Goal: Task Accomplishment & Management: Manage account settings

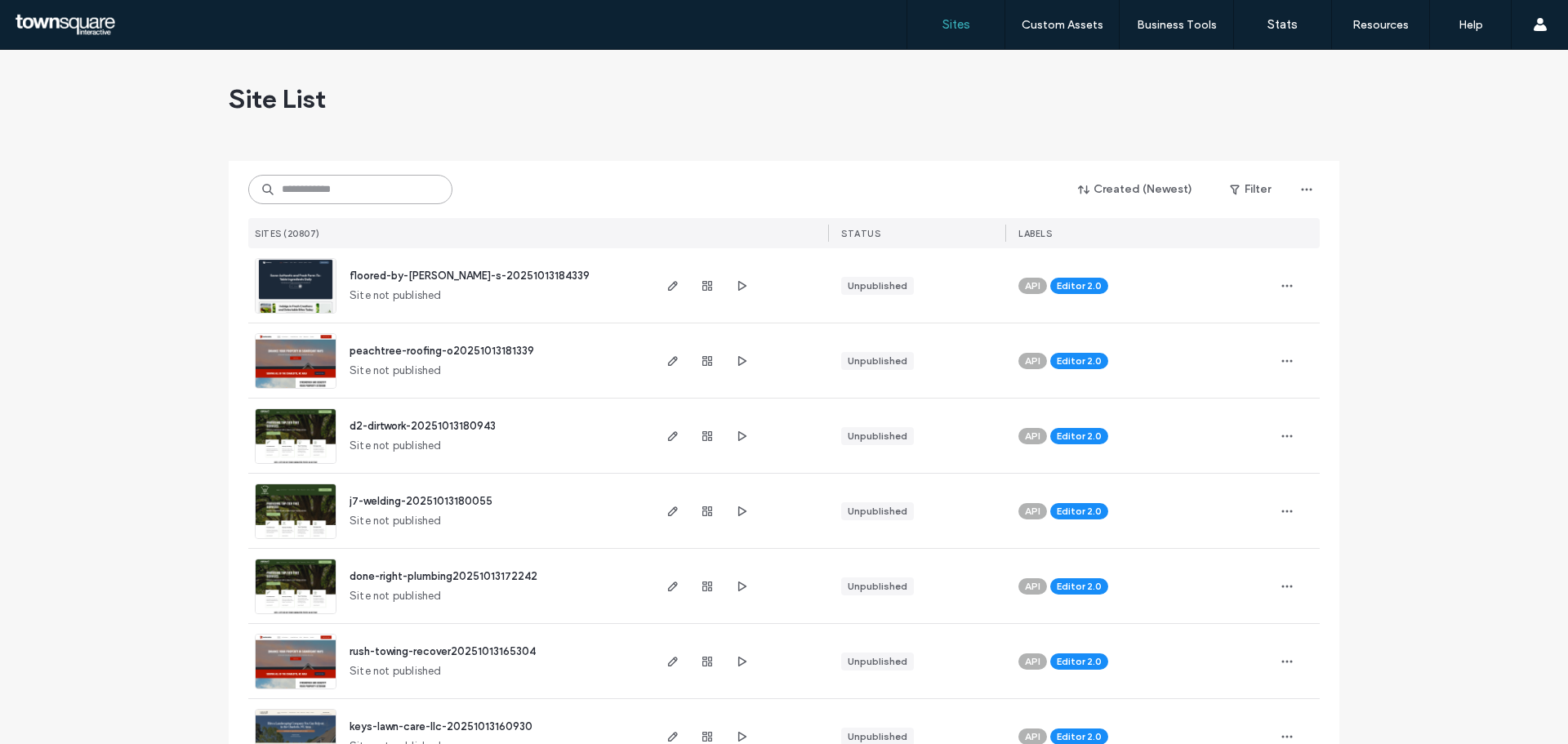
click at [344, 191] on input at bounding box center [350, 189] width 204 height 30
paste input "**********"
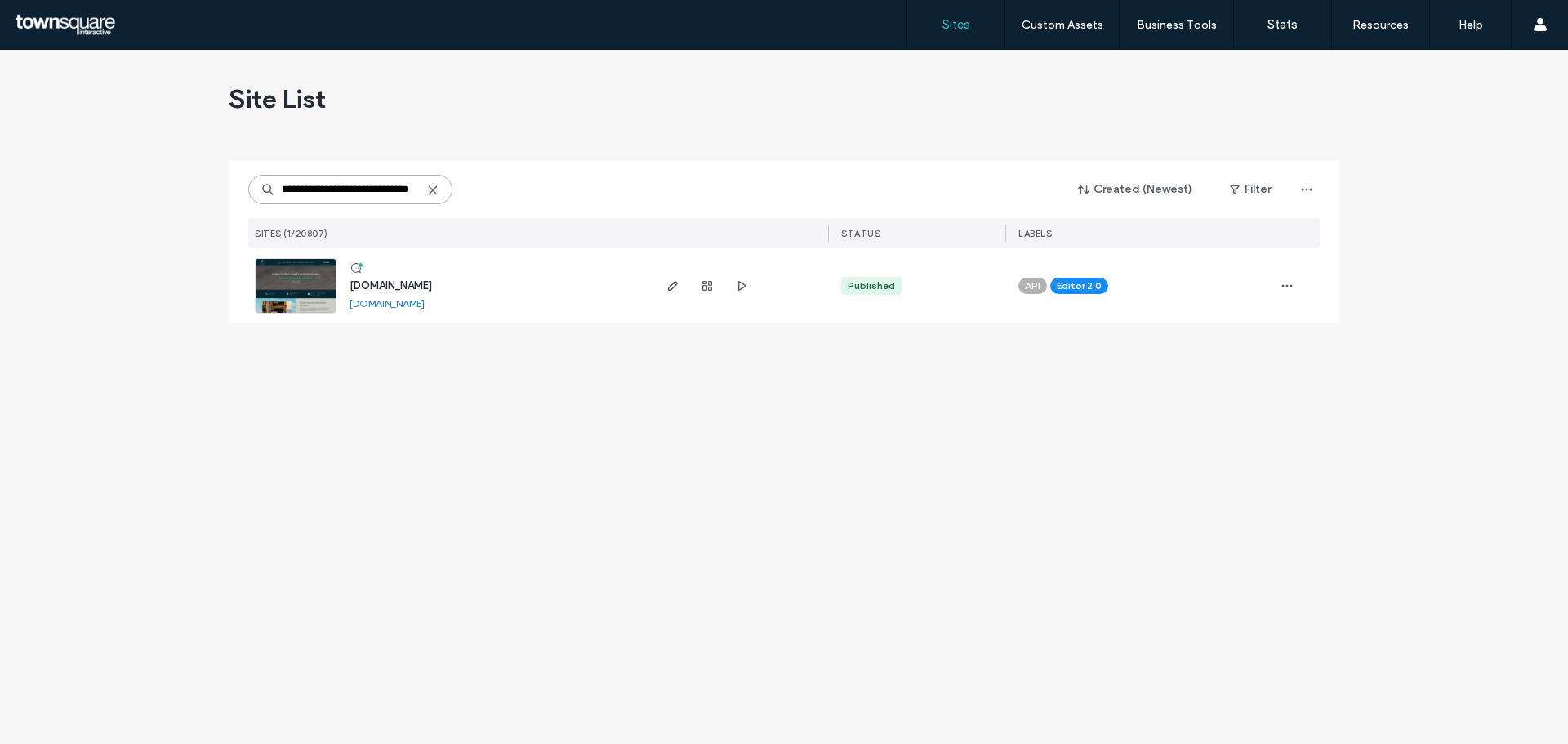
type input "**********"
click at [412, 291] on span "www.jvconstructiontx.com" at bounding box center [391, 285] width 83 height 12
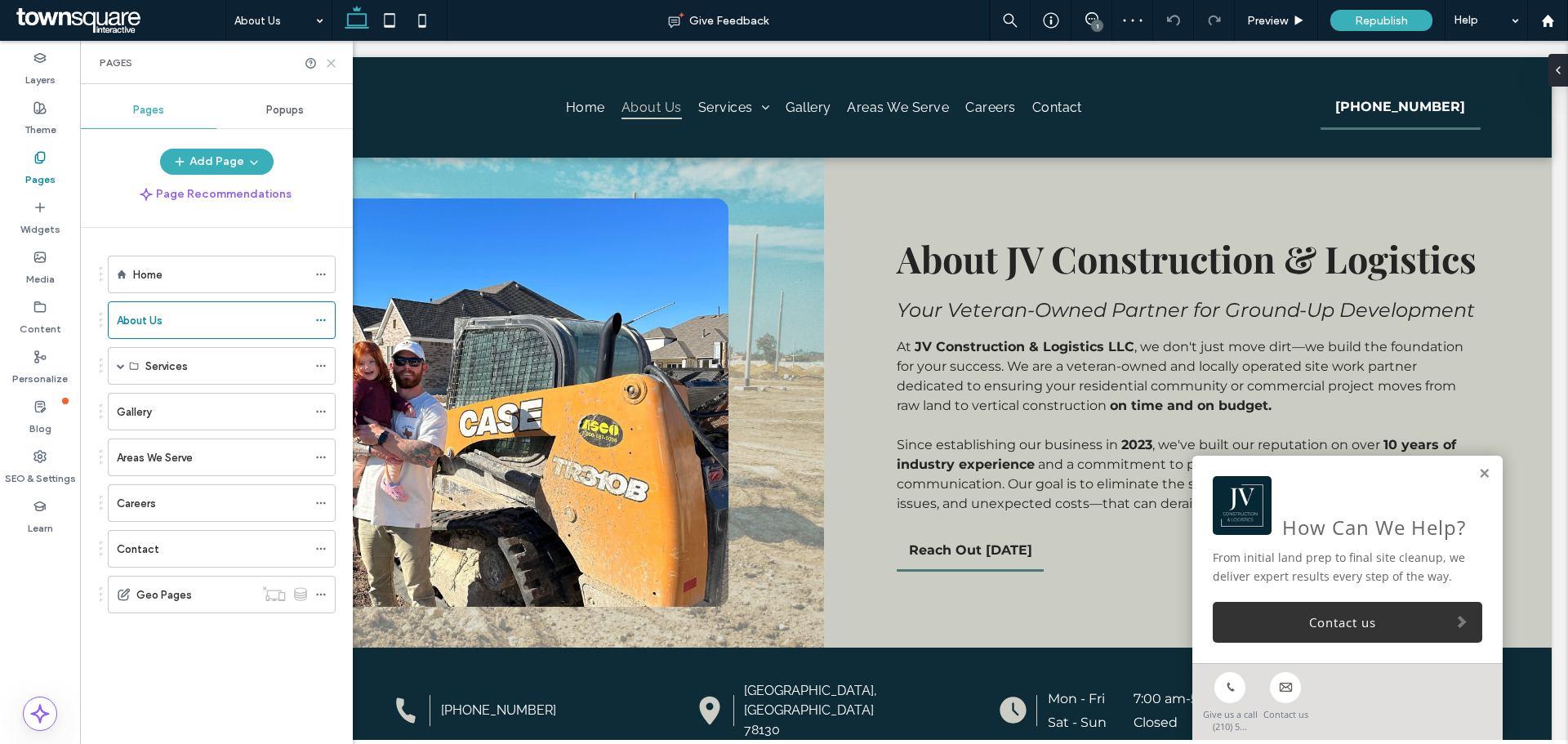
click at [333, 58] on icon at bounding box center [331, 63] width 12 height 12
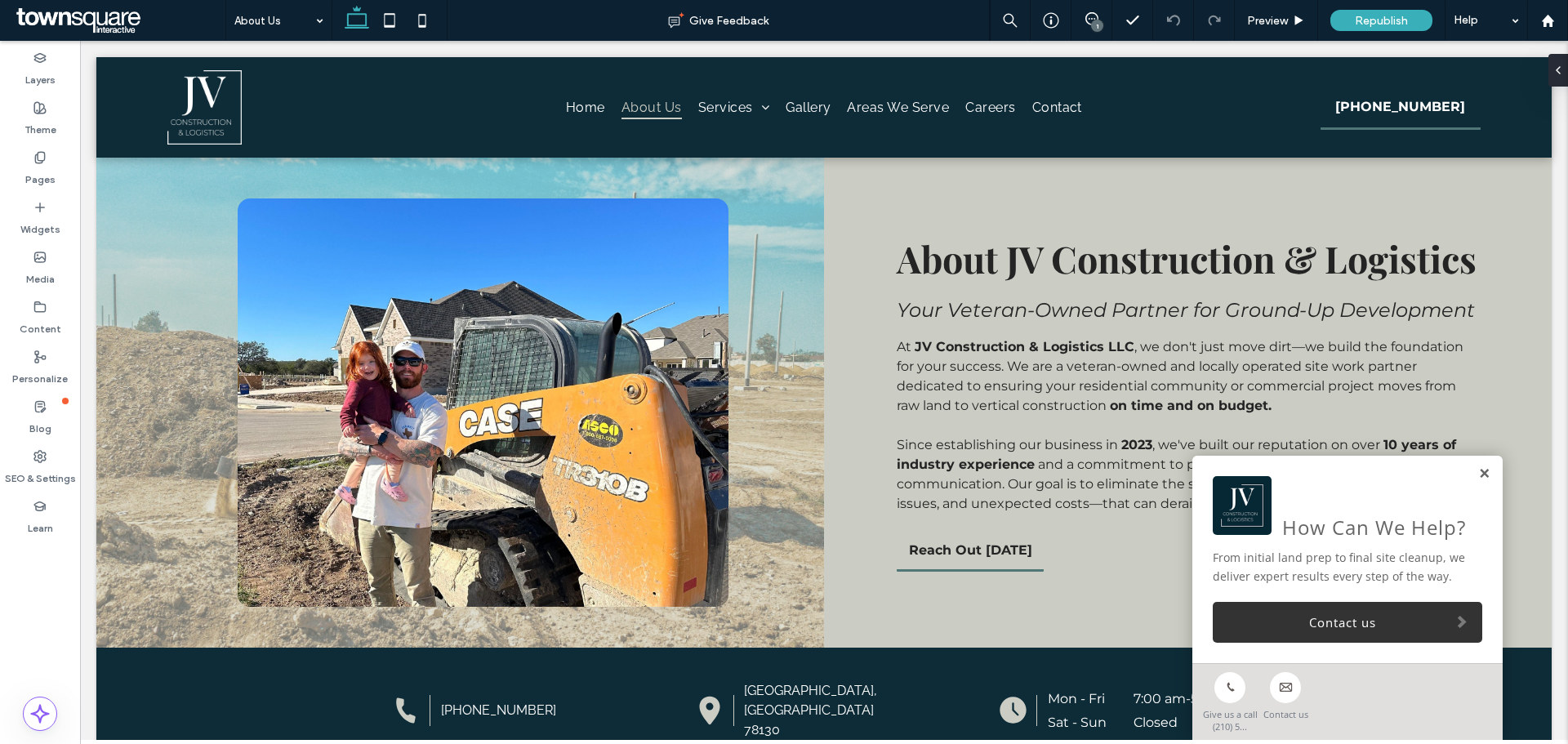
click at [1478, 475] on div "How Can We Help? From initial land prep to final site cleanup, we deliver exper…" at bounding box center [1347, 559] width 310 height 207
click at [1478, 479] on link at bounding box center [1484, 473] width 12 height 14
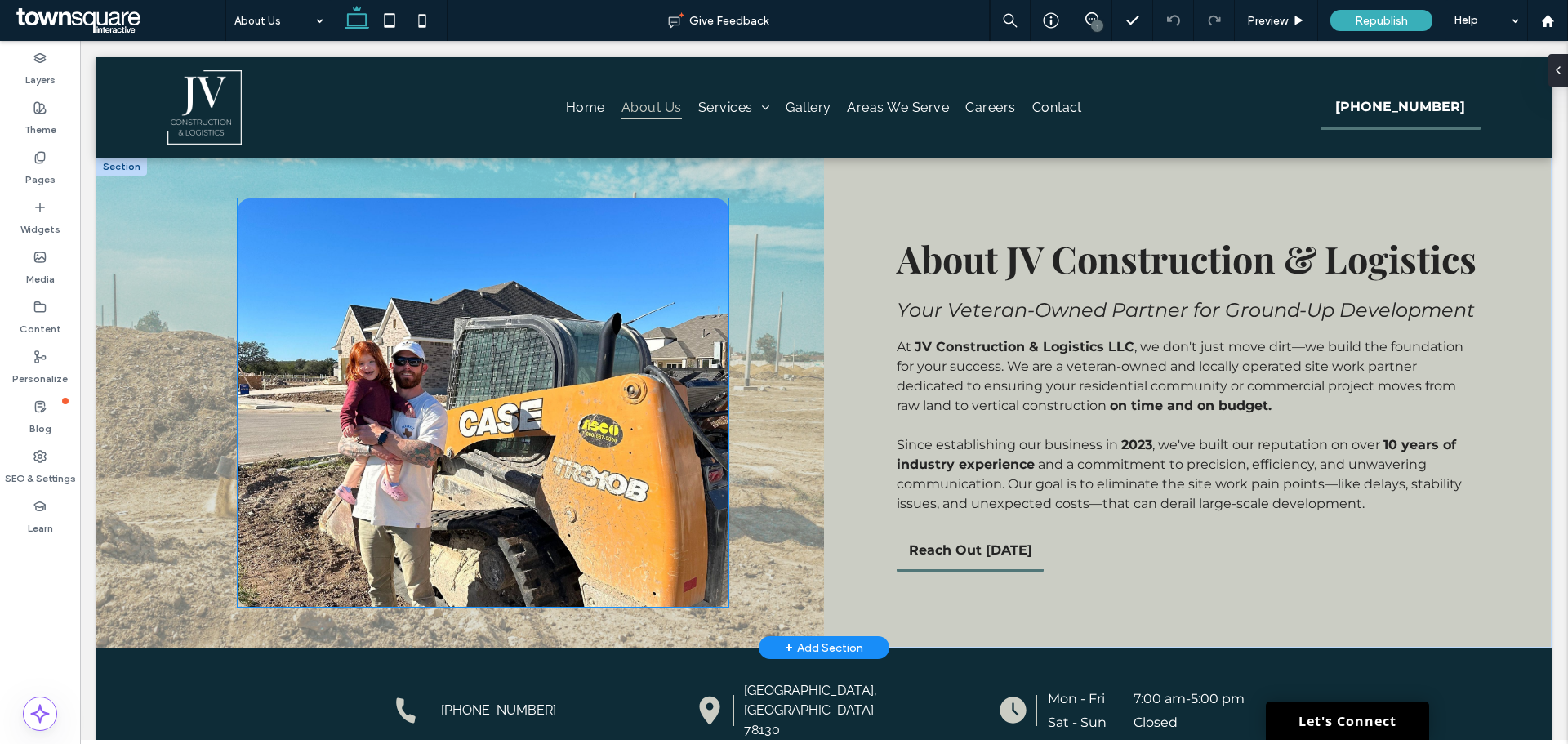
click at [447, 373] on img at bounding box center [483, 402] width 491 height 408
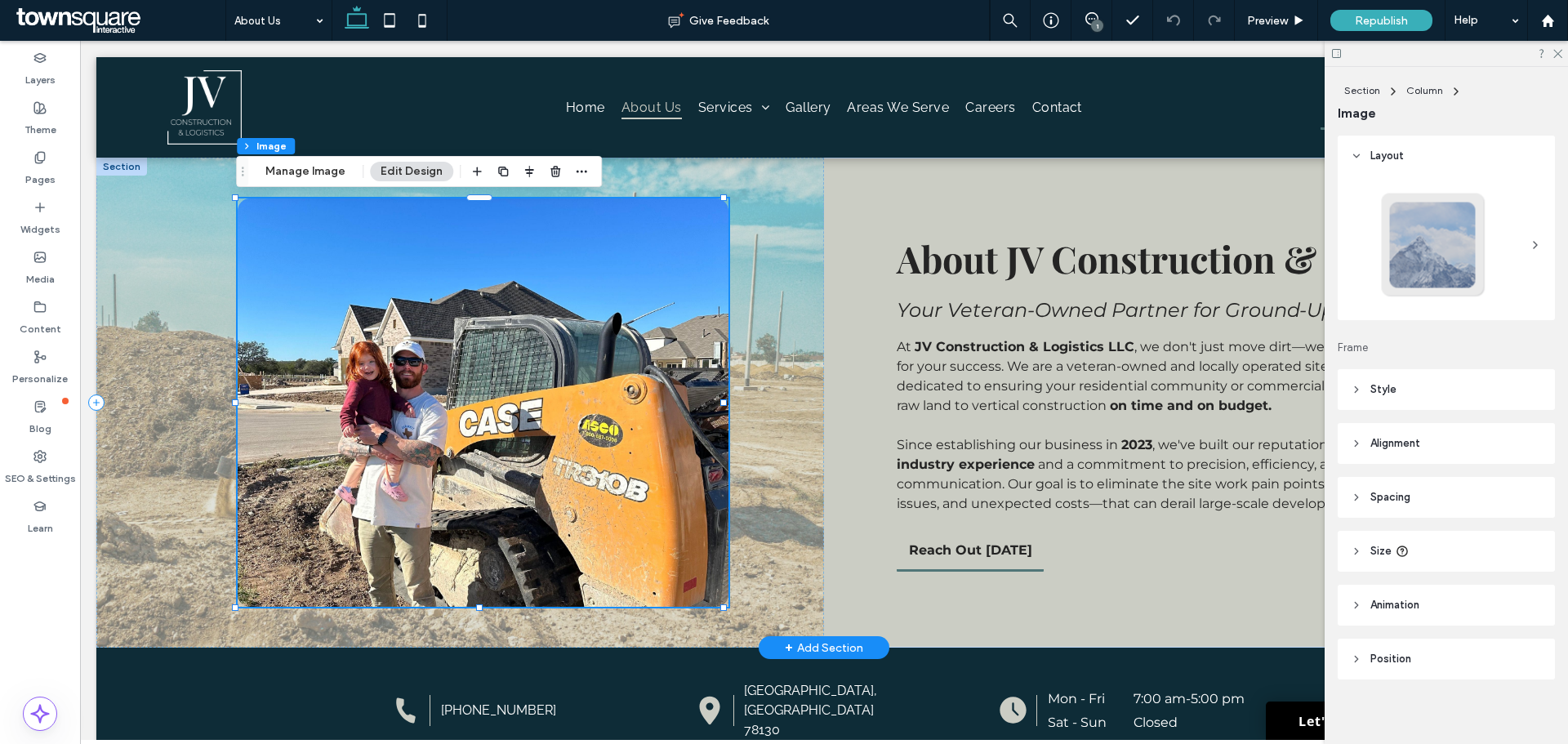
type input "**"
click at [287, 162] on button "Manage Image" at bounding box center [305, 171] width 101 height 19
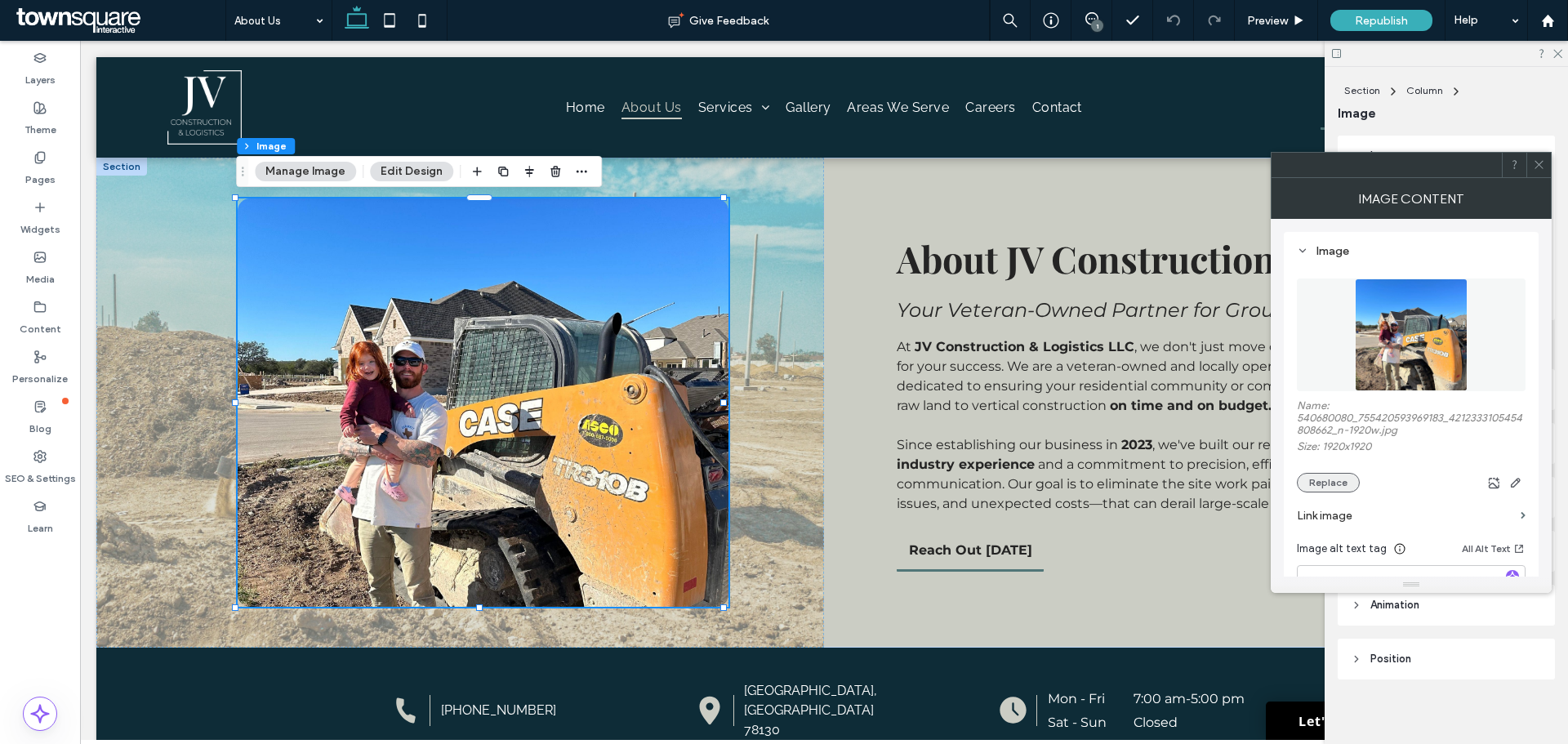
click at [1331, 483] on button "Replace" at bounding box center [1328, 482] width 63 height 19
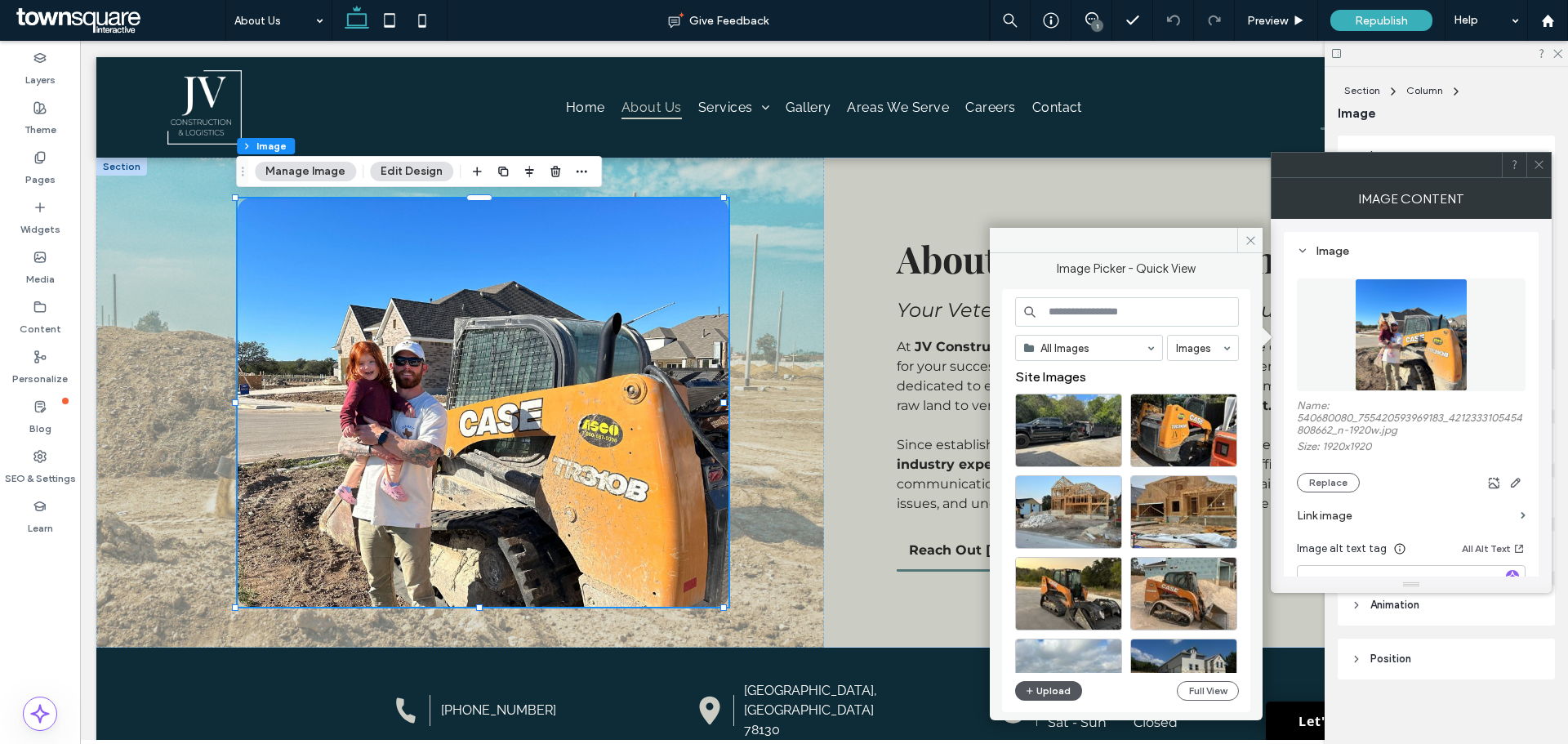
click at [1039, 684] on button "Upload" at bounding box center [1048, 690] width 67 height 19
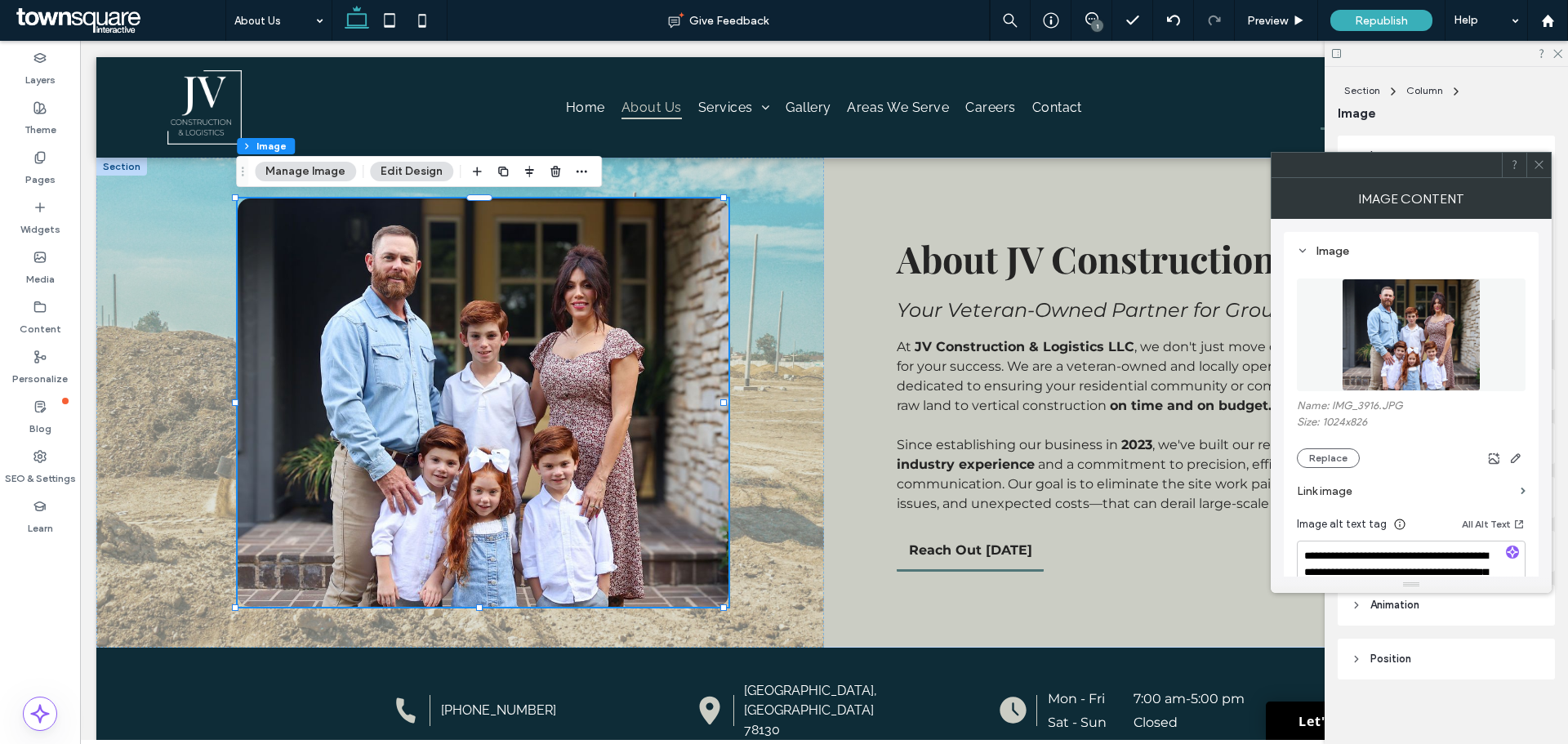
click at [1538, 167] on icon at bounding box center [1538, 164] width 12 height 12
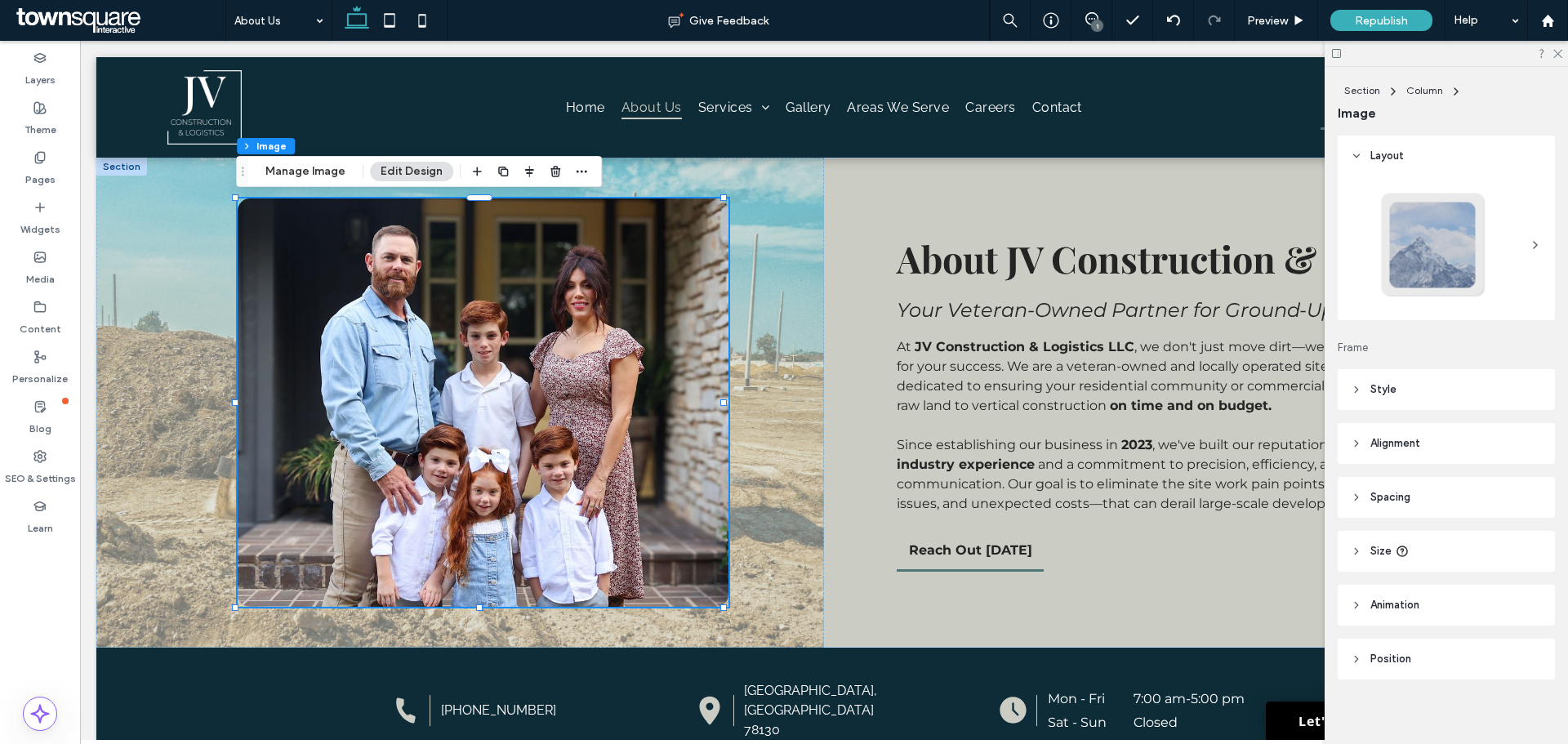
click at [1564, 49] on div at bounding box center [1446, 53] width 244 height 25
click at [1561, 52] on icon at bounding box center [1557, 52] width 11 height 11
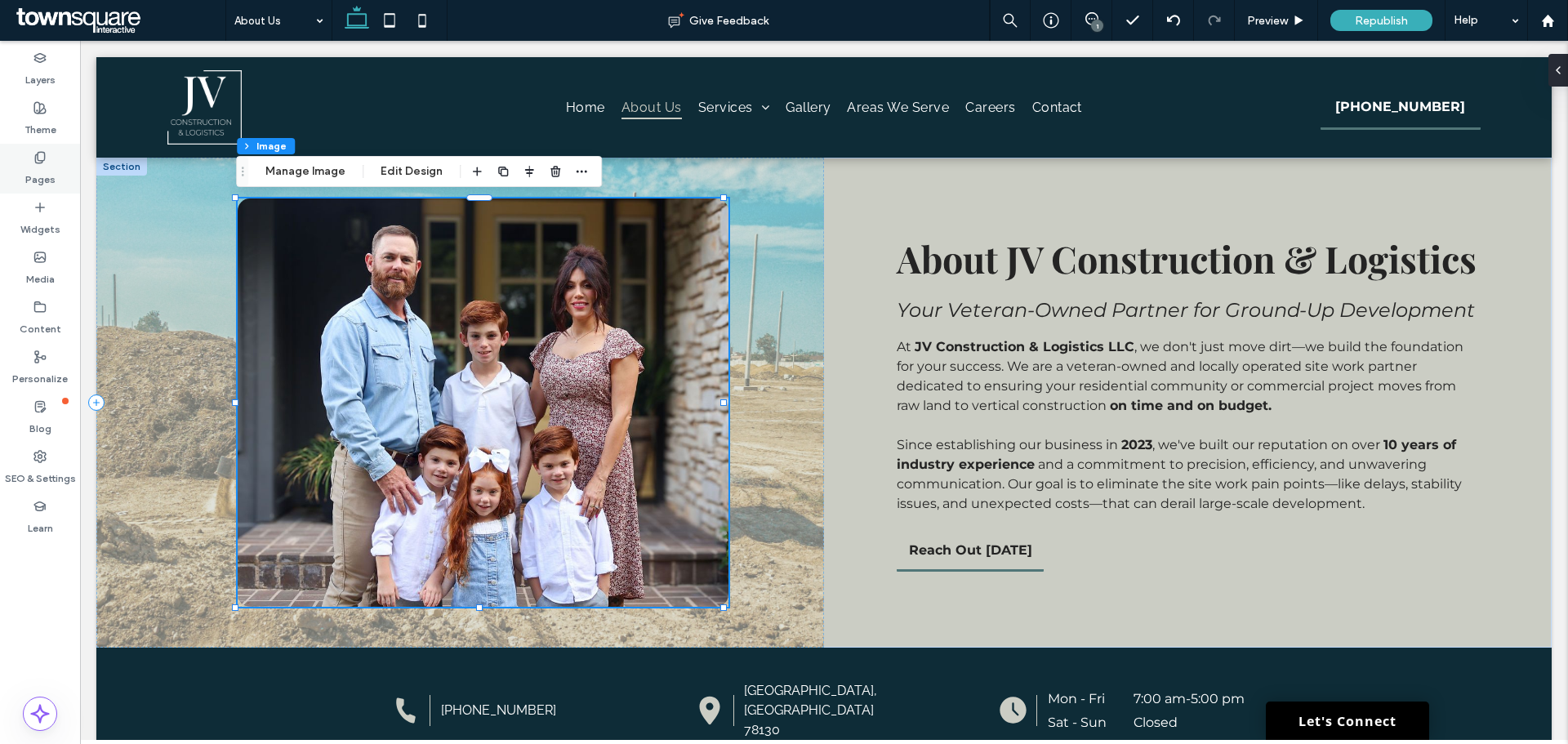
click at [42, 158] on icon at bounding box center [40, 157] width 13 height 13
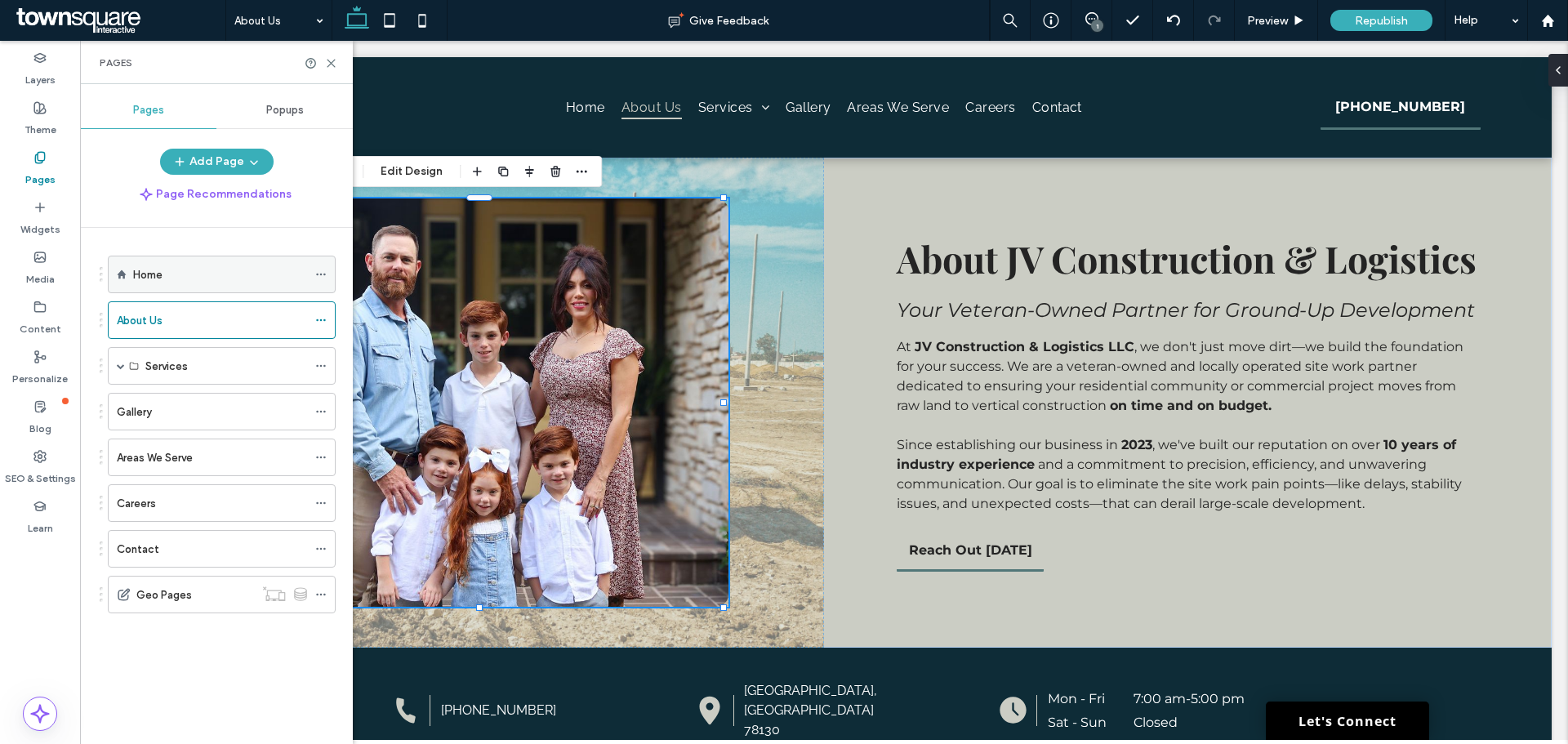
click at [166, 278] on div "Home" at bounding box center [220, 275] width 174 height 17
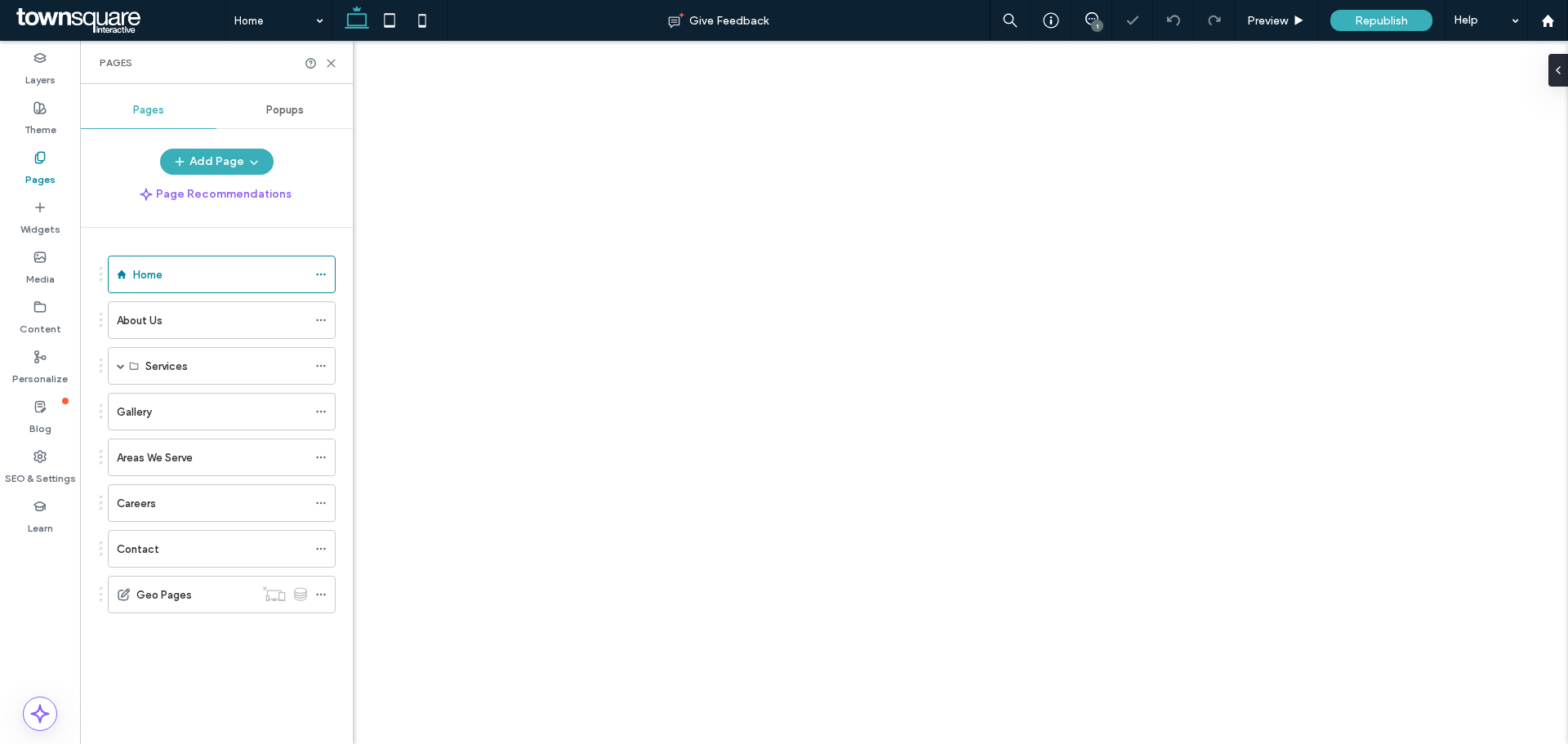
click at [337, 69] on div "Pages" at bounding box center [217, 62] width 273 height 43
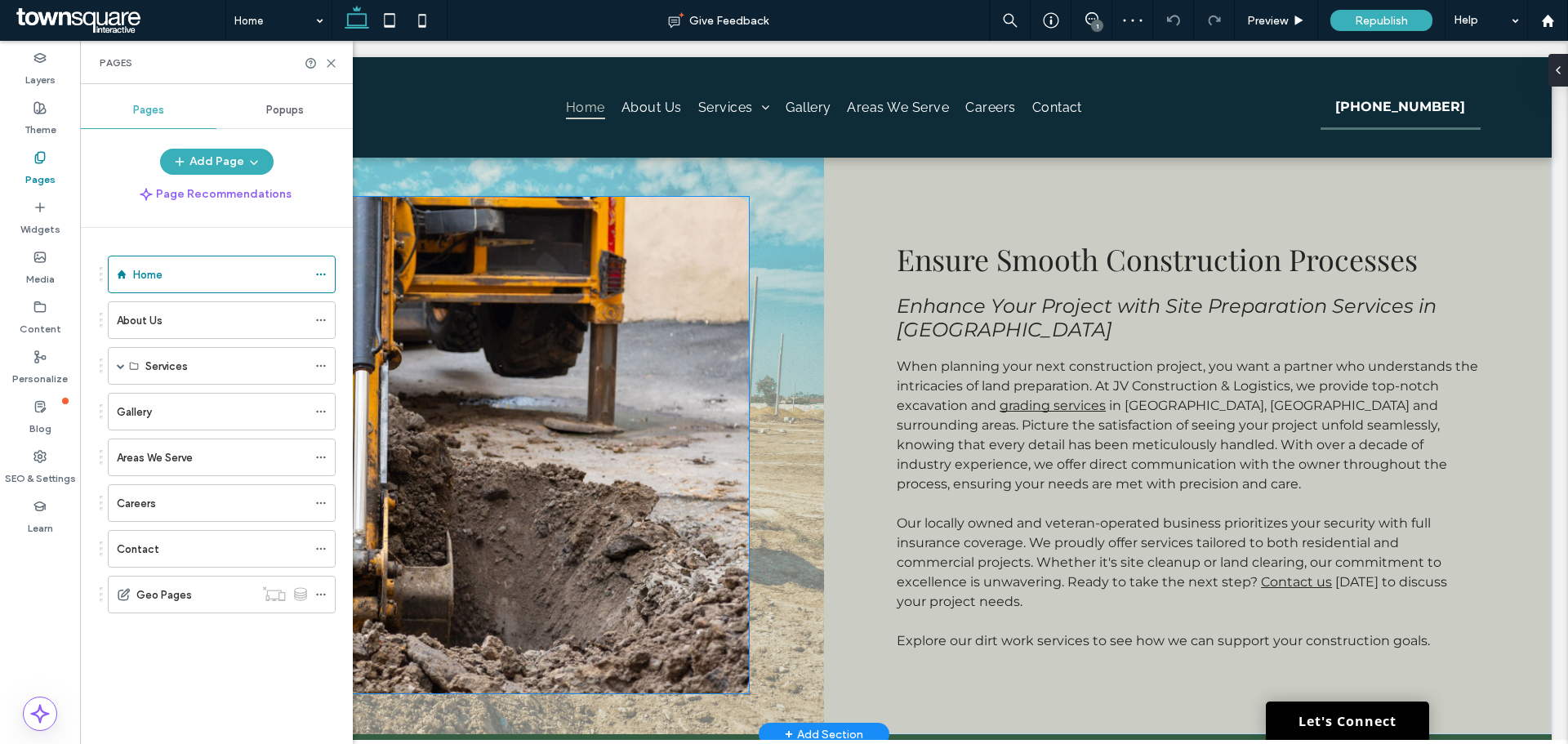
scroll to position [490, 0]
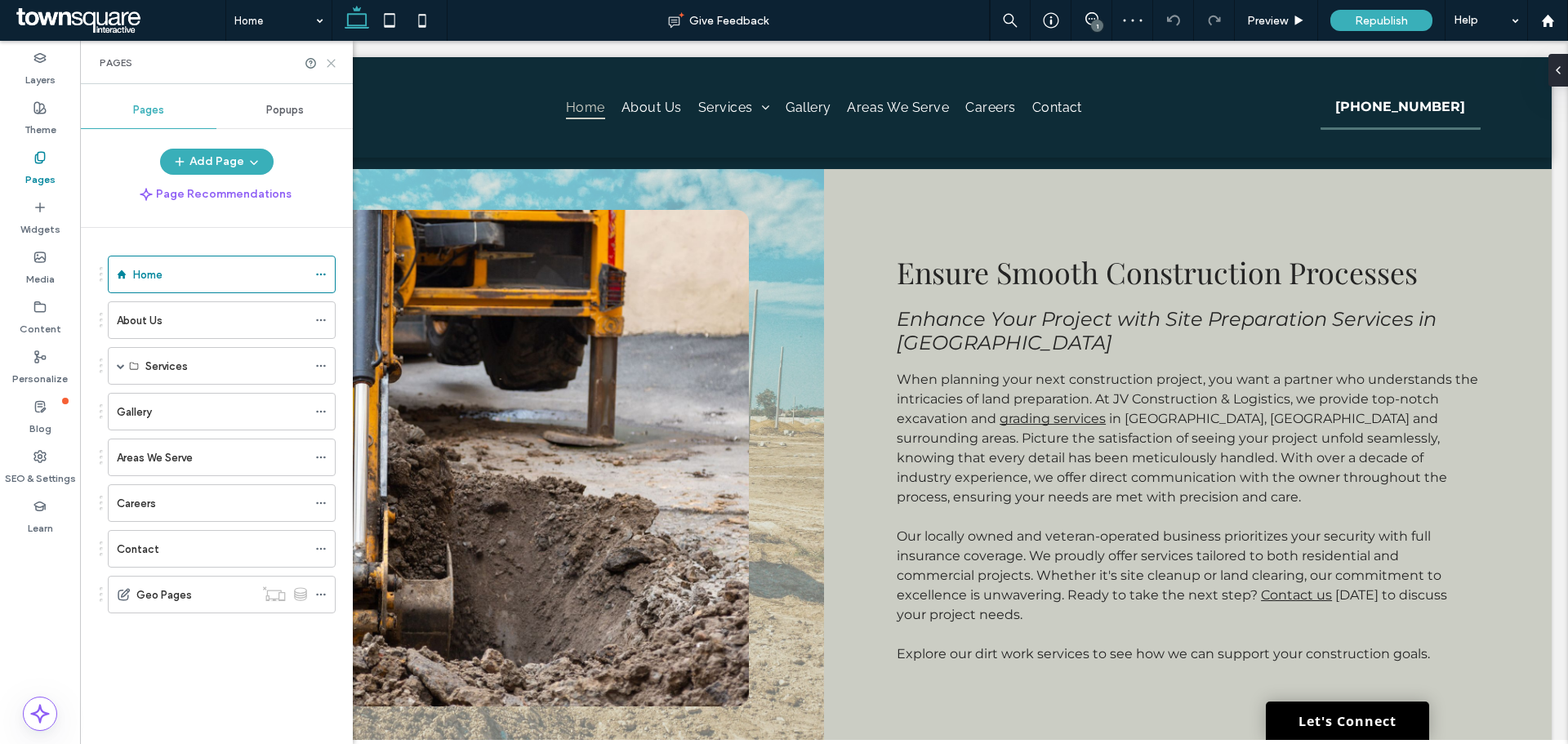
click at [337, 62] on icon at bounding box center [331, 63] width 12 height 12
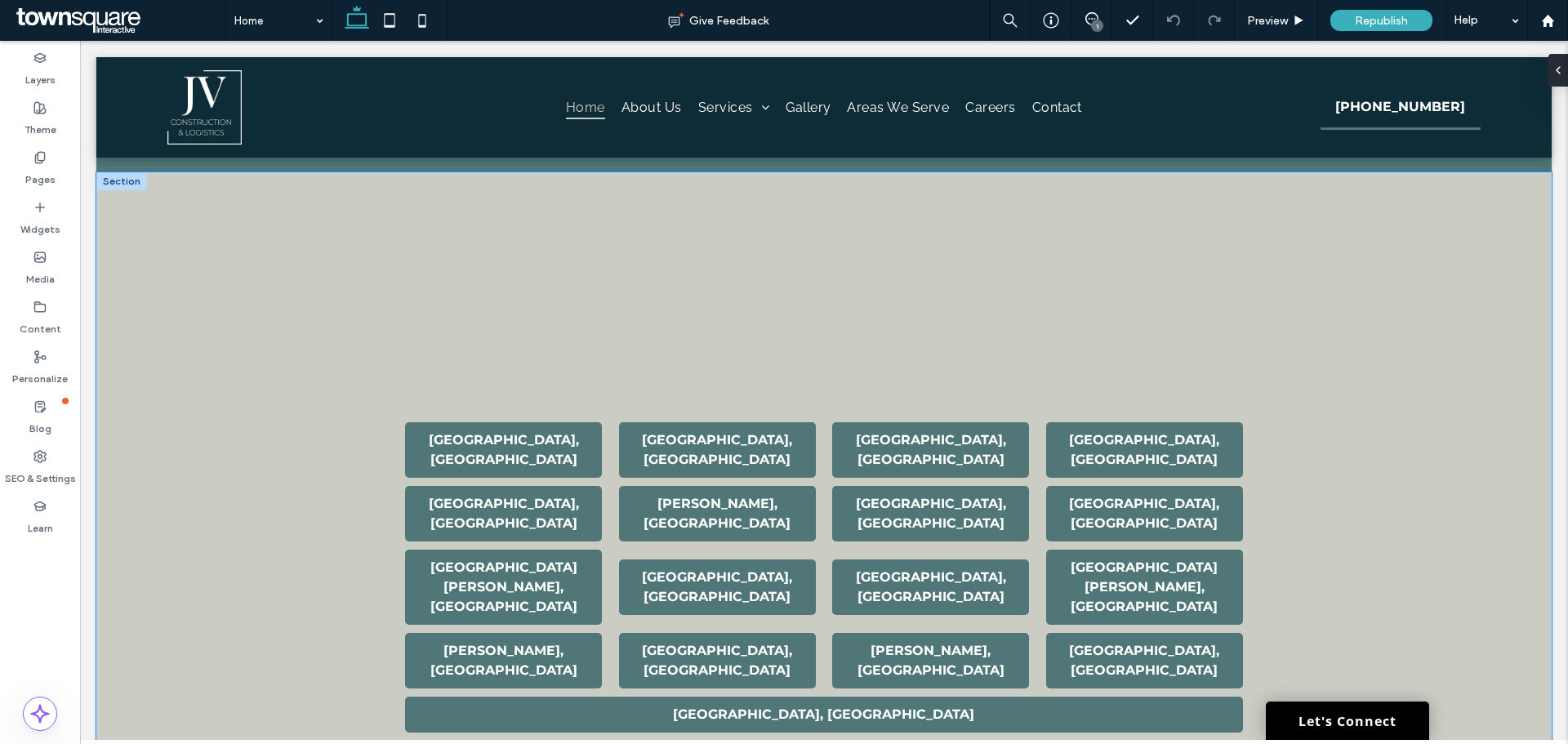
scroll to position [3021, 0]
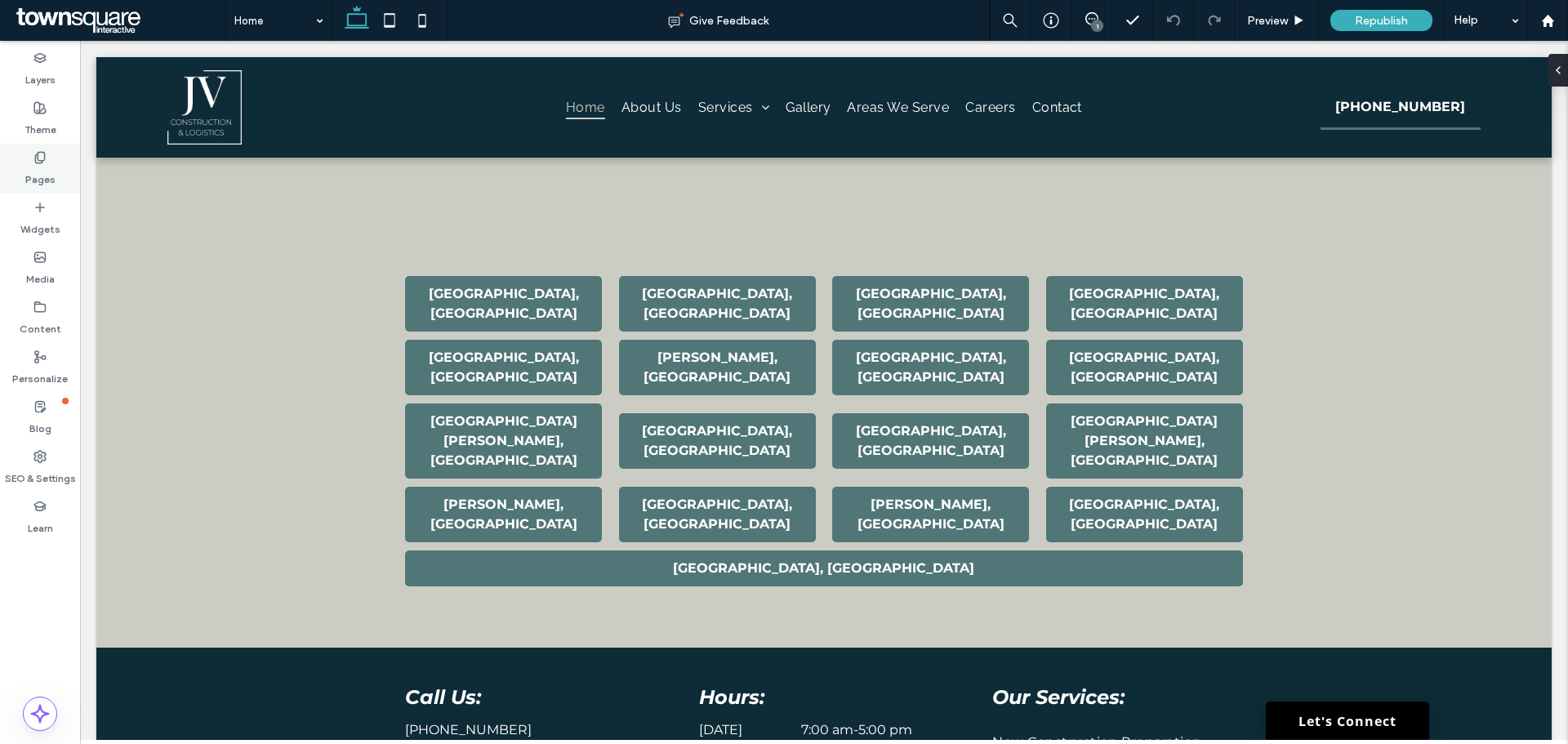
click at [50, 156] on div "Pages" at bounding box center [40, 168] width 80 height 50
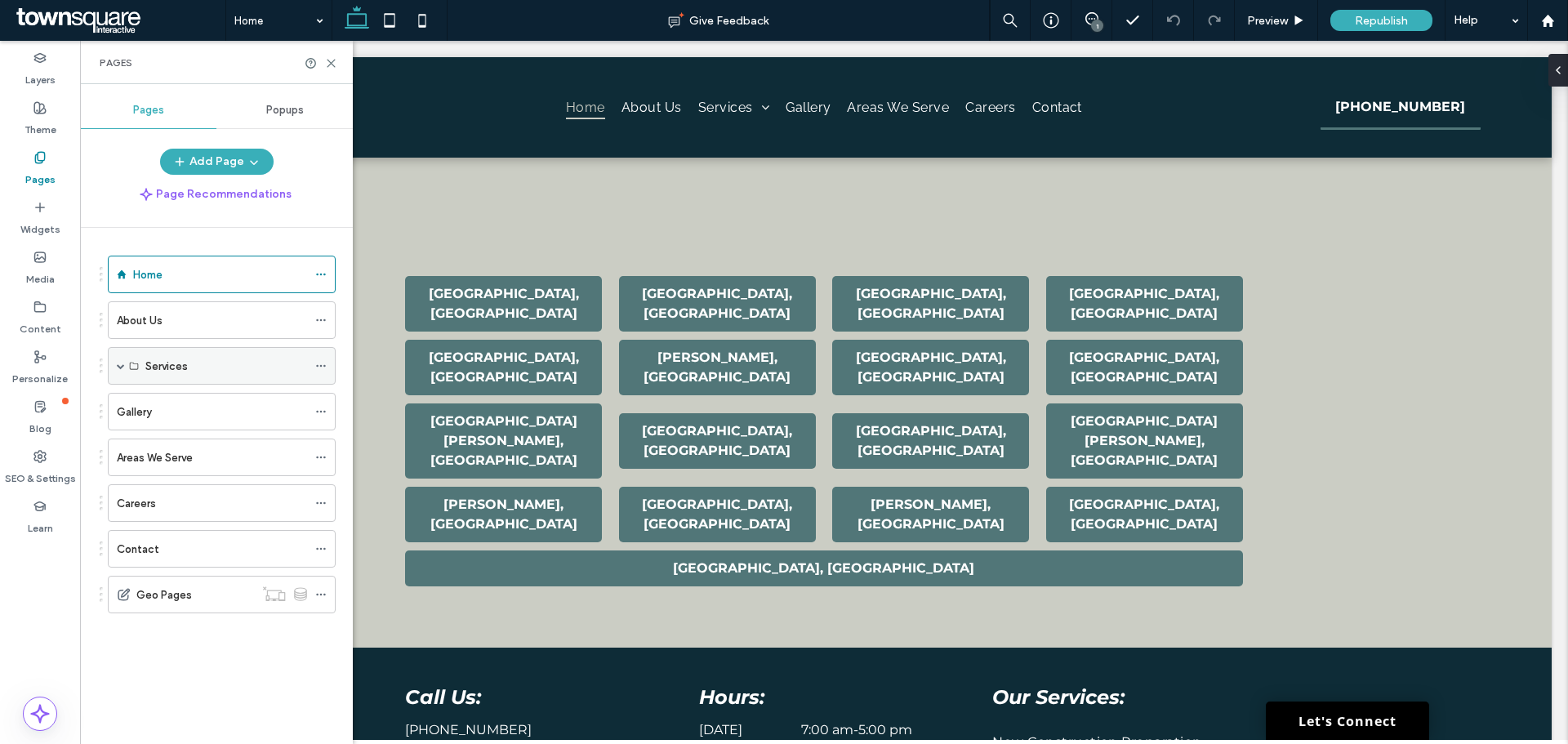
click at [219, 371] on div "Services" at bounding box center [226, 366] width 162 height 17
click at [124, 520] on div "Careers" at bounding box center [211, 503] width 190 height 36
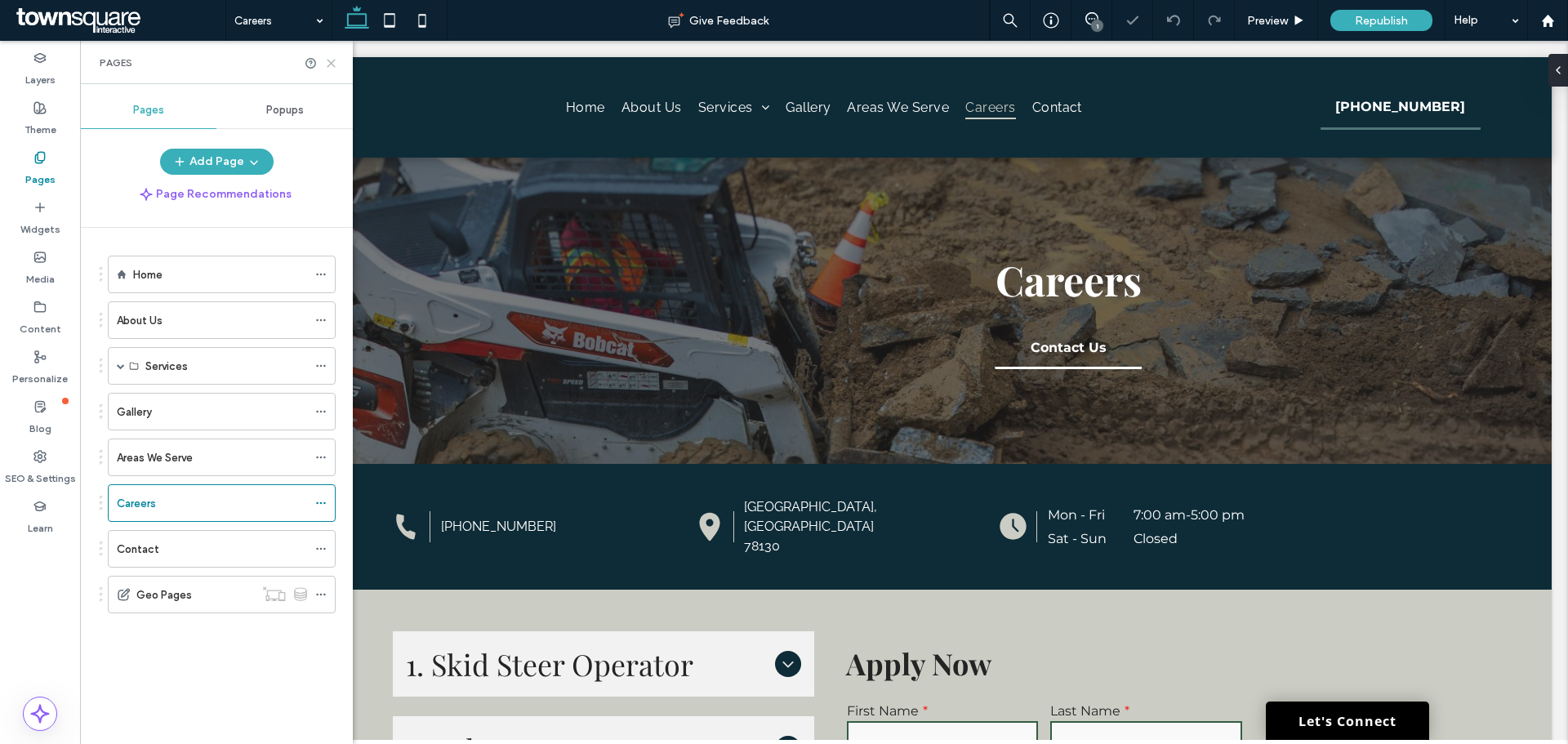
click at [330, 61] on use at bounding box center [331, 63] width 8 height 8
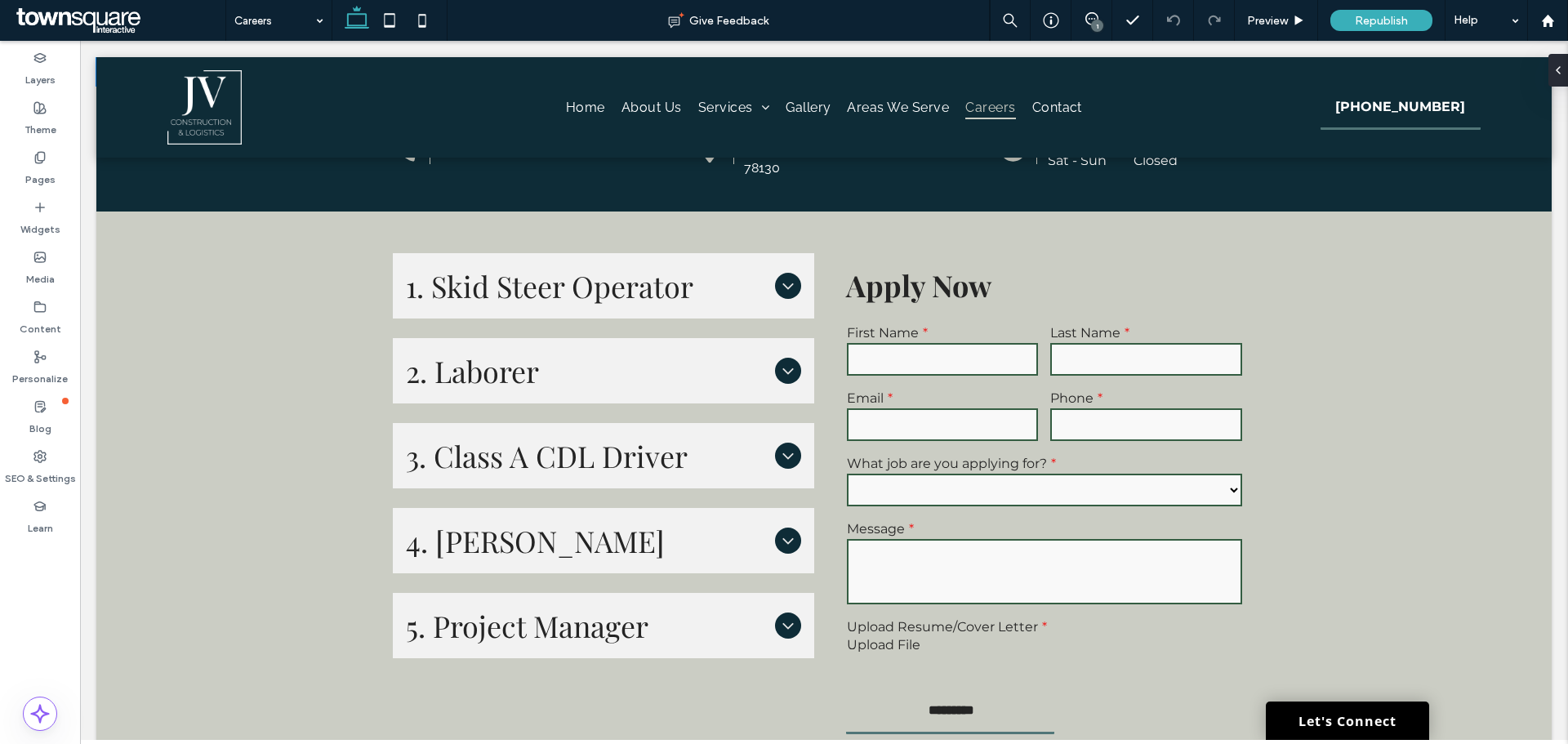
scroll to position [408, 0]
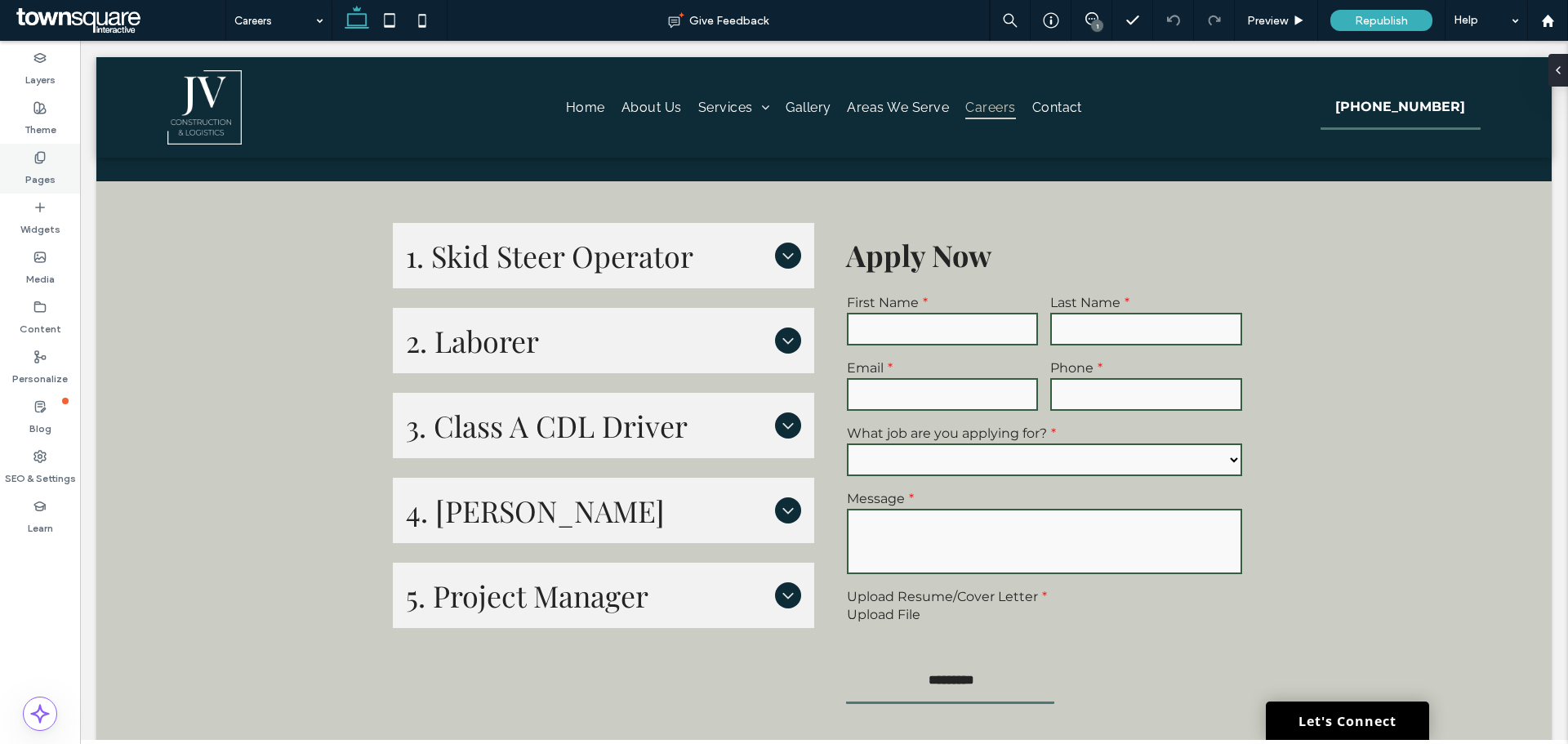
click at [29, 161] on div "Pages" at bounding box center [40, 168] width 80 height 50
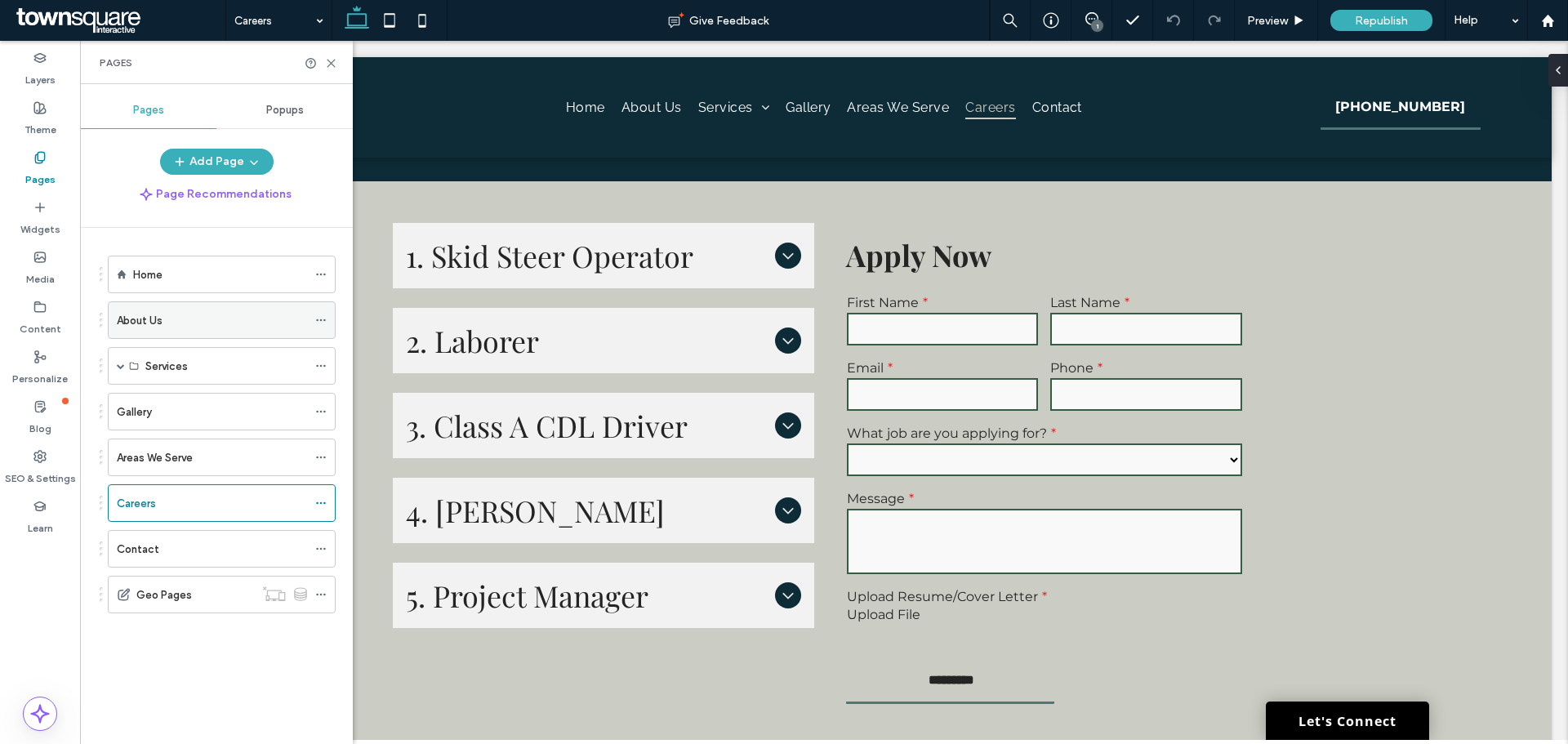
click at [188, 337] on div "About Us" at bounding box center [211, 320] width 190 height 36
click at [332, 57] on icon at bounding box center [331, 63] width 12 height 12
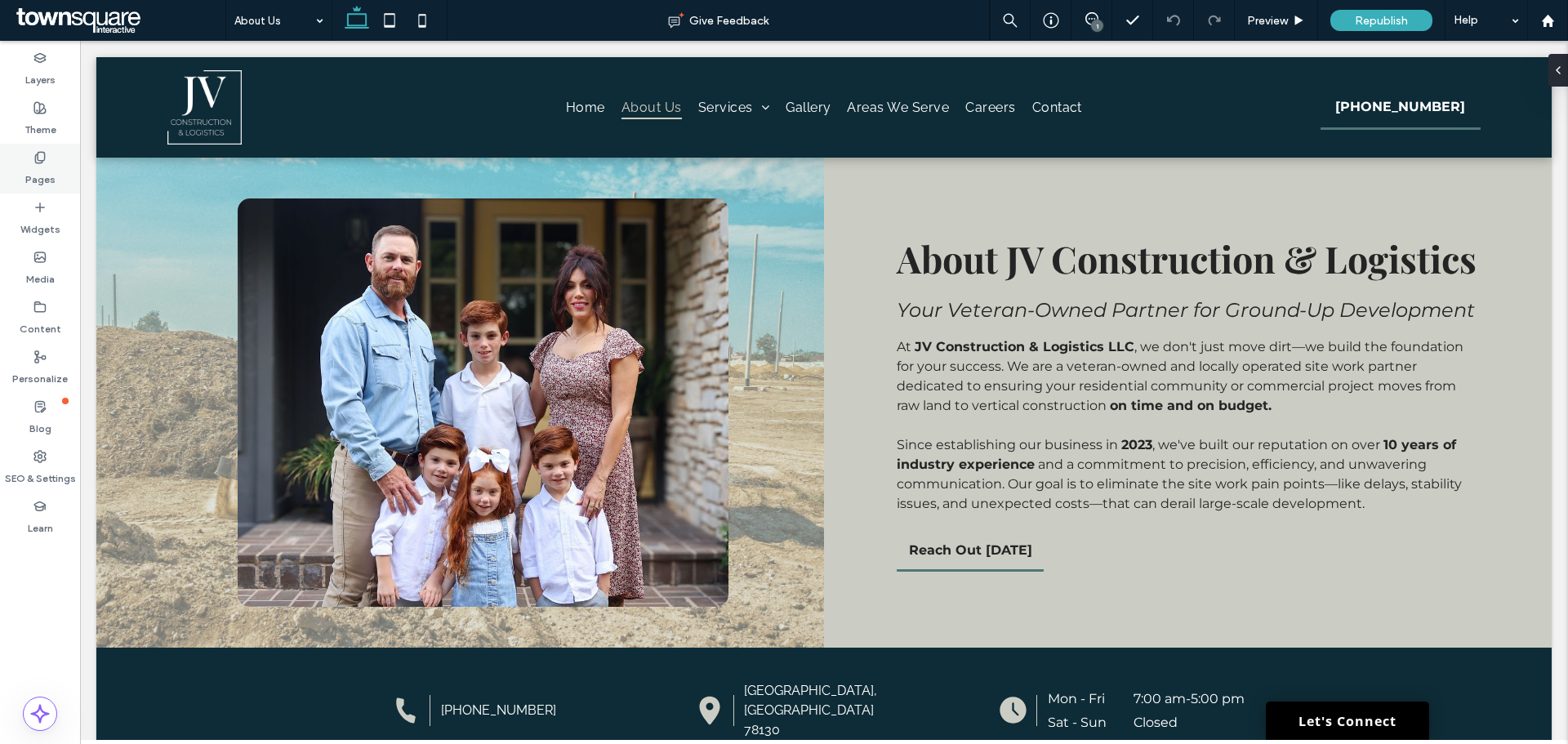
click at [58, 156] on div "Pages" at bounding box center [40, 168] width 80 height 50
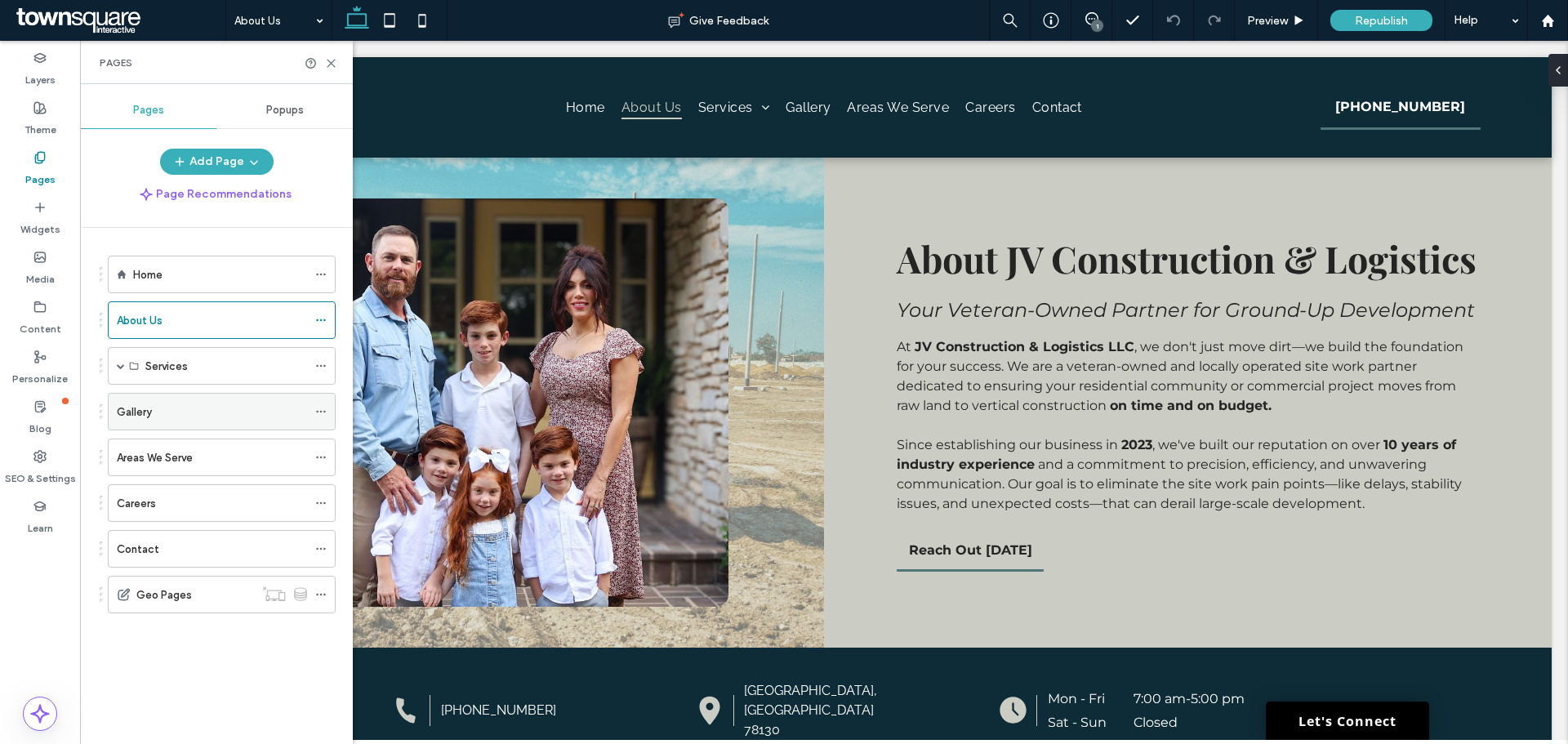
click at [162, 420] on div "Gallery" at bounding box center [211, 411] width 190 height 36
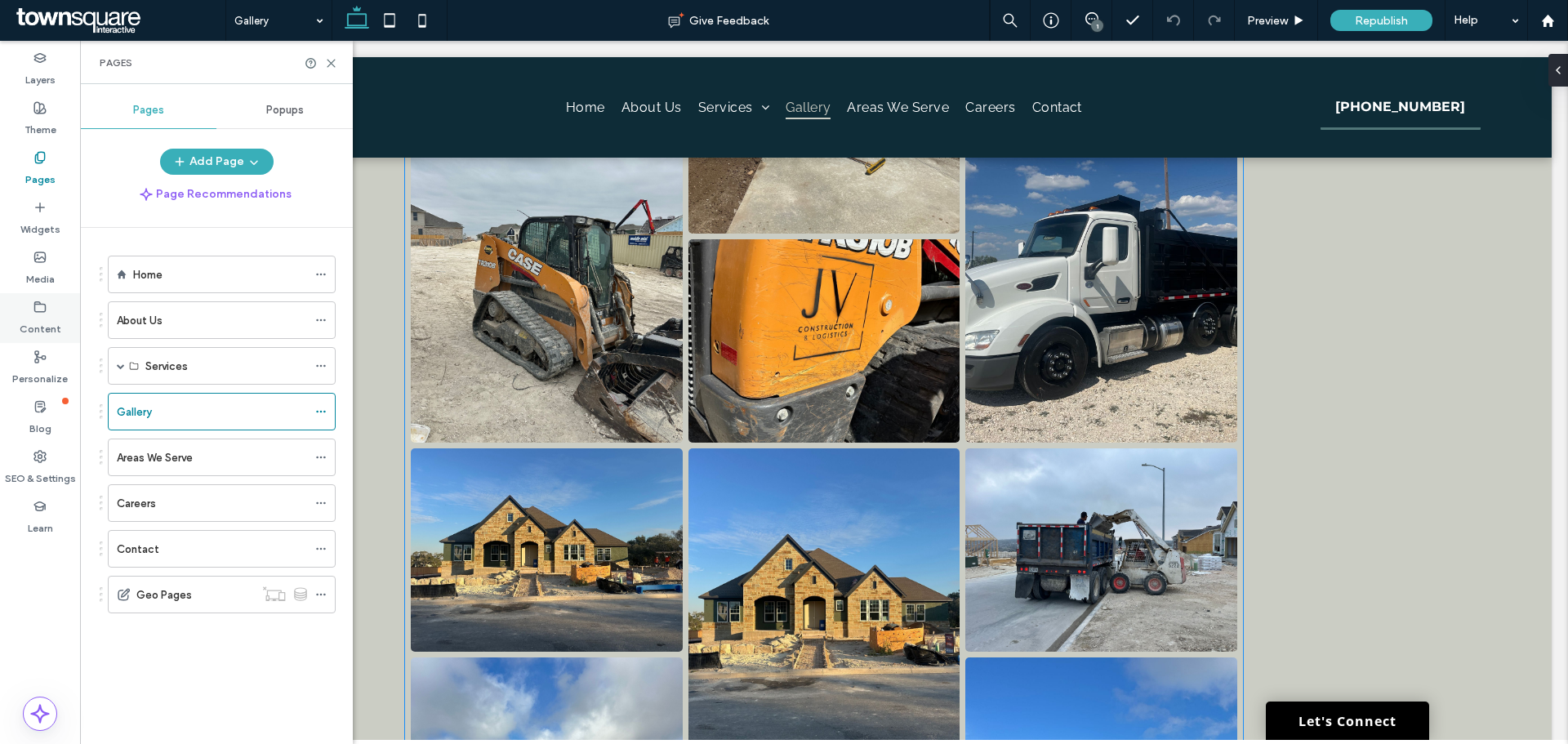
scroll to position [1306, 0]
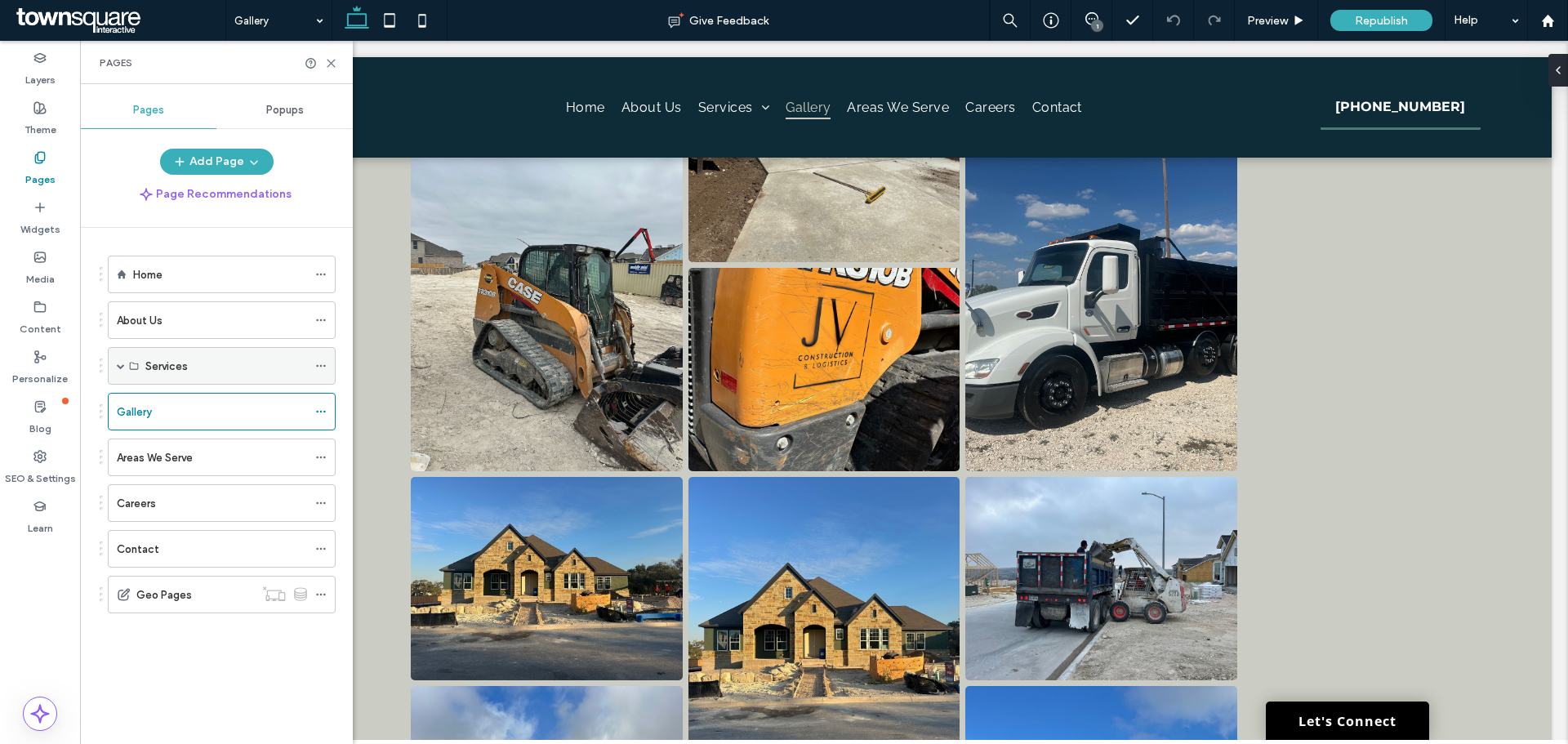
click at [119, 366] on span at bounding box center [121, 366] width 8 height 8
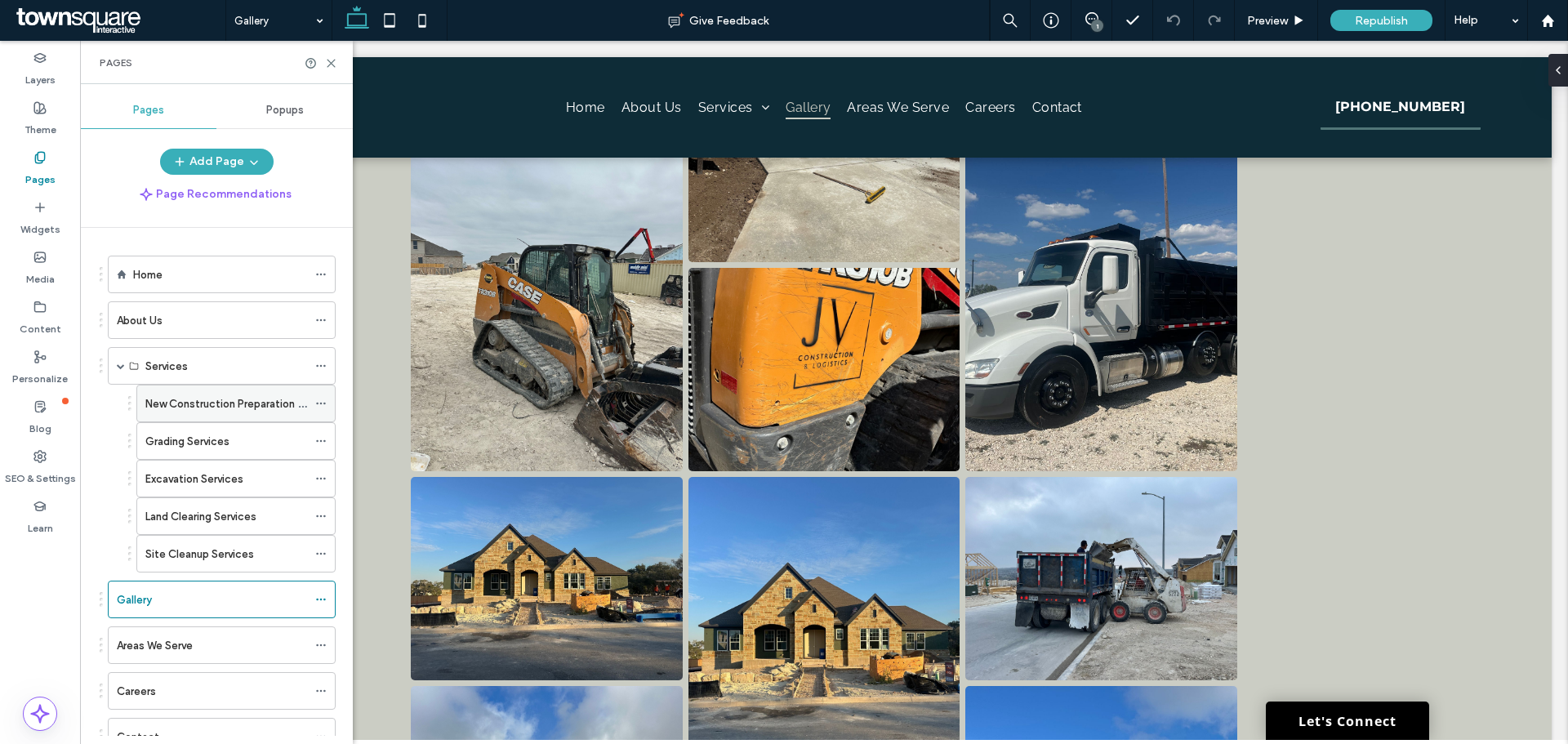
click at [178, 414] on div "New Construction Preparation Services" at bounding box center [226, 403] width 162 height 36
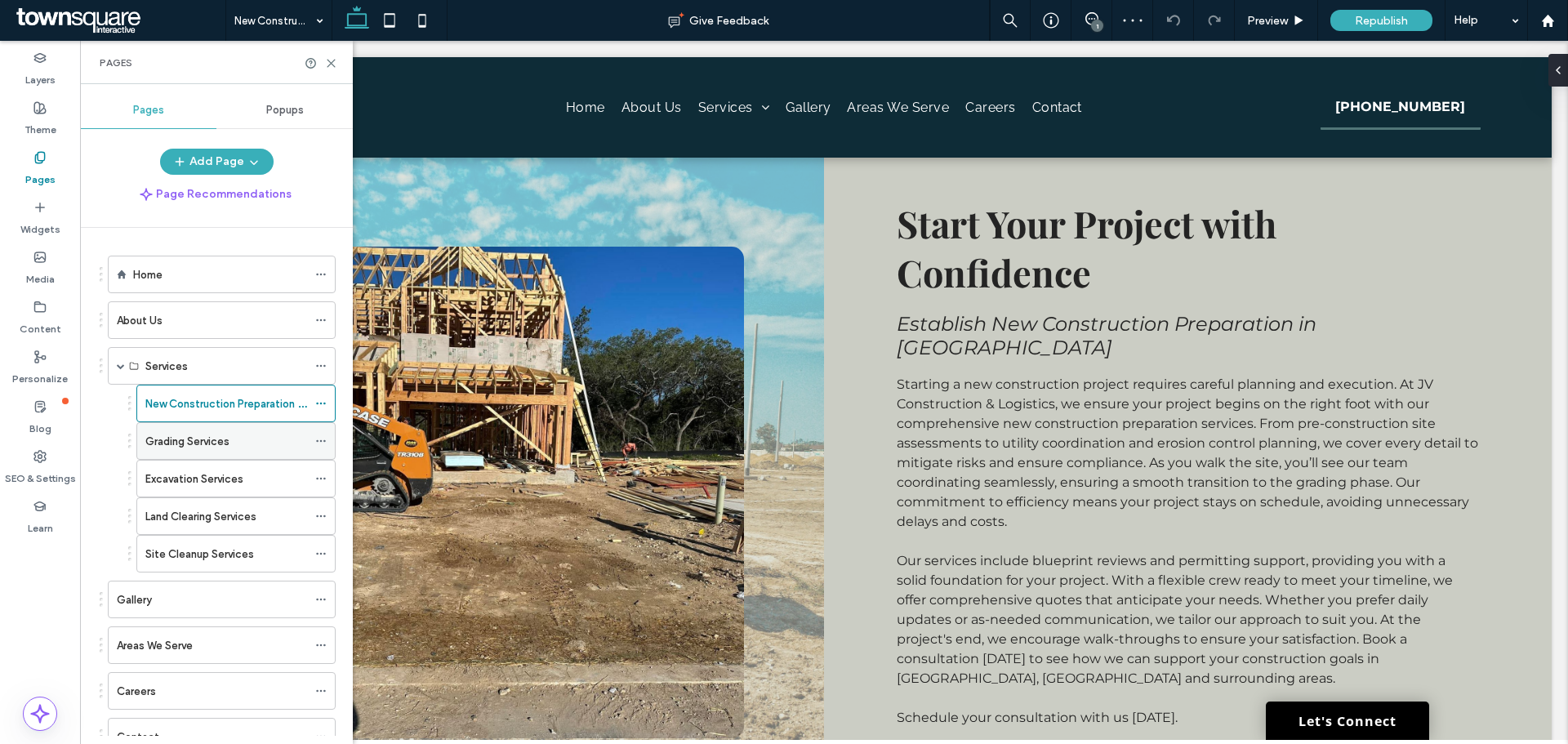
click at [164, 439] on label "Grading Services" at bounding box center [187, 441] width 84 height 29
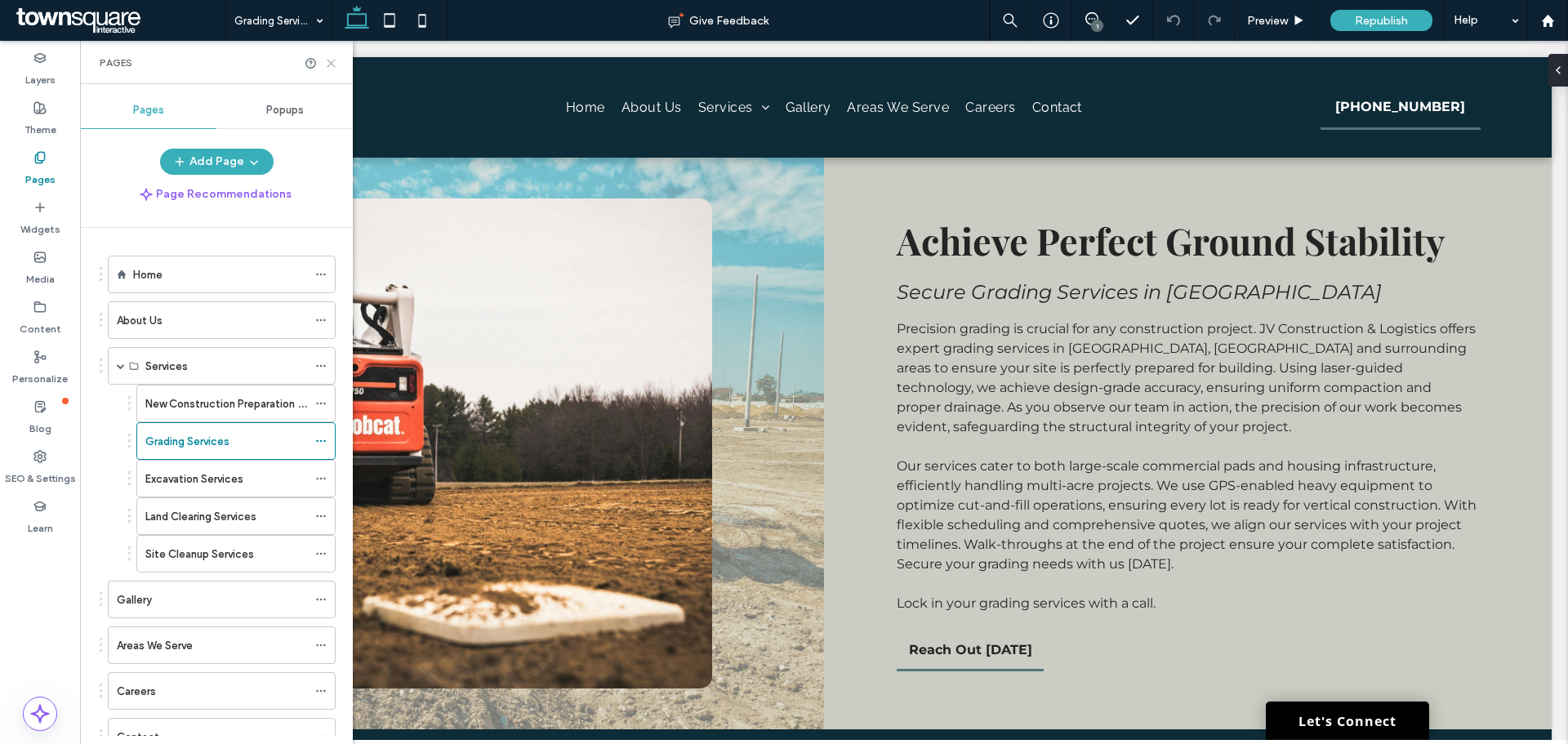
click at [332, 62] on use at bounding box center [331, 63] width 8 height 8
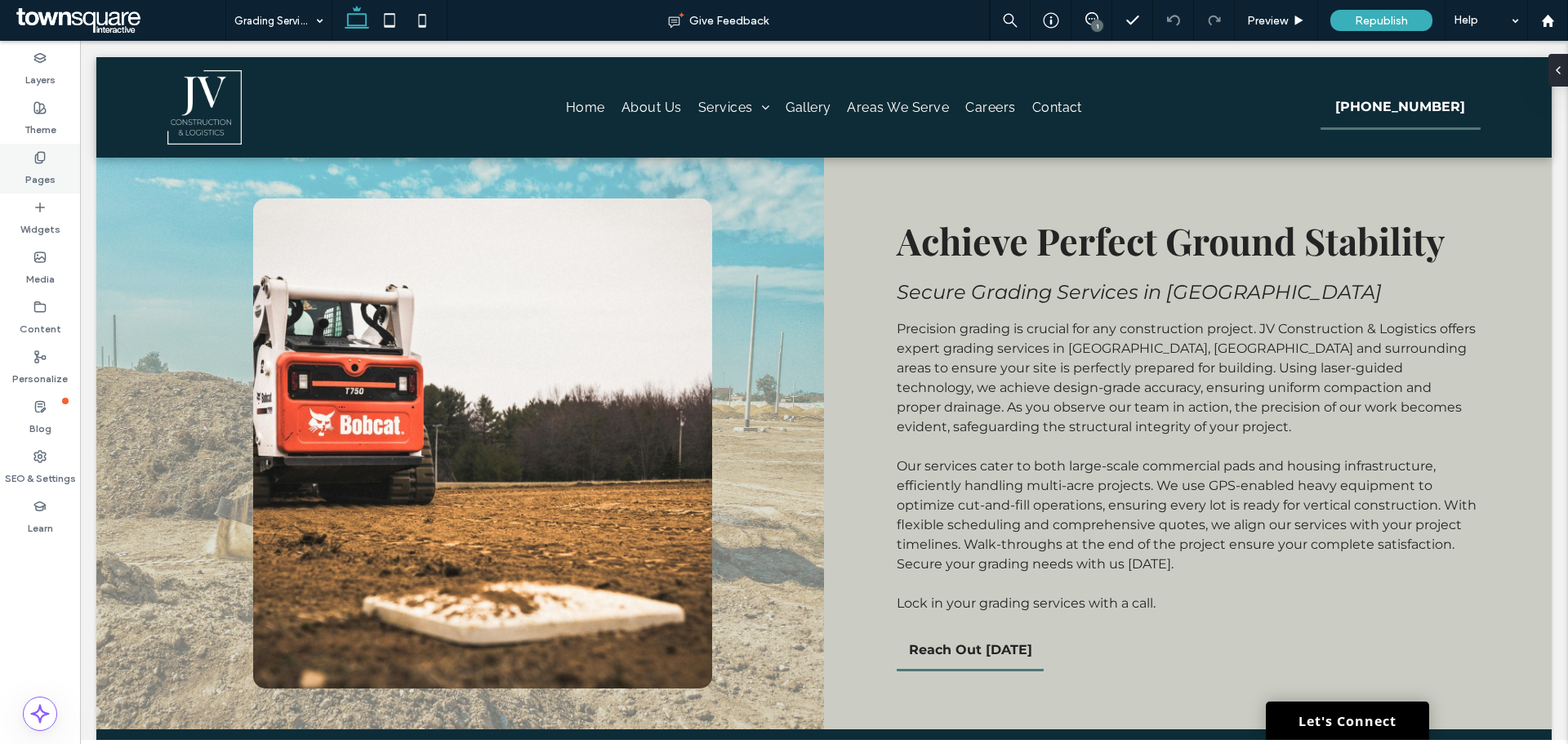
click at [40, 156] on icon at bounding box center [40, 157] width 13 height 13
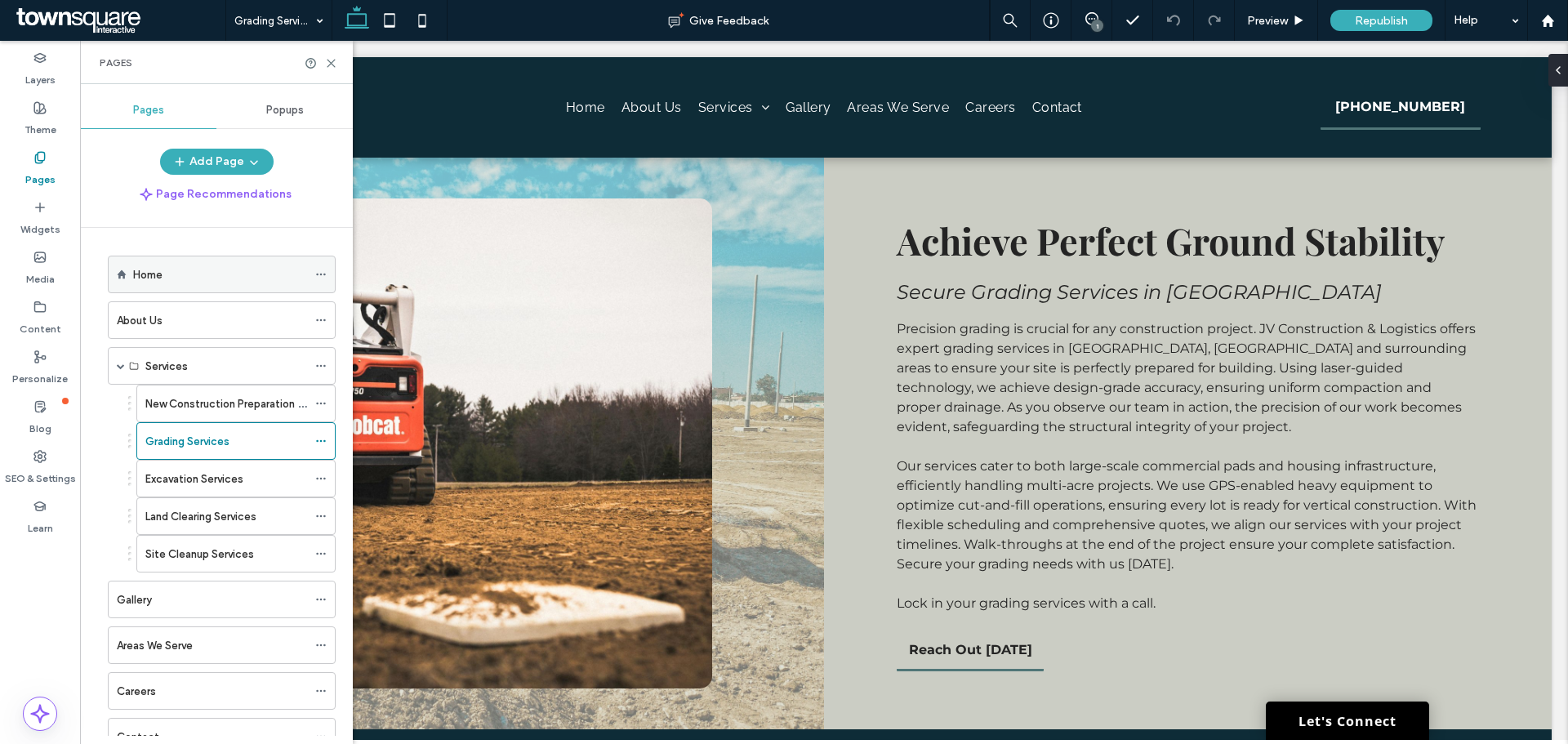
click at [156, 289] on div "Home" at bounding box center [220, 274] width 174 height 36
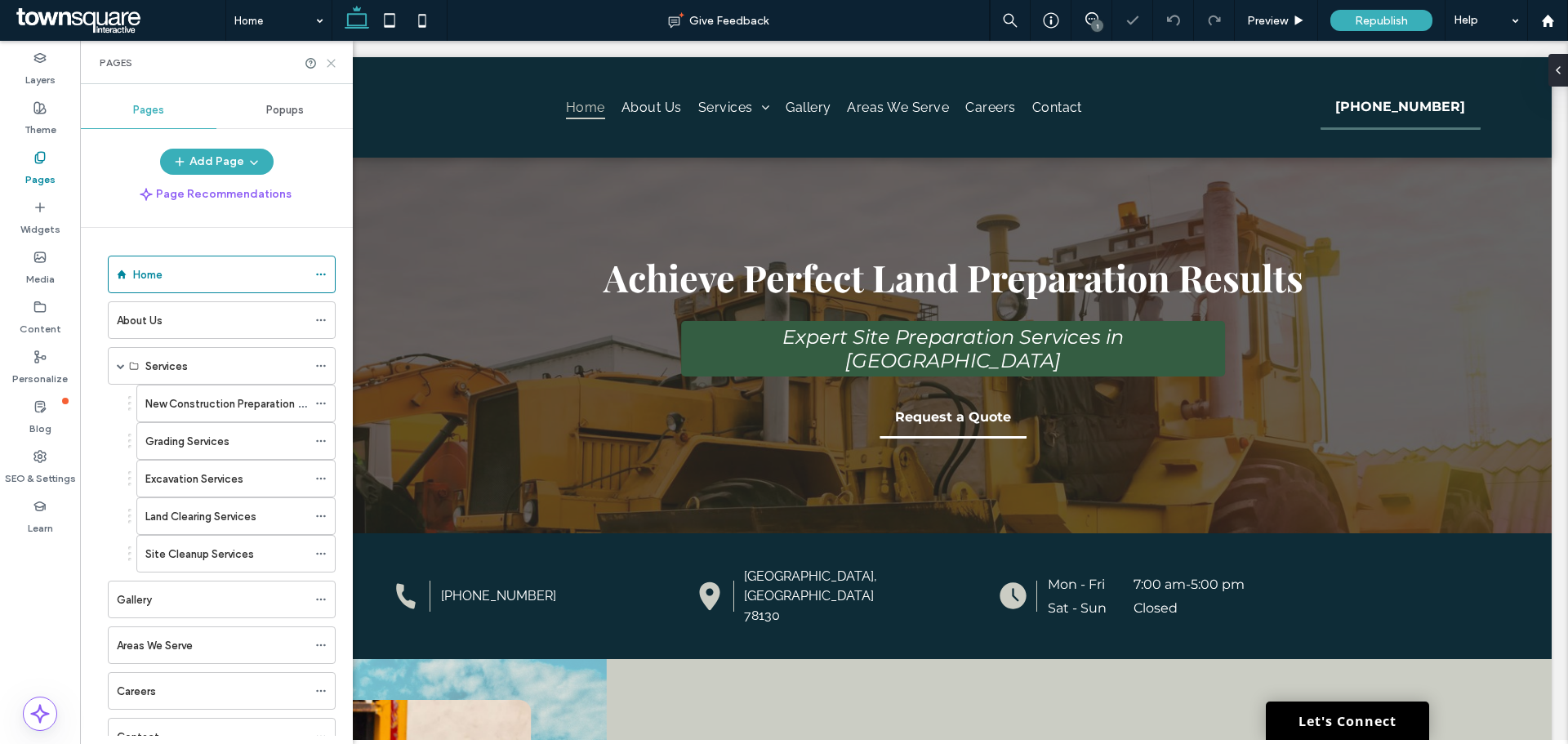
click at [332, 57] on icon at bounding box center [331, 63] width 12 height 12
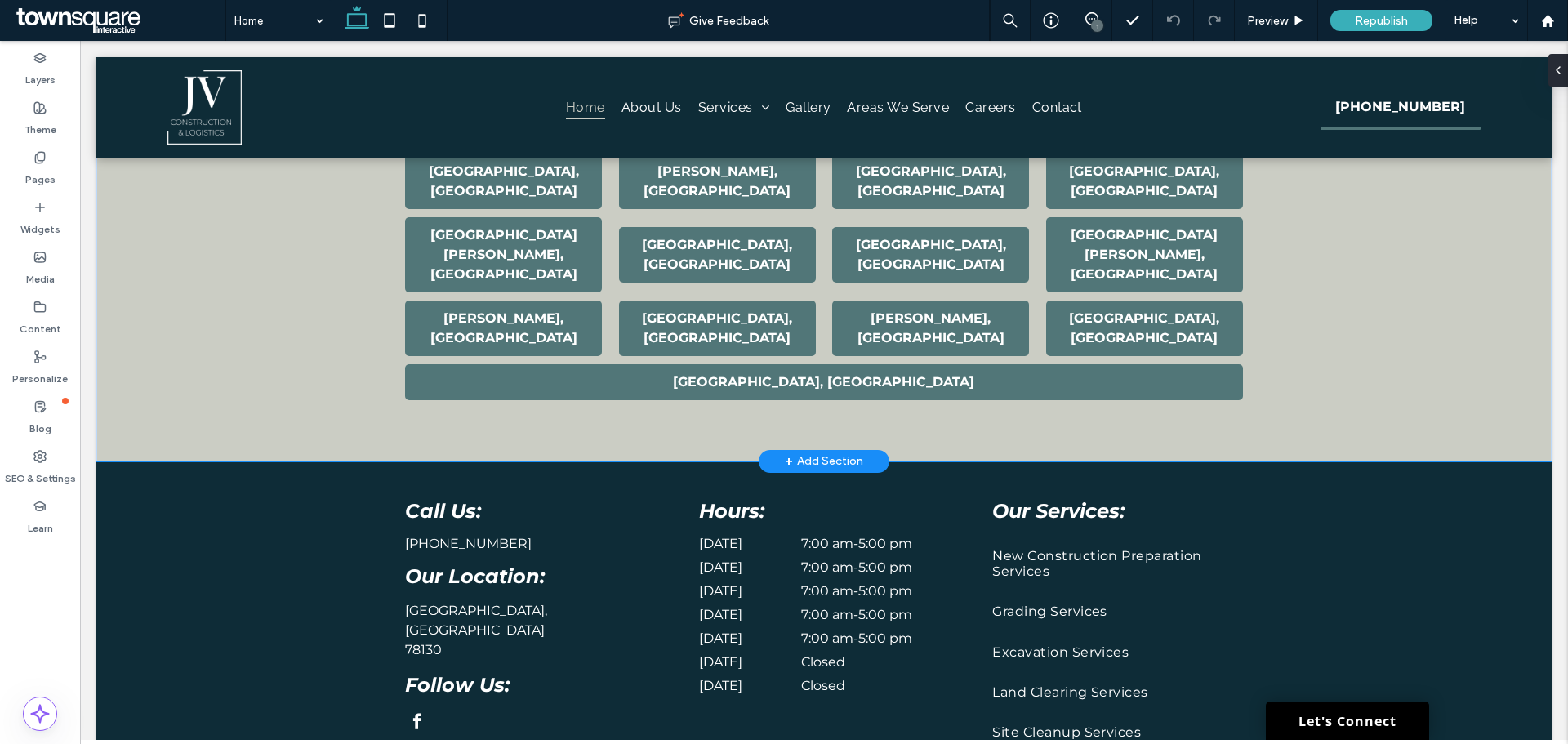
scroll to position [3212, 0]
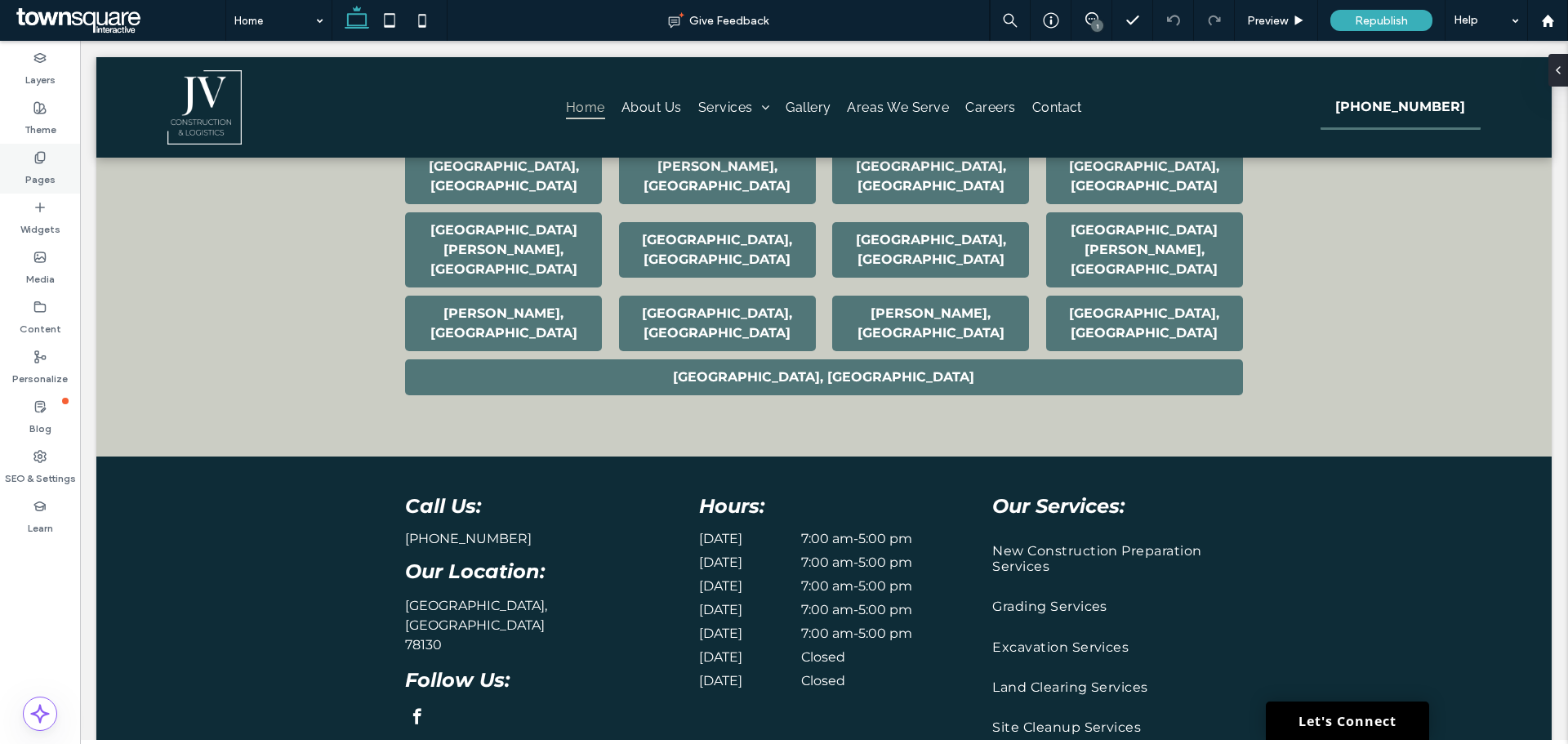
click at [32, 167] on label "Pages" at bounding box center [41, 175] width 30 height 23
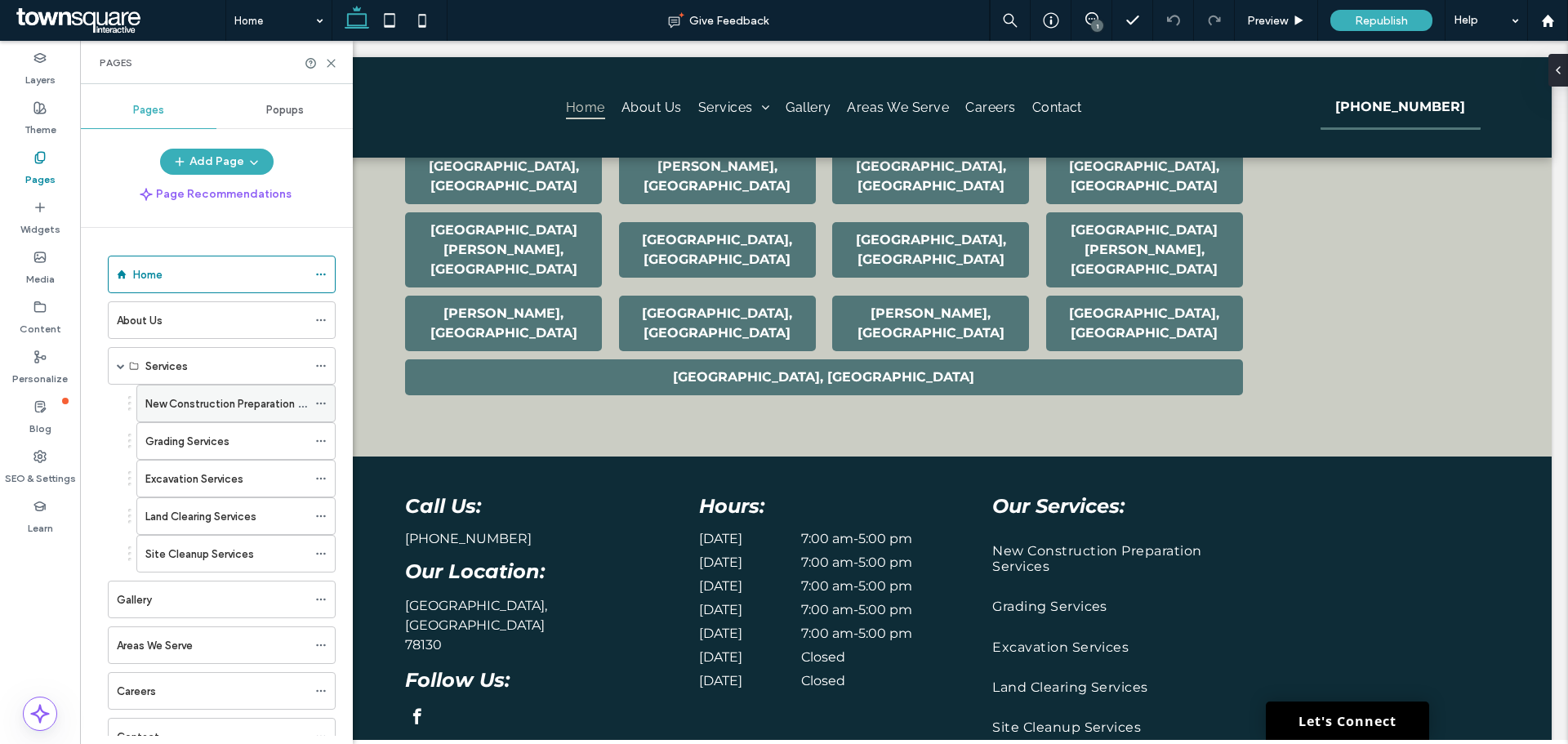
click at [256, 414] on div "New Construction Preparation Services" at bounding box center [226, 403] width 162 height 36
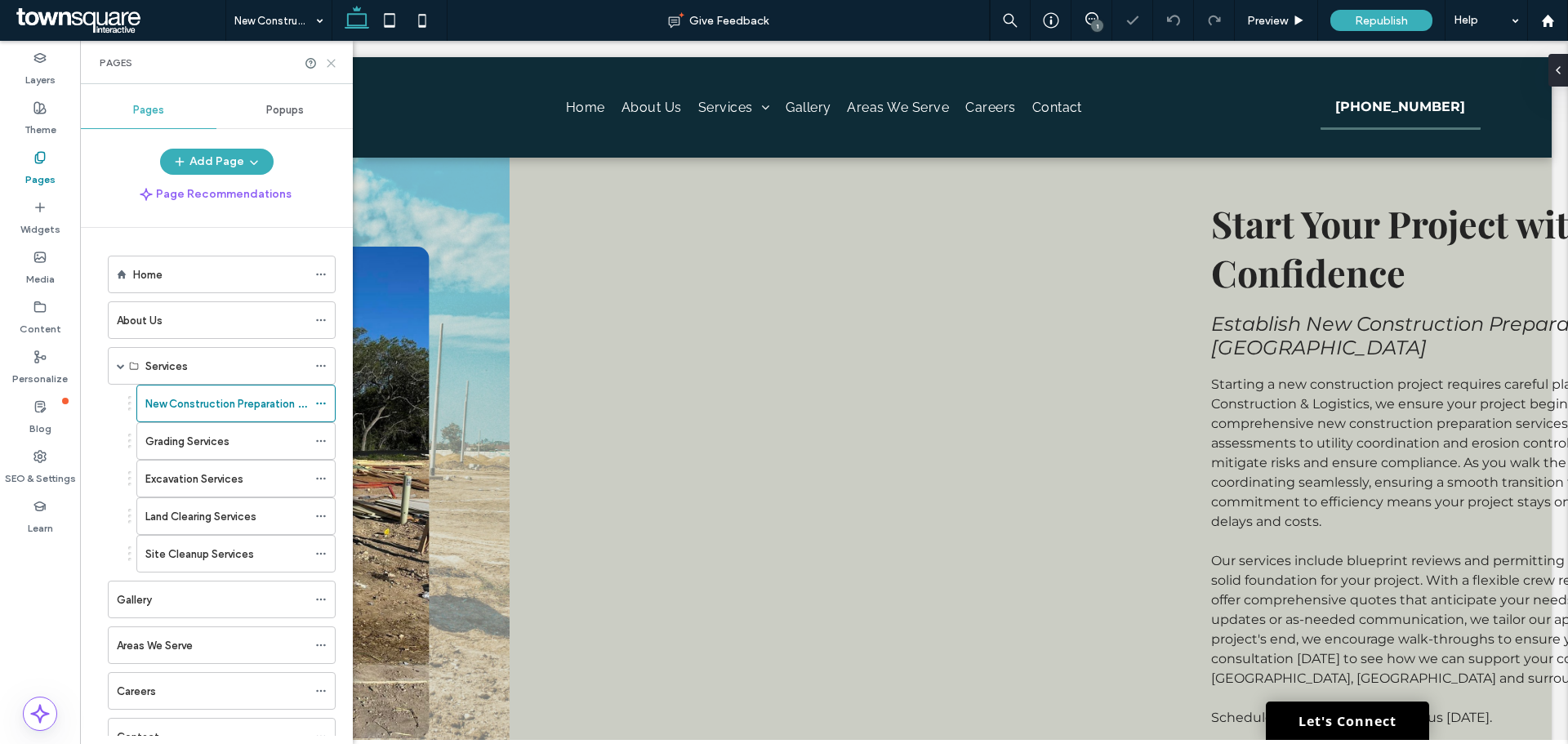
click at [329, 63] on icon at bounding box center [331, 63] width 12 height 12
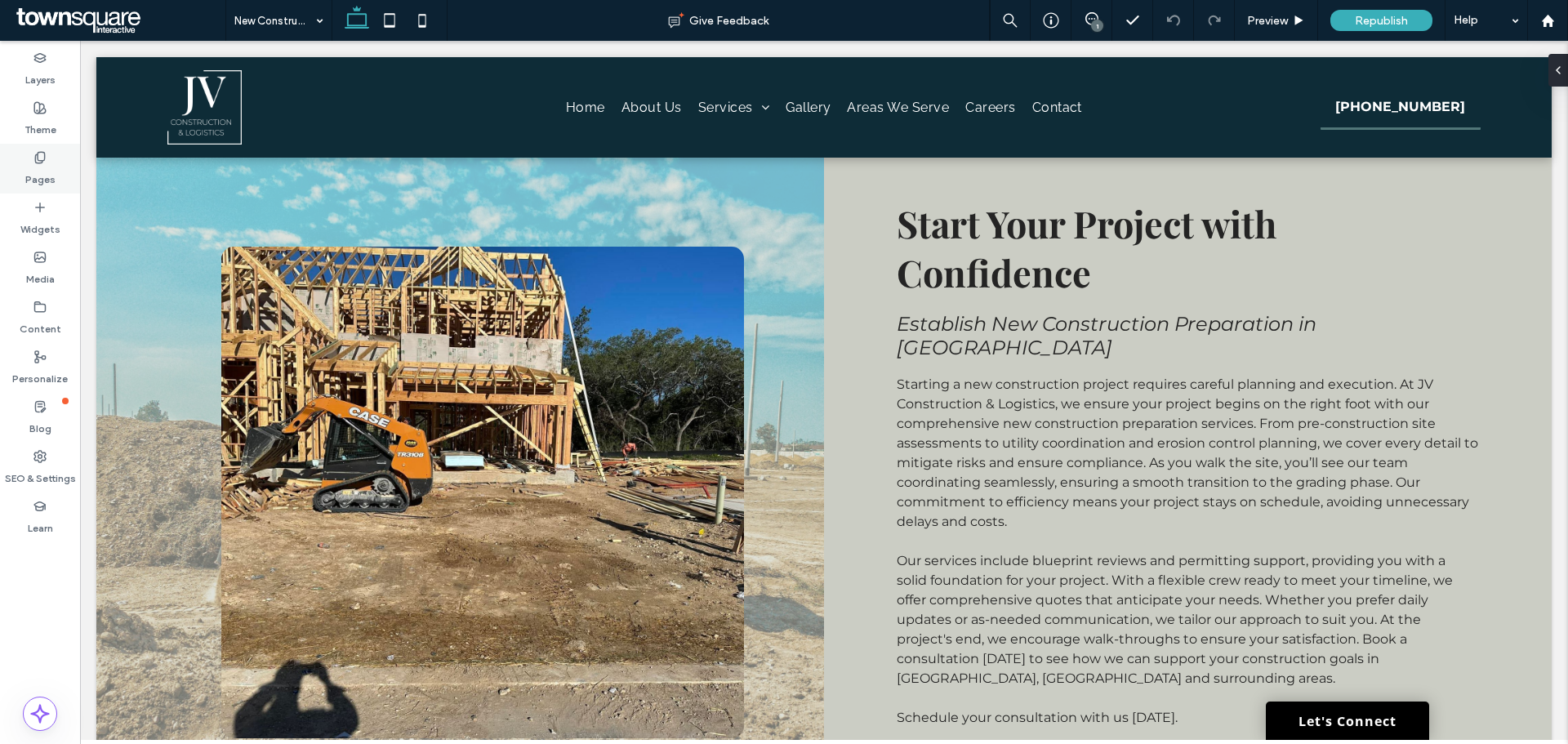
click at [60, 155] on div "Pages" at bounding box center [40, 168] width 80 height 50
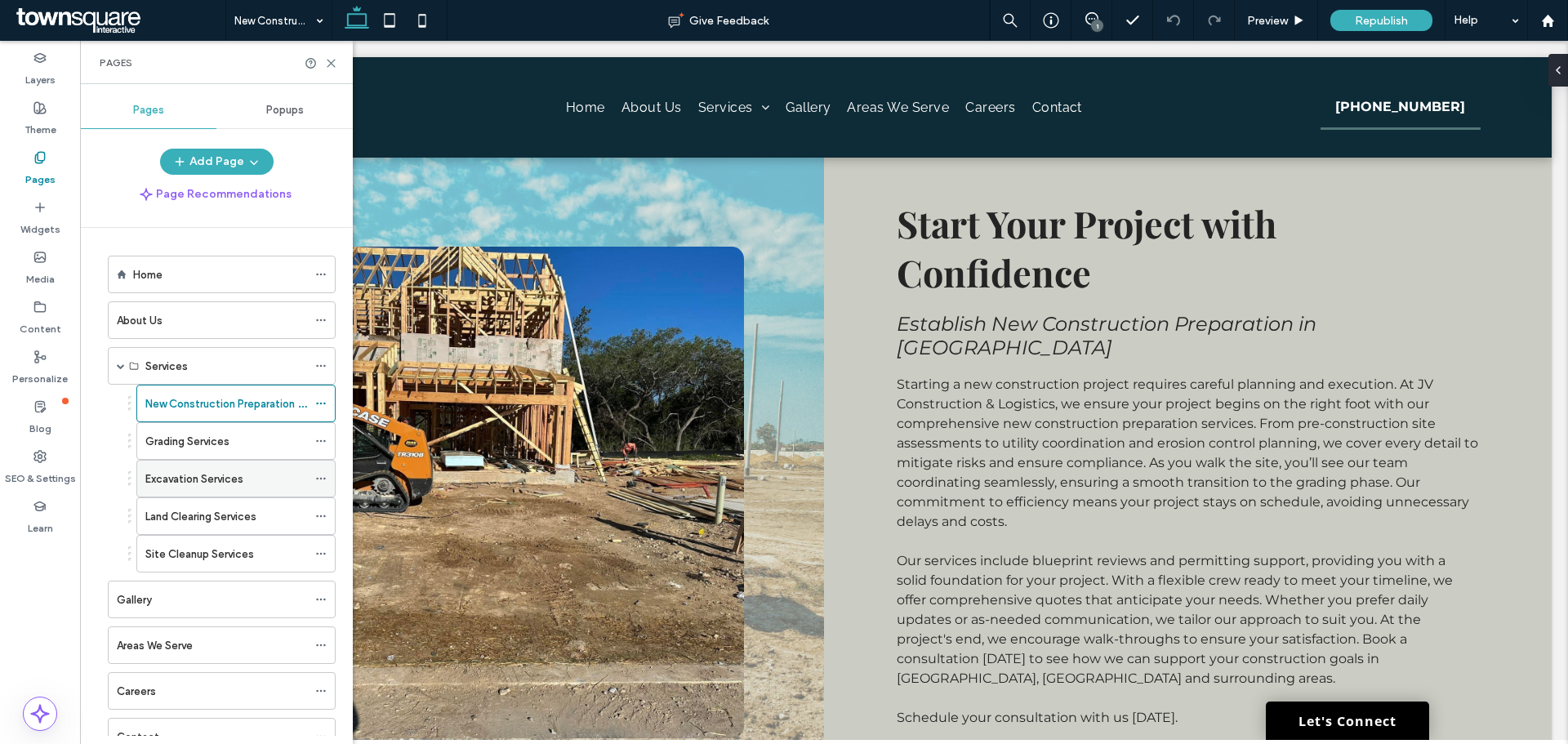
click at [200, 485] on label "Excavation Services" at bounding box center [195, 479] width 98 height 29
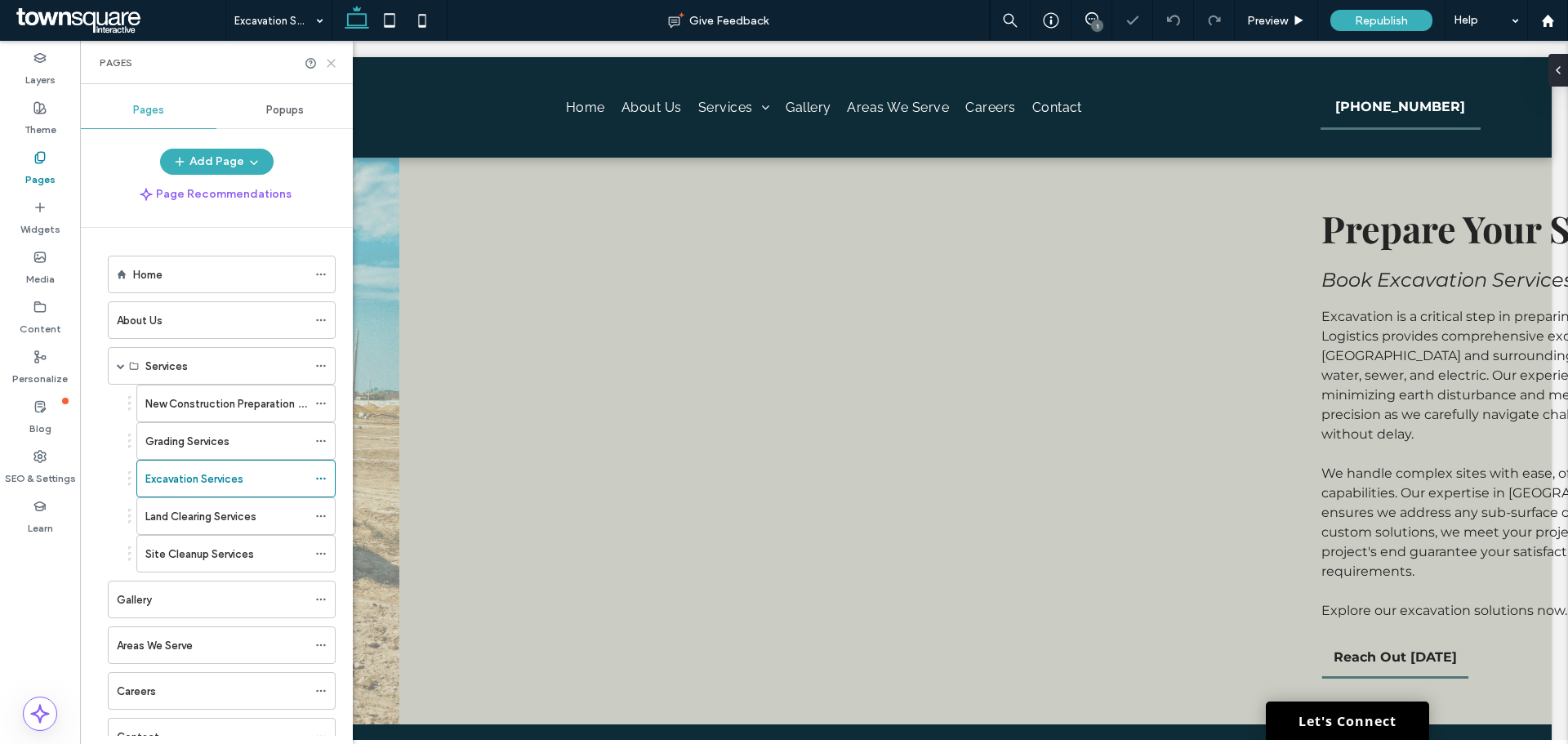
click at [328, 66] on use at bounding box center [331, 63] width 8 height 8
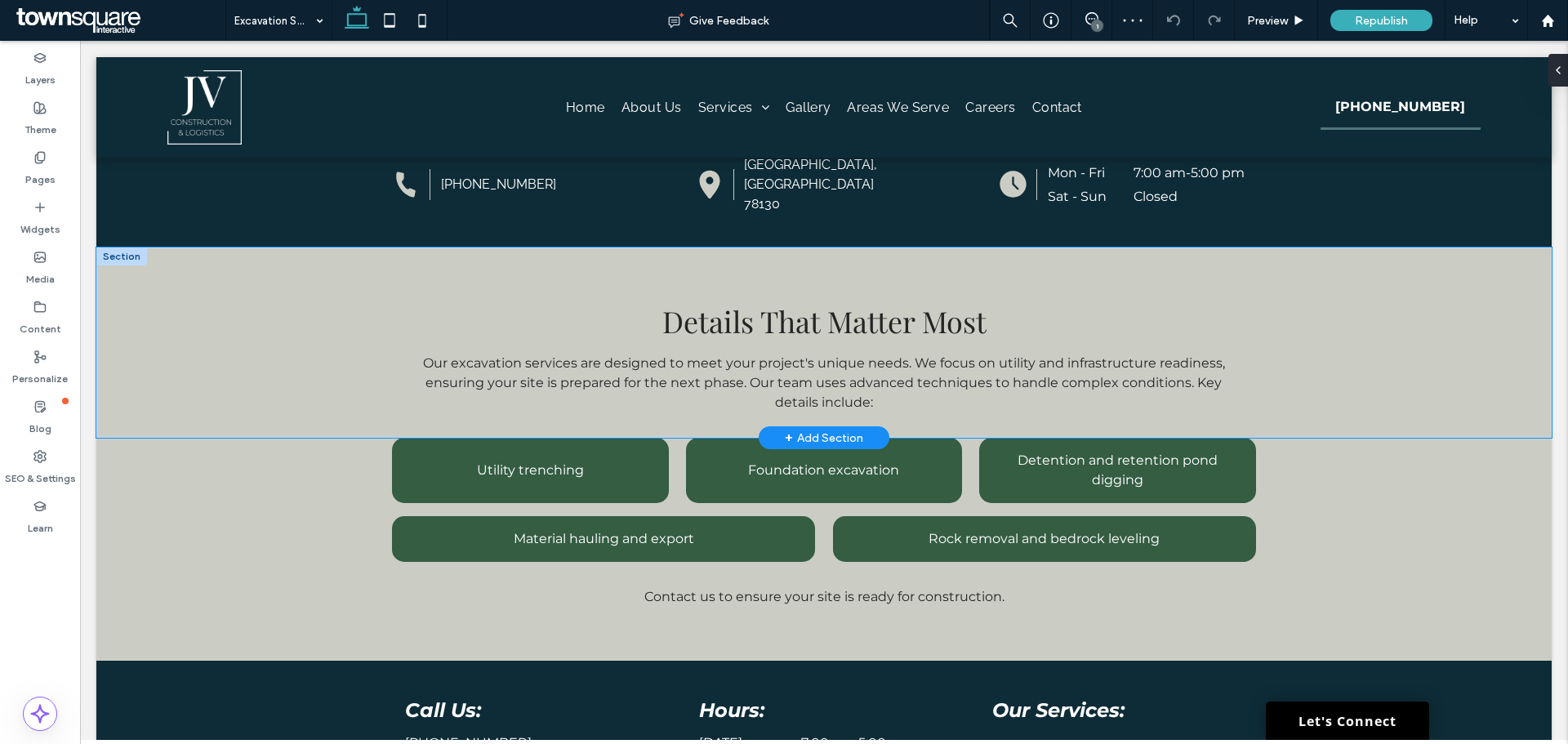
scroll to position [933, 0]
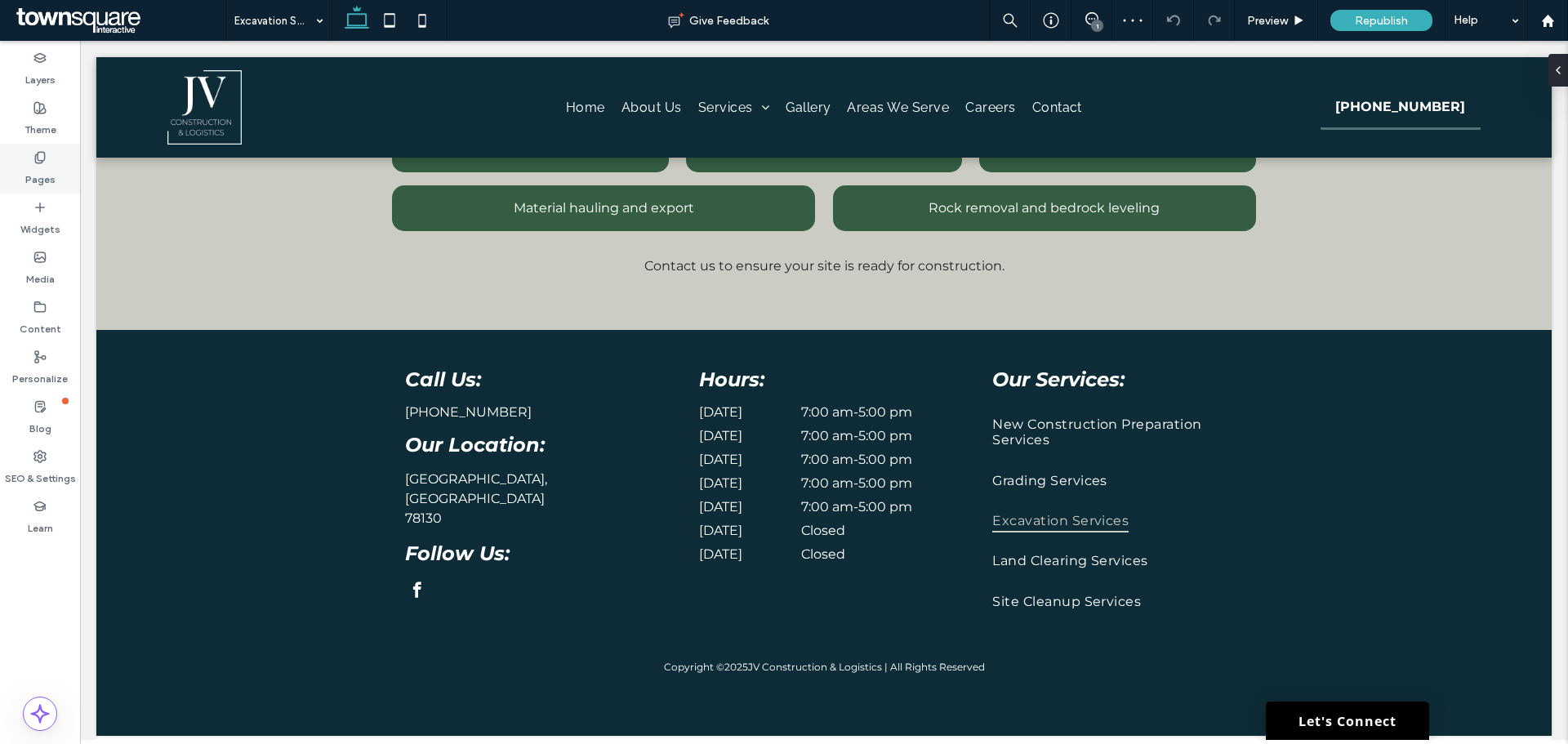
click at [30, 161] on div "Pages" at bounding box center [40, 168] width 80 height 50
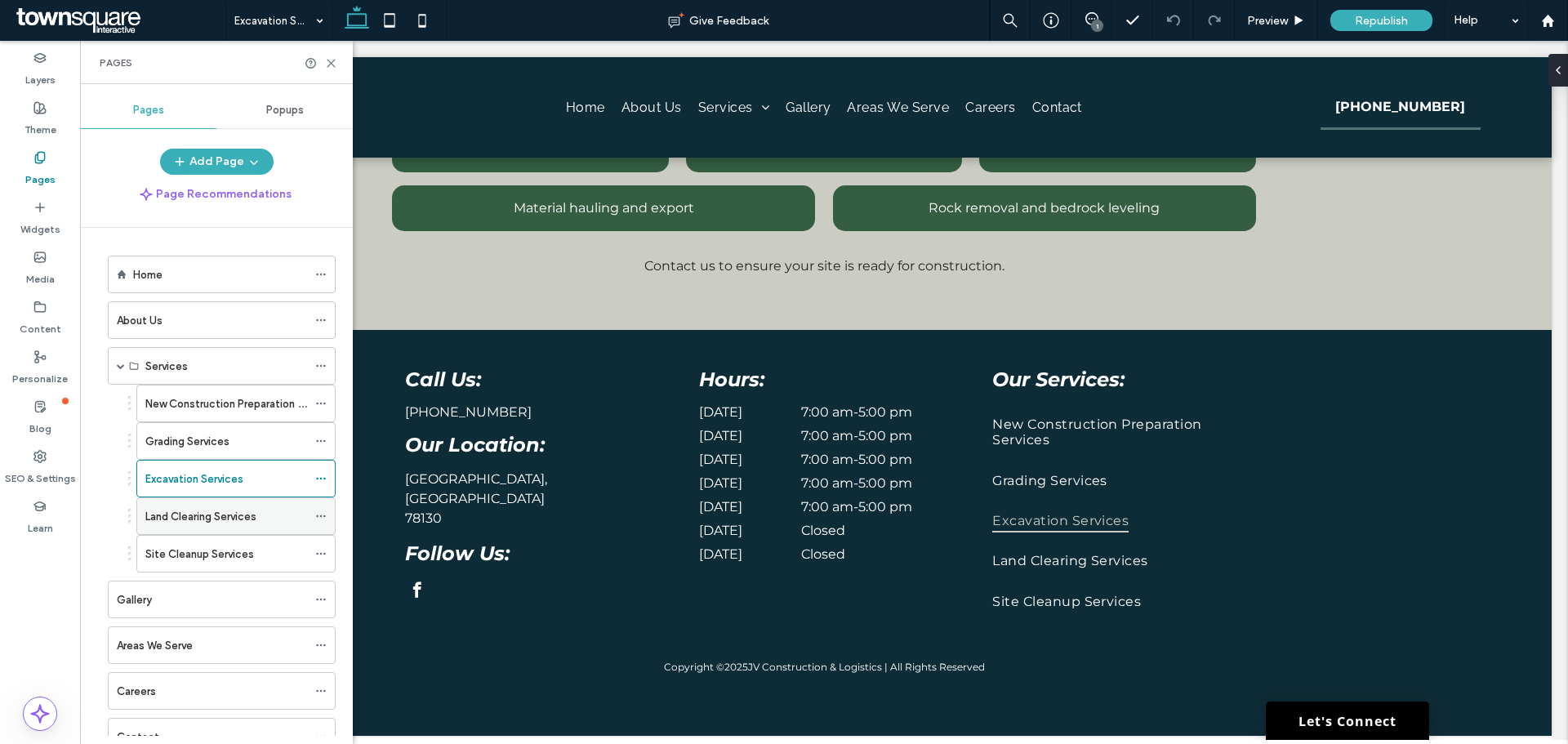
click at [200, 525] on div "Land Clearing Services" at bounding box center [226, 516] width 162 height 36
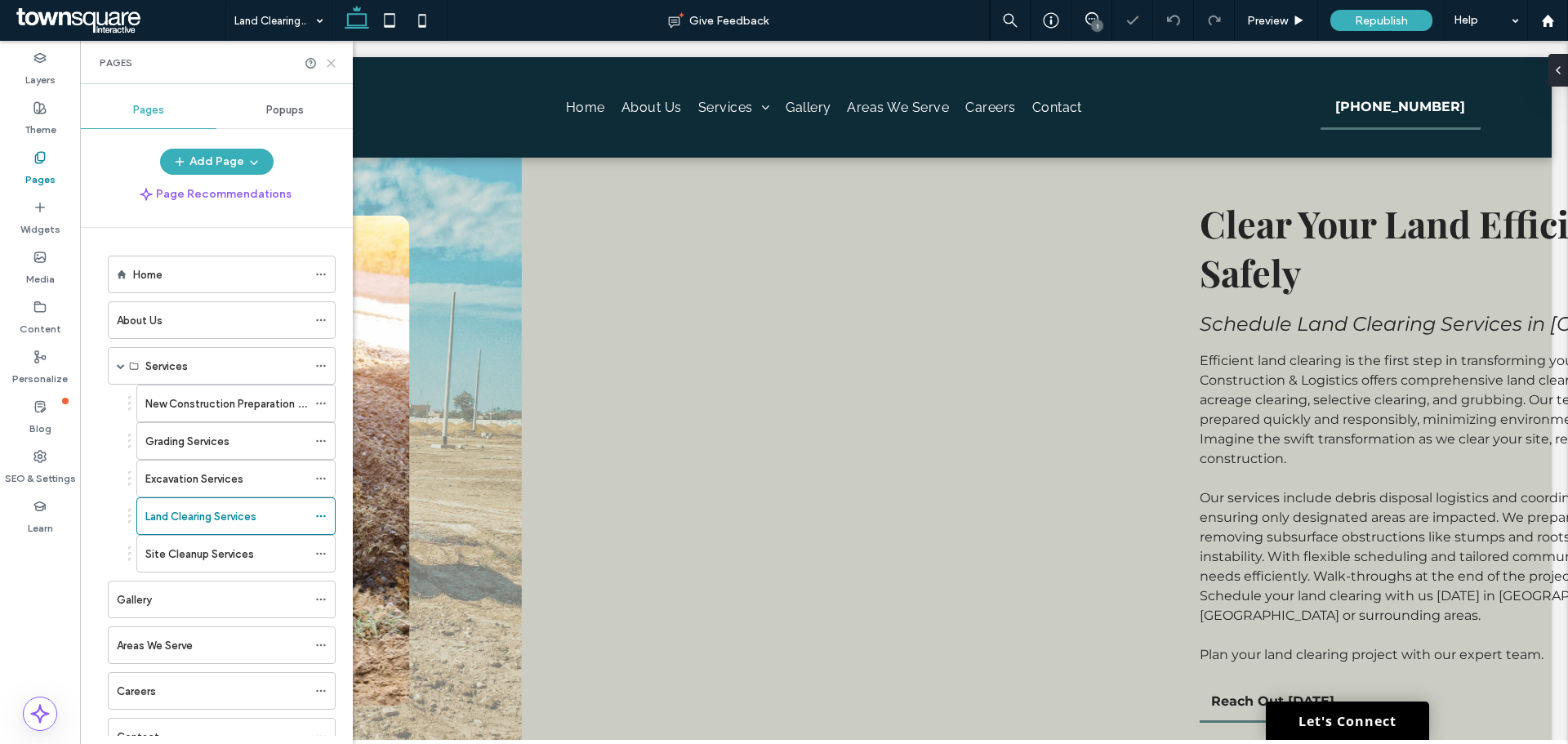
click at [334, 63] on icon at bounding box center [331, 63] width 12 height 12
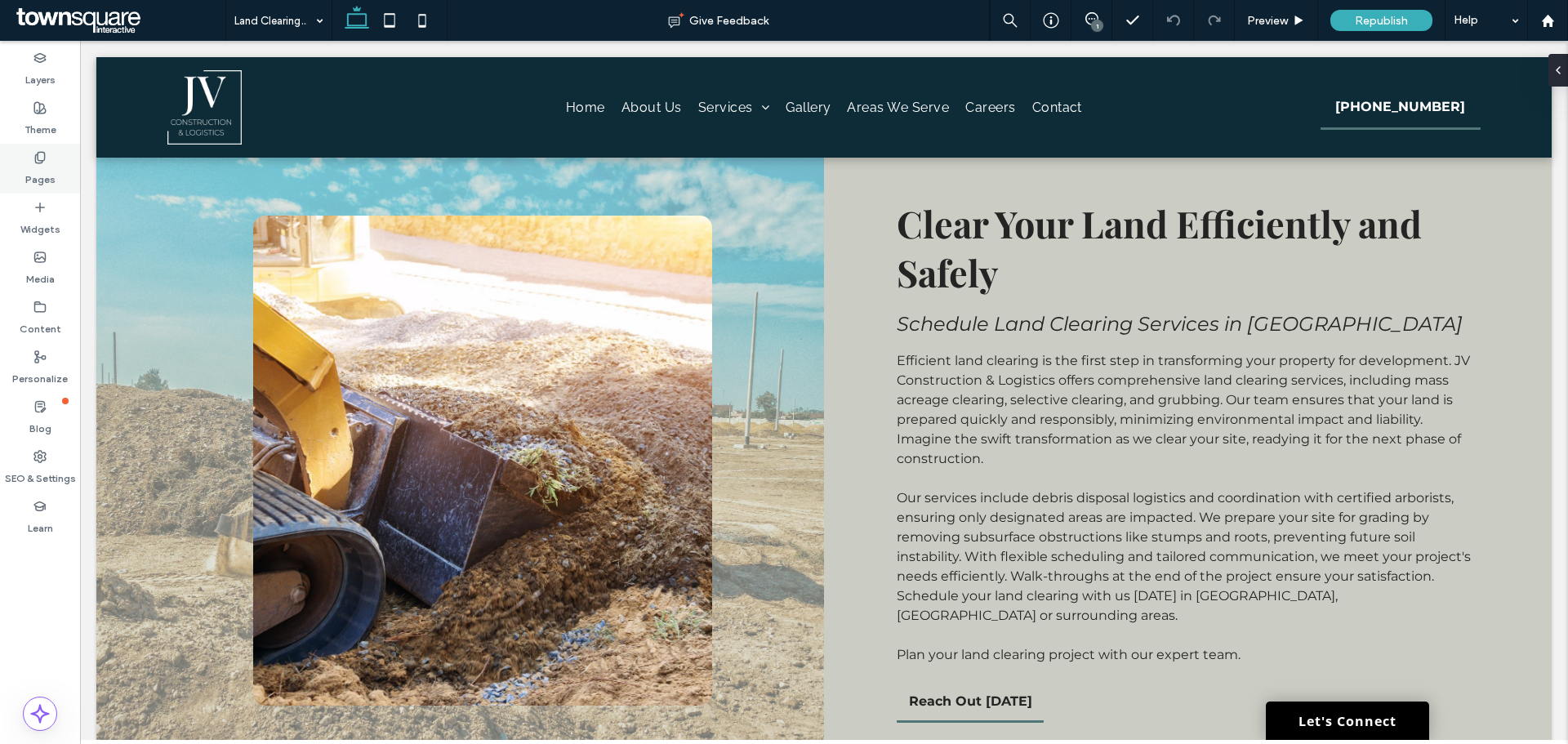
click at [34, 158] on icon at bounding box center [40, 157] width 13 height 13
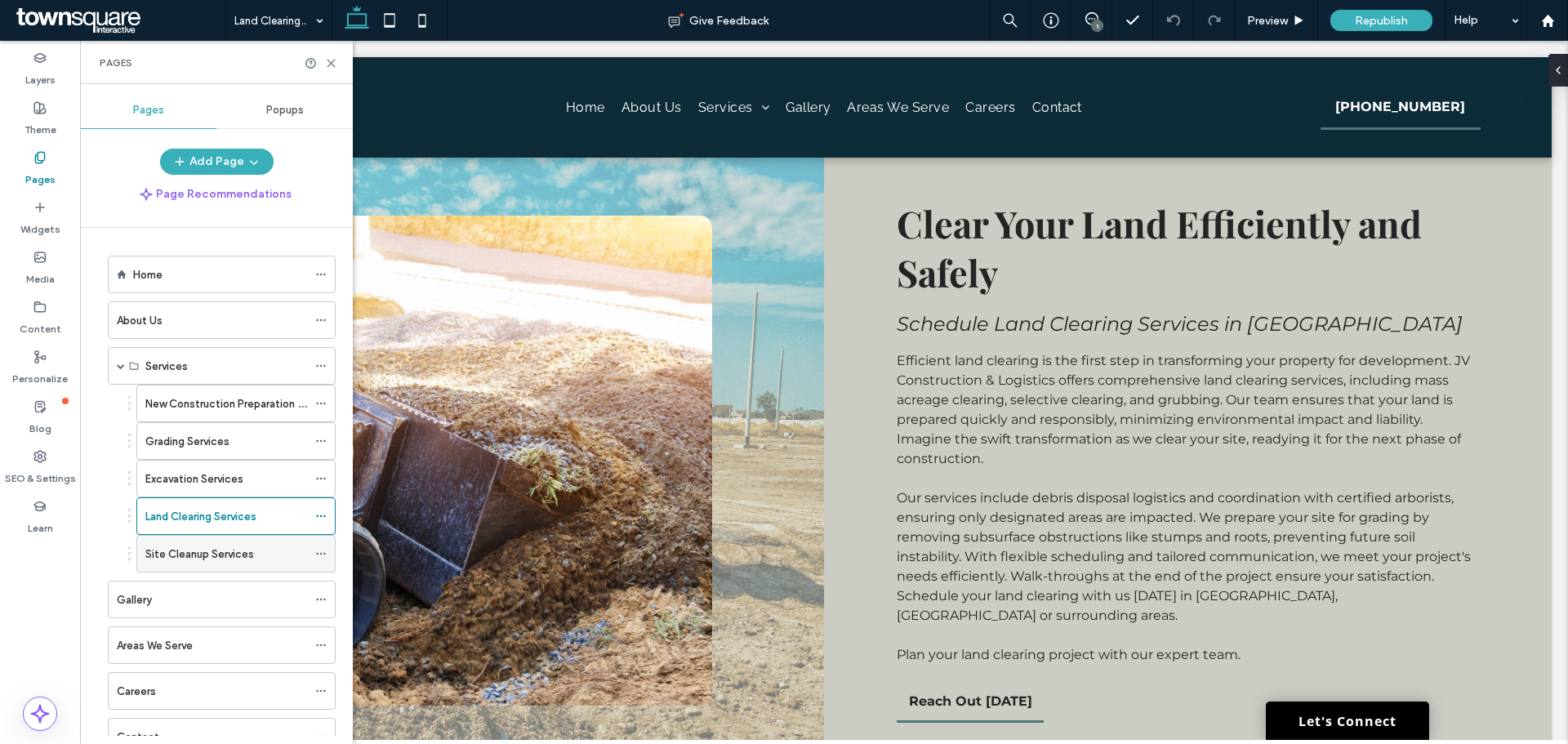
click at [182, 550] on label "Site Cleanup Services" at bounding box center [200, 554] width 108 height 29
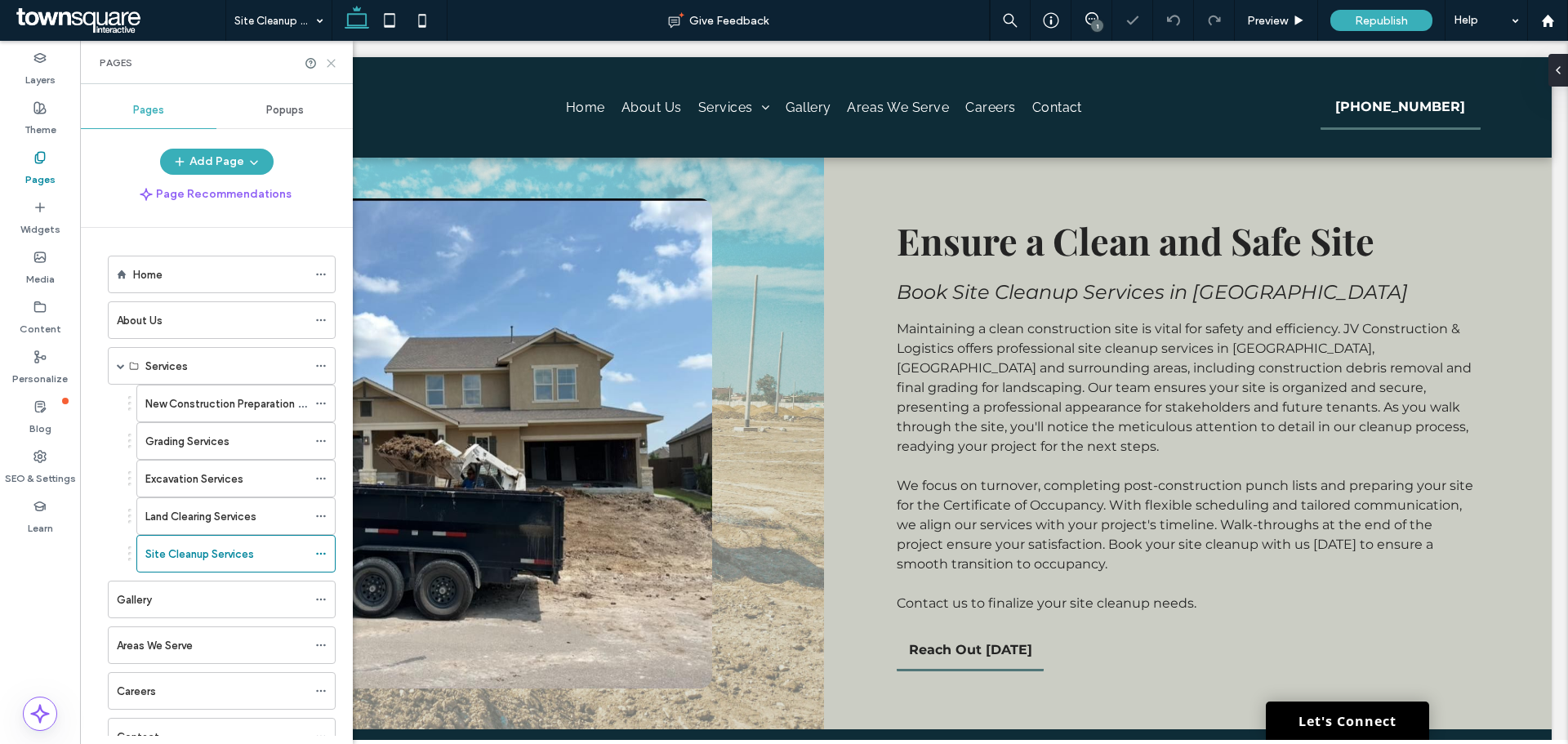
click at [332, 64] on use at bounding box center [331, 63] width 8 height 8
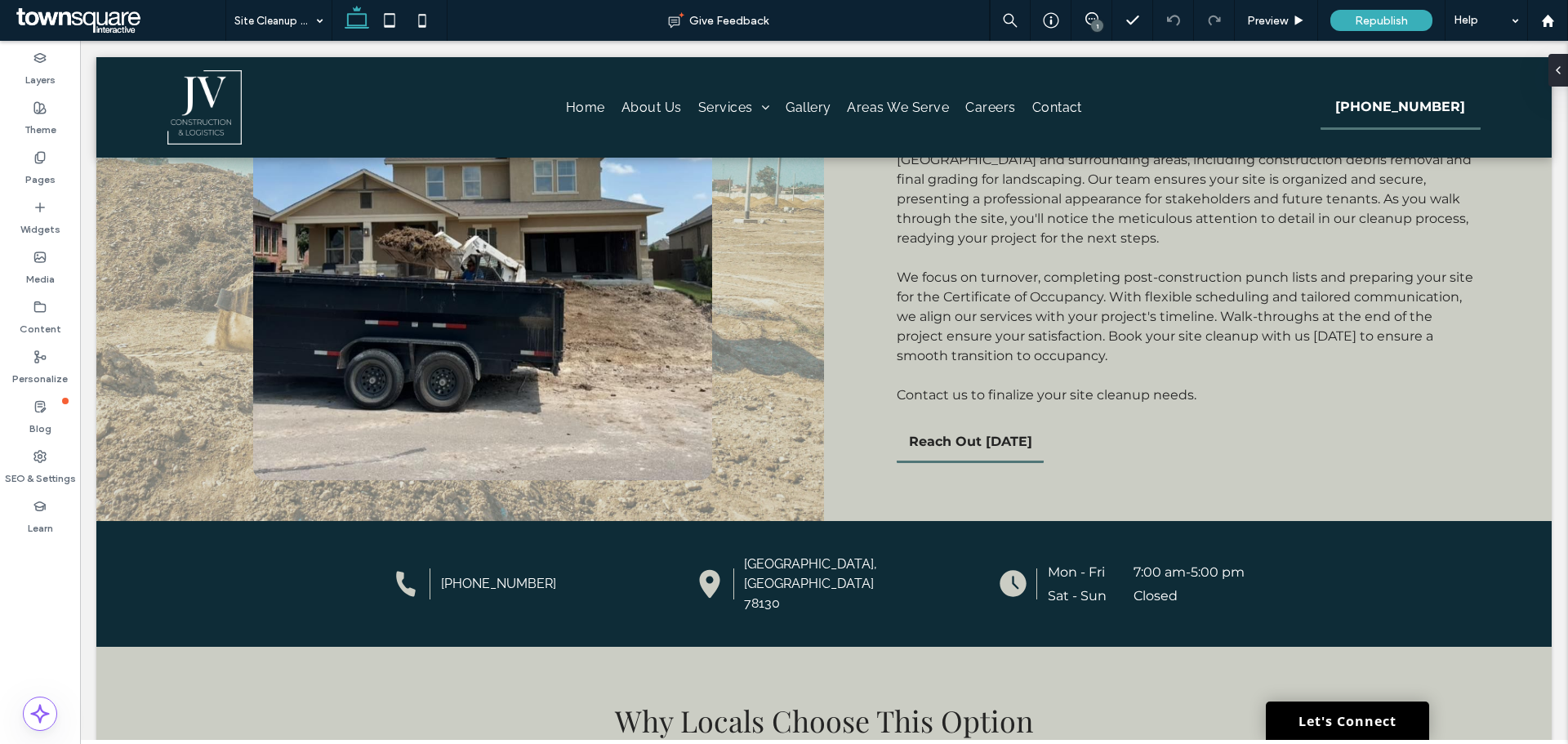
scroll to position [245, 0]
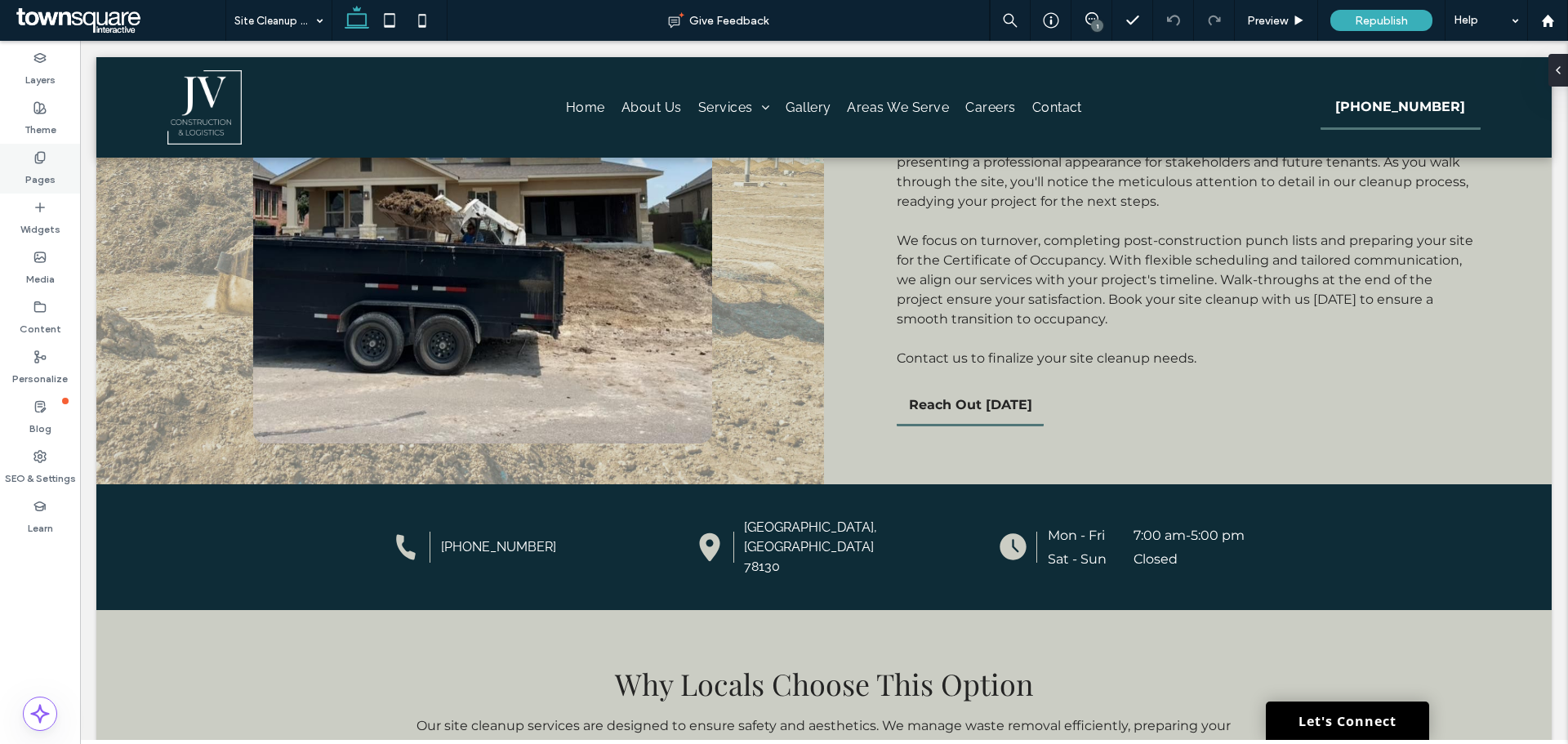
click at [51, 157] on div "Pages" at bounding box center [40, 168] width 80 height 50
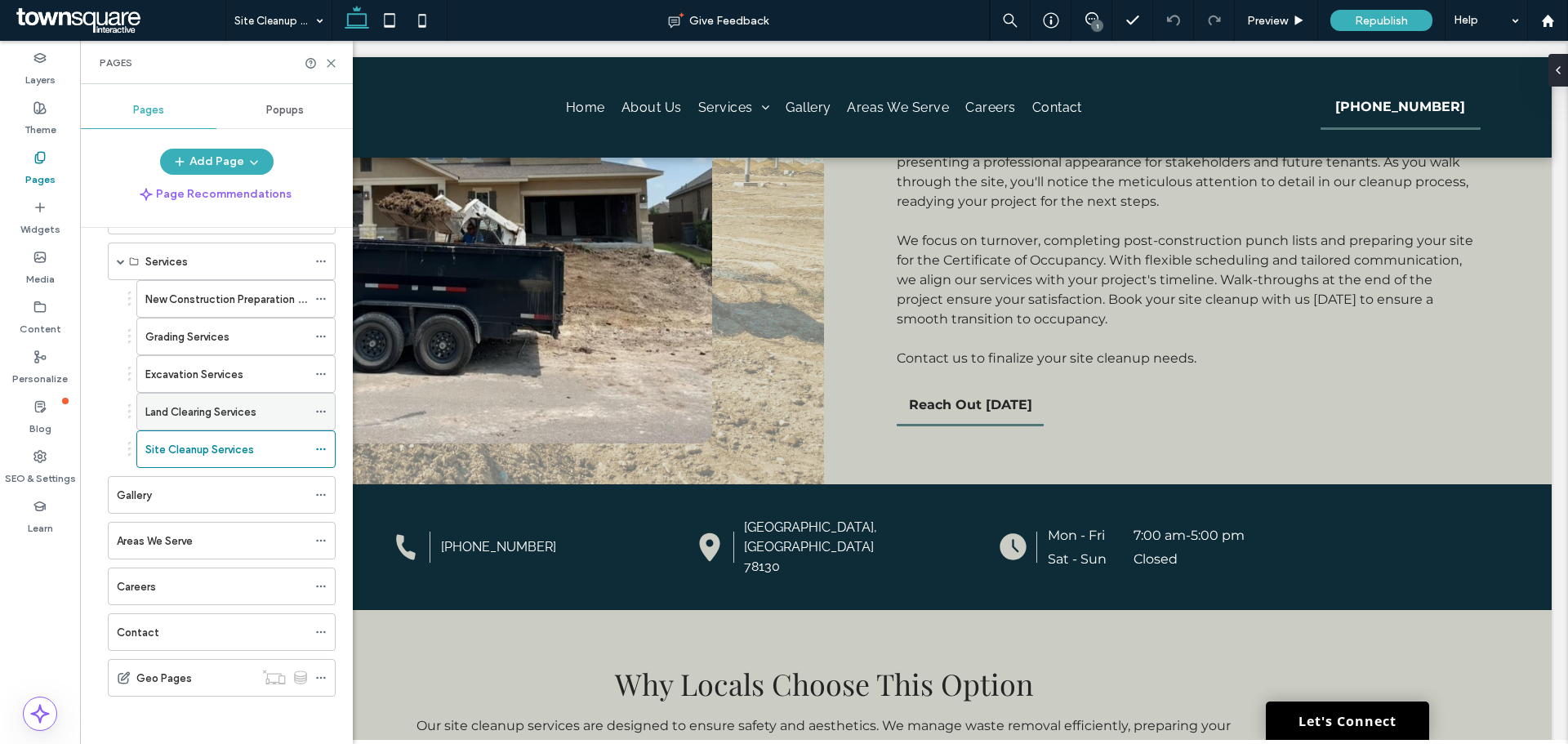
scroll to position [107, 0]
click at [142, 534] on label "Areas We Serve" at bounding box center [155, 539] width 76 height 29
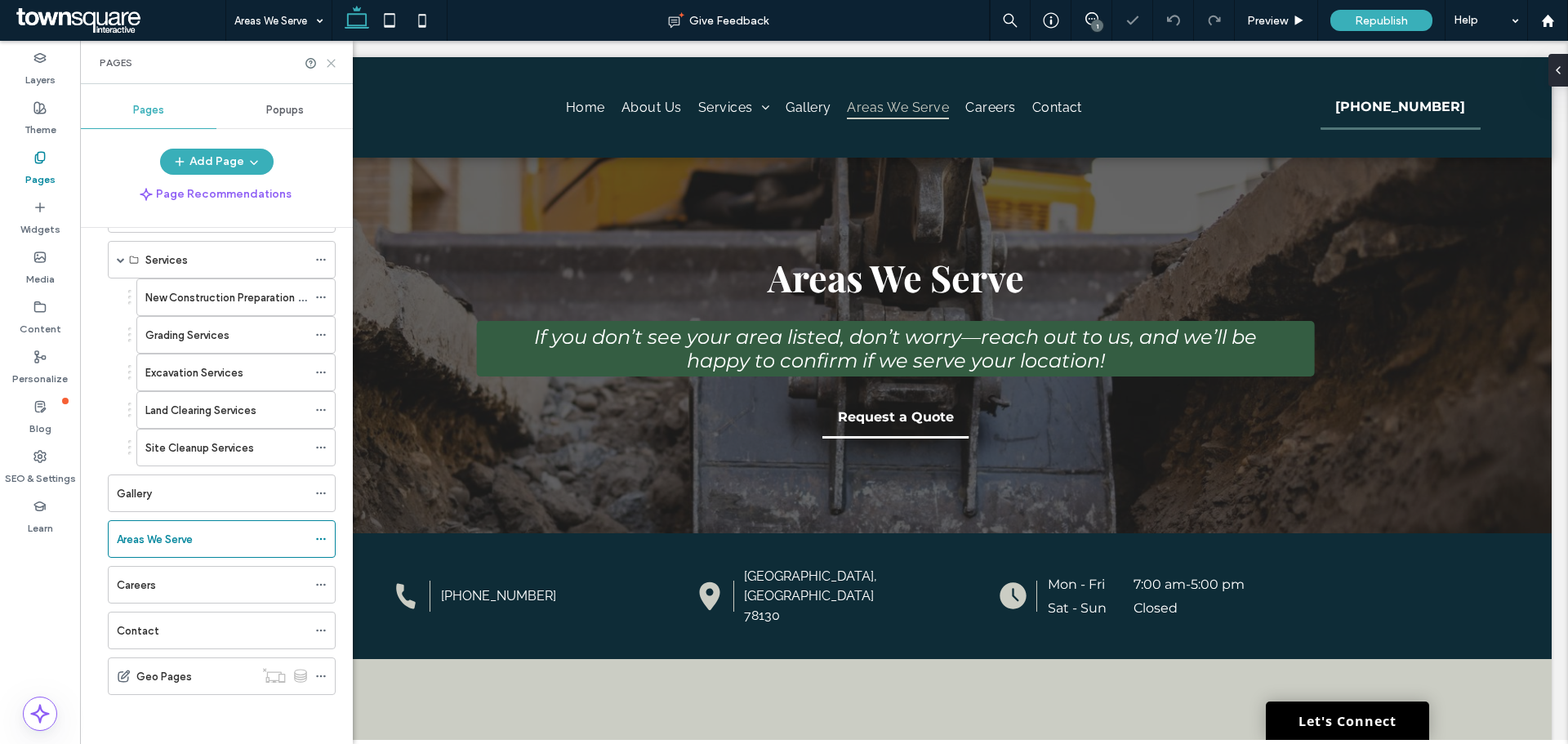
click at [331, 67] on icon at bounding box center [331, 63] width 12 height 12
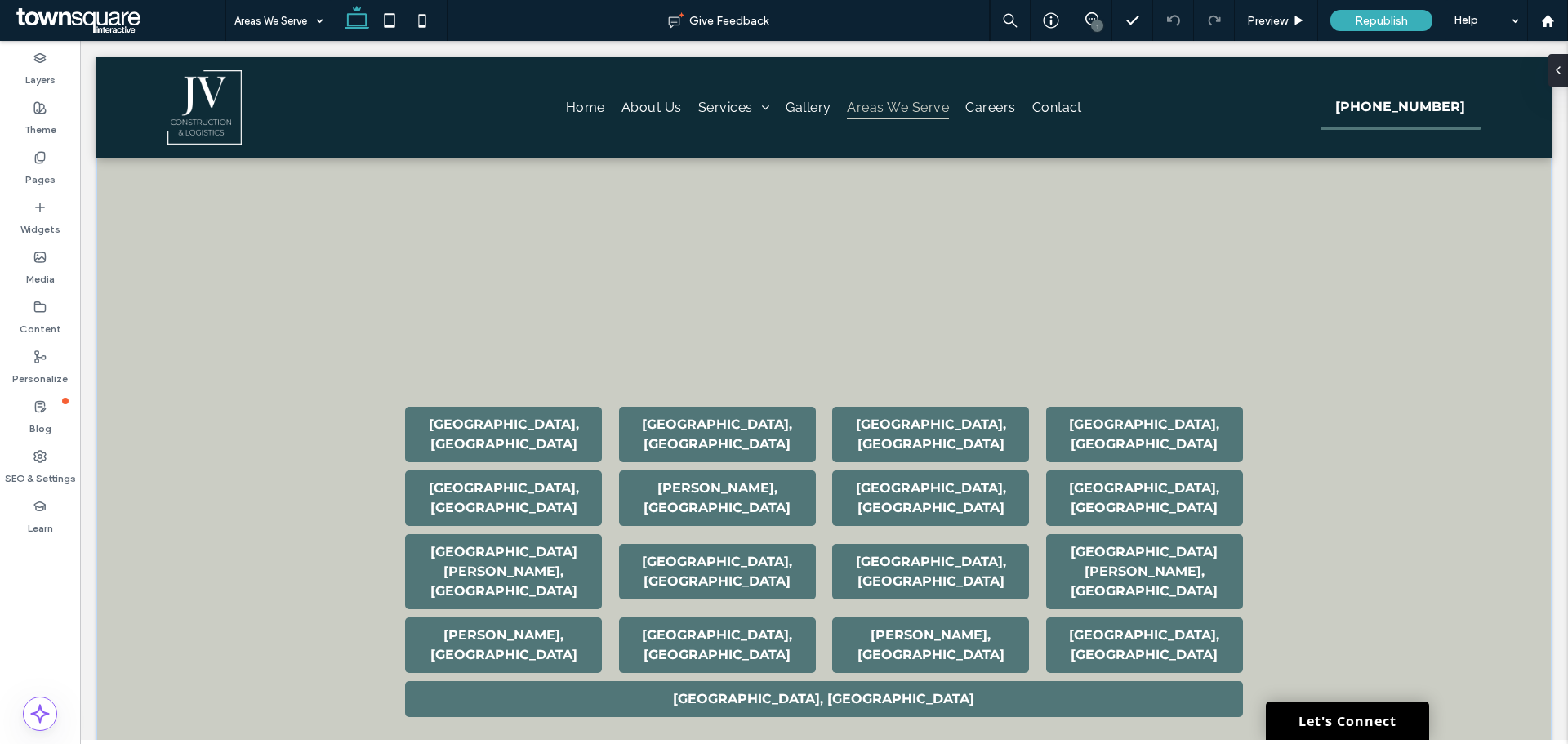
scroll to position [817, 0]
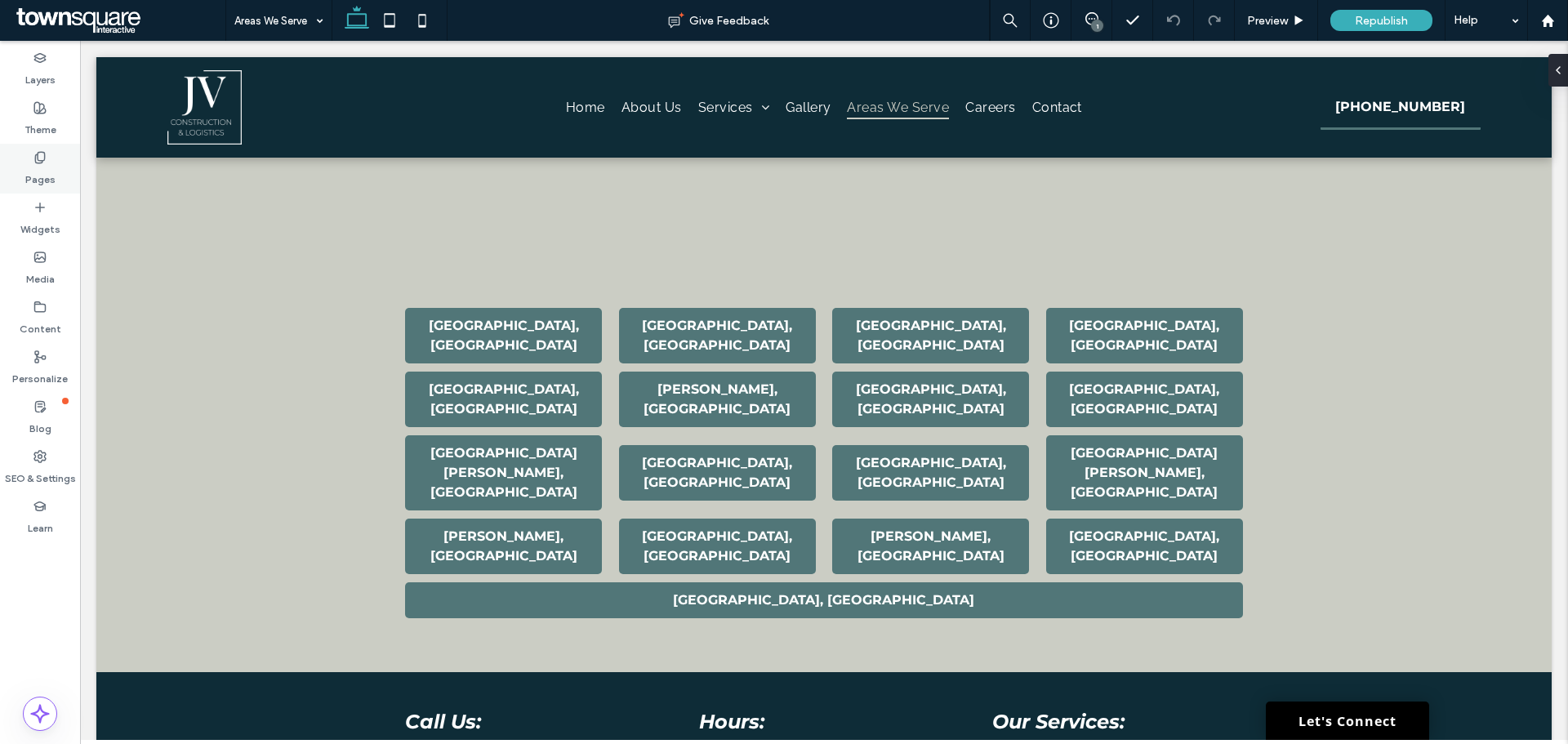
click at [59, 162] on div "Pages" at bounding box center [40, 168] width 80 height 50
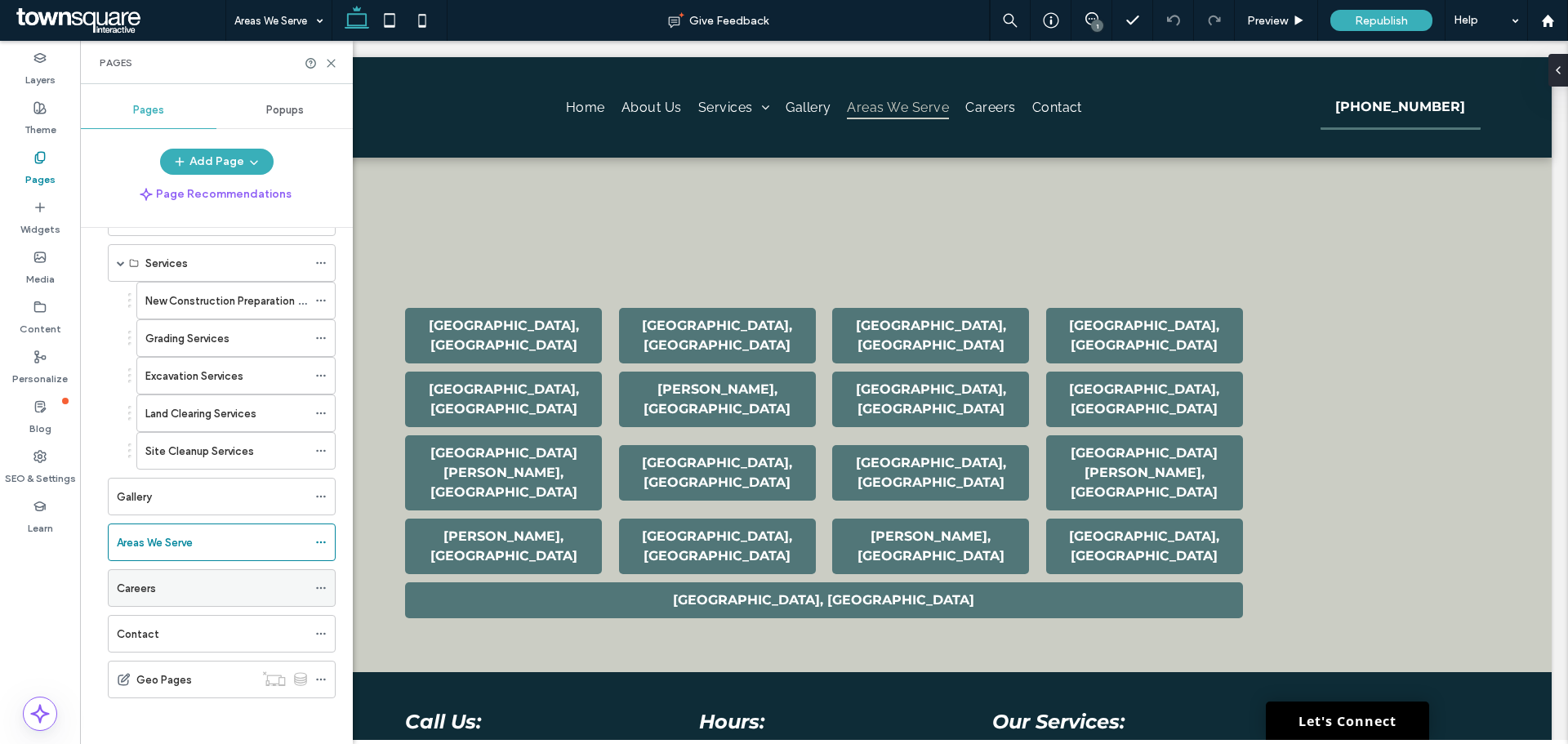
scroll to position [107, 0]
click at [158, 632] on div "Contact" at bounding box center [211, 631] width 190 height 17
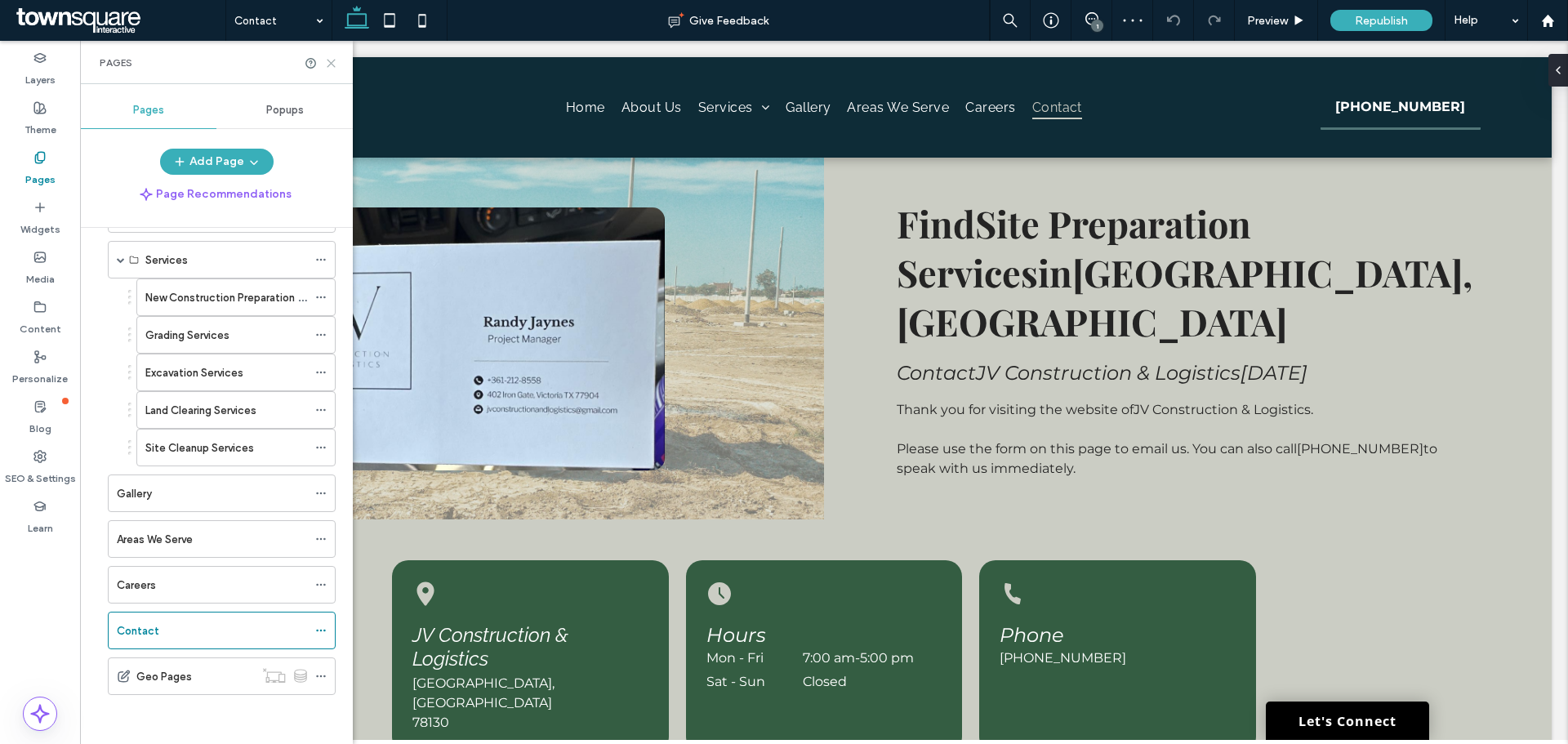
click at [330, 68] on icon at bounding box center [331, 63] width 12 height 12
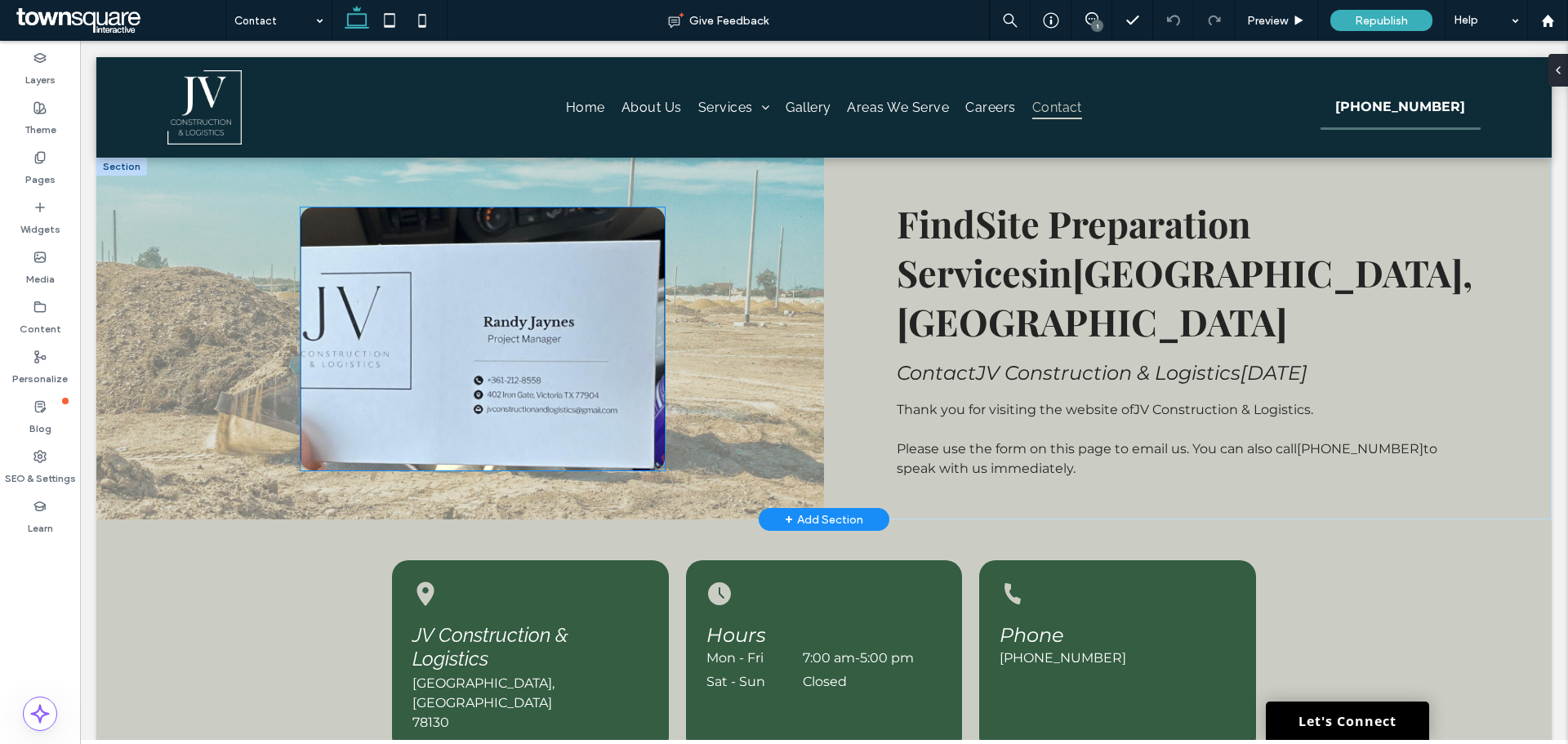
click at [478, 304] on img at bounding box center [482, 338] width 365 height 263
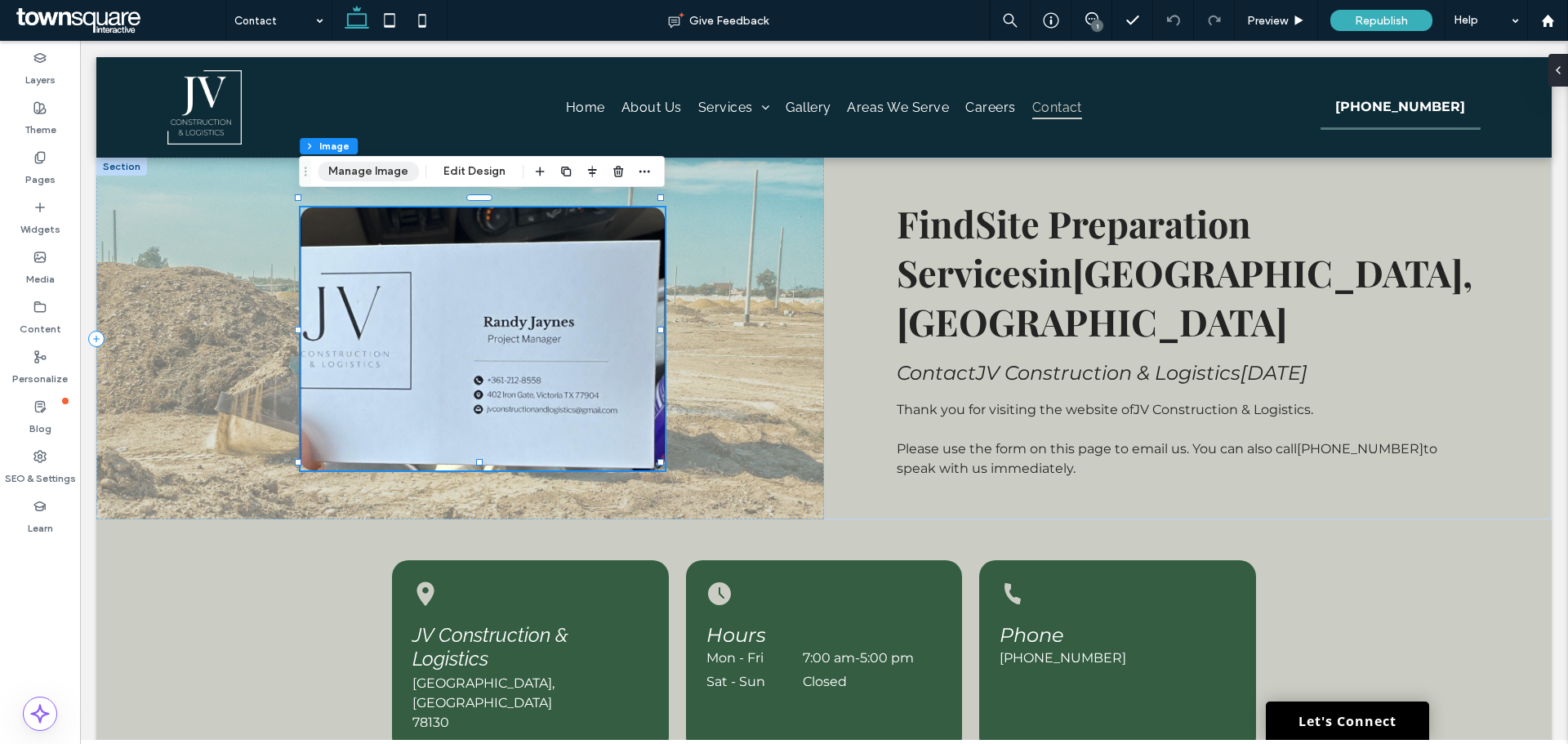
click at [375, 167] on button "Manage Image" at bounding box center [369, 171] width 101 height 19
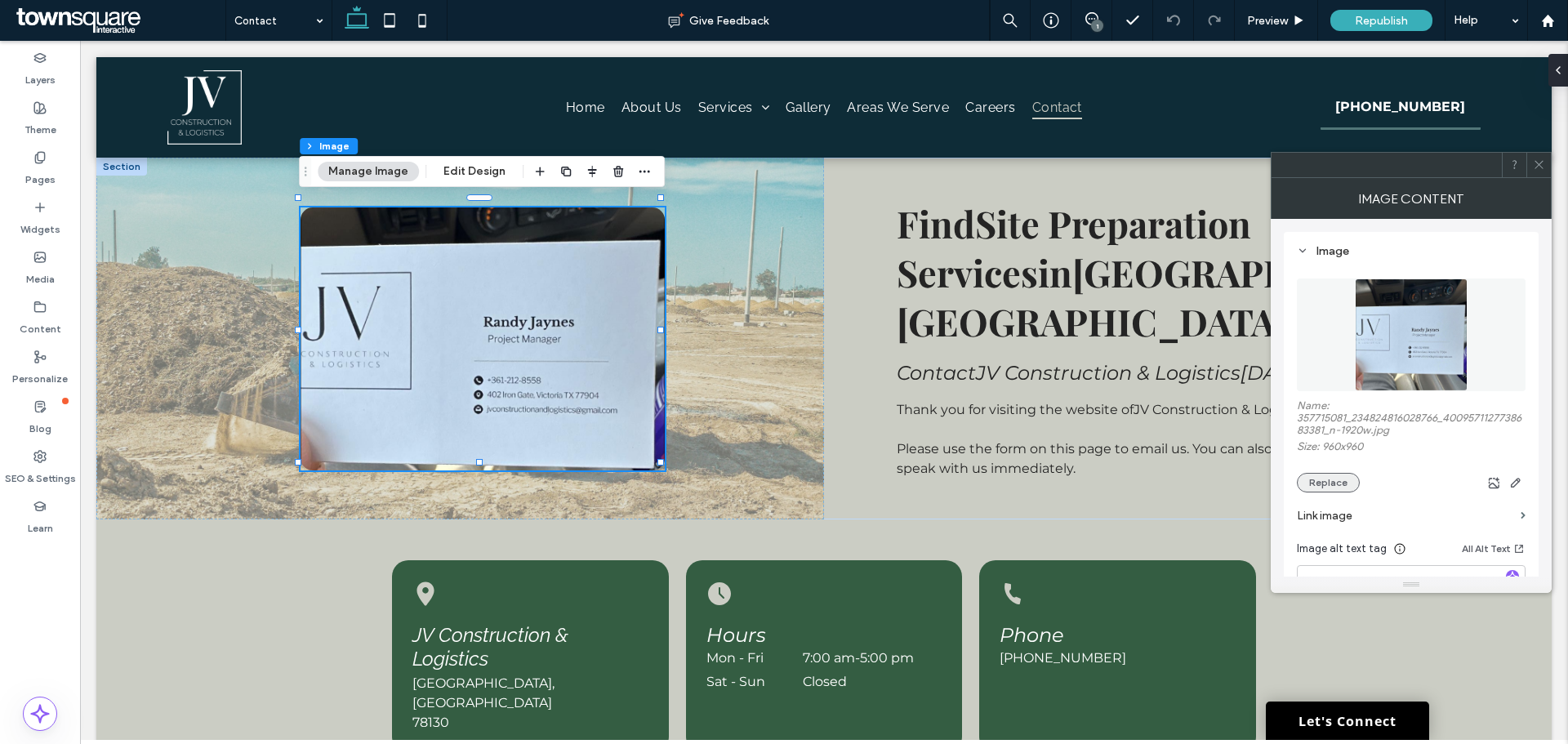
click at [1324, 484] on button "Replace" at bounding box center [1328, 482] width 63 height 19
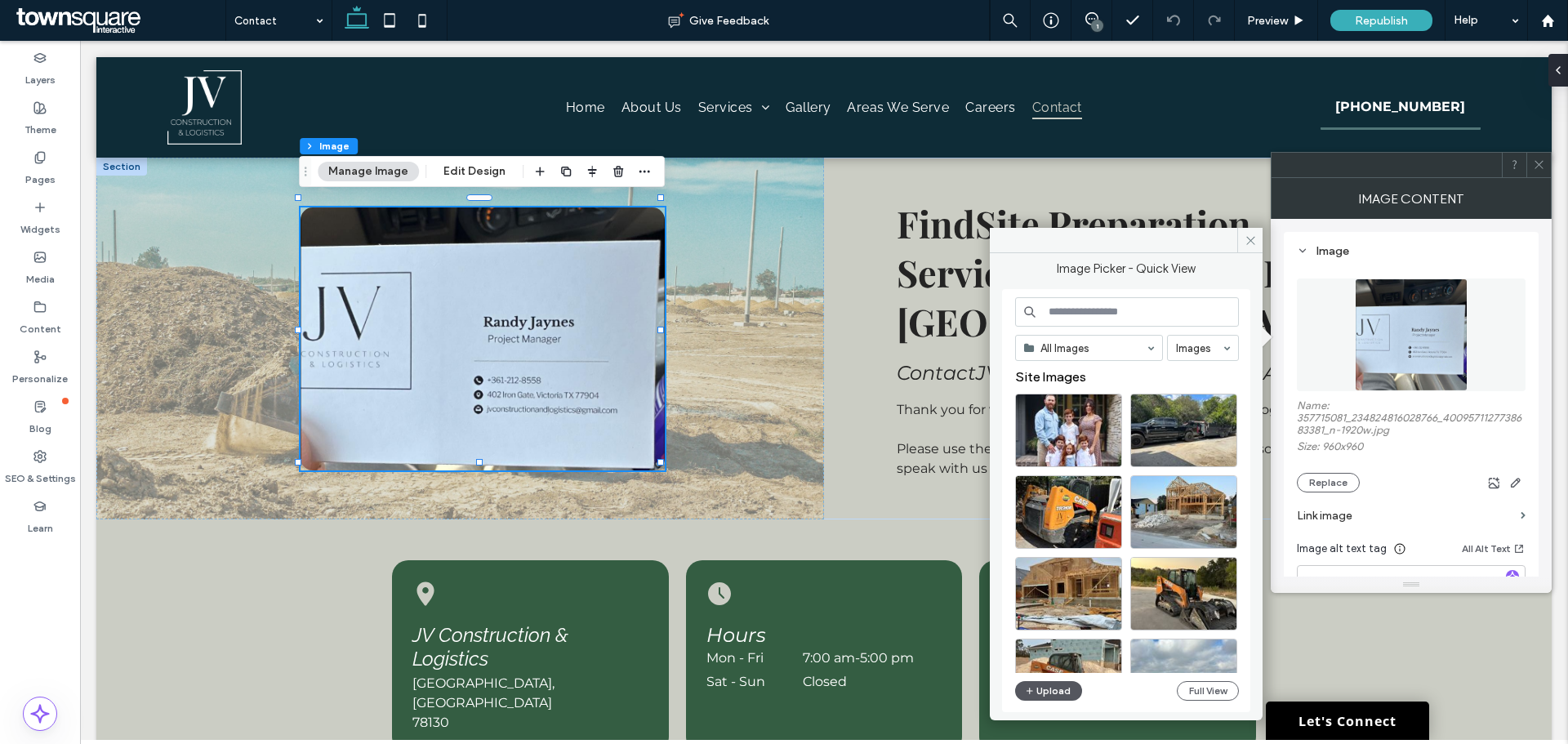
click at [1054, 684] on button "Upload" at bounding box center [1048, 690] width 67 height 19
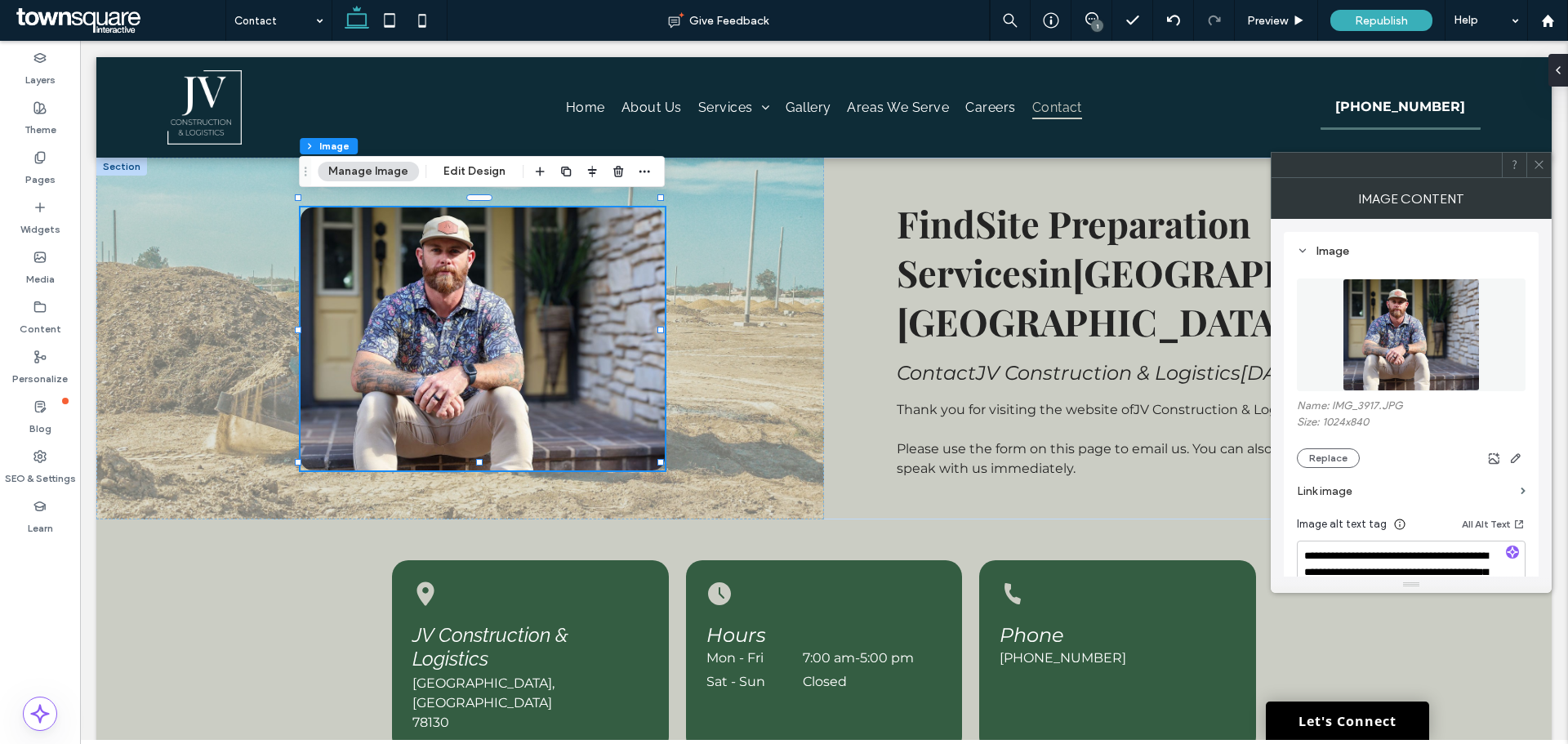
scroll to position [163, 0]
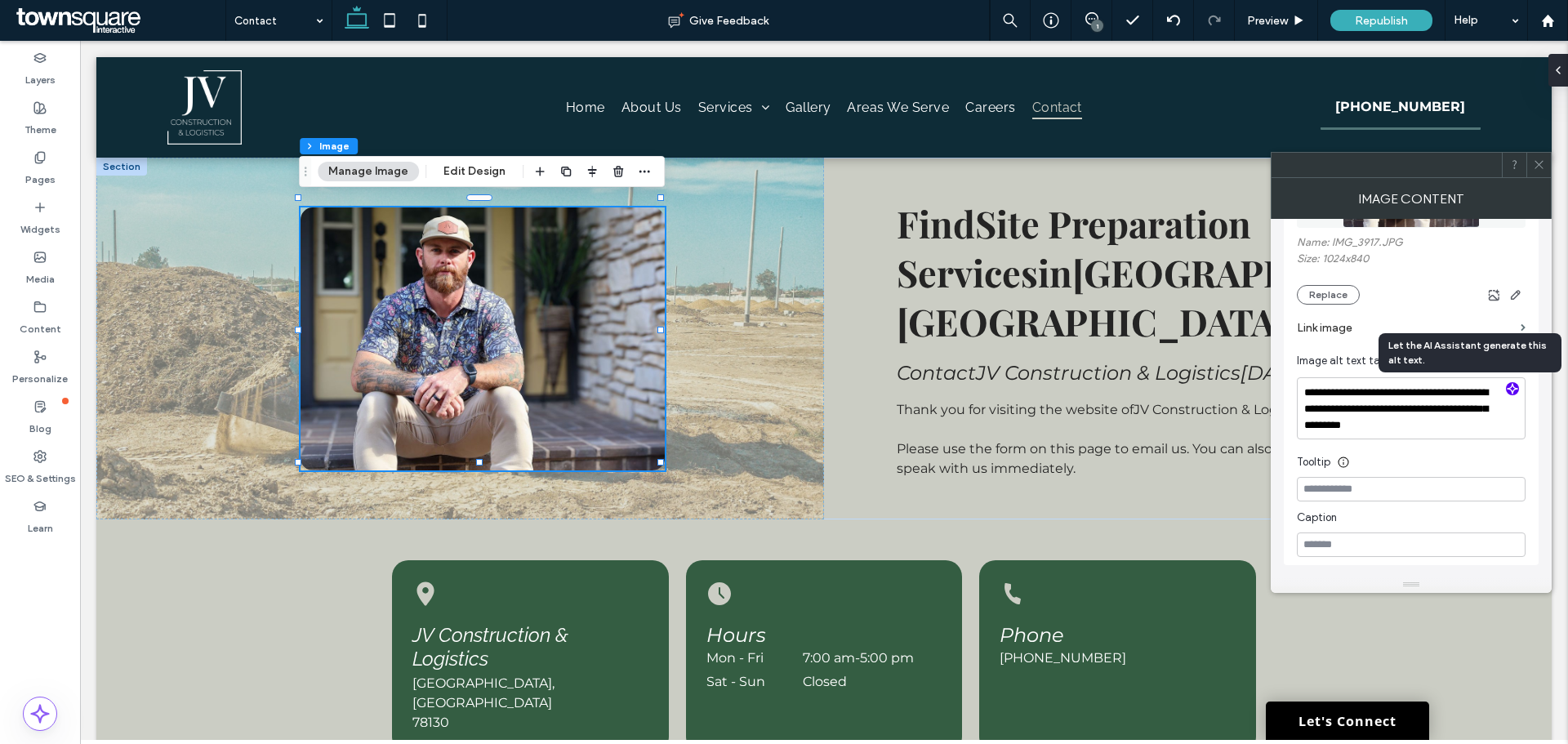
click at [1511, 387] on use "button" at bounding box center [1513, 388] width 10 height 10
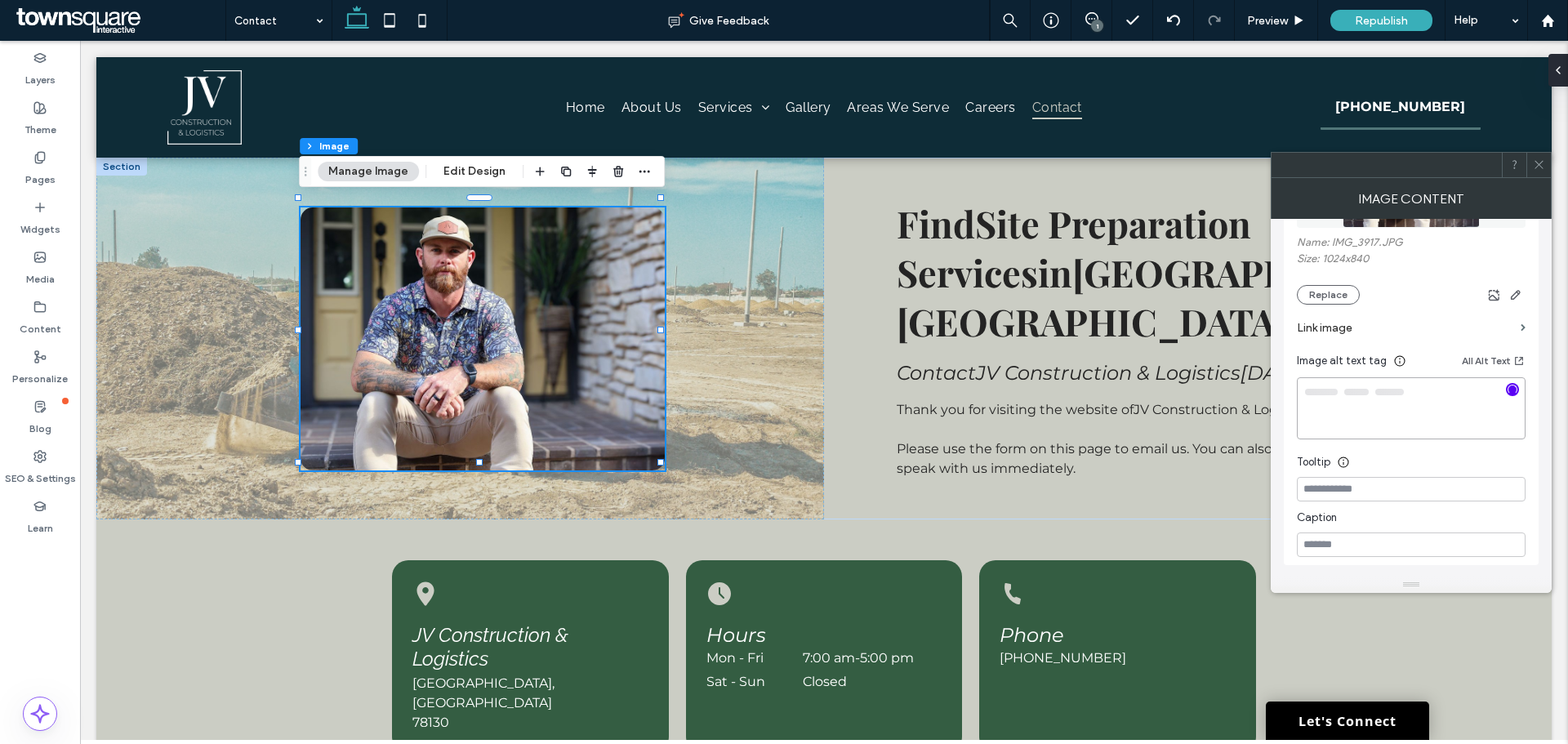
type textarea "**********"
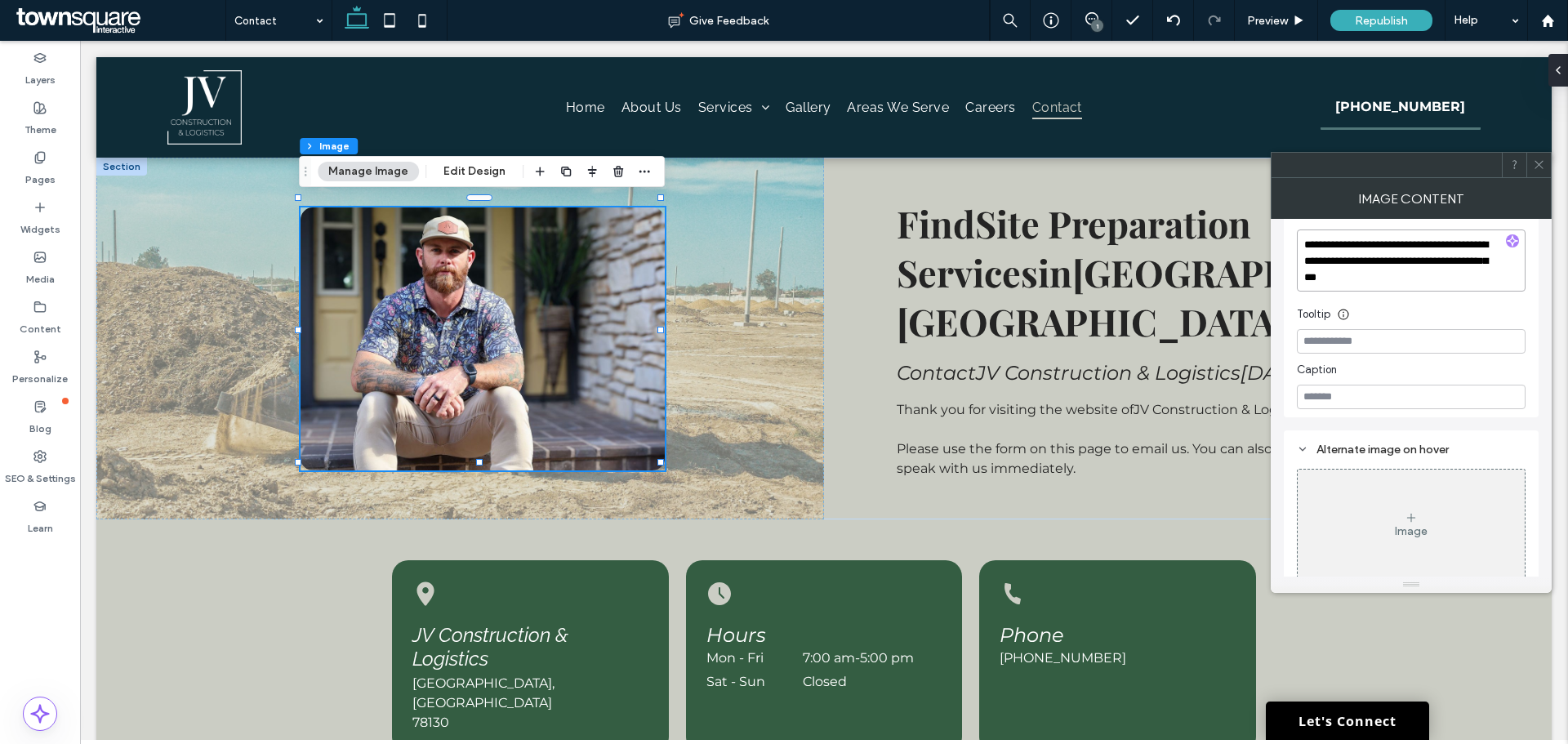
scroll to position [324, 0]
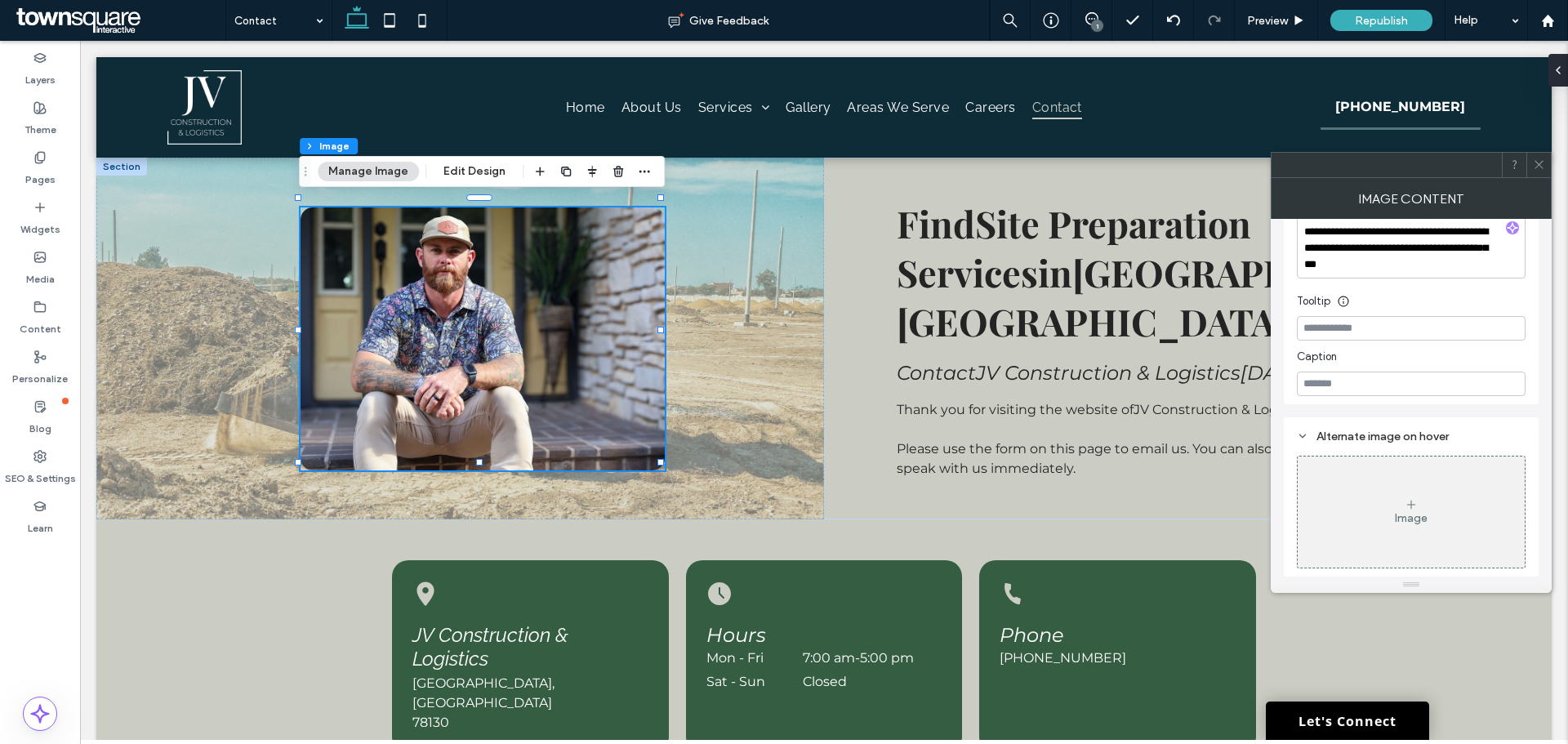
click at [1390, 515] on div "Image" at bounding box center [1411, 512] width 227 height 107
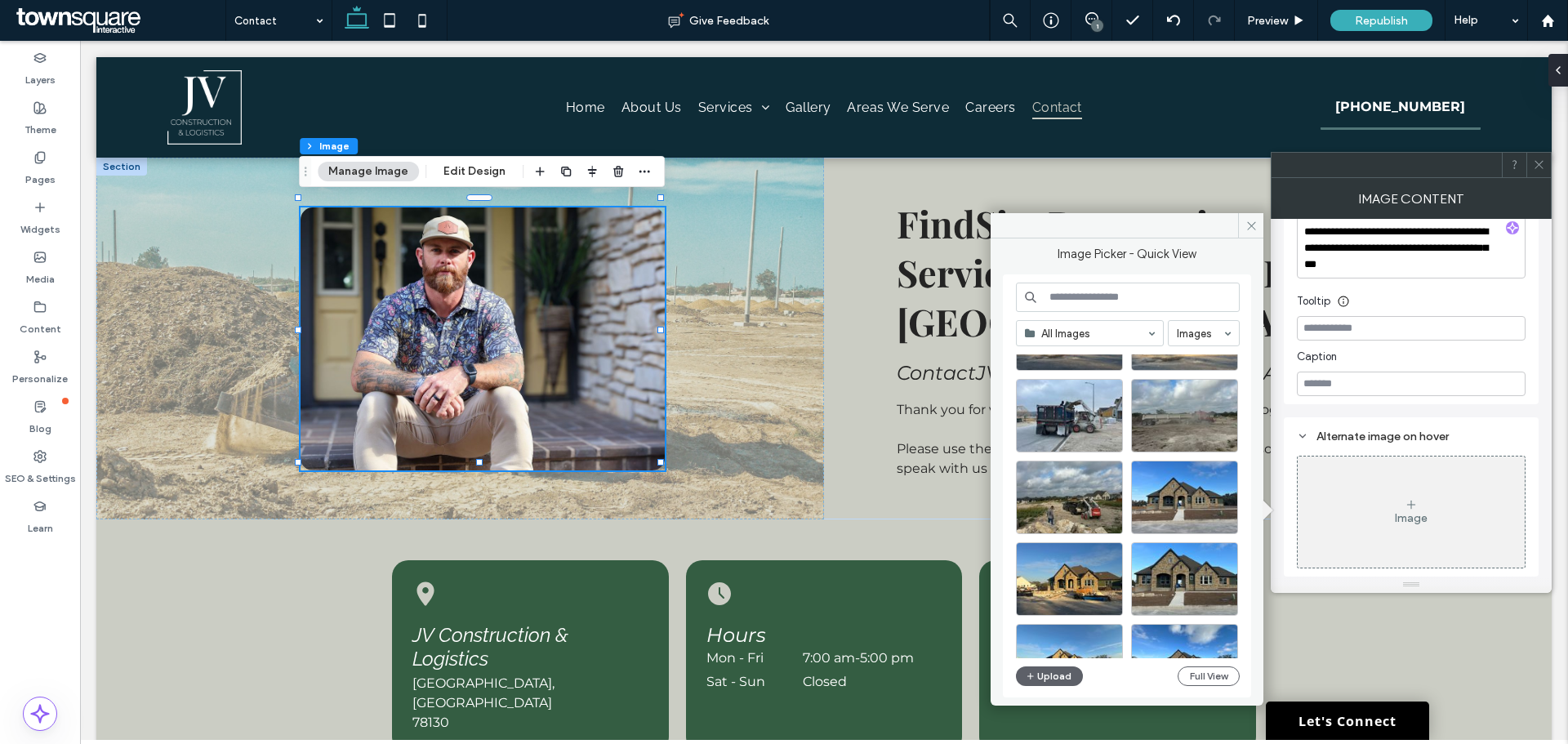
scroll to position [701, 0]
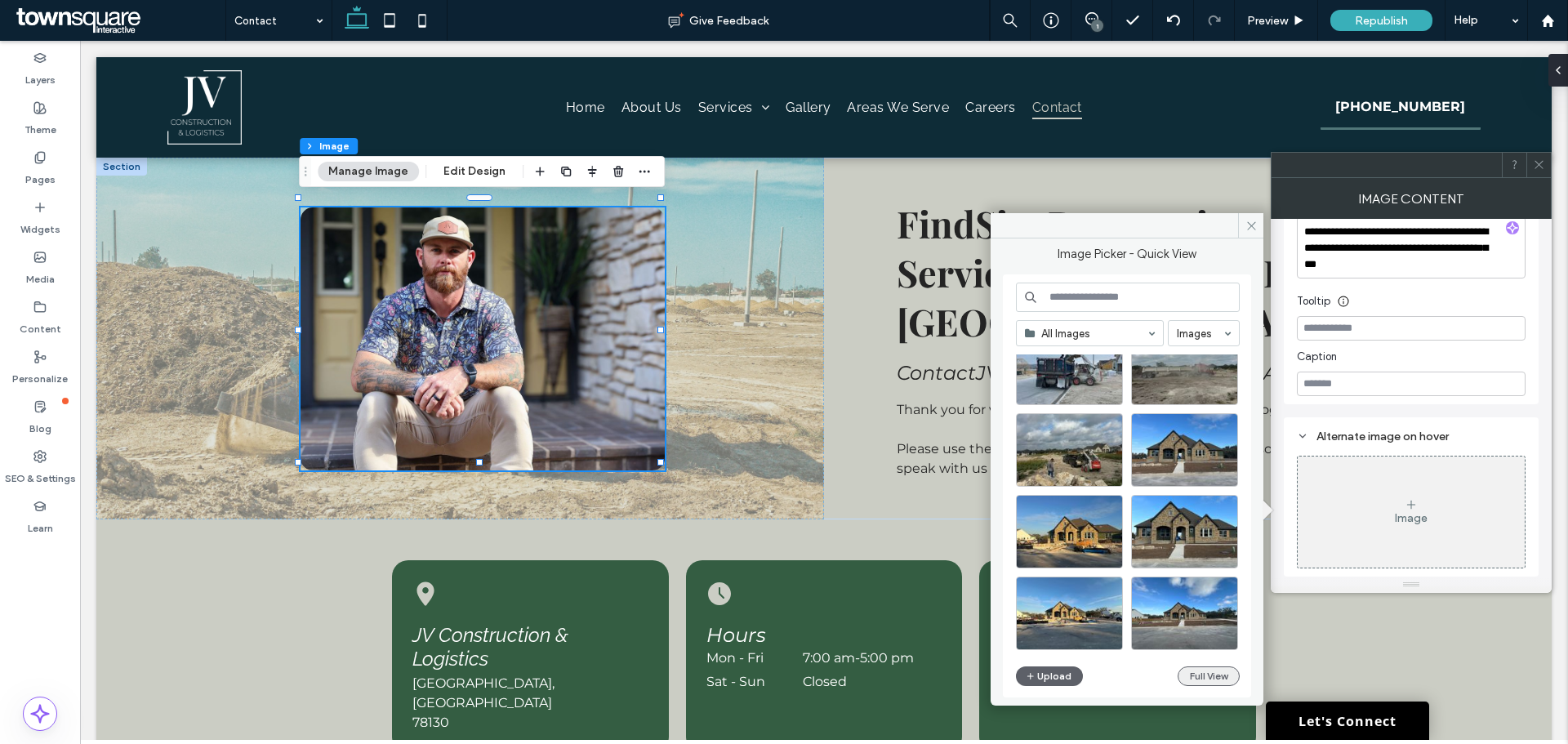
click at [1221, 675] on button "Full View" at bounding box center [1208, 676] width 62 height 19
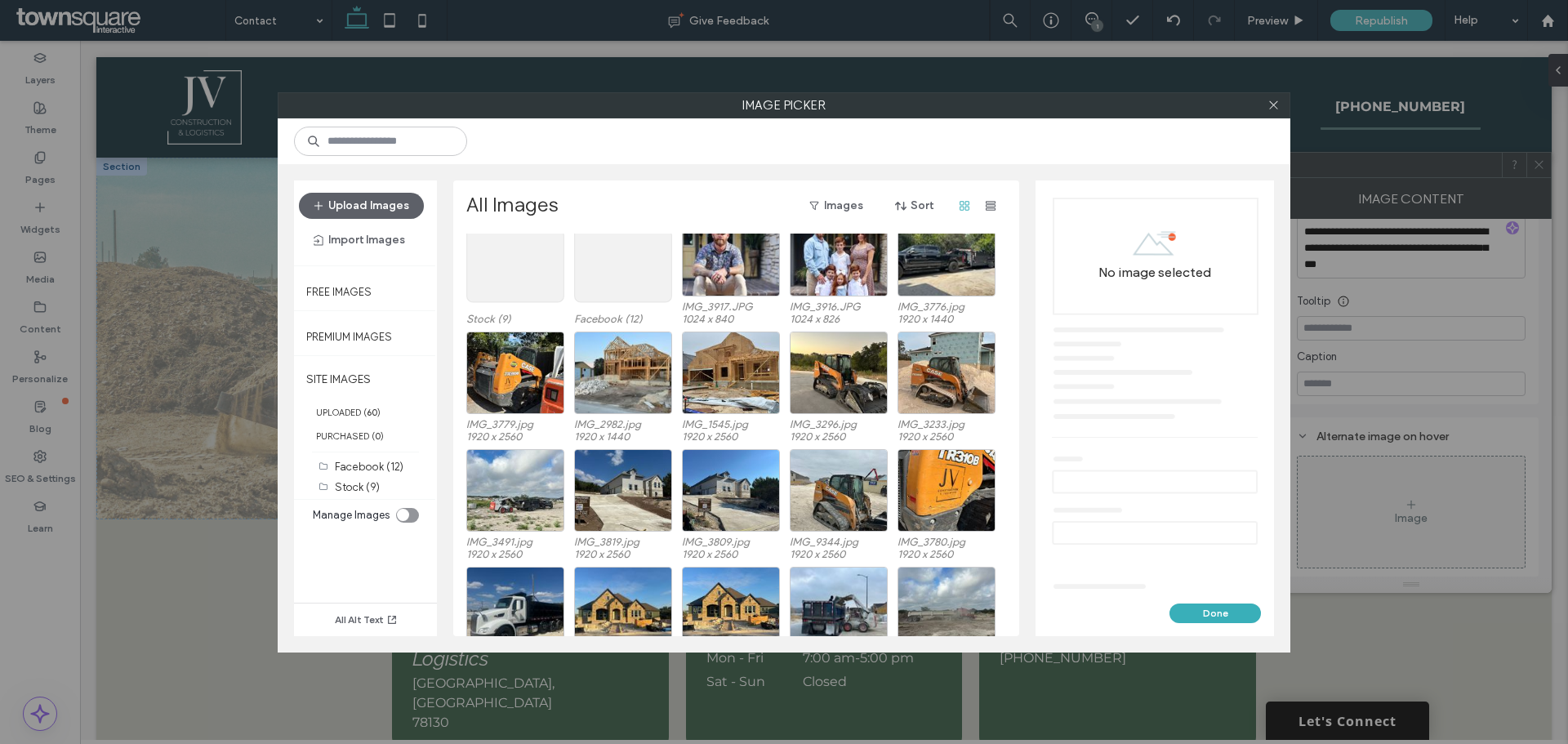
scroll to position [0, 0]
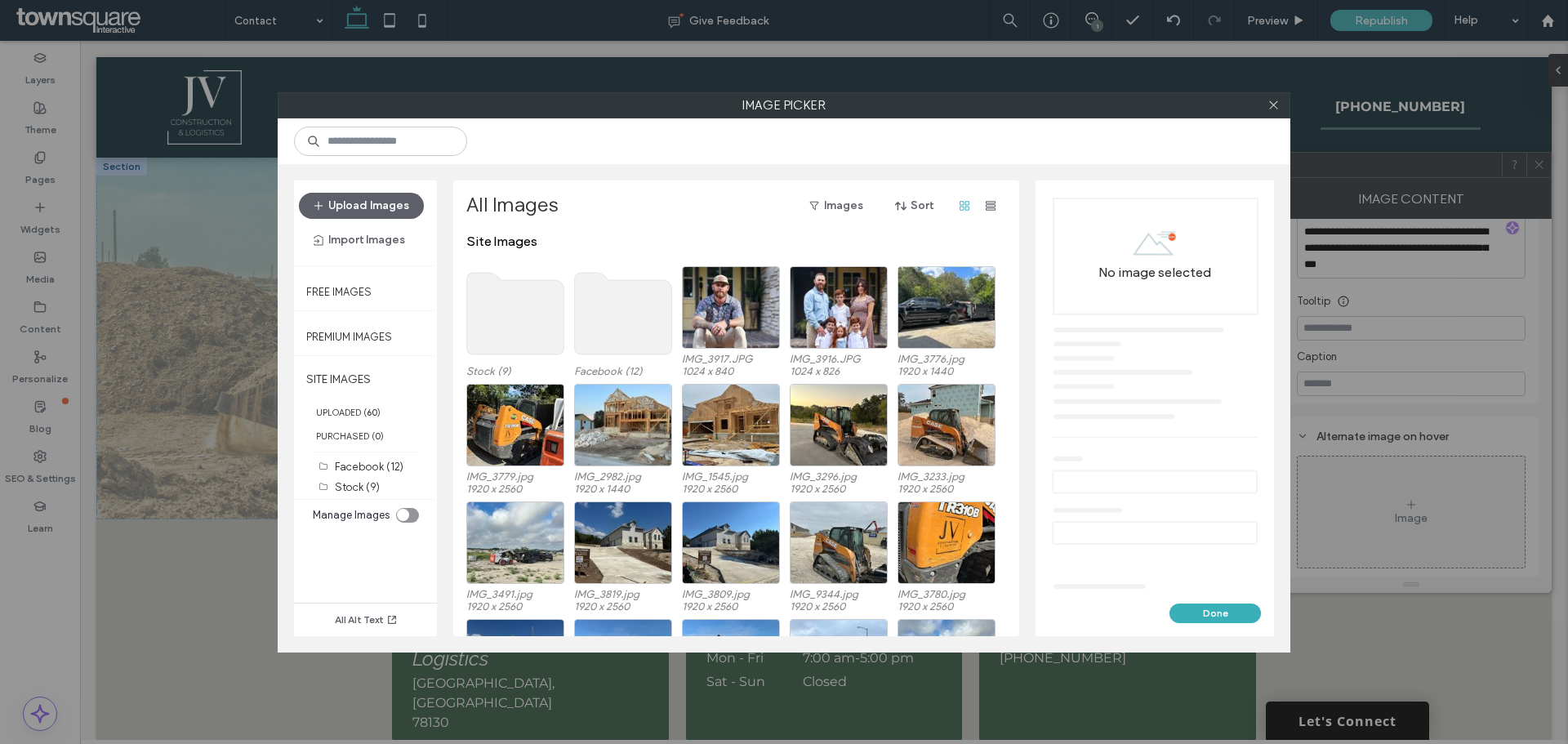
click at [605, 316] on use at bounding box center [623, 314] width 97 height 82
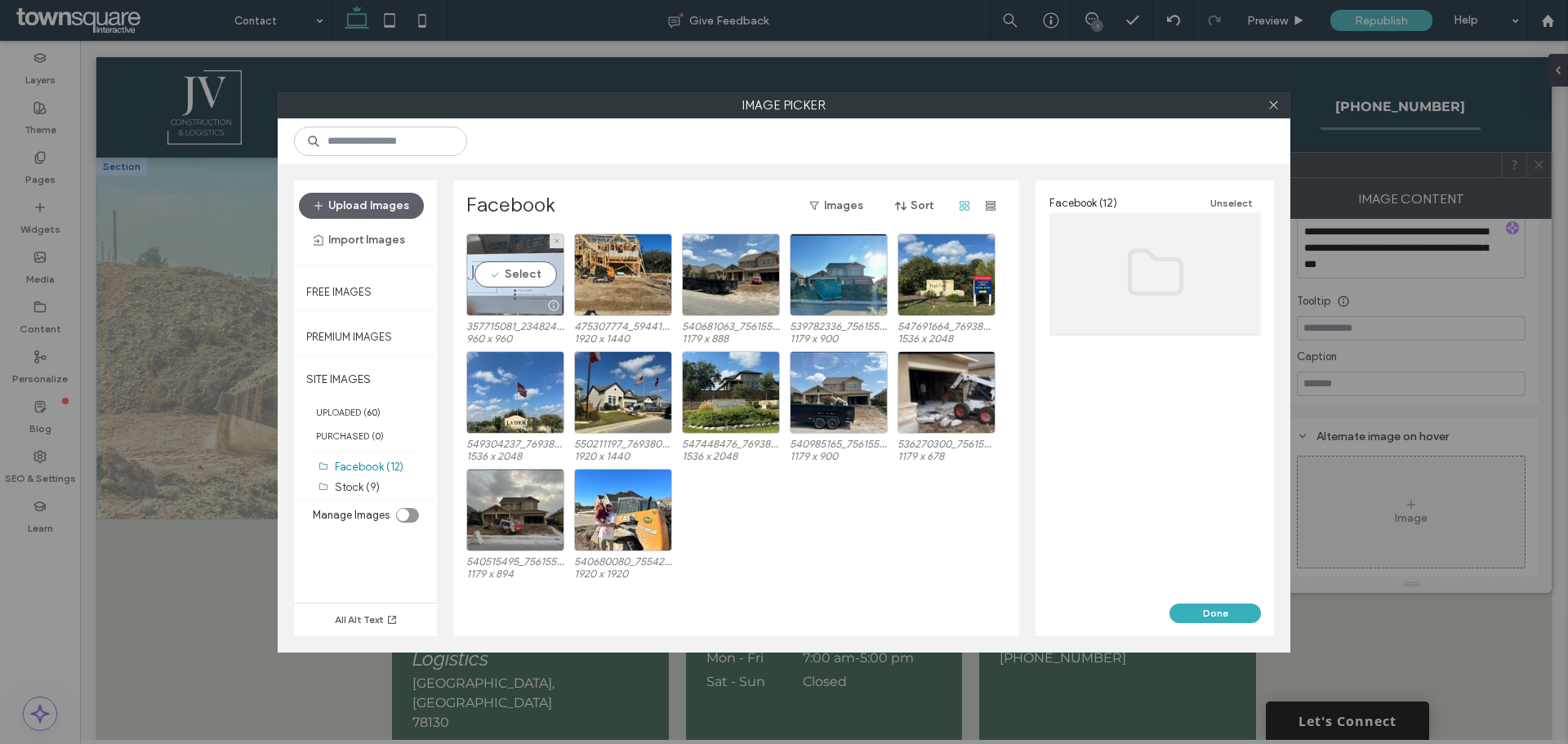
click at [528, 272] on div "Select" at bounding box center [515, 275] width 98 height 83
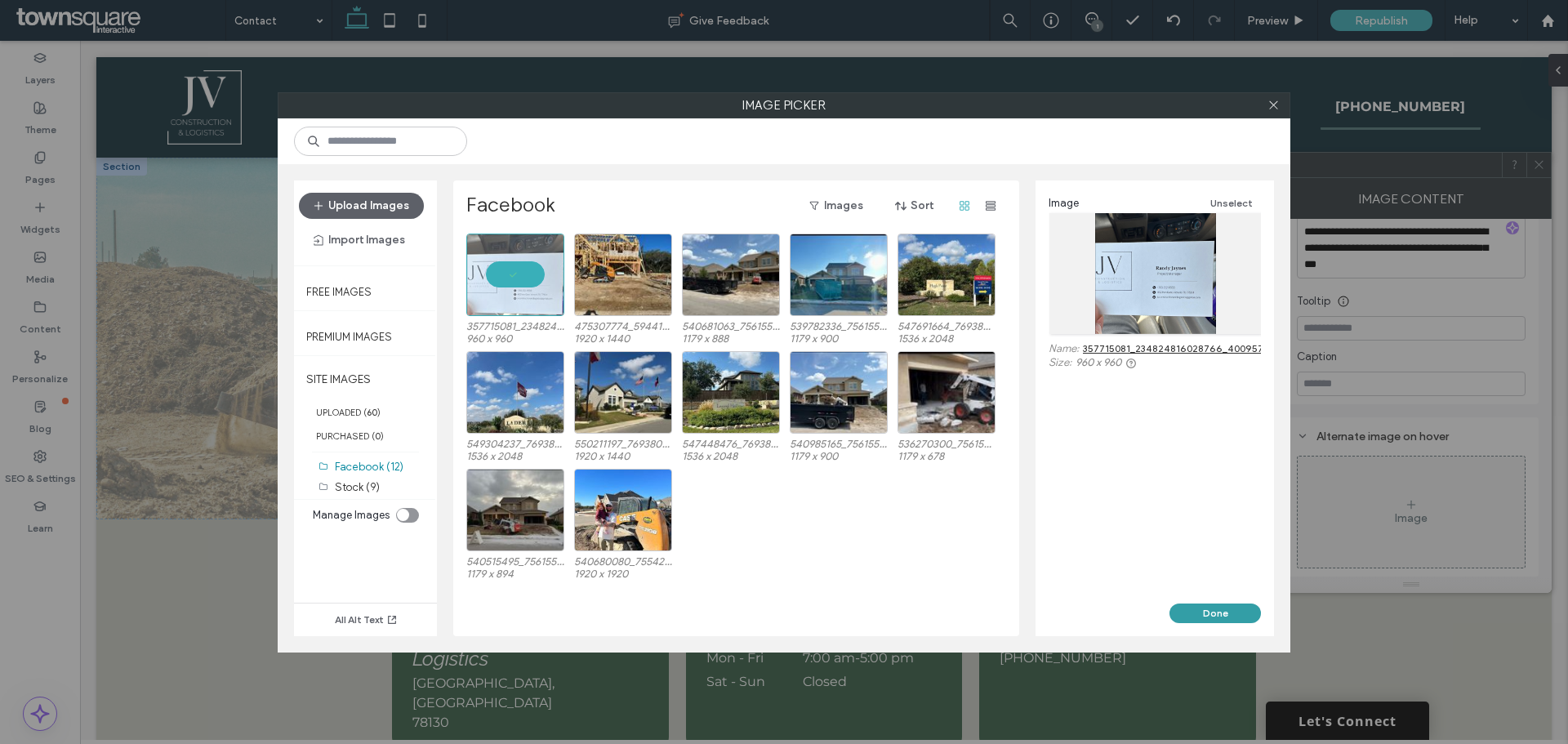
click at [1214, 615] on button "Done" at bounding box center [1215, 613] width 91 height 19
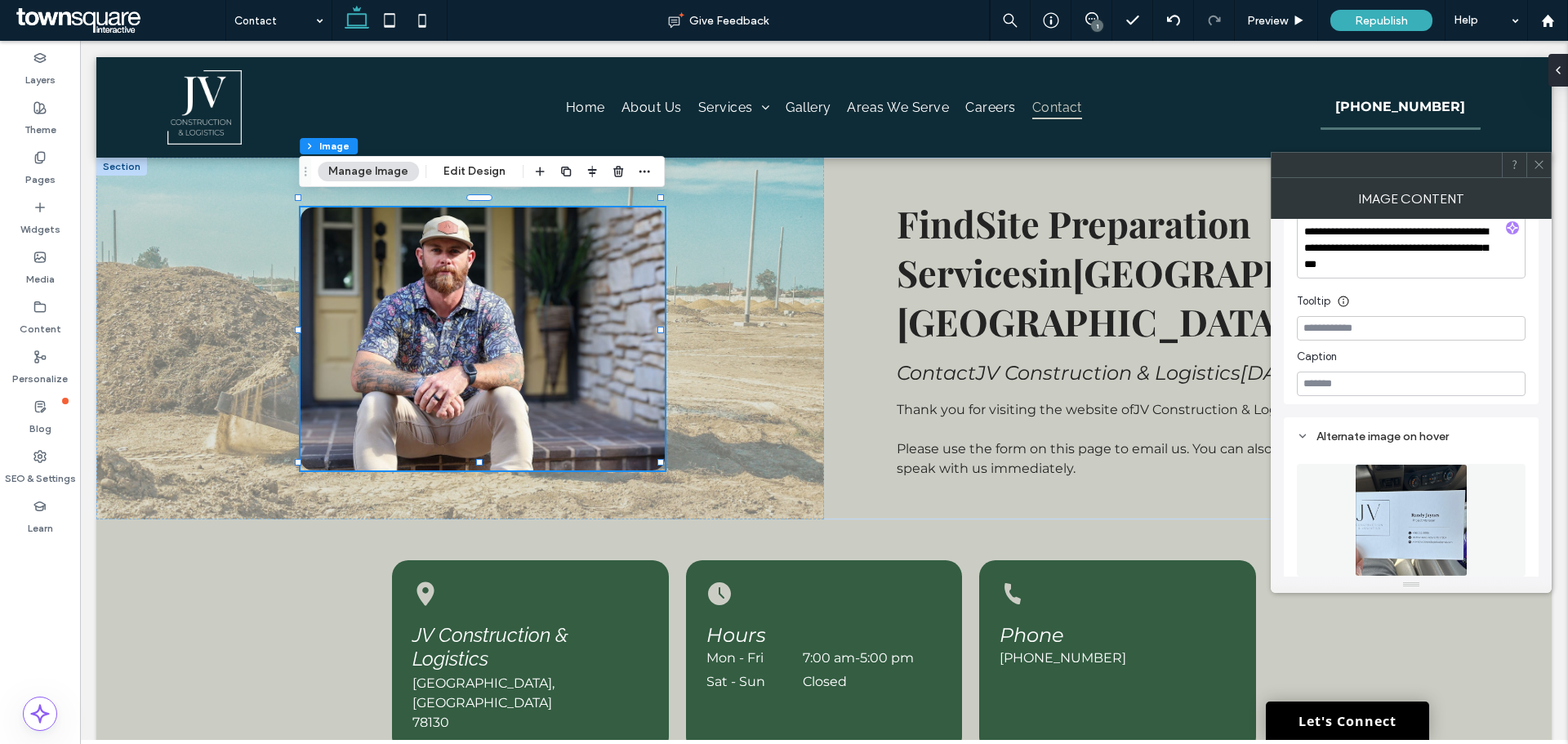
click at [1551, 175] on div at bounding box center [1412, 165] width 281 height 26
click at [1541, 166] on icon at bounding box center [1538, 164] width 12 height 12
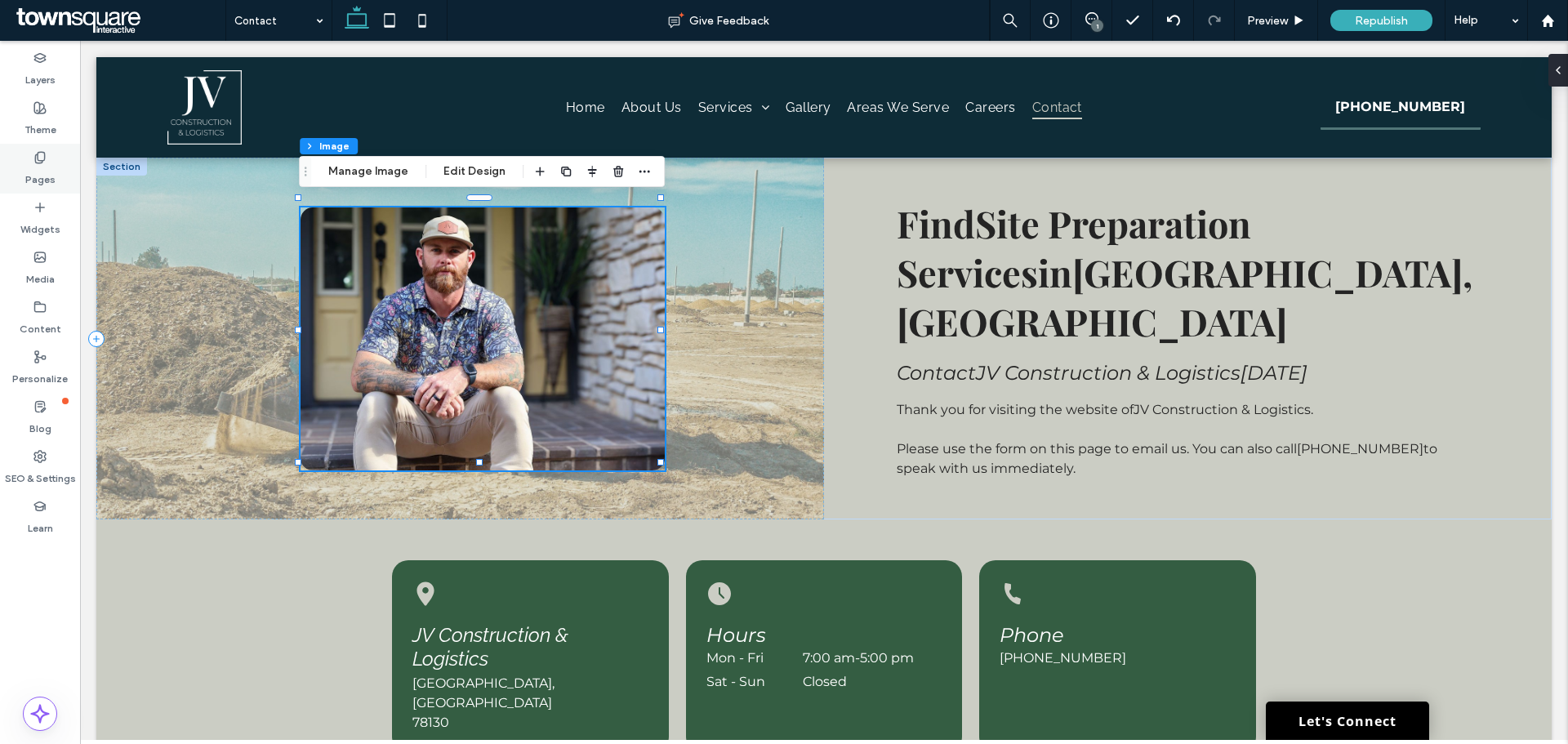
click at [54, 152] on div "Pages" at bounding box center [40, 168] width 80 height 50
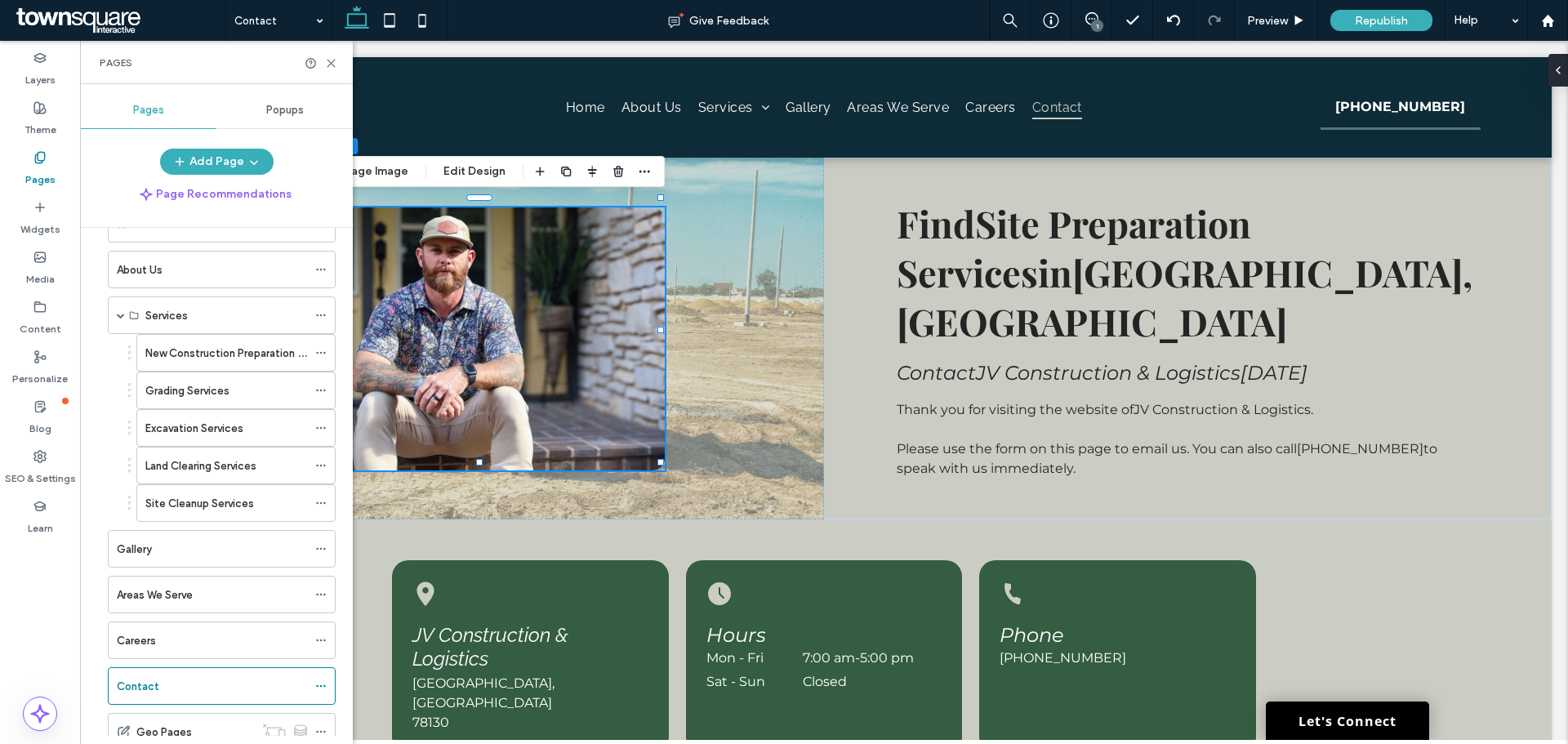
scroll to position [107, 0]
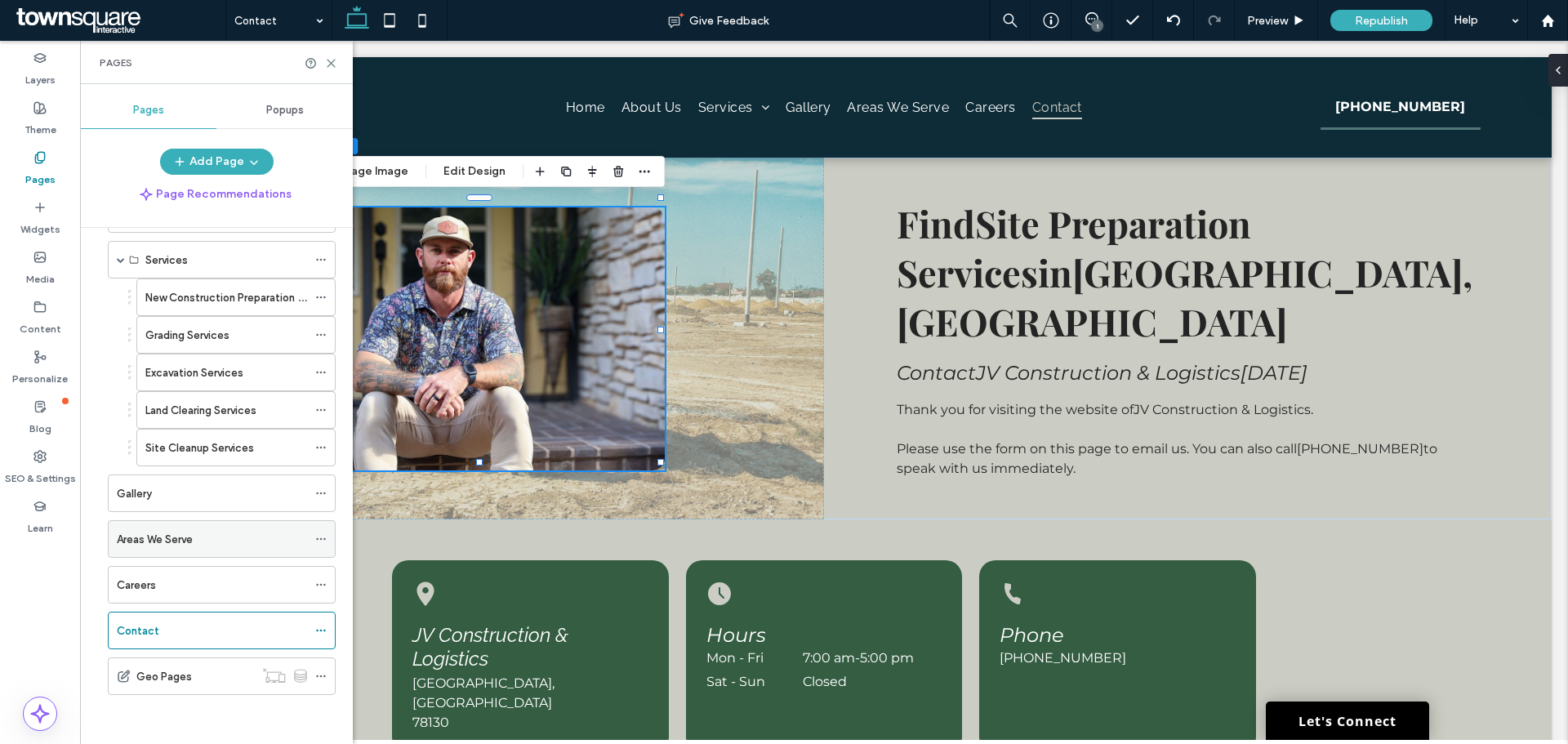
click at [154, 540] on label "Areas We Serve" at bounding box center [155, 539] width 76 height 29
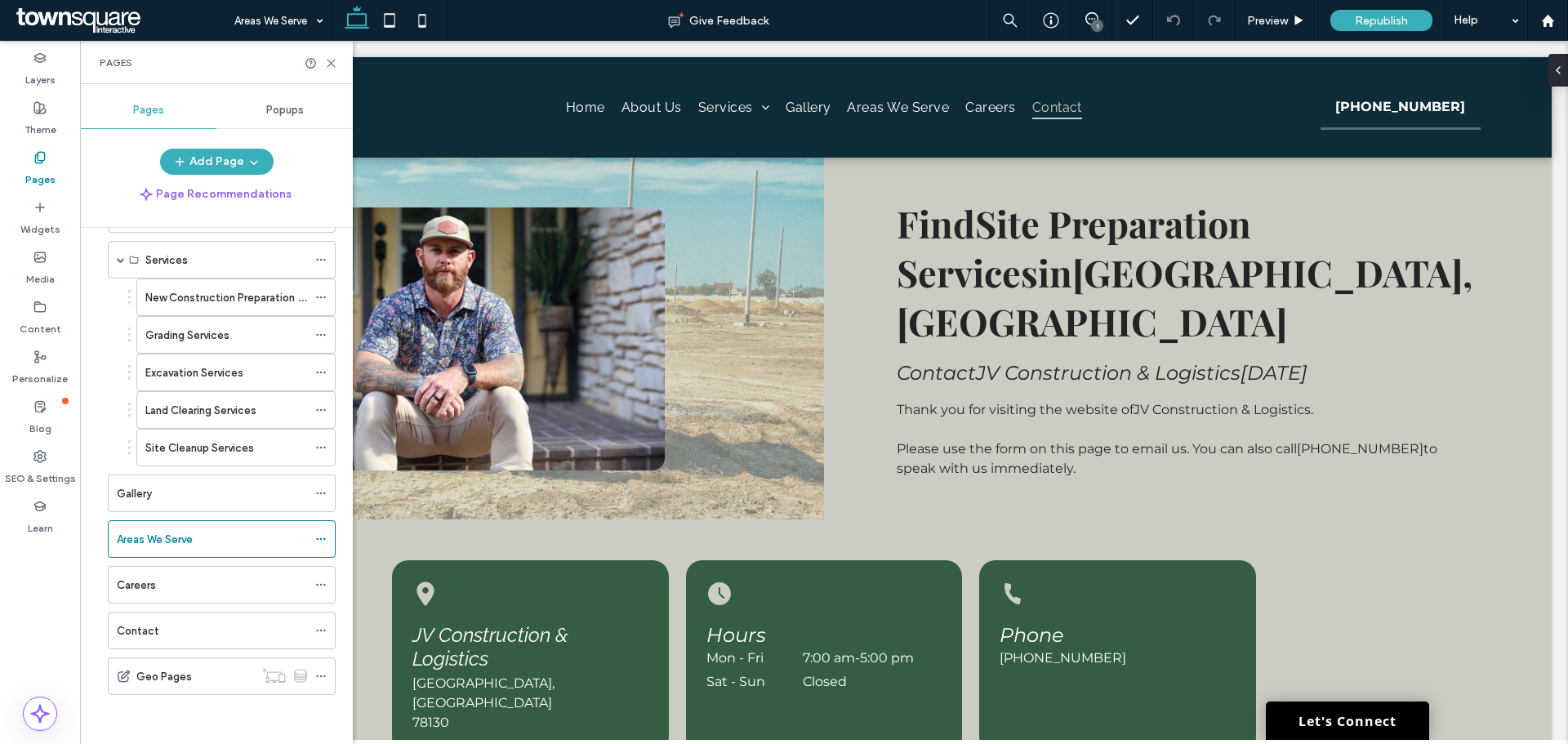
click at [148, 496] on label "Gallery" at bounding box center [134, 494] width 36 height 29
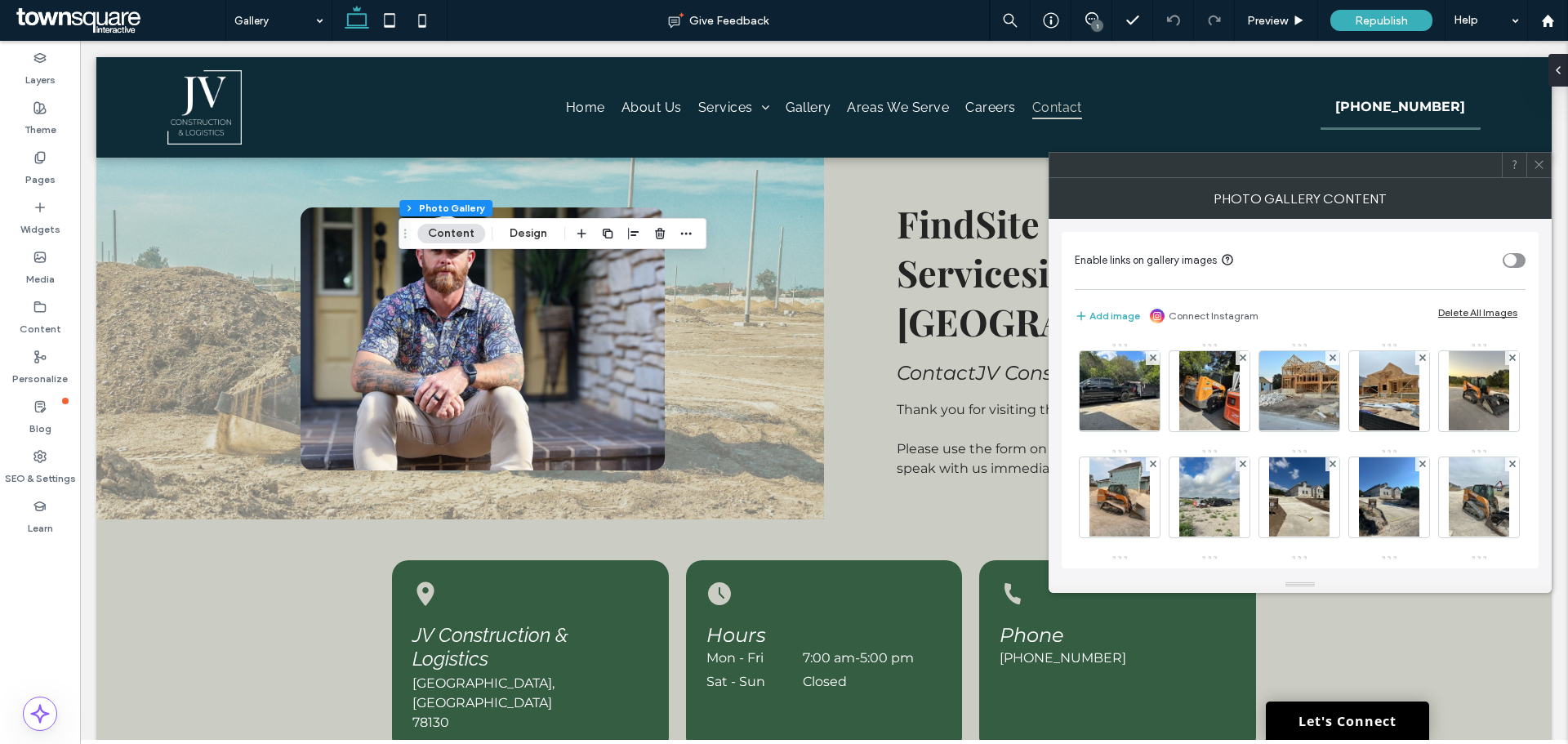
click at [446, 231] on button "Content" at bounding box center [451, 233] width 68 height 19
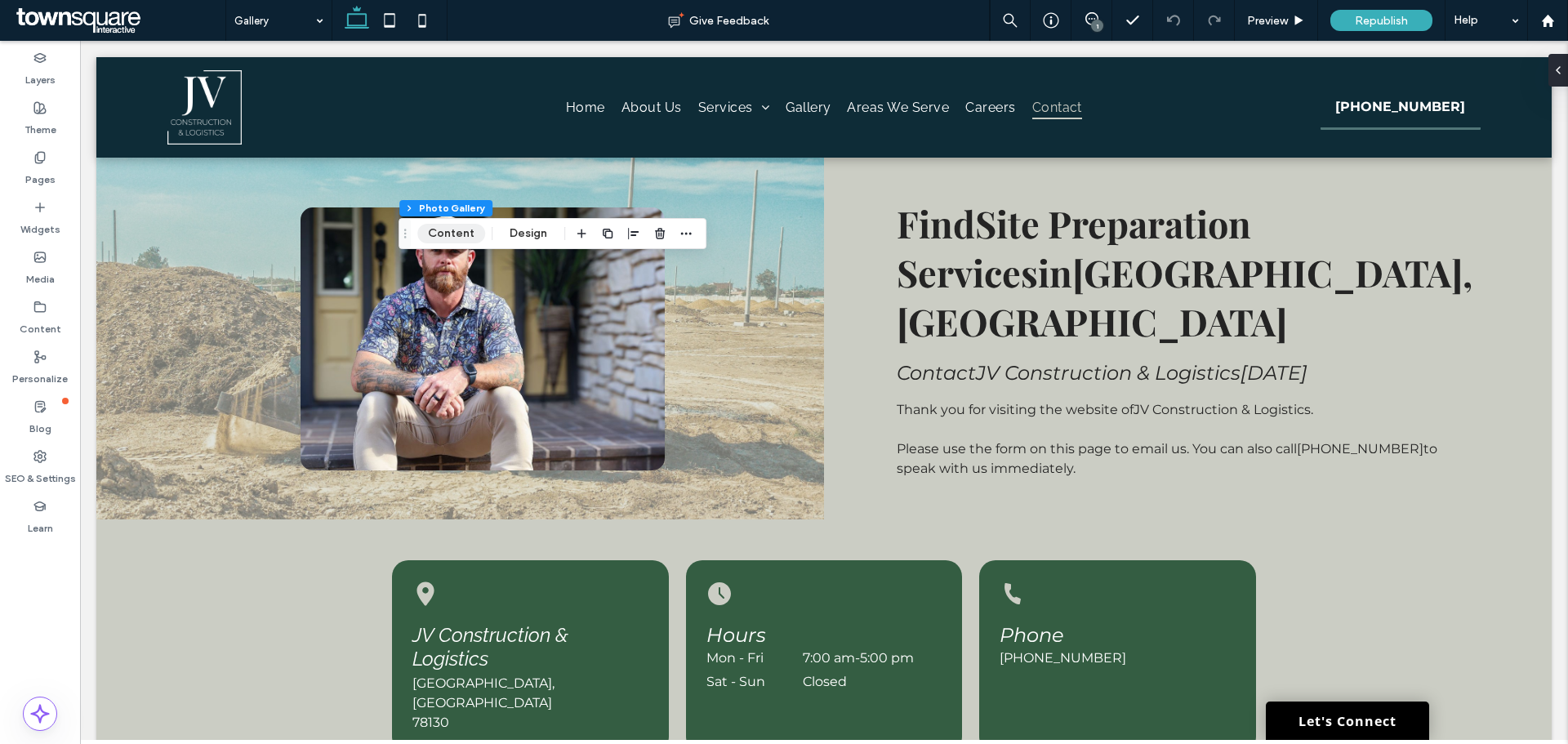
click at [463, 233] on button "Content" at bounding box center [451, 233] width 68 height 19
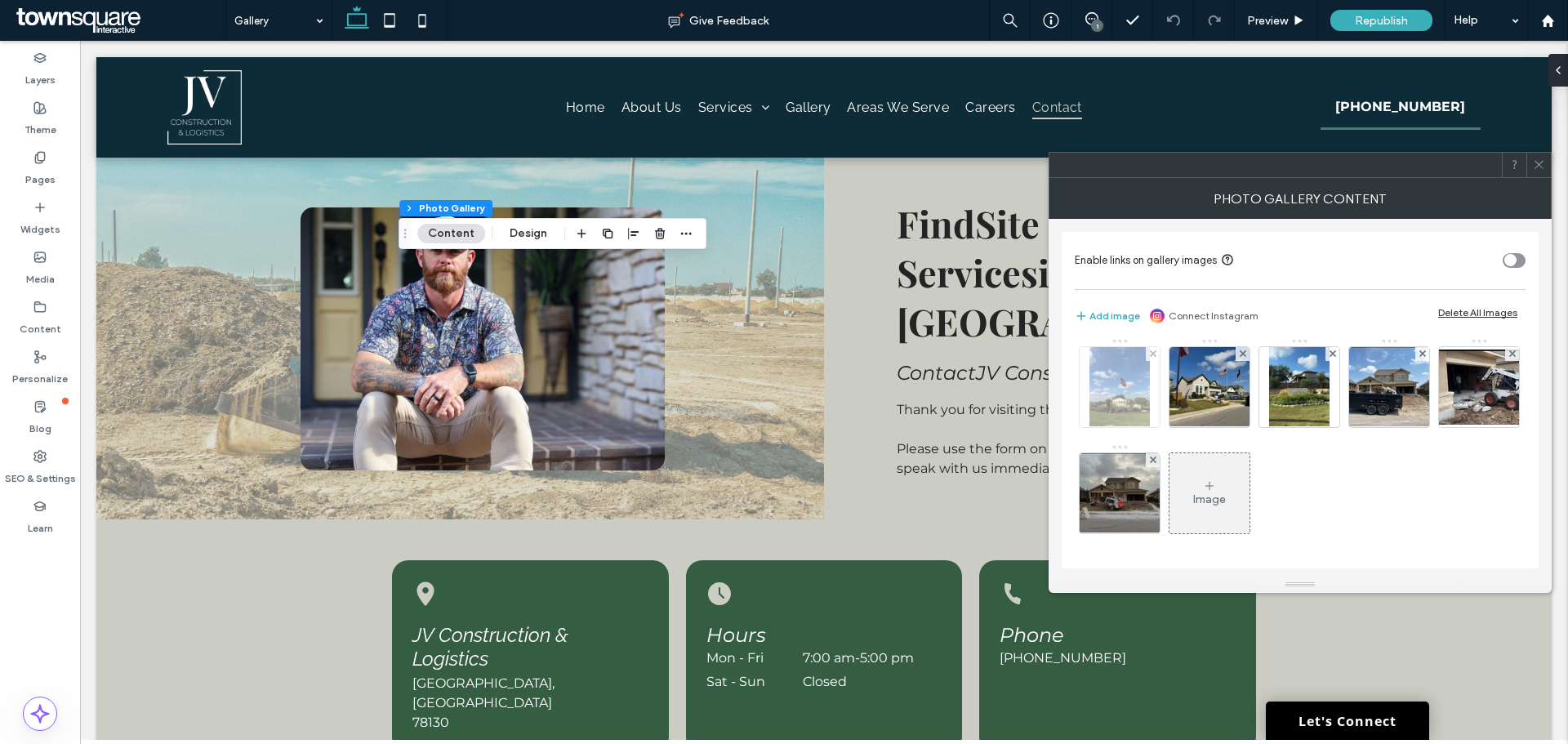
scroll to position [641, 0]
click at [514, 238] on button "Design" at bounding box center [529, 233] width 59 height 19
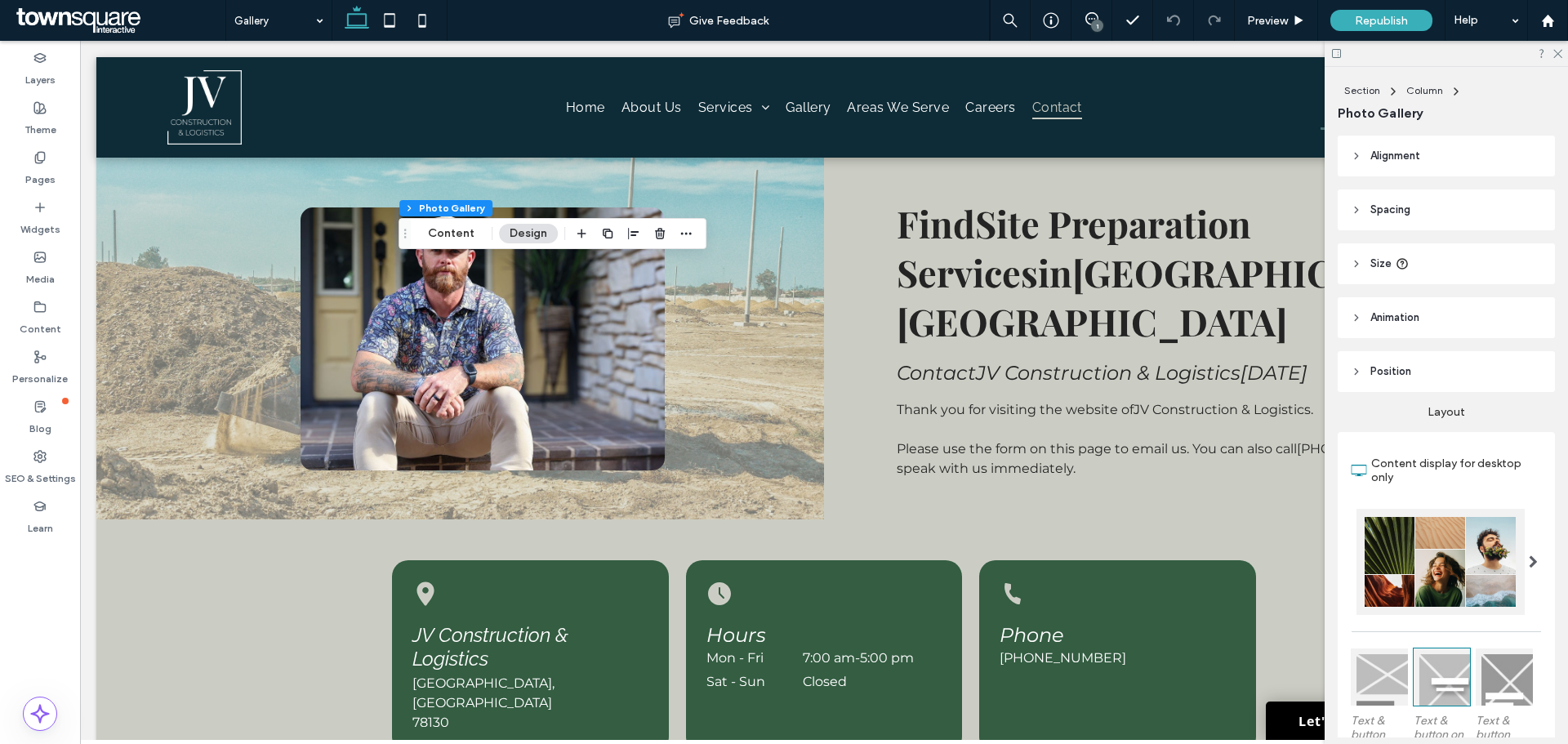
click at [1529, 566] on span at bounding box center [1533, 561] width 9 height 13
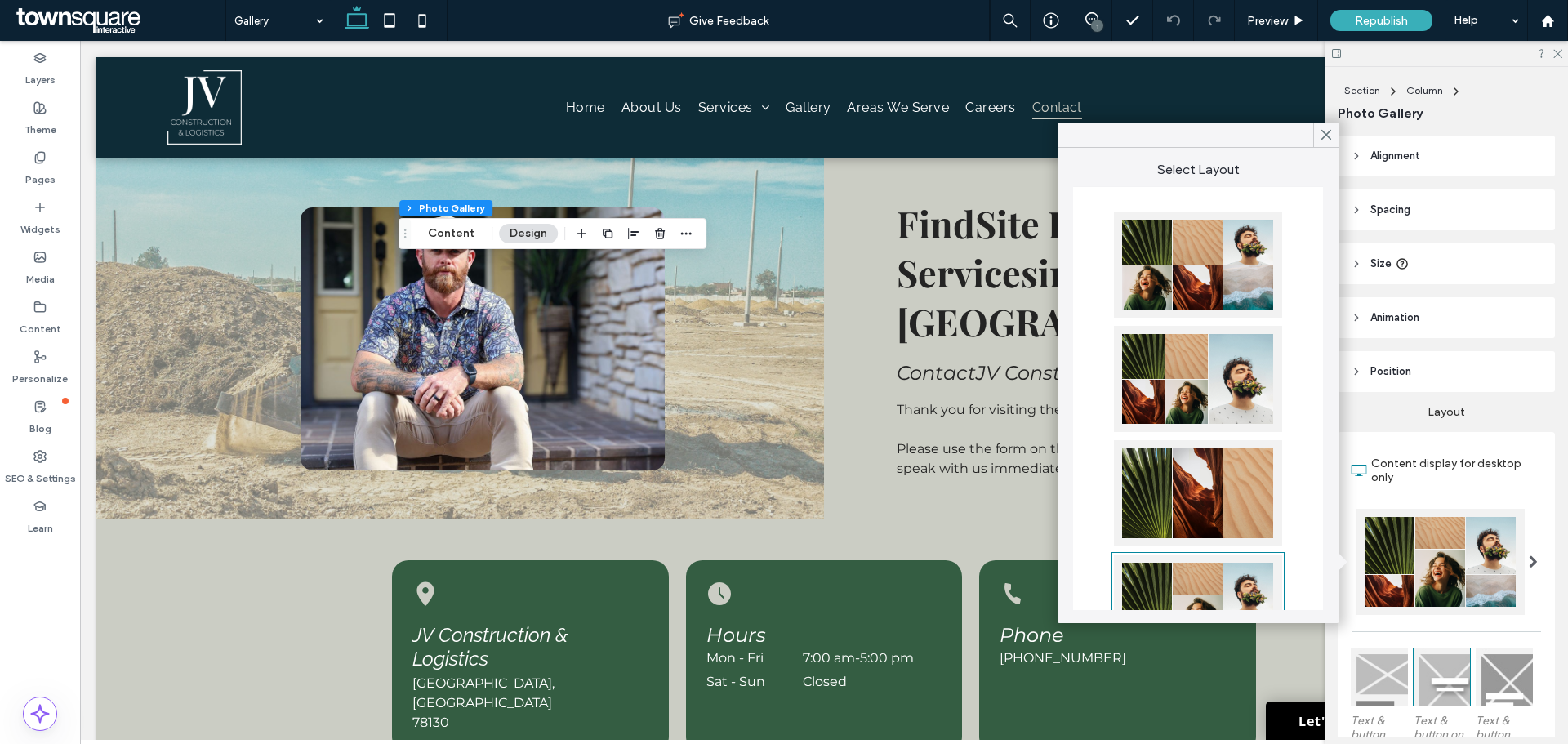
click at [1204, 258] on div at bounding box center [1198, 265] width 168 height 107
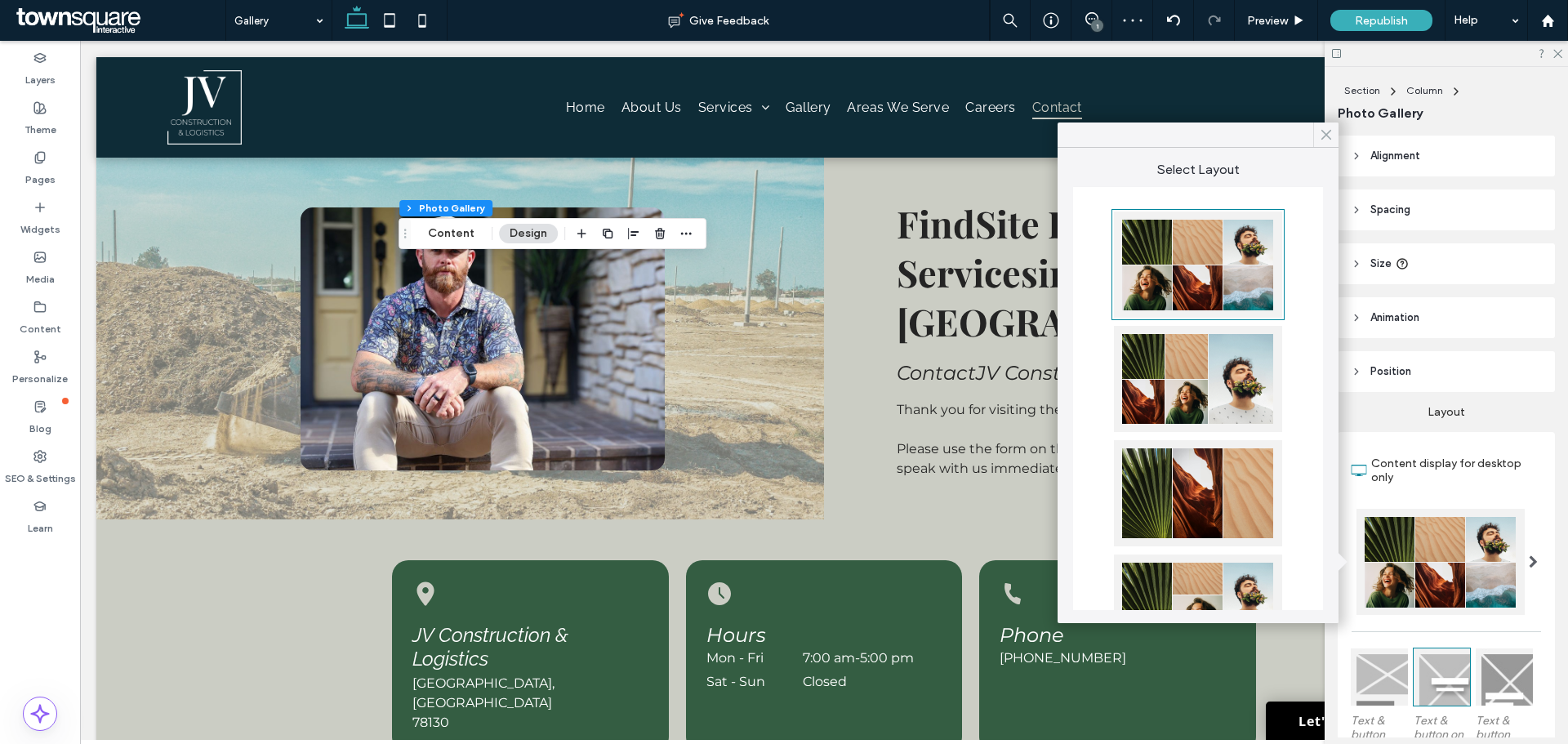
click at [1330, 132] on icon at bounding box center [1325, 134] width 14 height 14
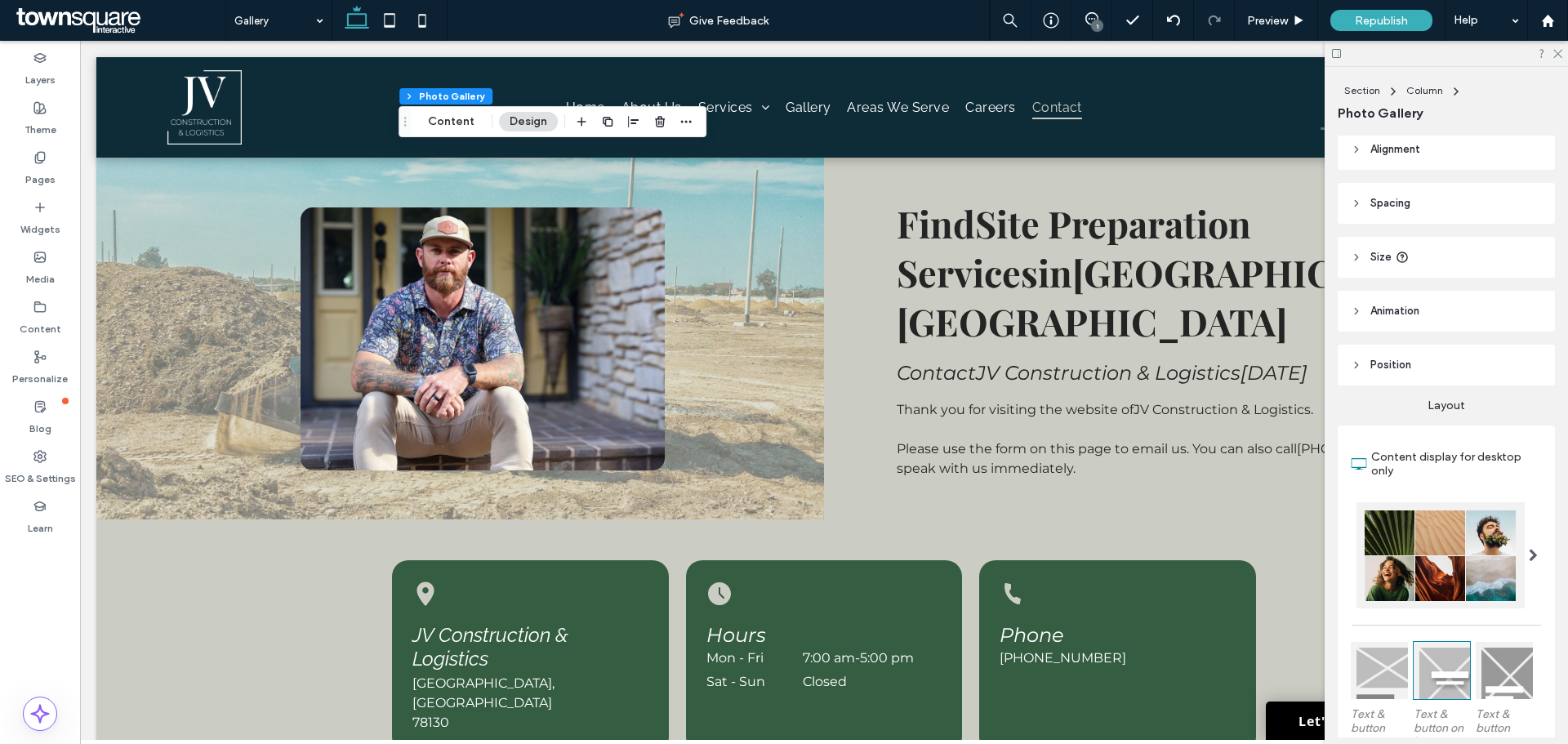
scroll to position [0, 0]
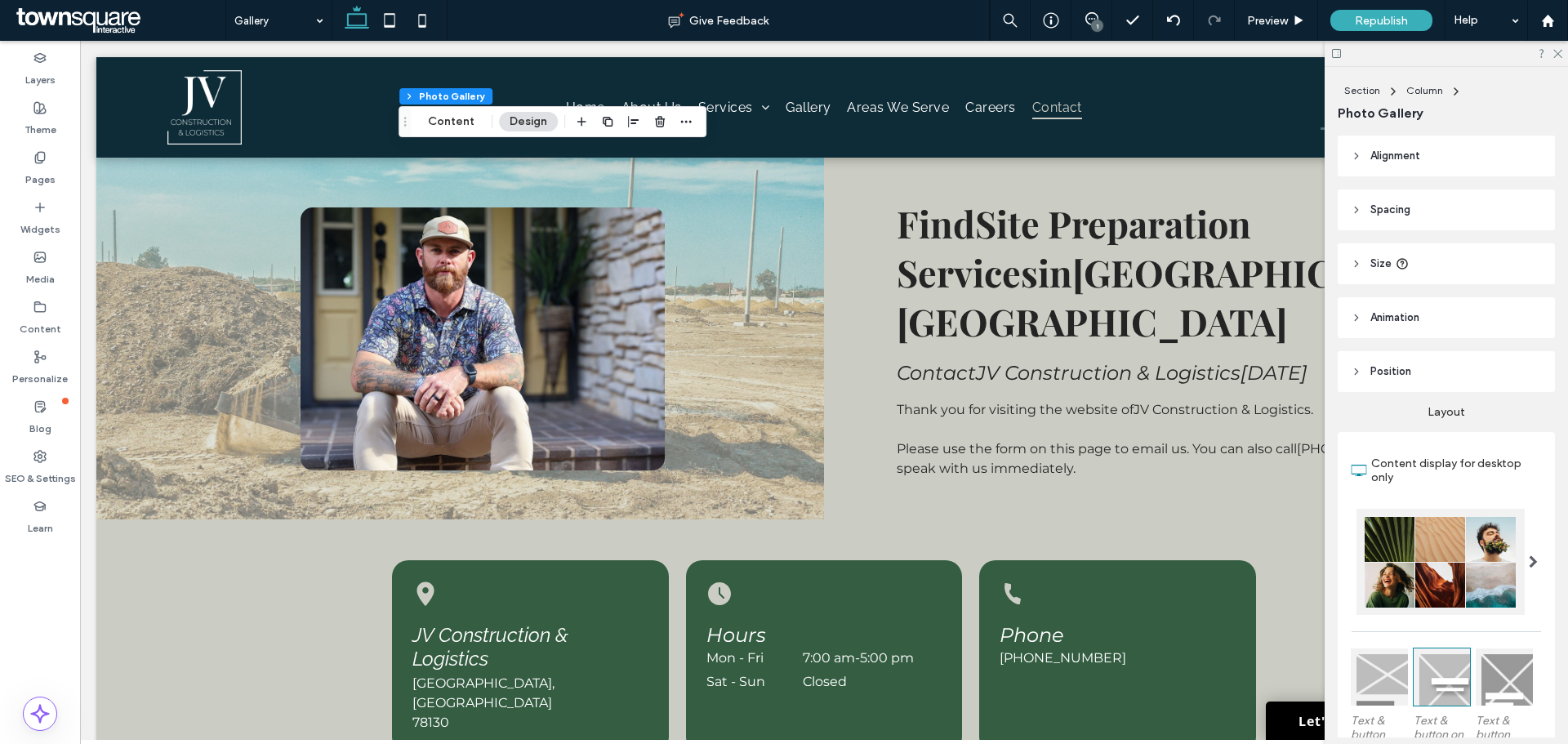
click at [1368, 200] on header "Spacing" at bounding box center [1446, 210] width 217 height 41
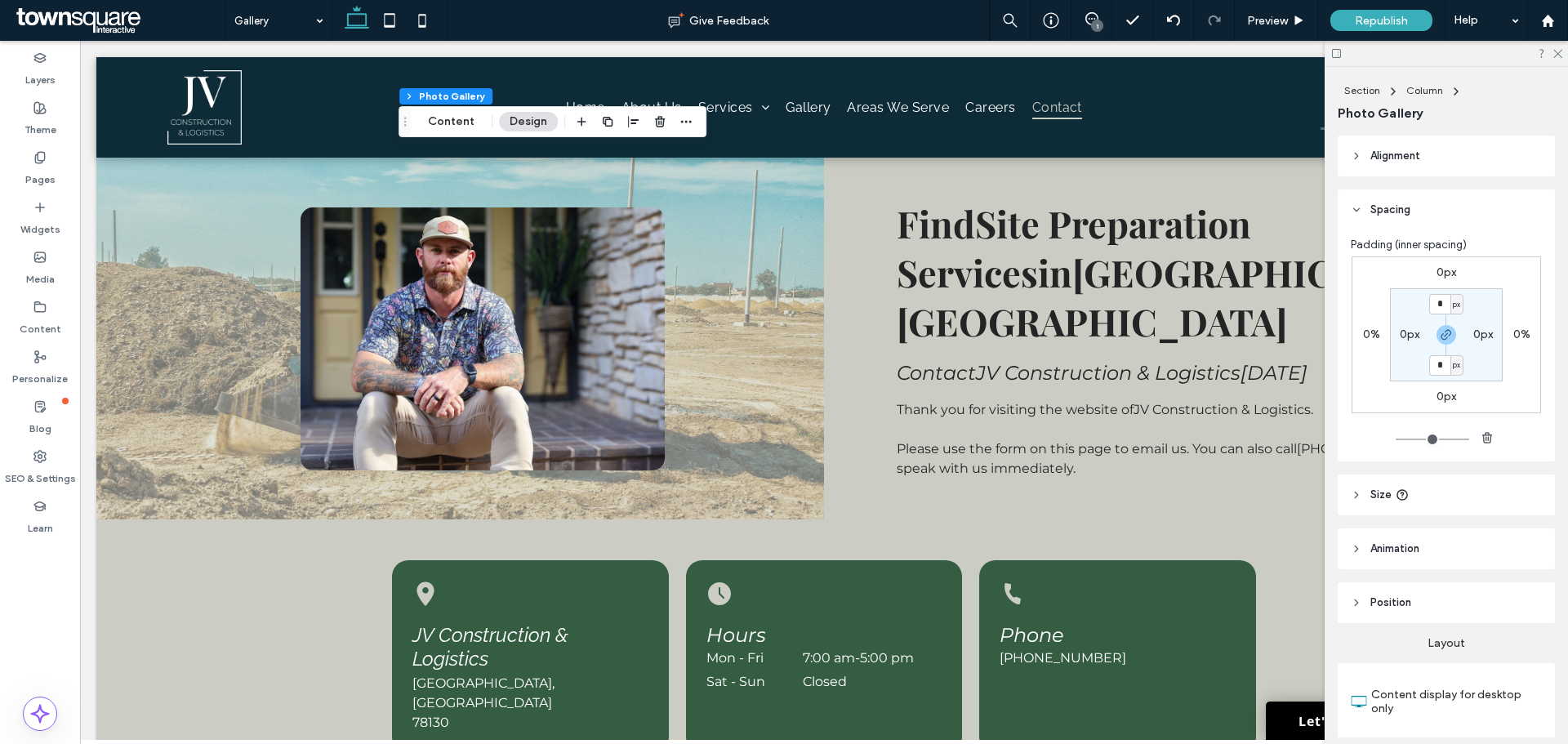
click at [1364, 207] on header "Spacing" at bounding box center [1446, 210] width 217 height 41
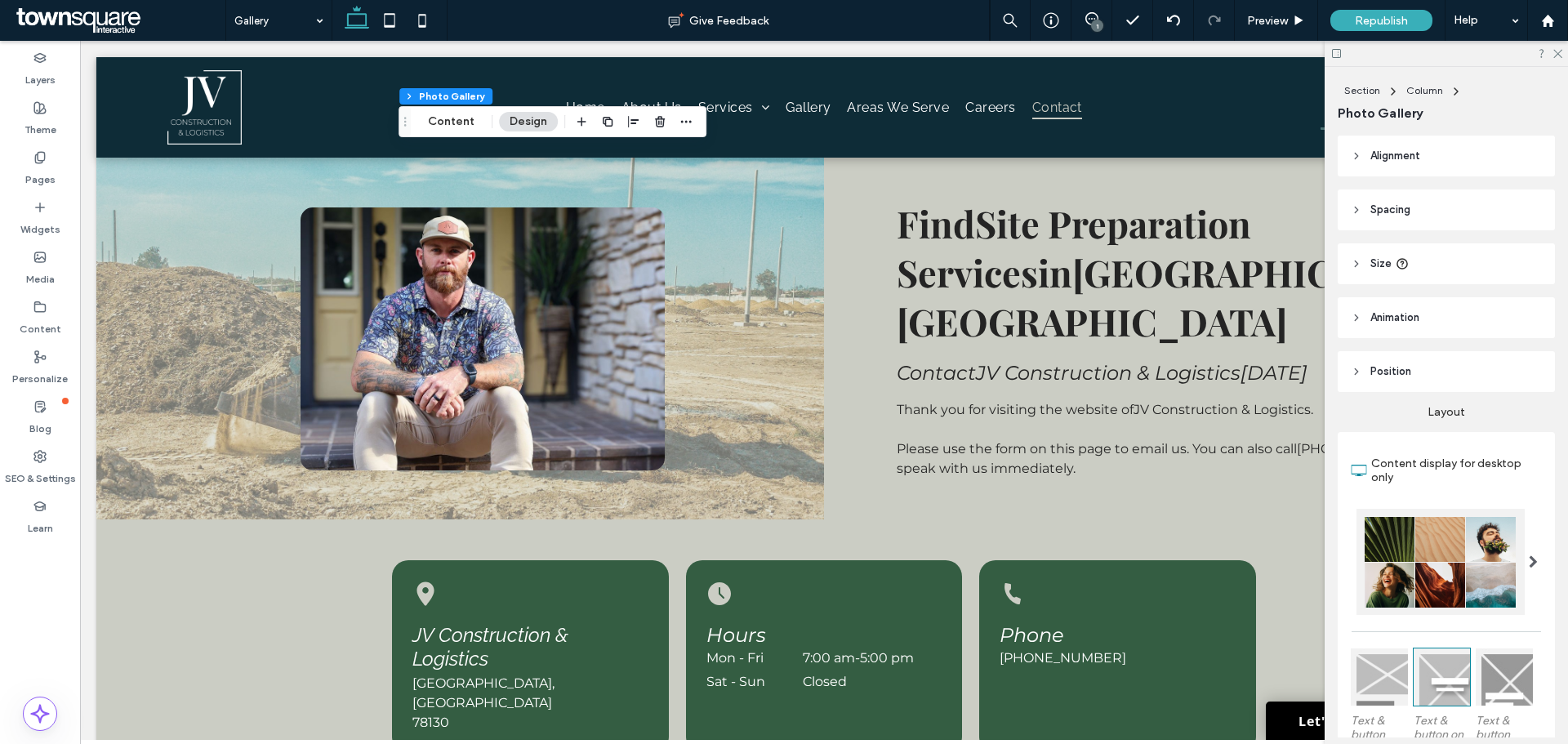
click at [1357, 261] on icon at bounding box center [1357, 264] width 12 height 12
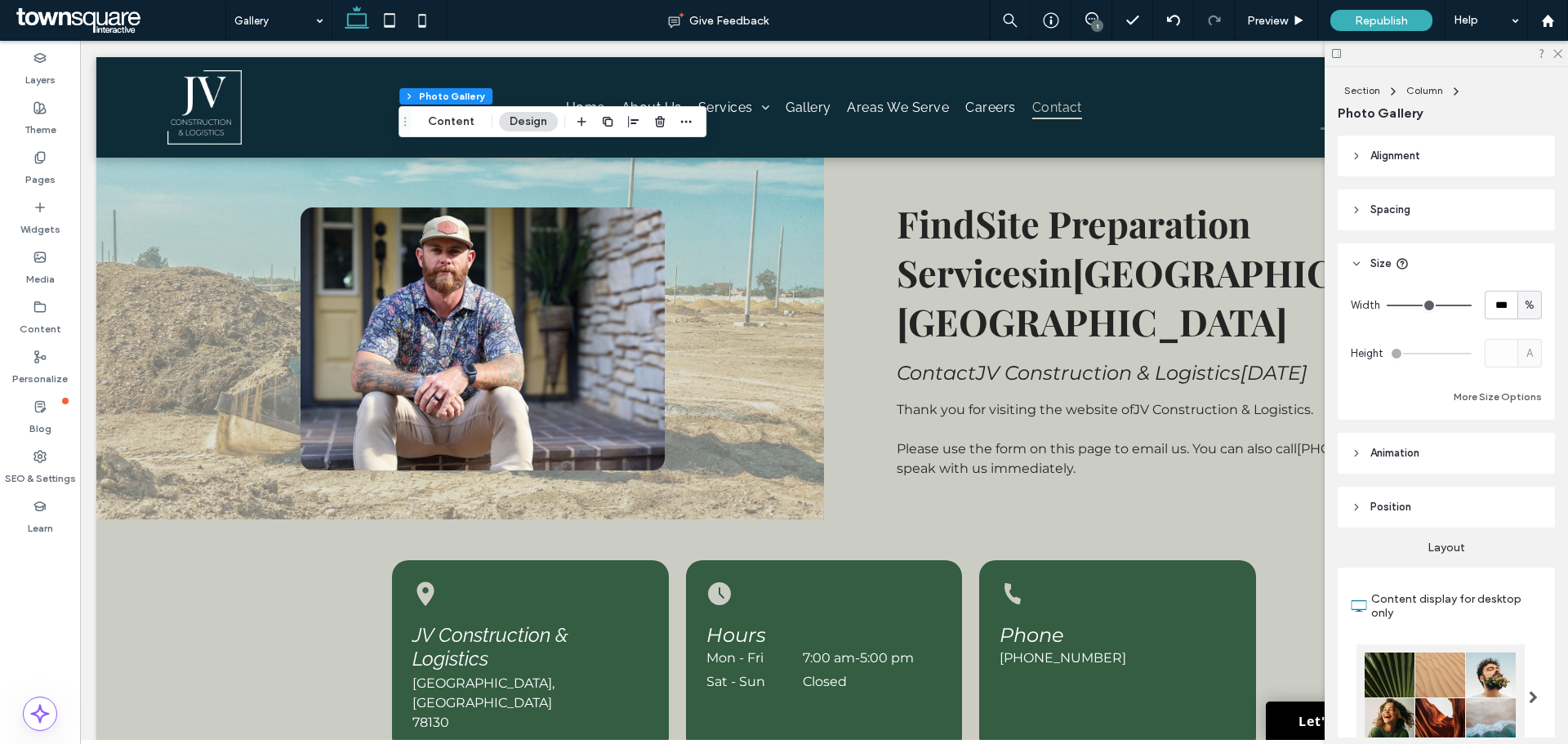
click at [1355, 263] on use at bounding box center [1357, 264] width 6 height 3
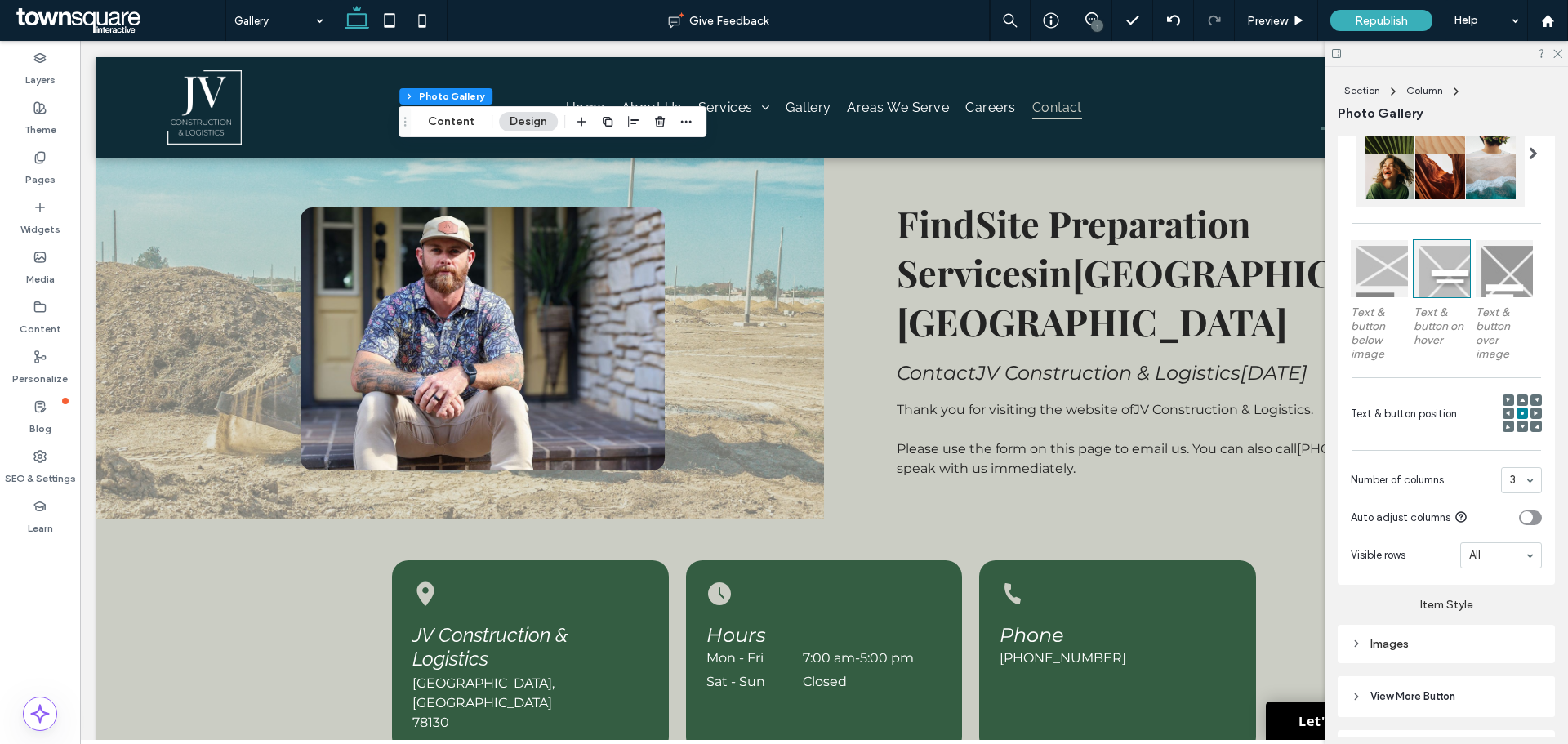
scroll to position [502, 0]
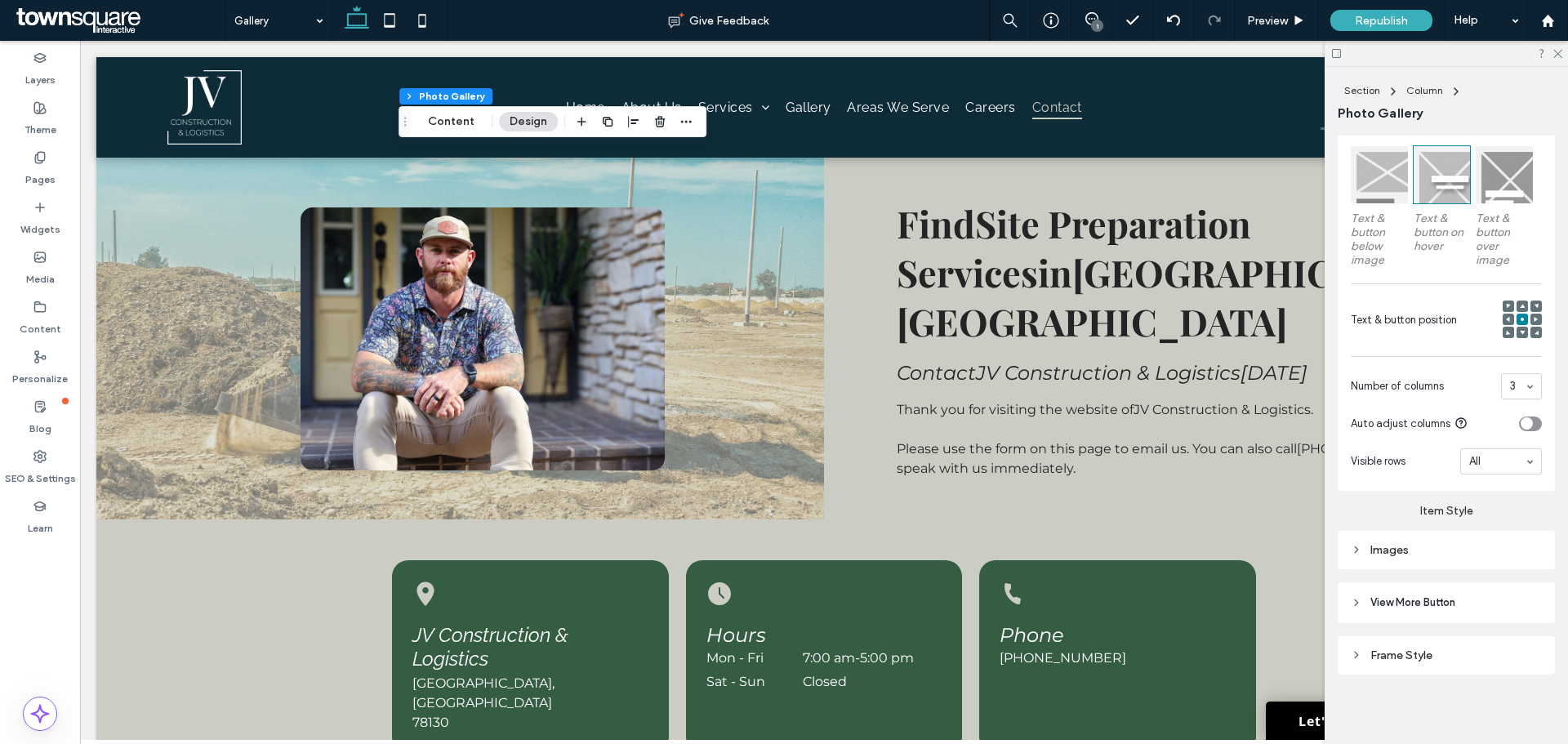
click at [1371, 655] on div "Frame Style" at bounding box center [1446, 655] width 191 height 14
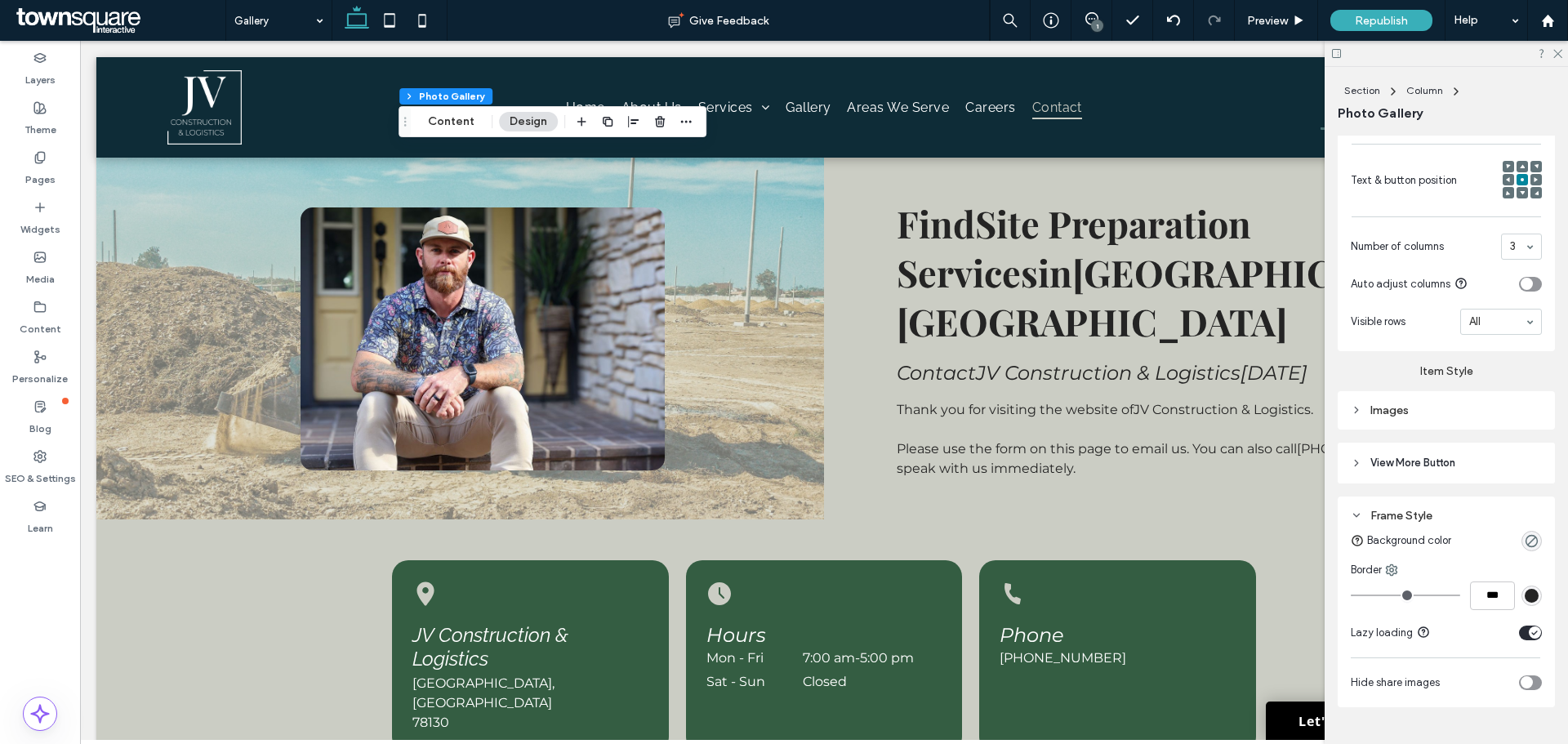
scroll to position [675, 0]
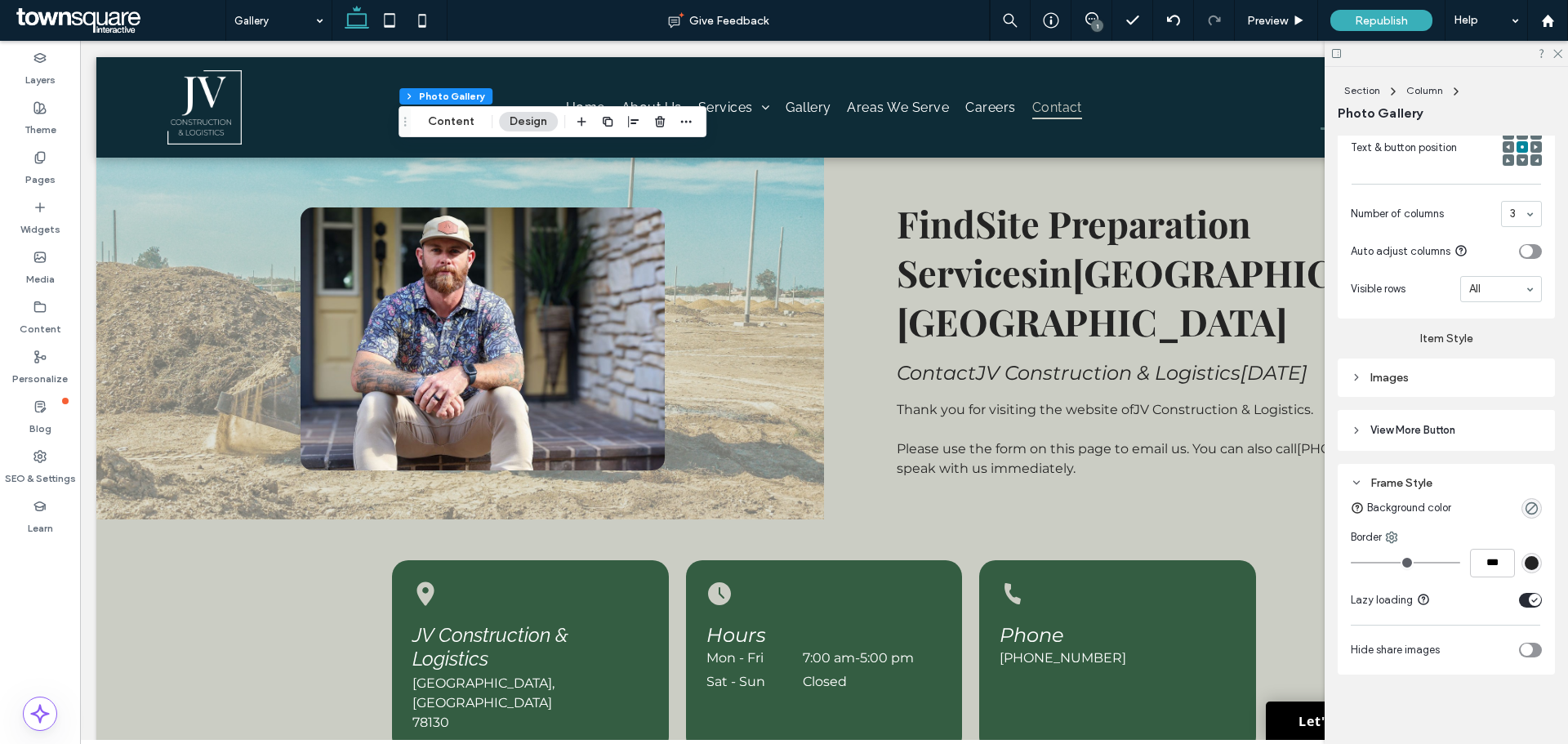
click at [1359, 476] on div "Frame Style" at bounding box center [1446, 483] width 191 height 14
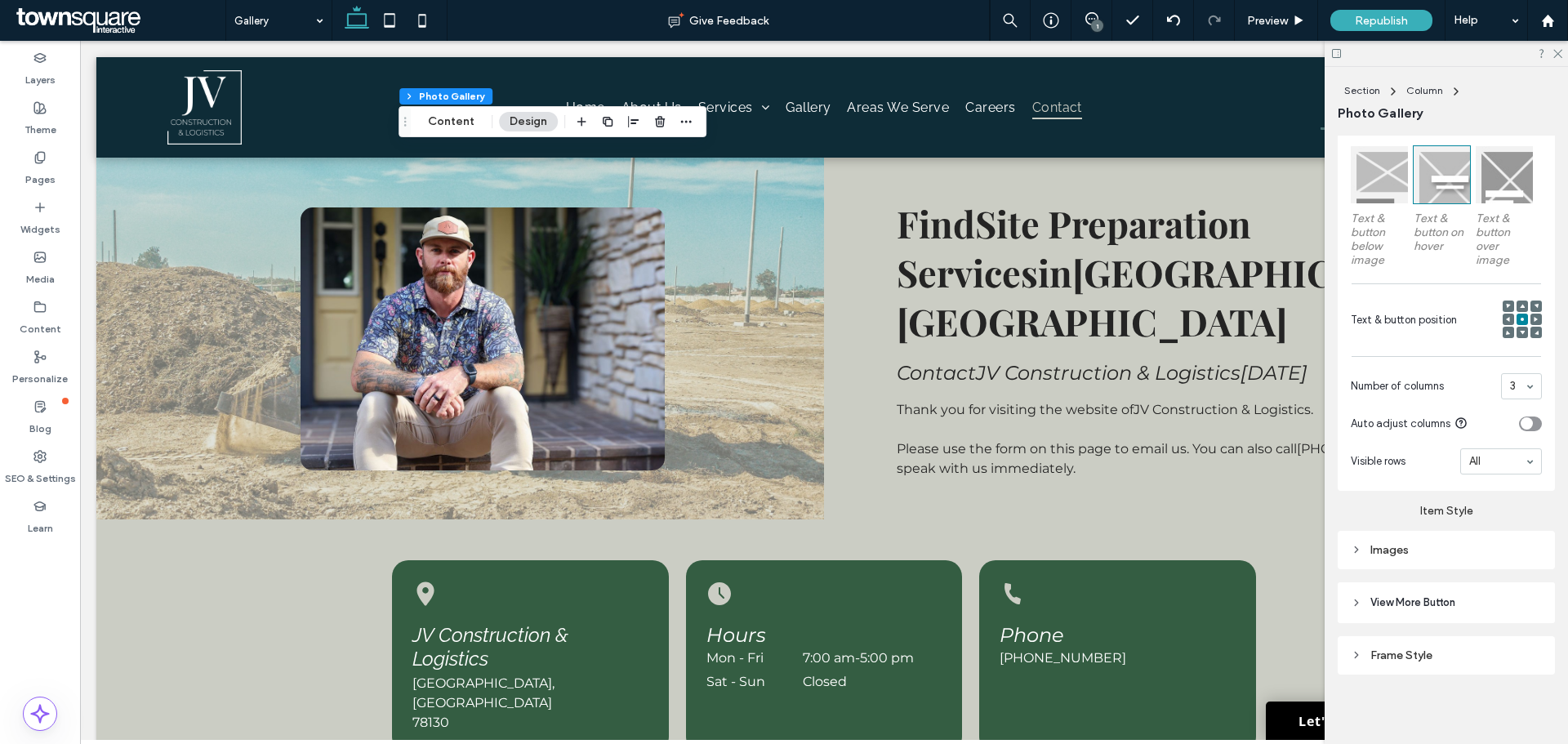
click at [1365, 544] on div "Images" at bounding box center [1446, 550] width 191 height 14
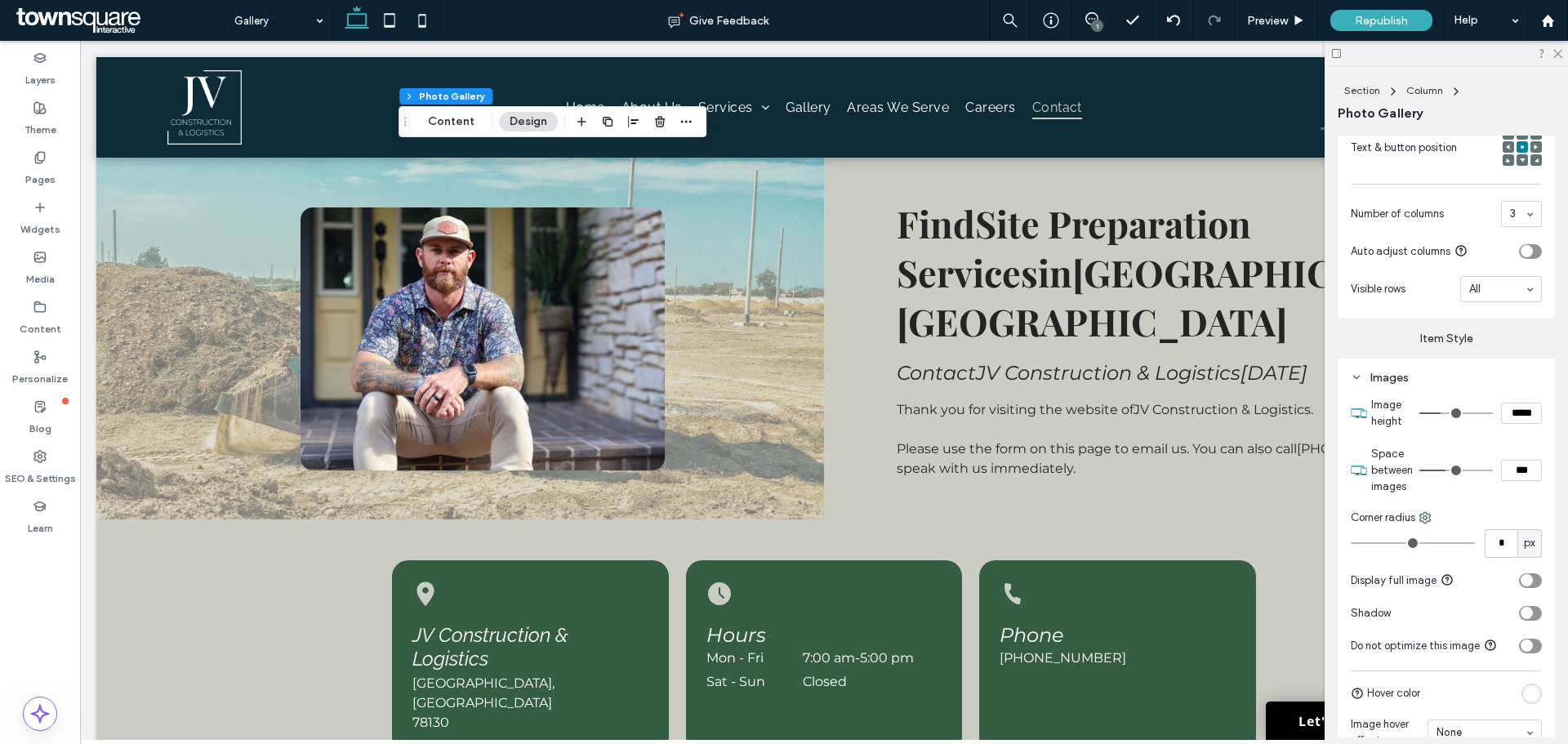
type input "*"
type input "***"
type input "*"
type input "***"
type input "**"
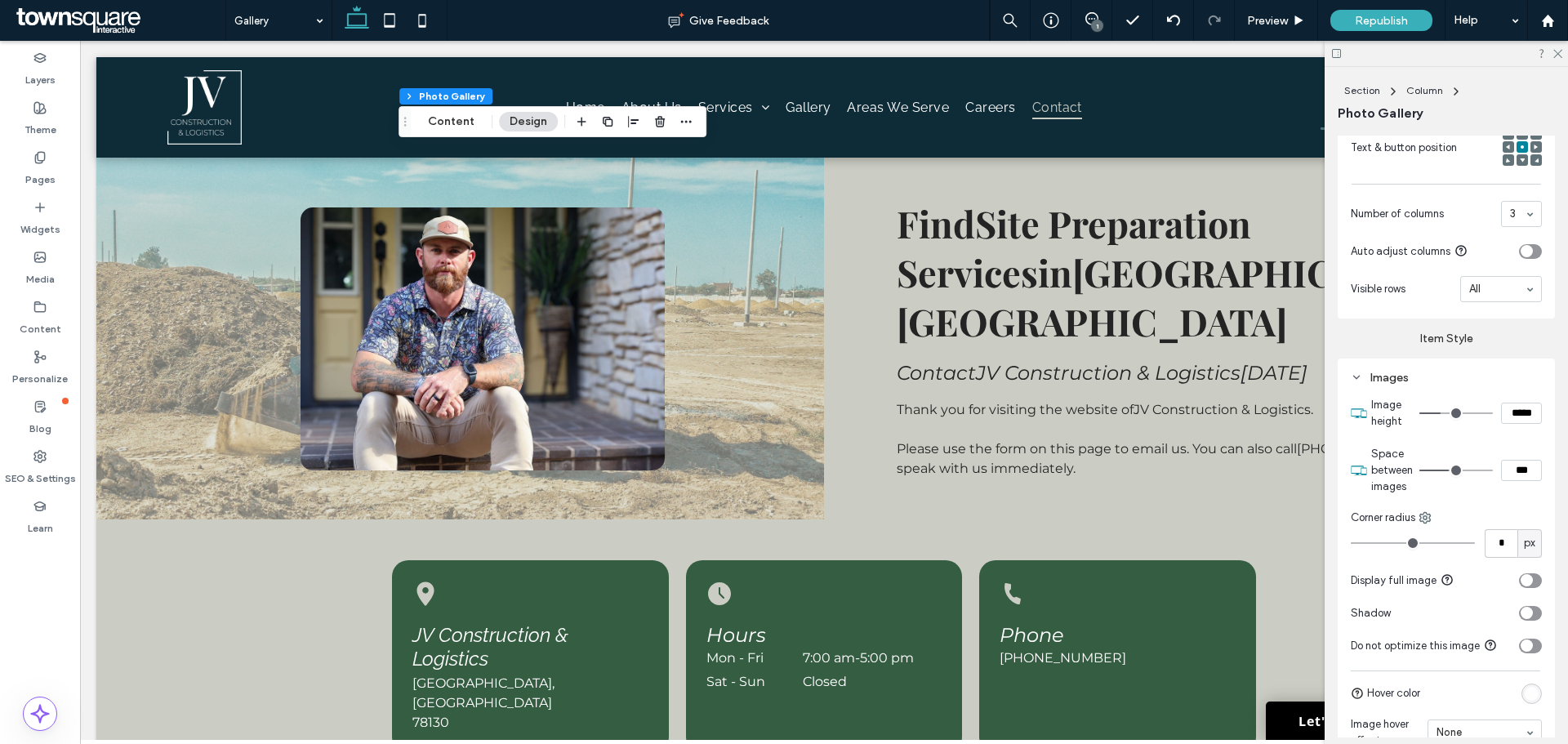
type input "****"
type input "**"
type input "****"
type input "**"
type input "****"
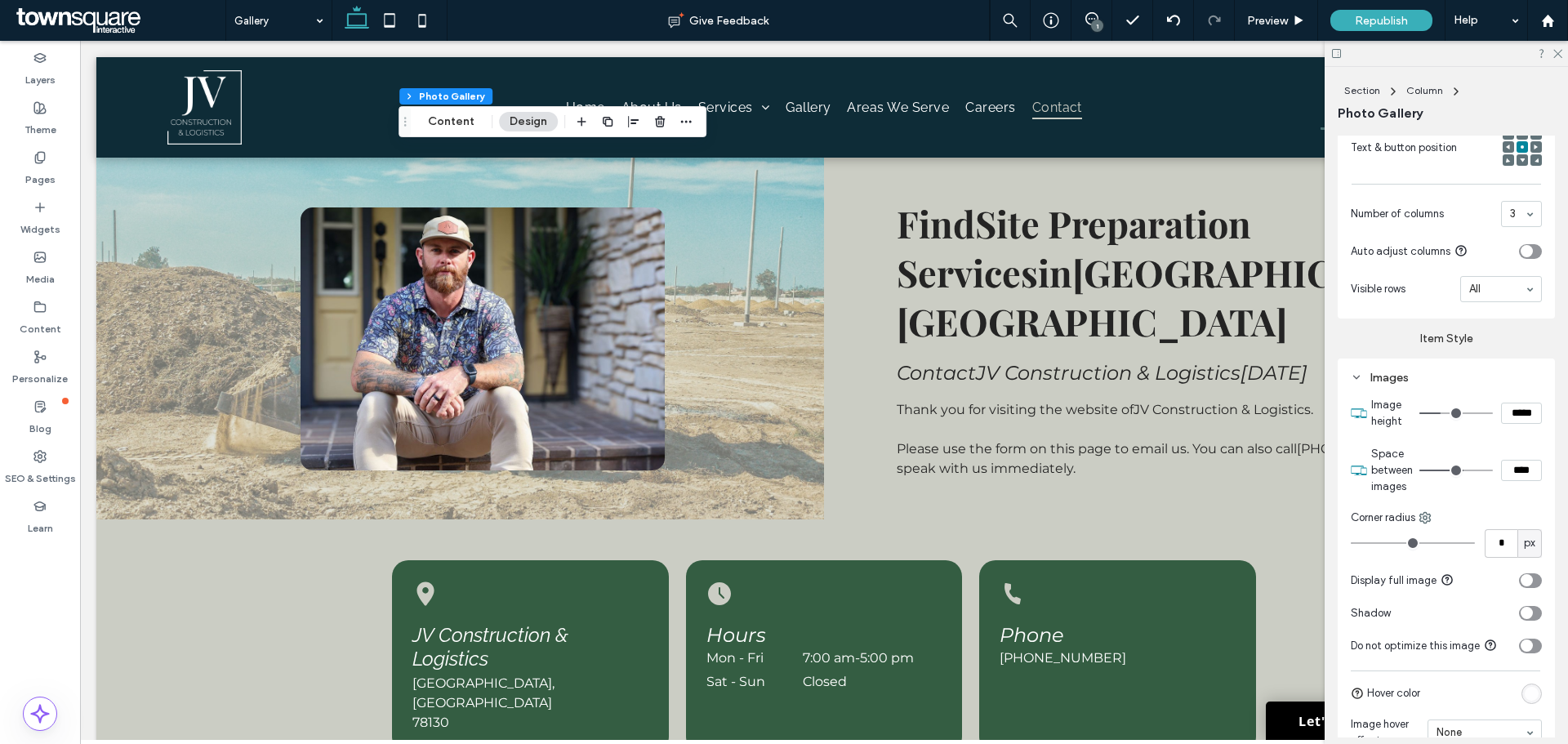
type input "**"
type input "****"
drag, startPoint x: 1444, startPoint y: 468, endPoint x: 1452, endPoint y: 470, distance: 8.2
type input "**"
click at [1452, 470] on input "range" at bounding box center [1456, 470] width 74 height 2
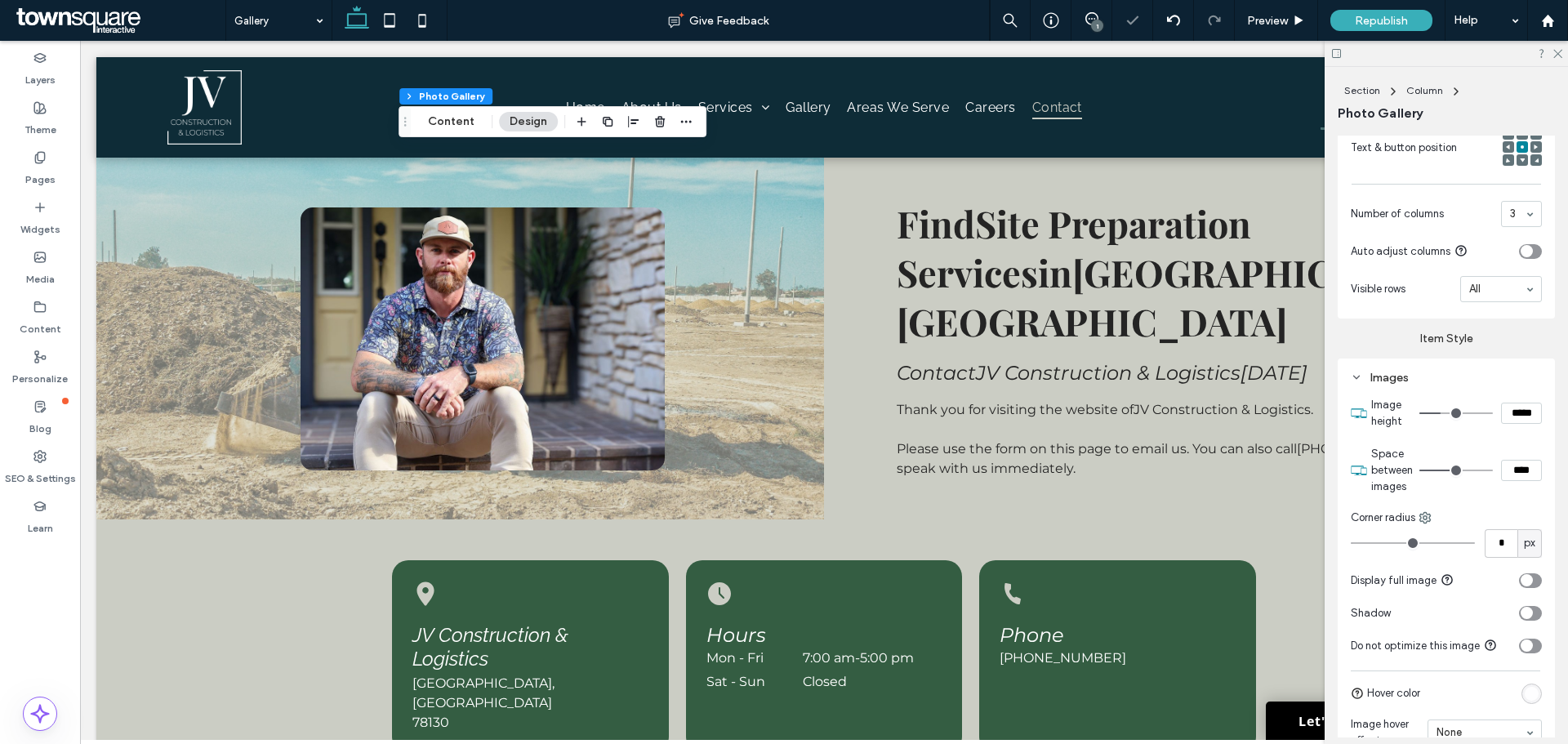
type input "***"
type input "*****"
type input "***"
type input "*****"
type input "***"
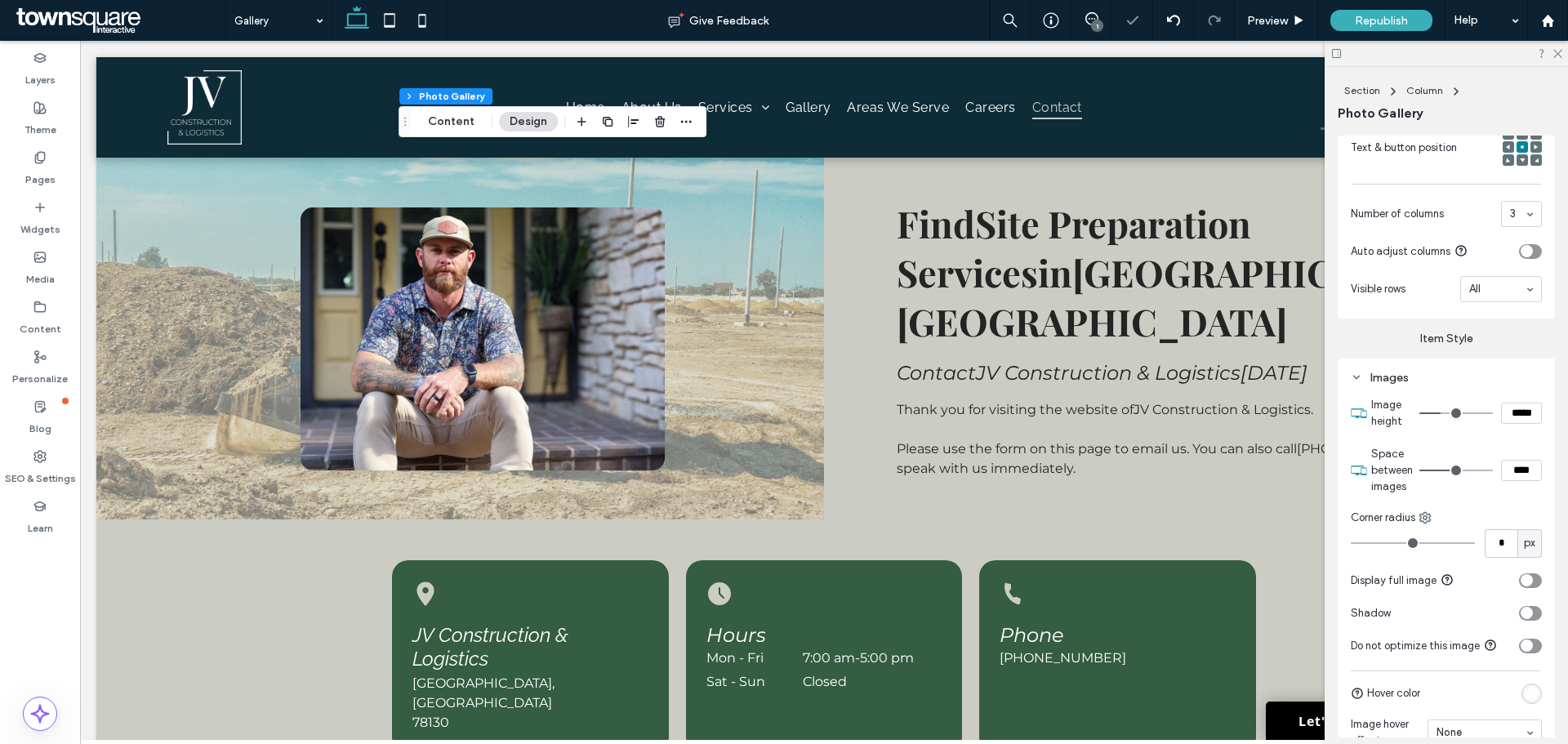
type input "*****"
type input "***"
type input "*****"
type input "***"
type input "*****"
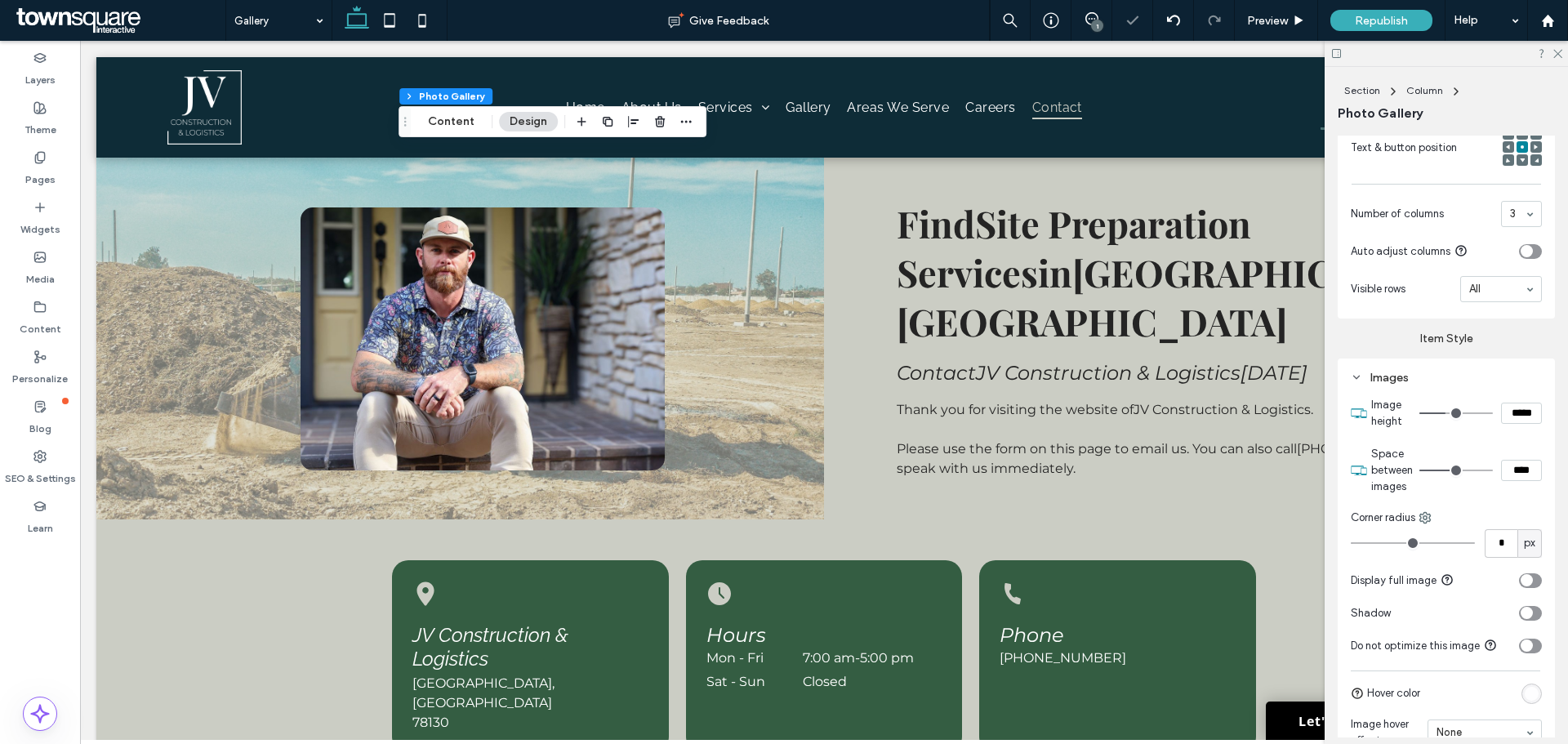
type input "***"
type input "*****"
type input "***"
type input "*****"
type input "***"
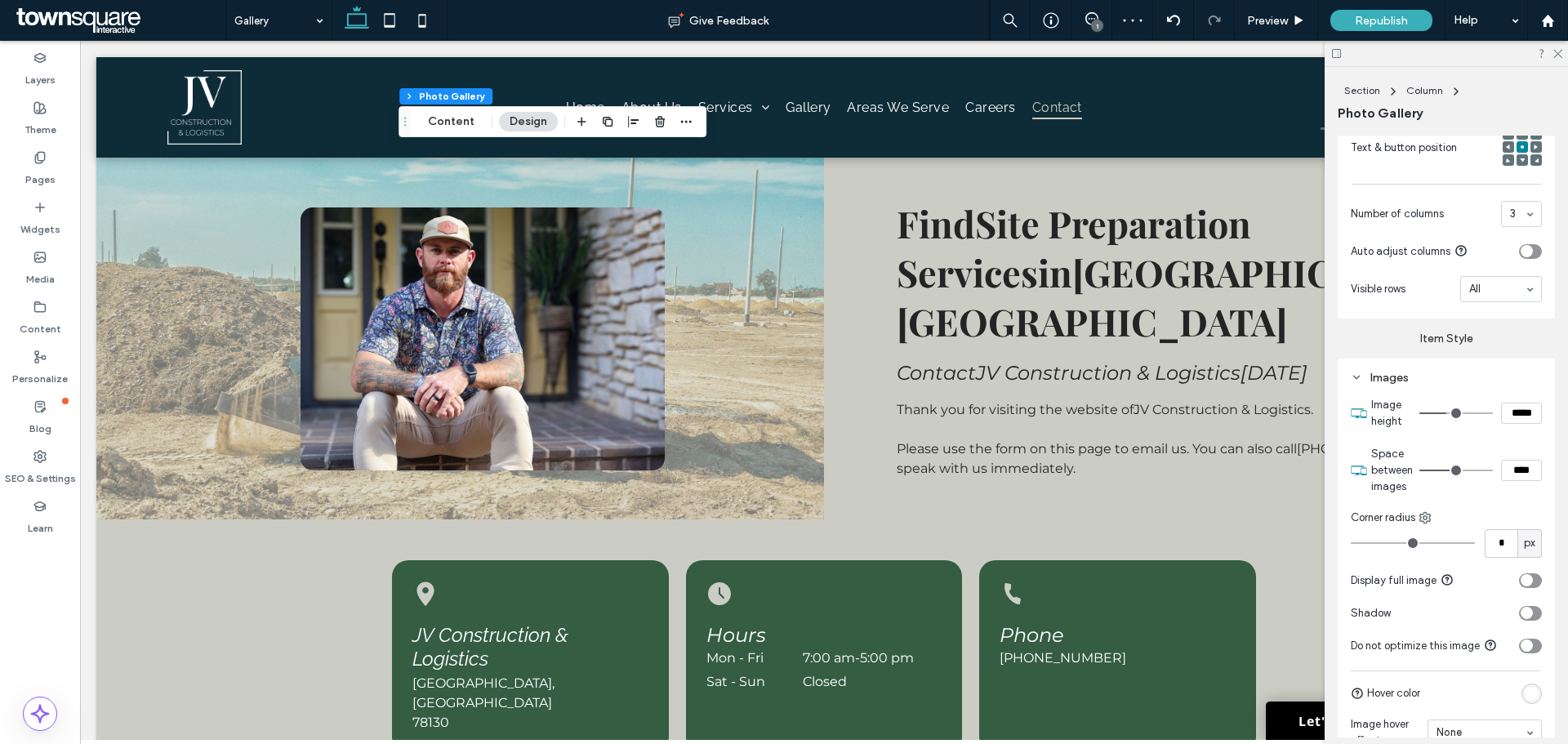
type input "*****"
type input "***"
type input "*****"
type input "***"
type input "*****"
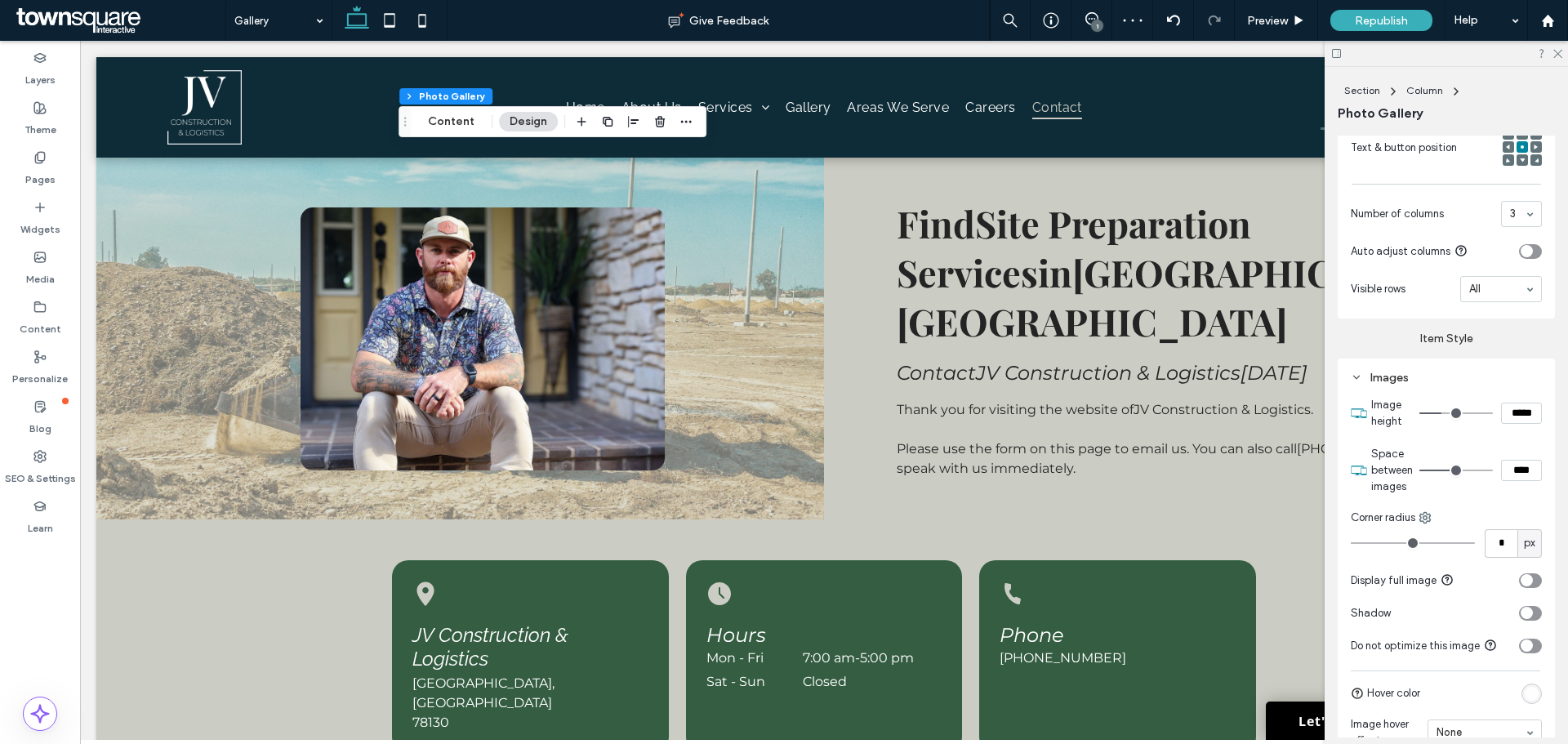
type input "***"
type input "*****"
type input "***"
click at [1435, 413] on input "range" at bounding box center [1456, 413] width 74 height 2
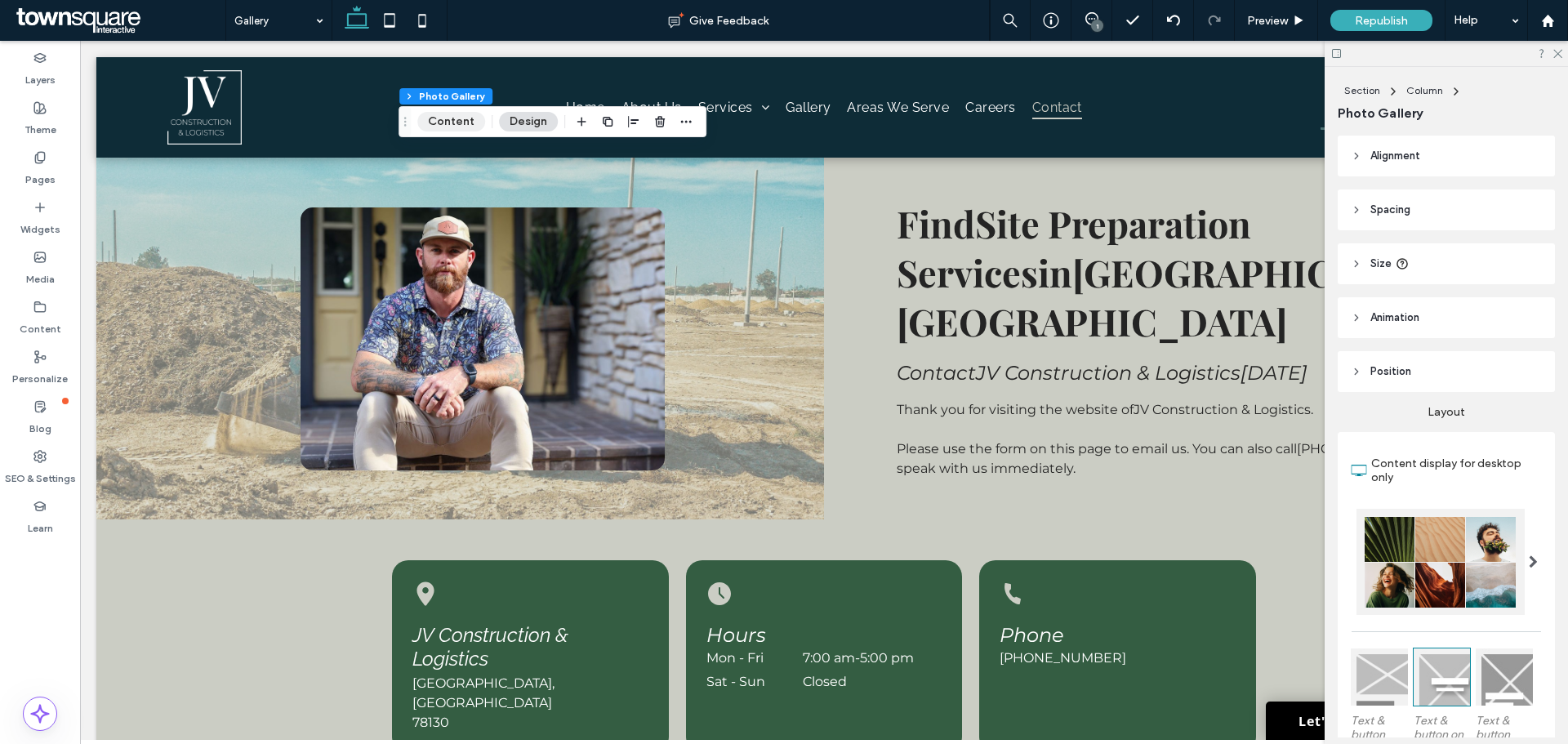
click at [431, 116] on button "Content" at bounding box center [451, 121] width 68 height 19
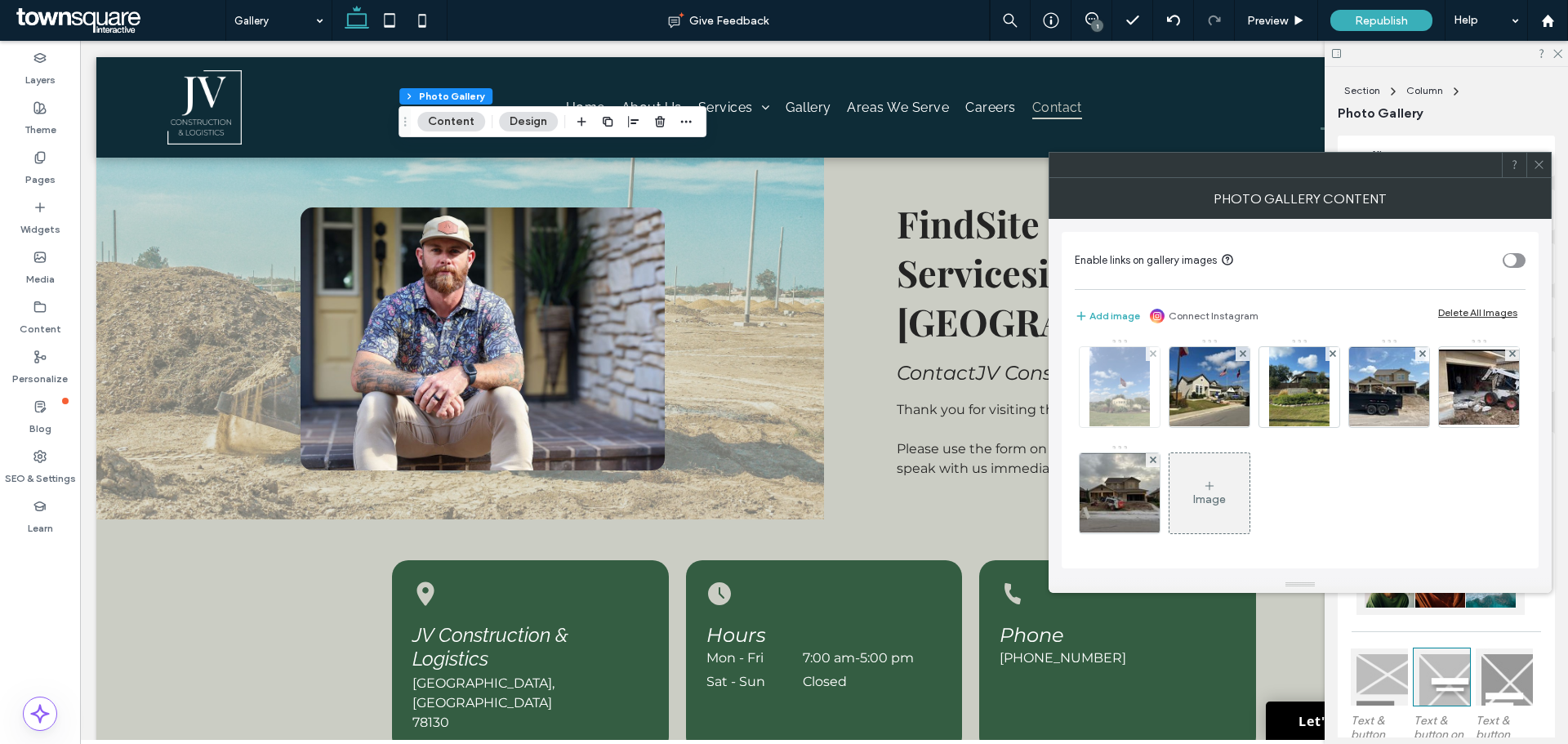
scroll to position [641, 0]
click at [1249, 495] on div "Image" at bounding box center [1209, 493] width 80 height 77
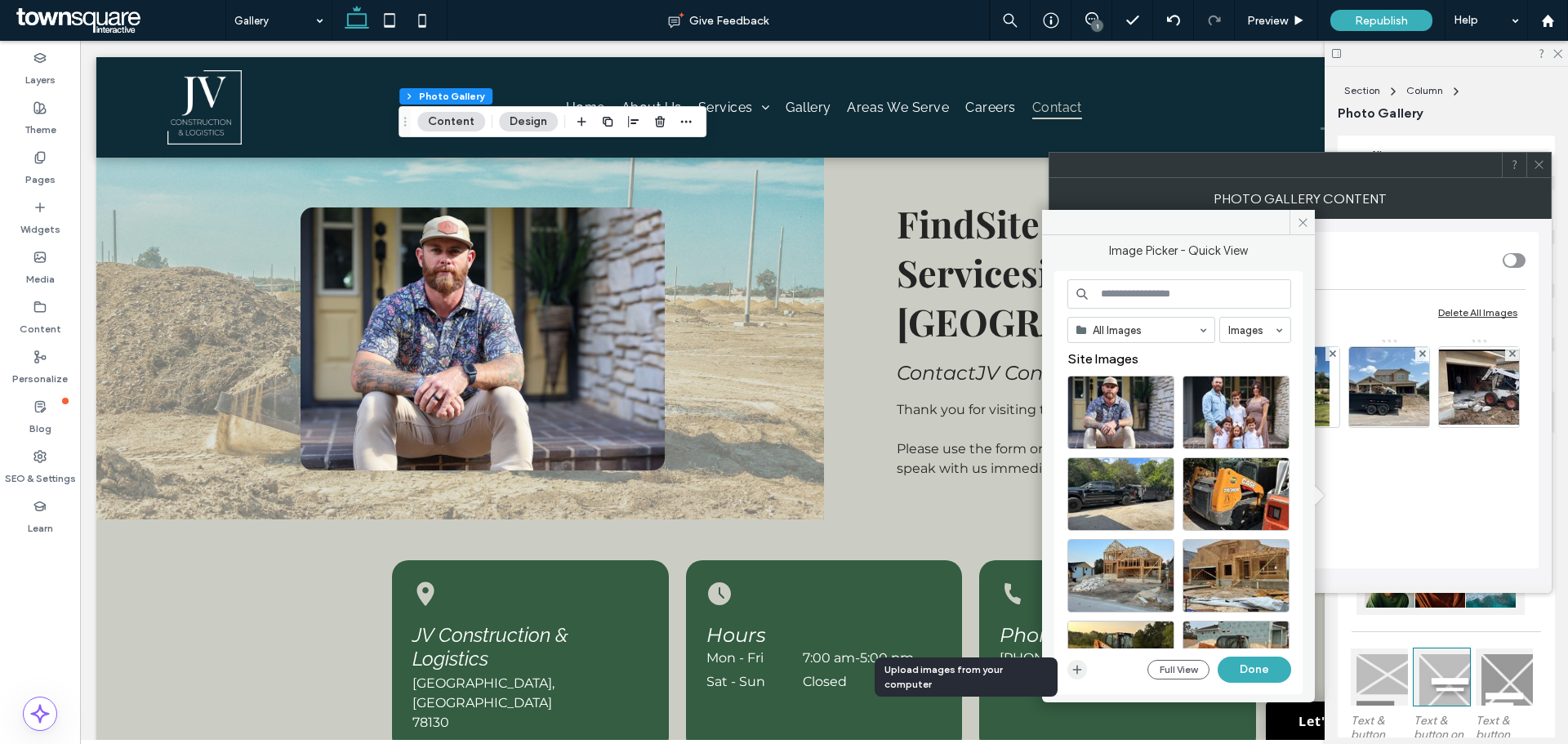
click at [1081, 666] on icon "button" at bounding box center [1077, 669] width 13 height 13
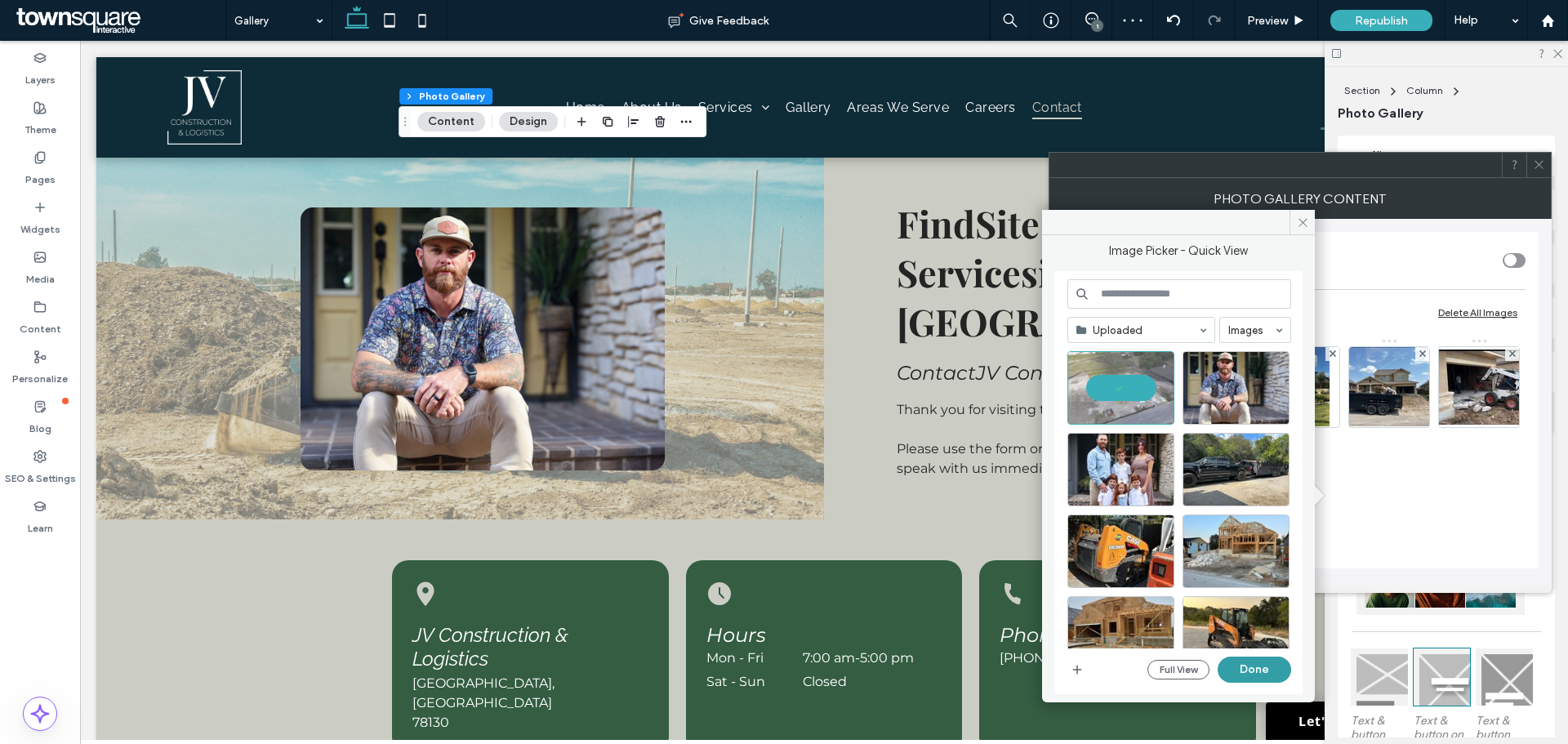
click at [1251, 670] on button "Done" at bounding box center [1254, 669] width 74 height 26
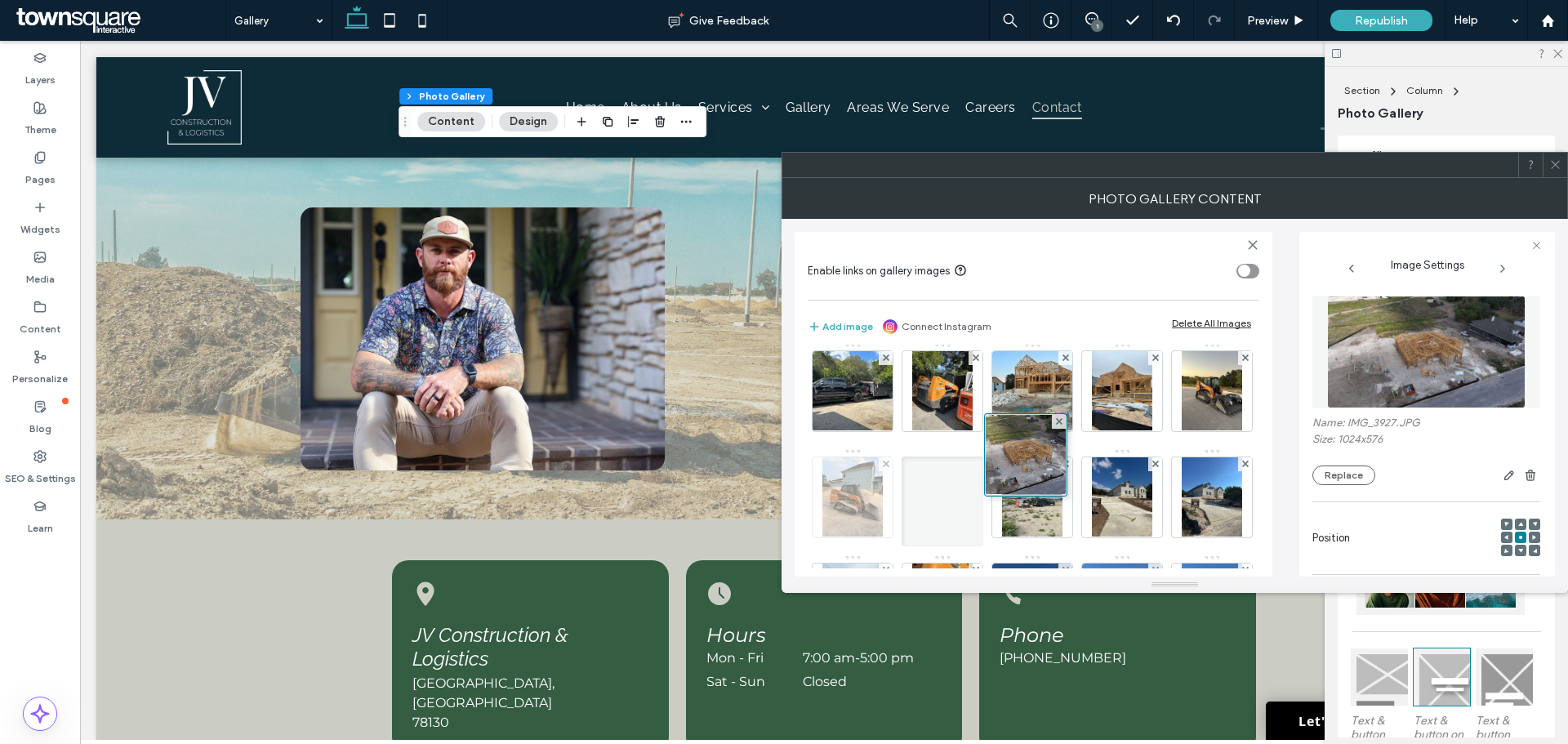
scroll to position [0, 0]
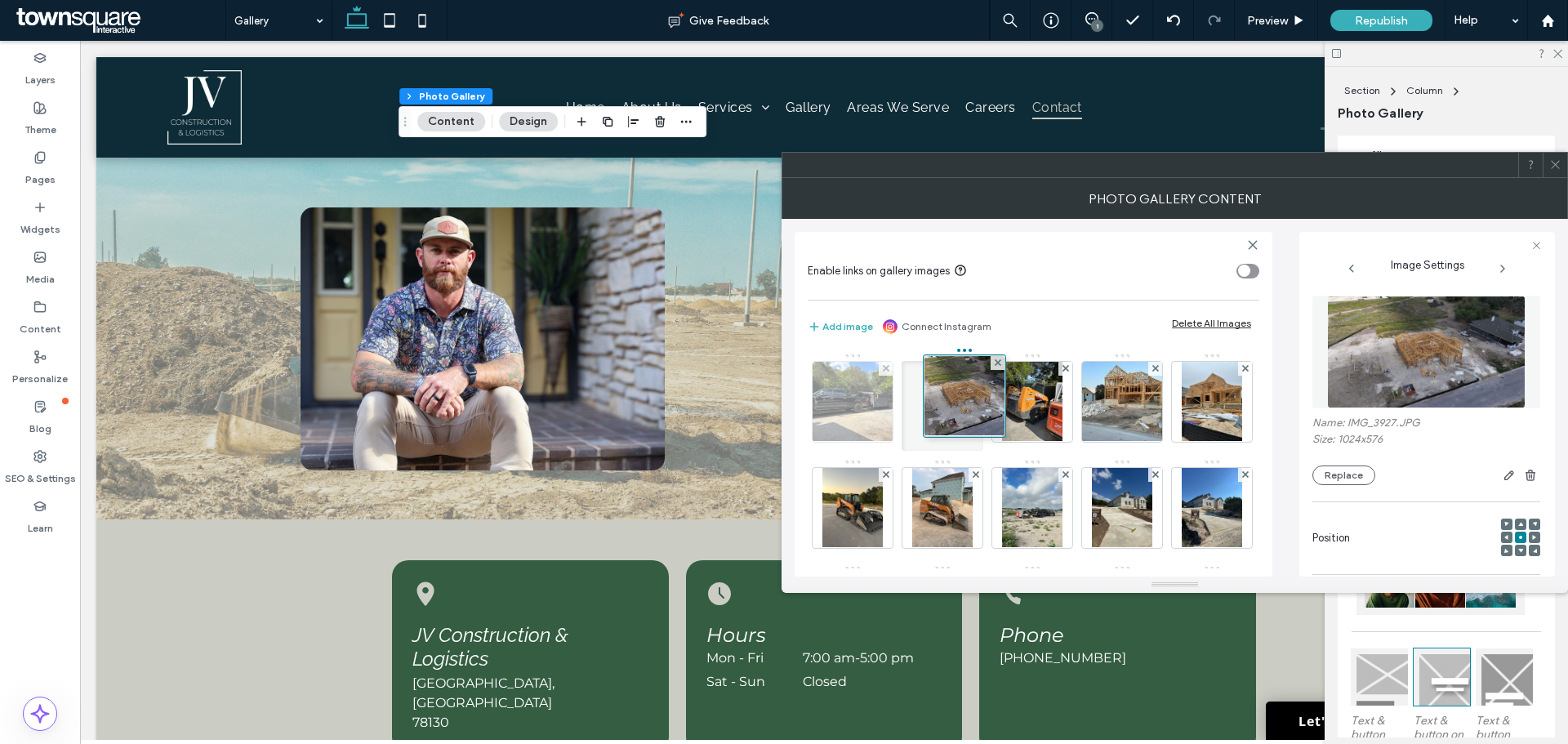
drag, startPoint x: 1122, startPoint y: 508, endPoint x: 890, endPoint y: 413, distance: 250.7
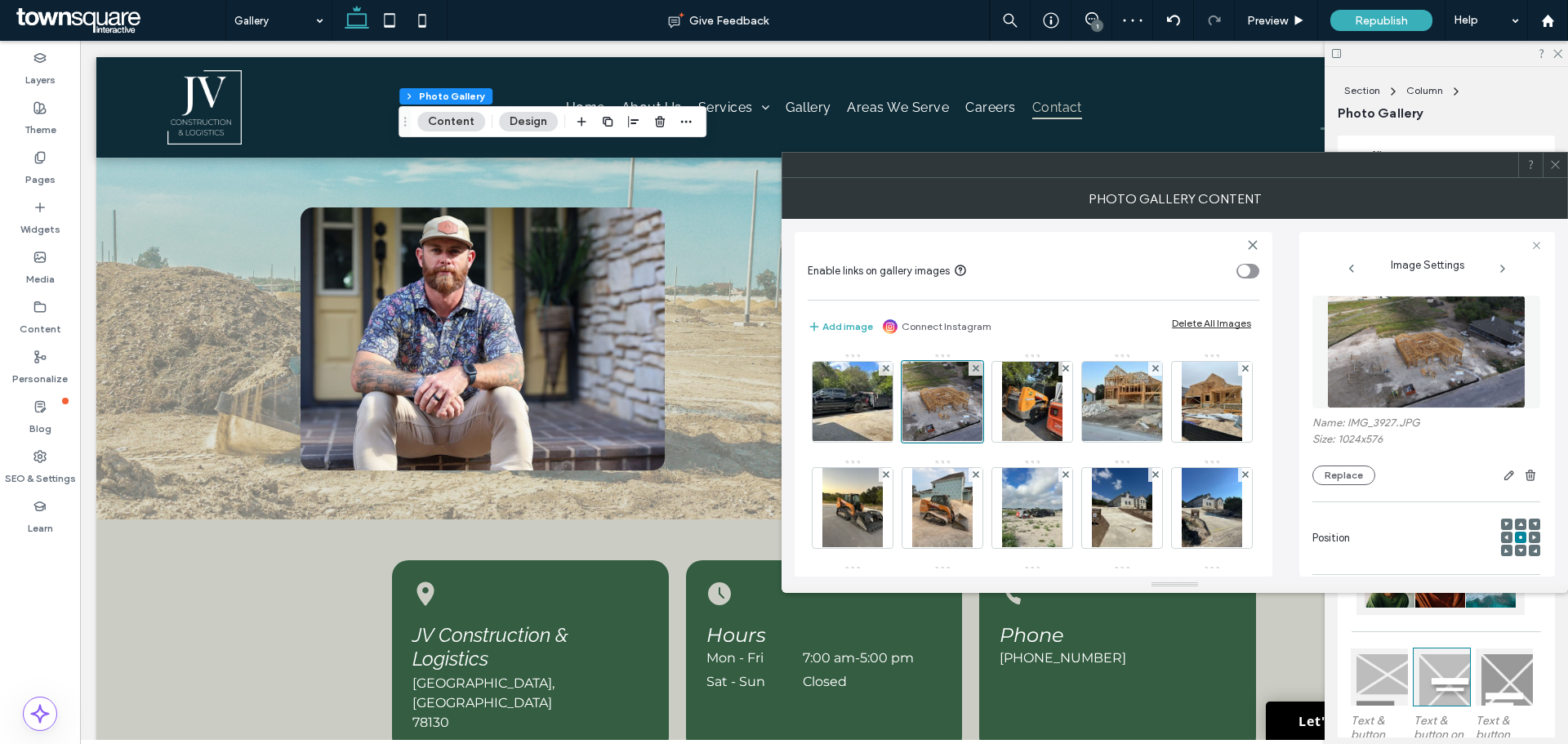
click at [1550, 165] on icon at bounding box center [1555, 164] width 12 height 12
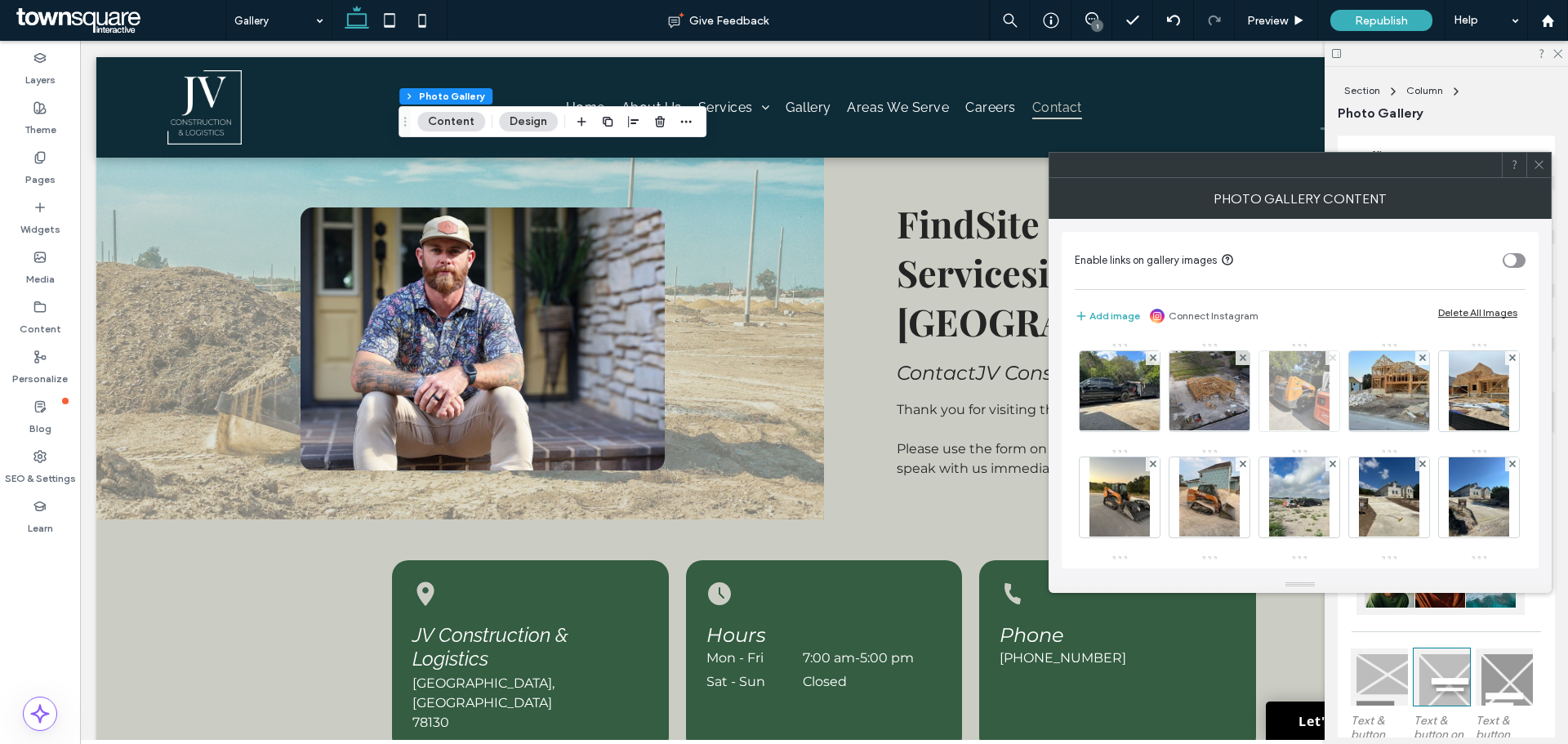
click at [1332, 358] on use at bounding box center [1332, 358] width 7 height 7
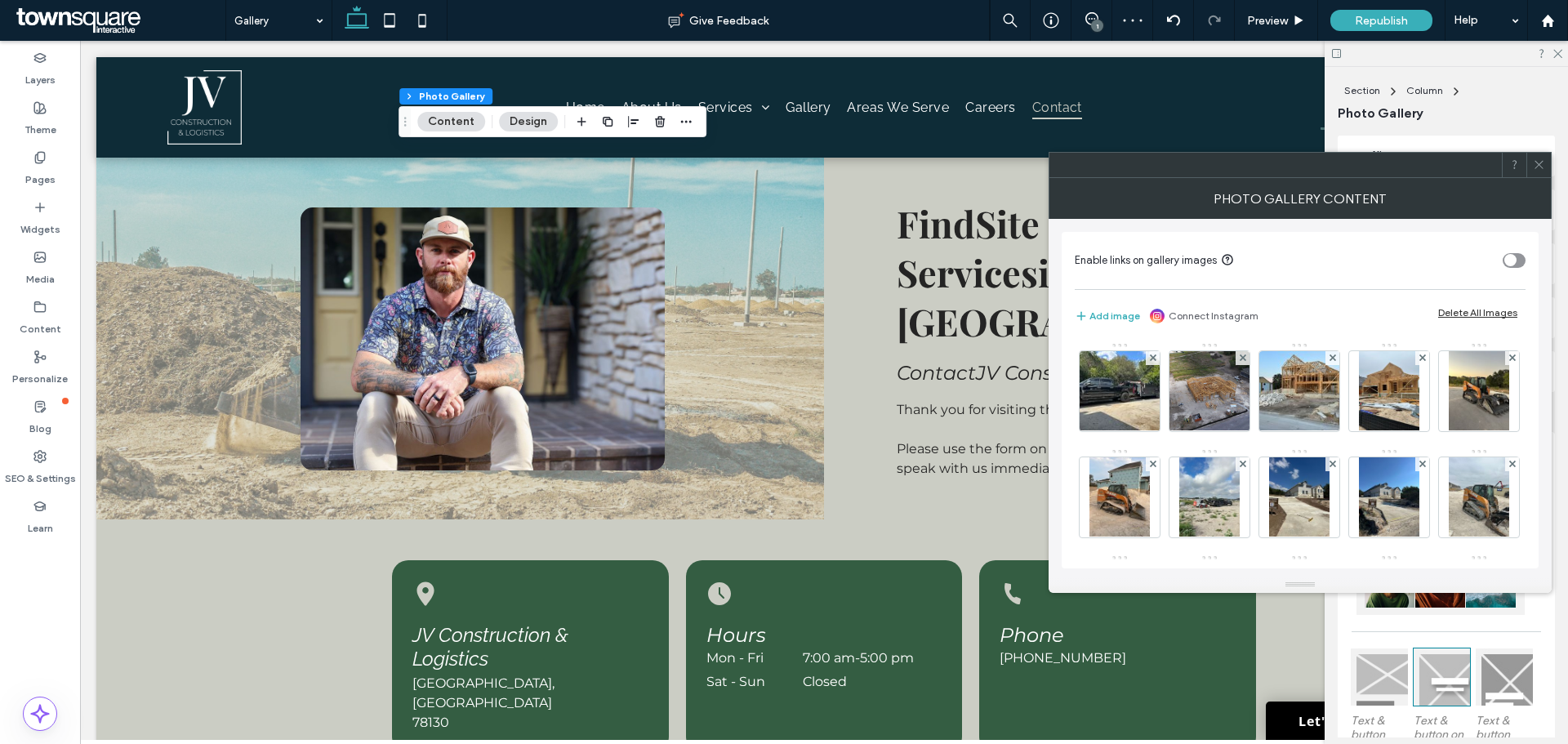
click at [1540, 173] on span at bounding box center [1538, 165] width 12 height 25
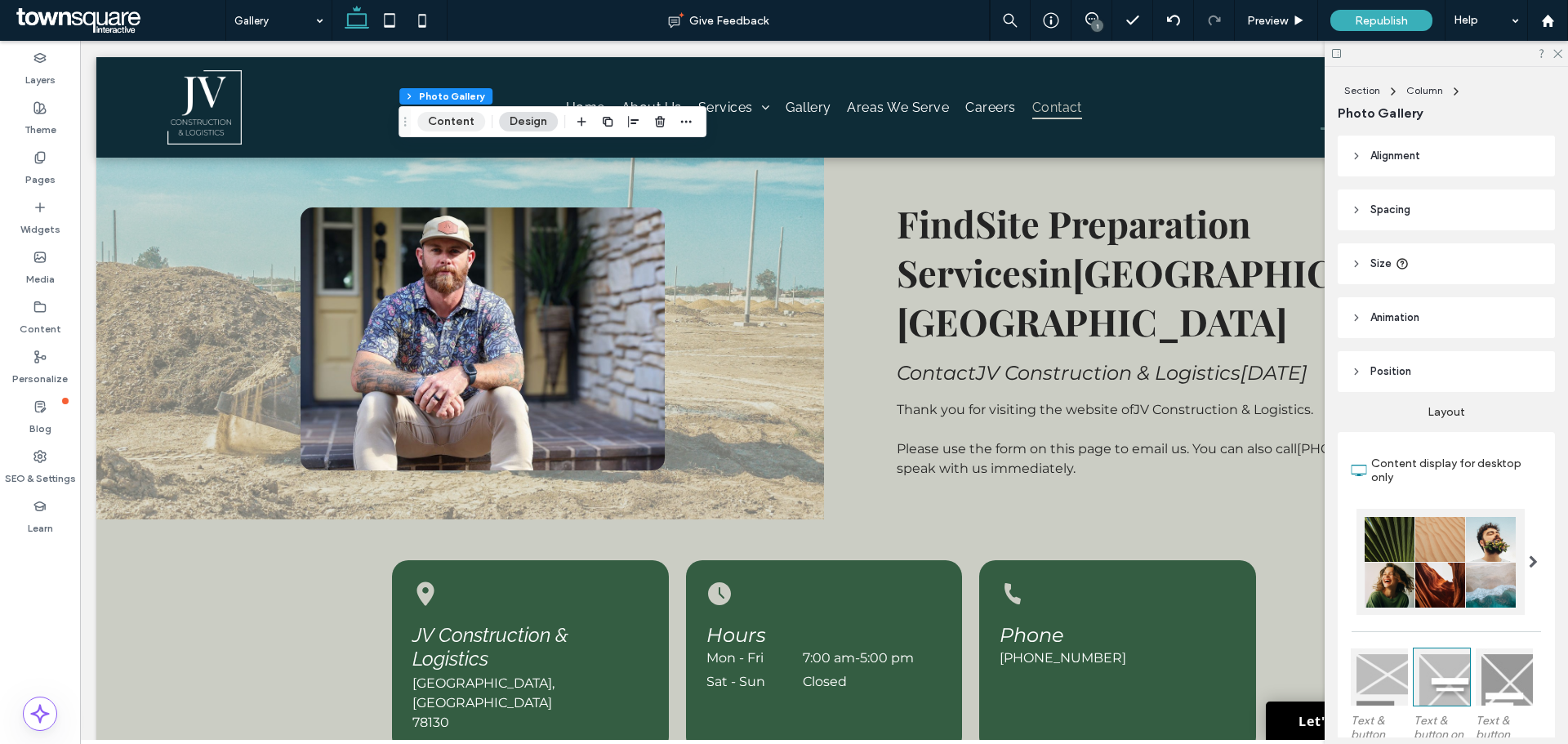
click at [440, 113] on button "Content" at bounding box center [451, 121] width 68 height 19
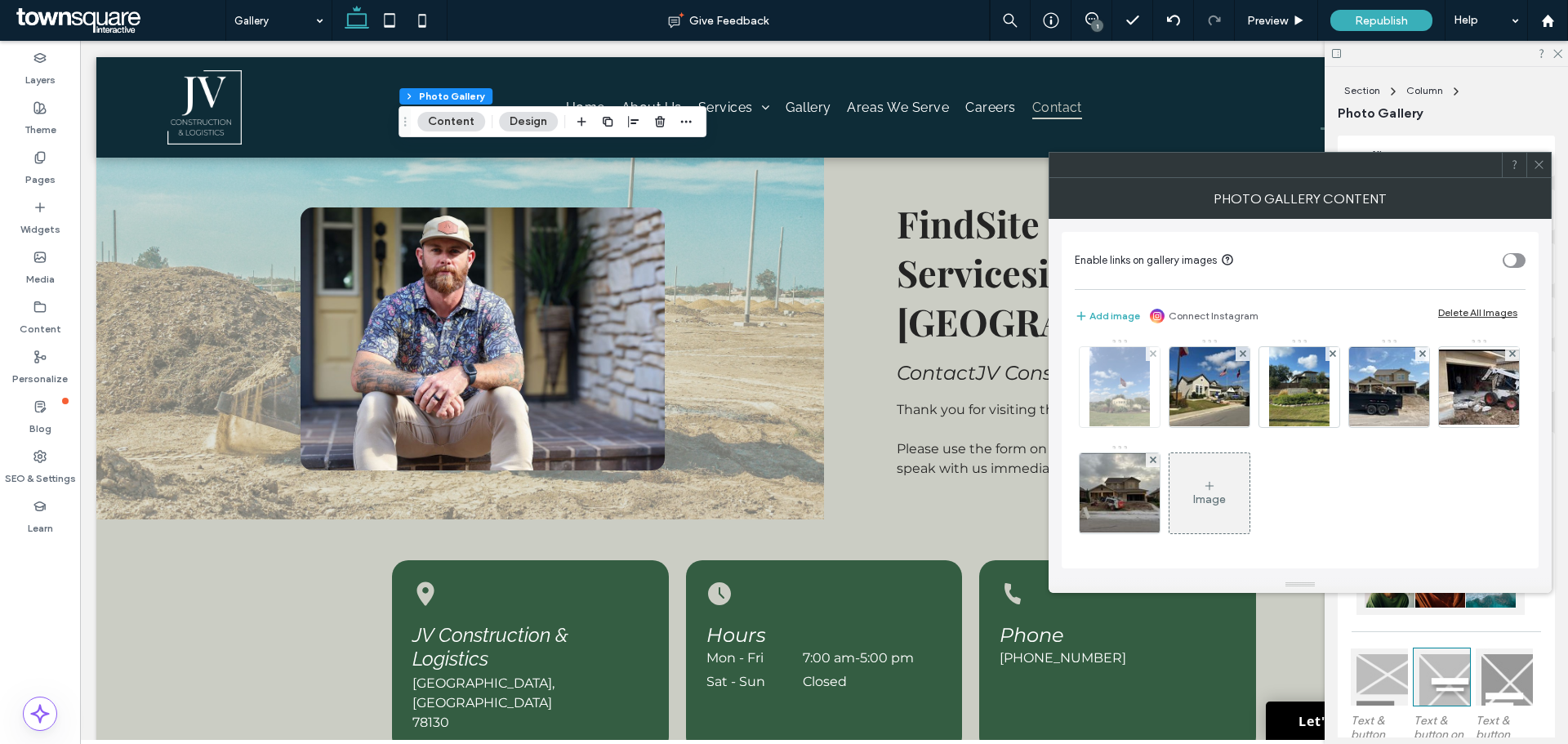
scroll to position [641, 0]
click at [1419, 361] on span at bounding box center [1423, 353] width 7 height 14
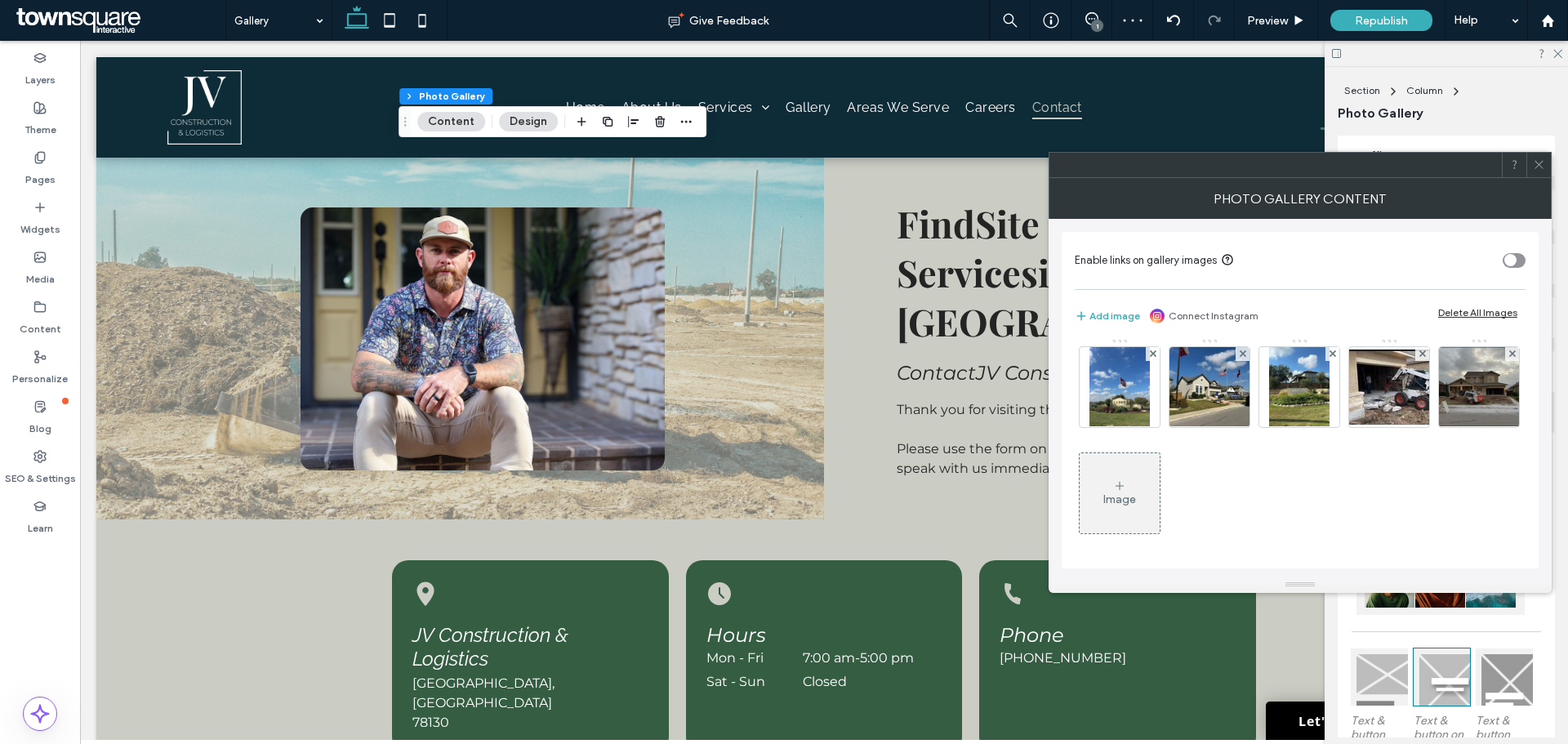
click at [1540, 166] on icon at bounding box center [1538, 164] width 12 height 12
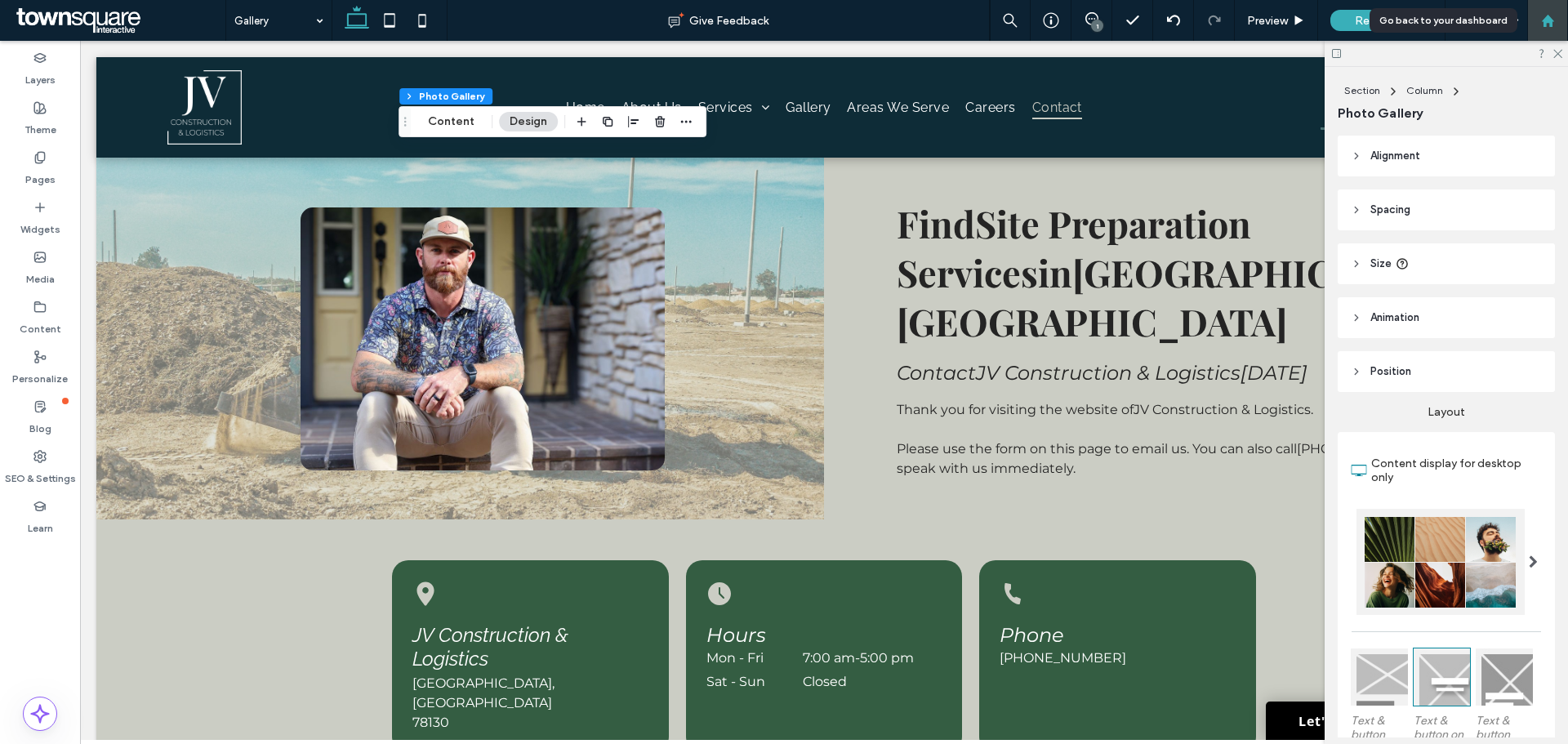
click at [1549, 31] on div at bounding box center [1548, 20] width 41 height 41
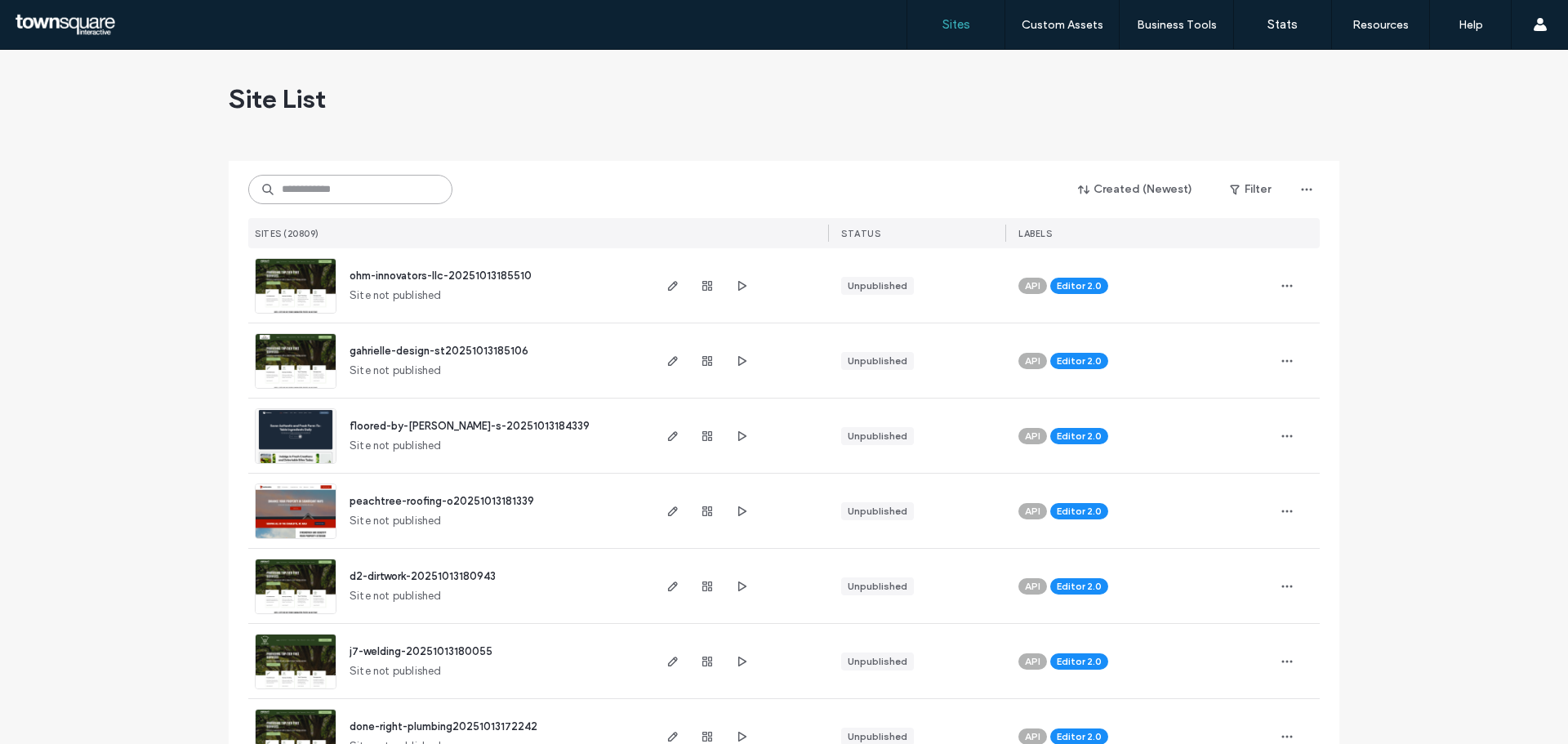
click at [338, 184] on input at bounding box center [350, 189] width 204 height 30
click at [702, 287] on use "button" at bounding box center [707, 286] width 10 height 10
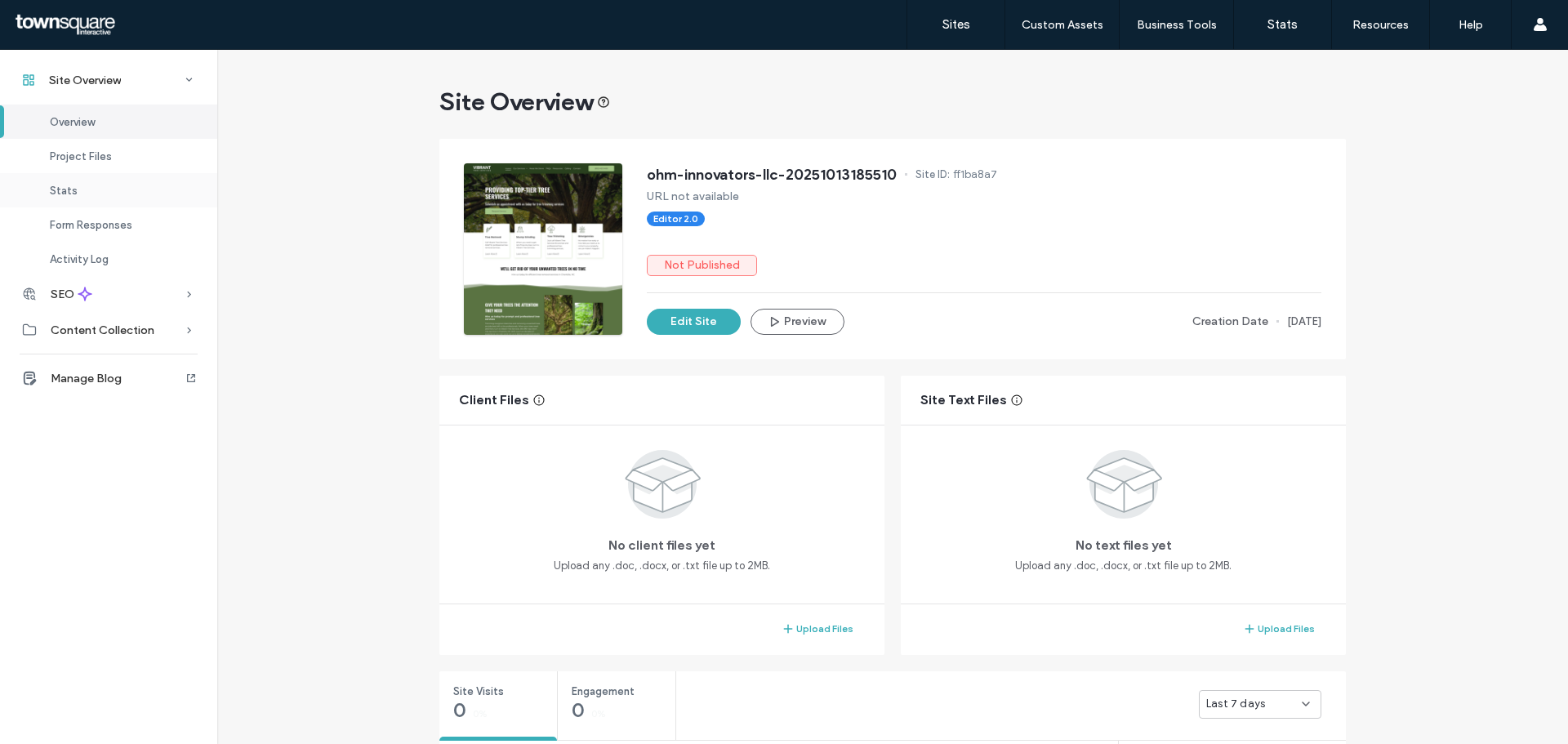
click at [86, 194] on div "Stats" at bounding box center [108, 190] width 217 height 35
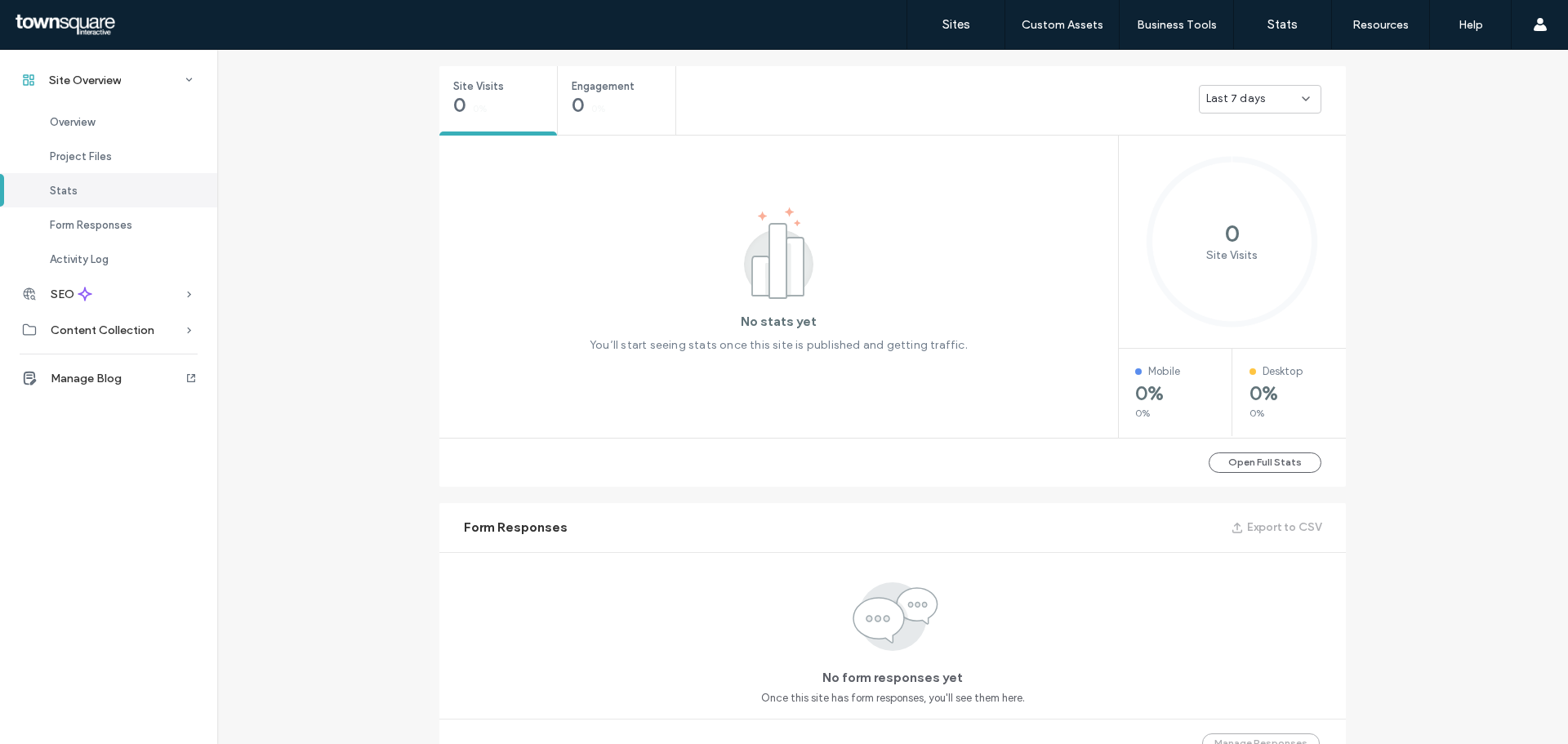
scroll to position [614, 0]
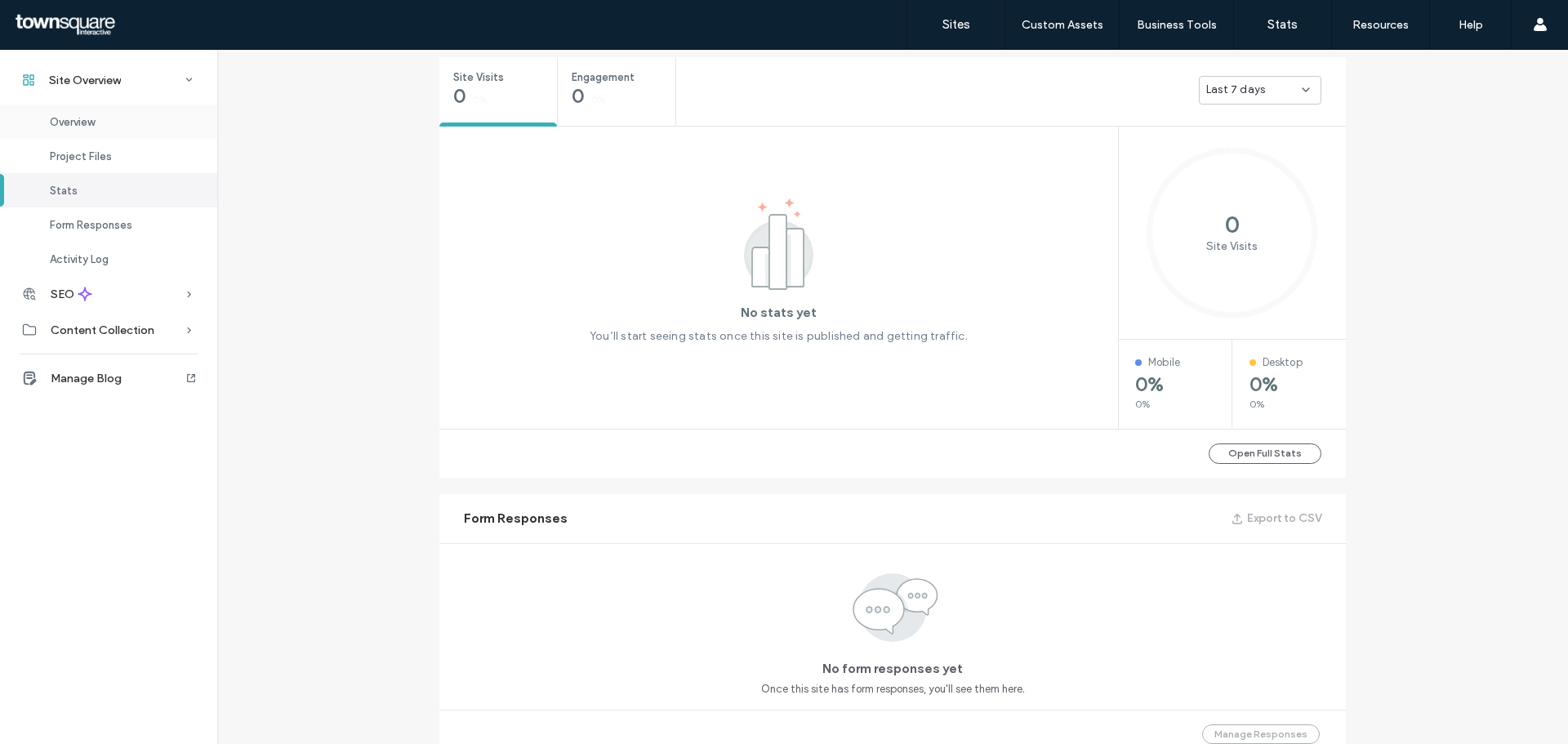
click at [74, 118] on span "Overview" at bounding box center [72, 122] width 45 height 12
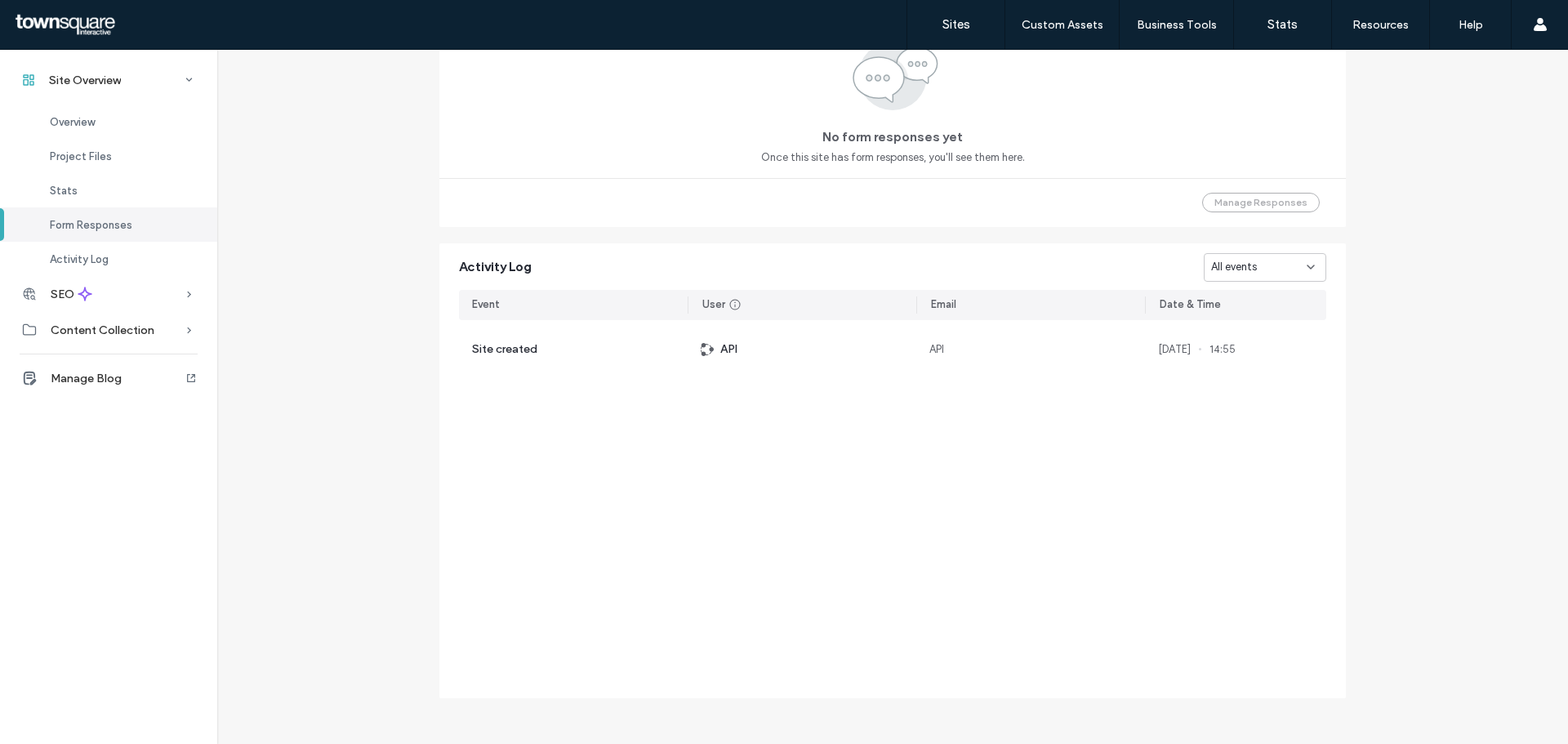
scroll to position [1152, 0]
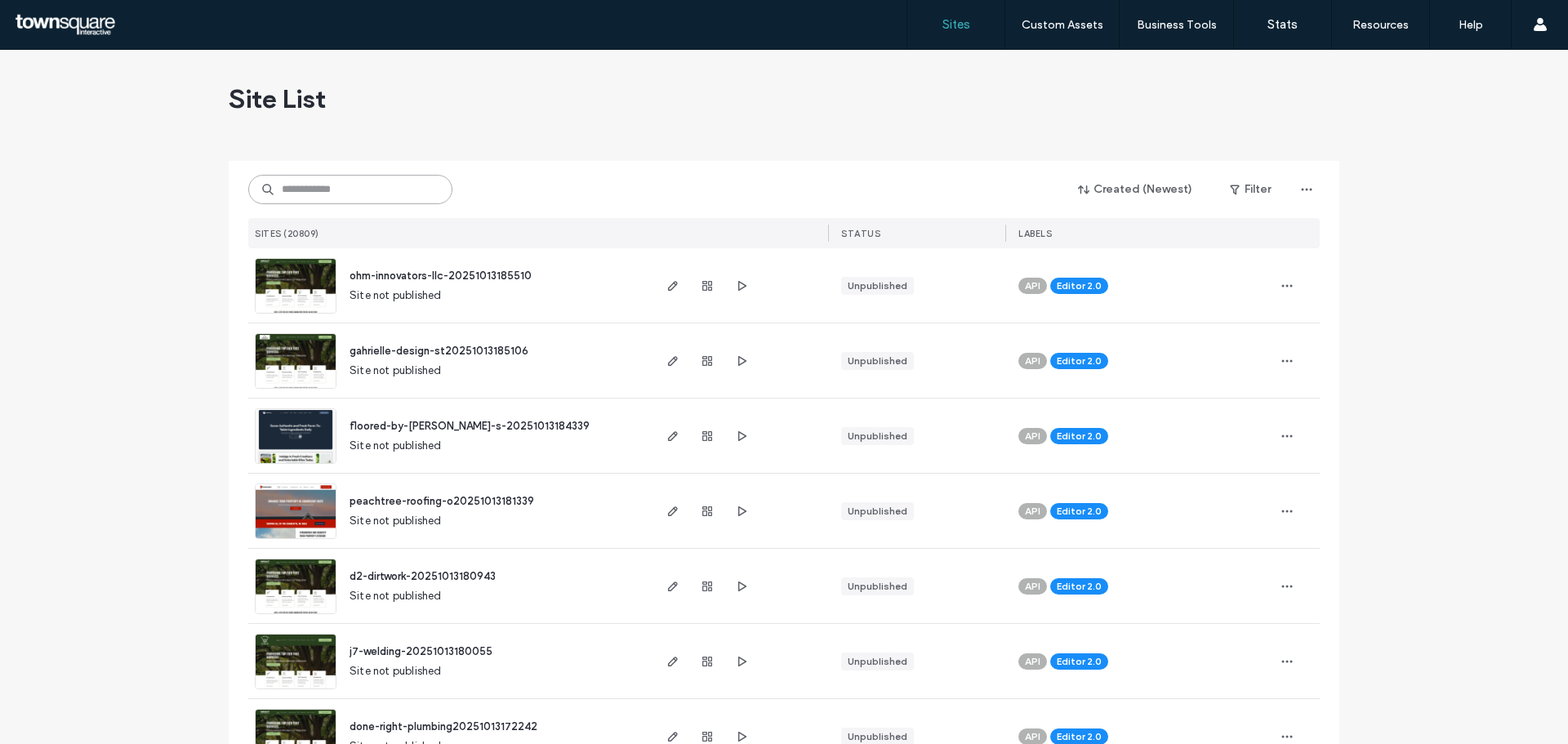
click at [289, 194] on input at bounding box center [350, 189] width 204 height 30
paste input "**********"
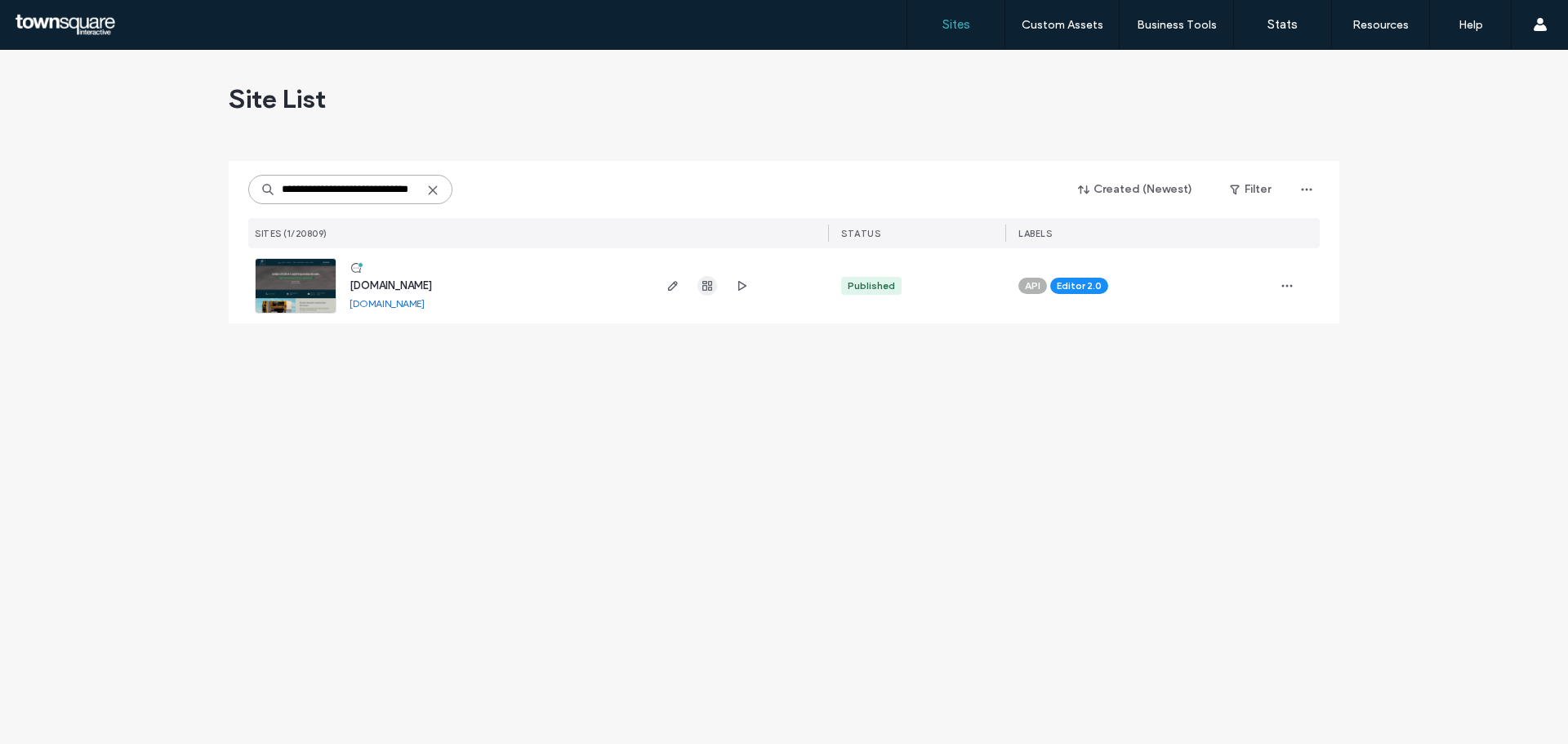
type input "**********"
click at [710, 283] on icon "button" at bounding box center [707, 285] width 13 height 13
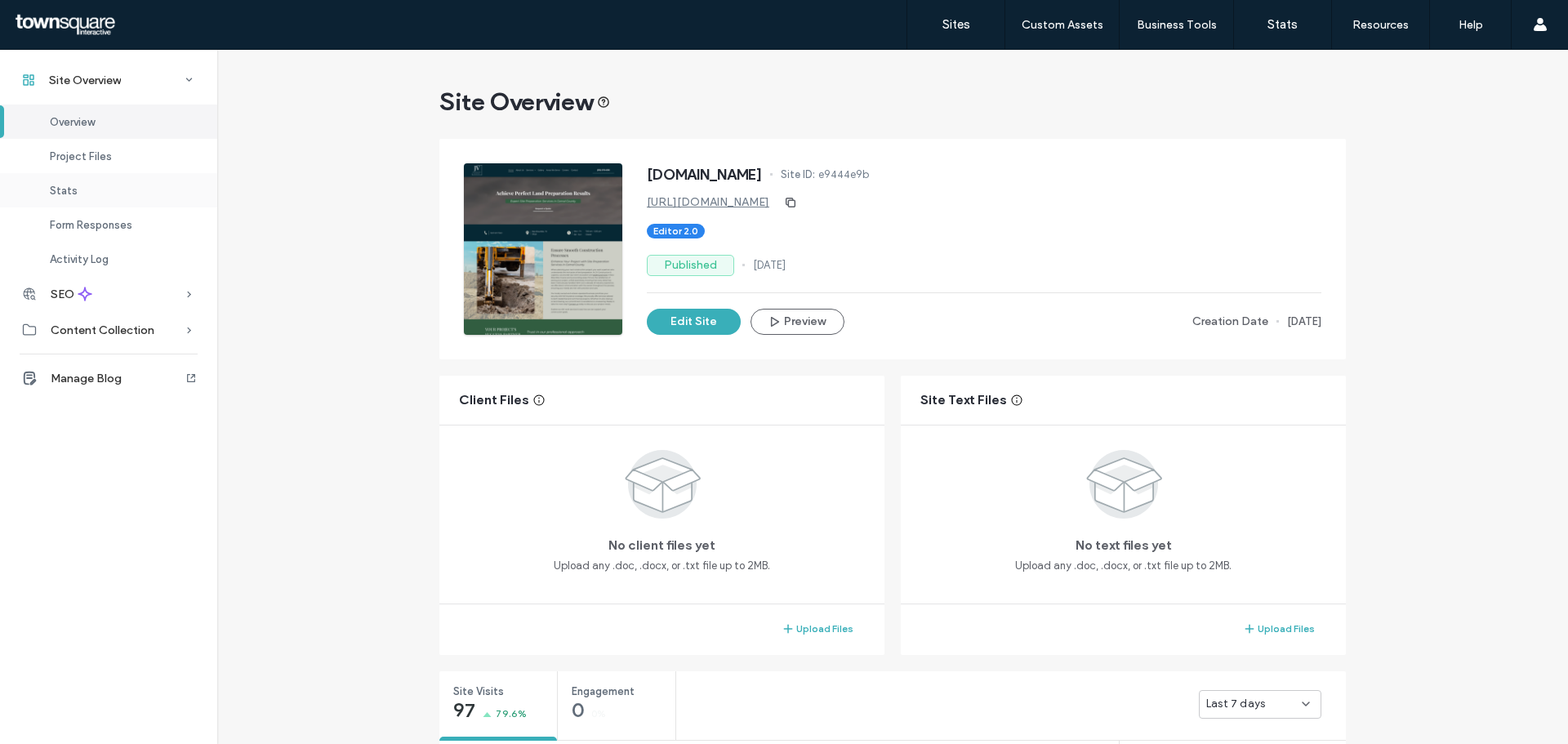
click at [82, 194] on div "Stats" at bounding box center [108, 190] width 217 height 35
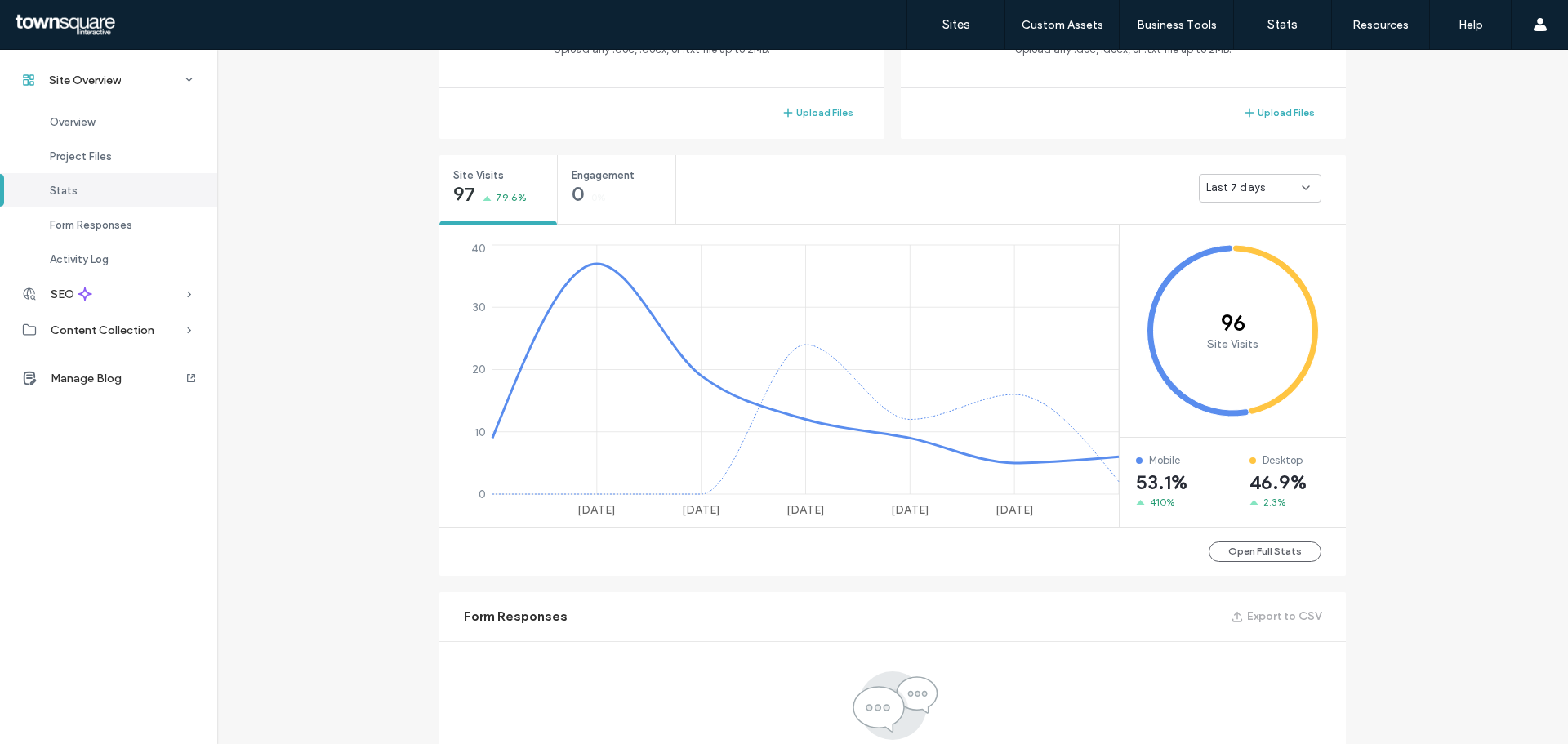
scroll to position [614, 0]
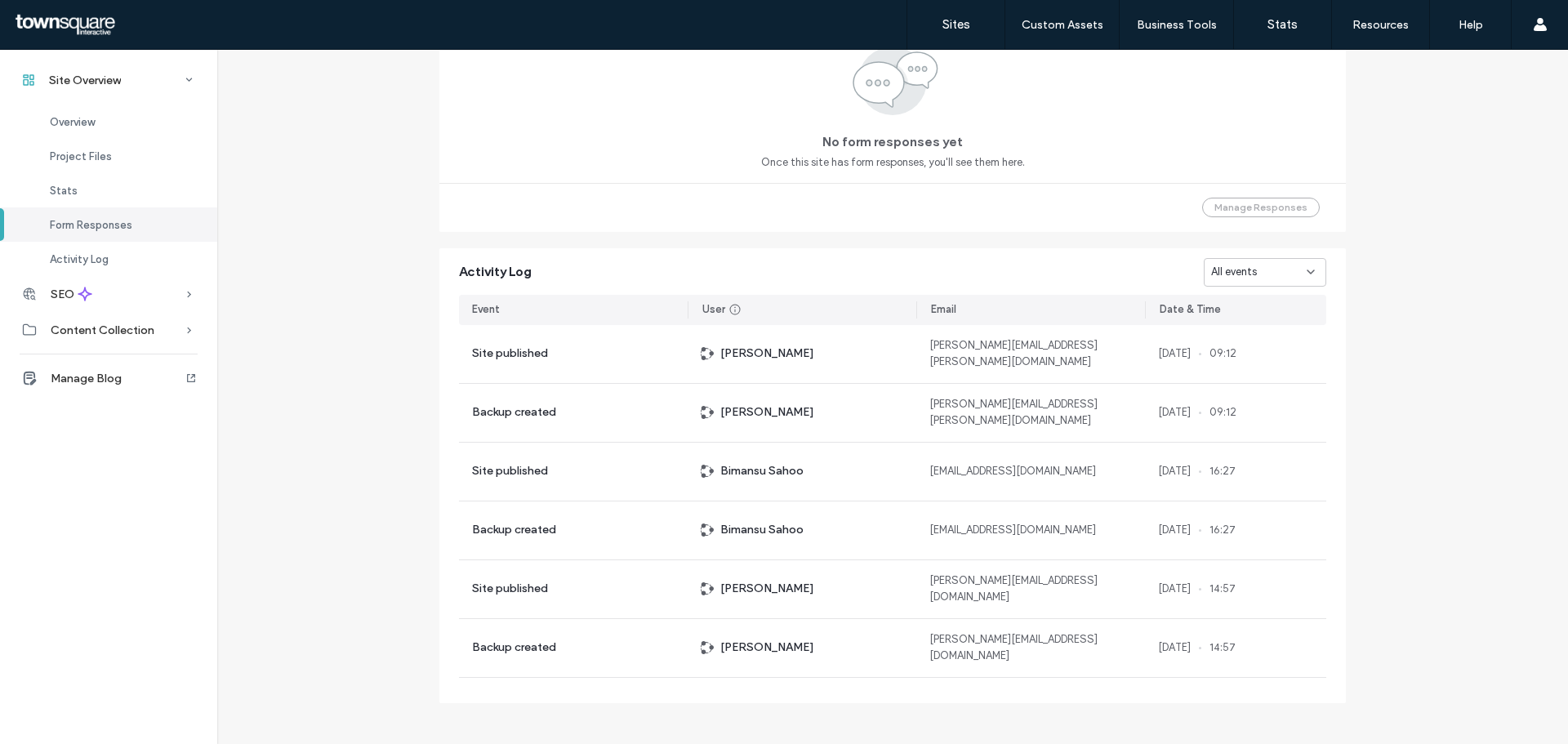
scroll to position [1152, 0]
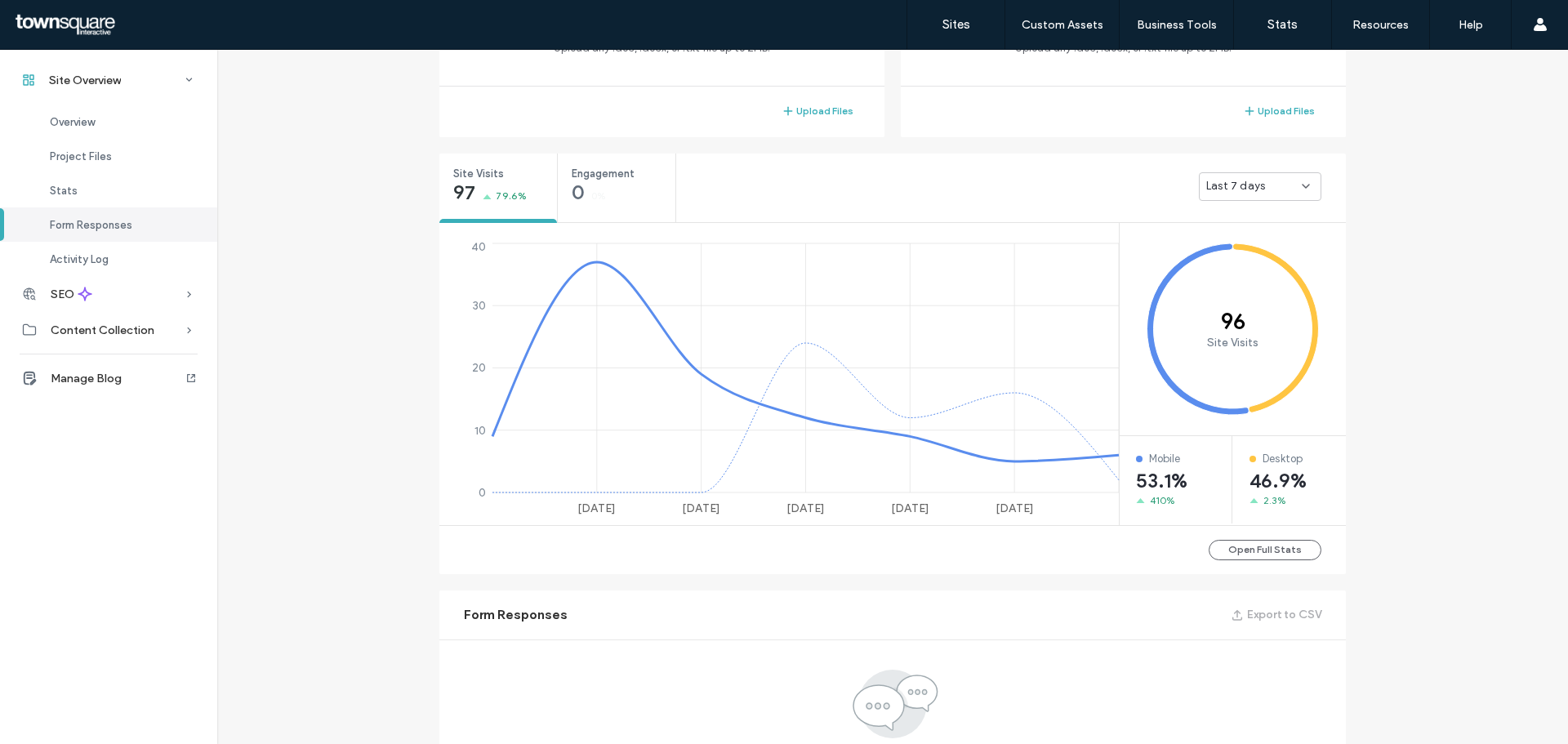
scroll to position [416, 0]
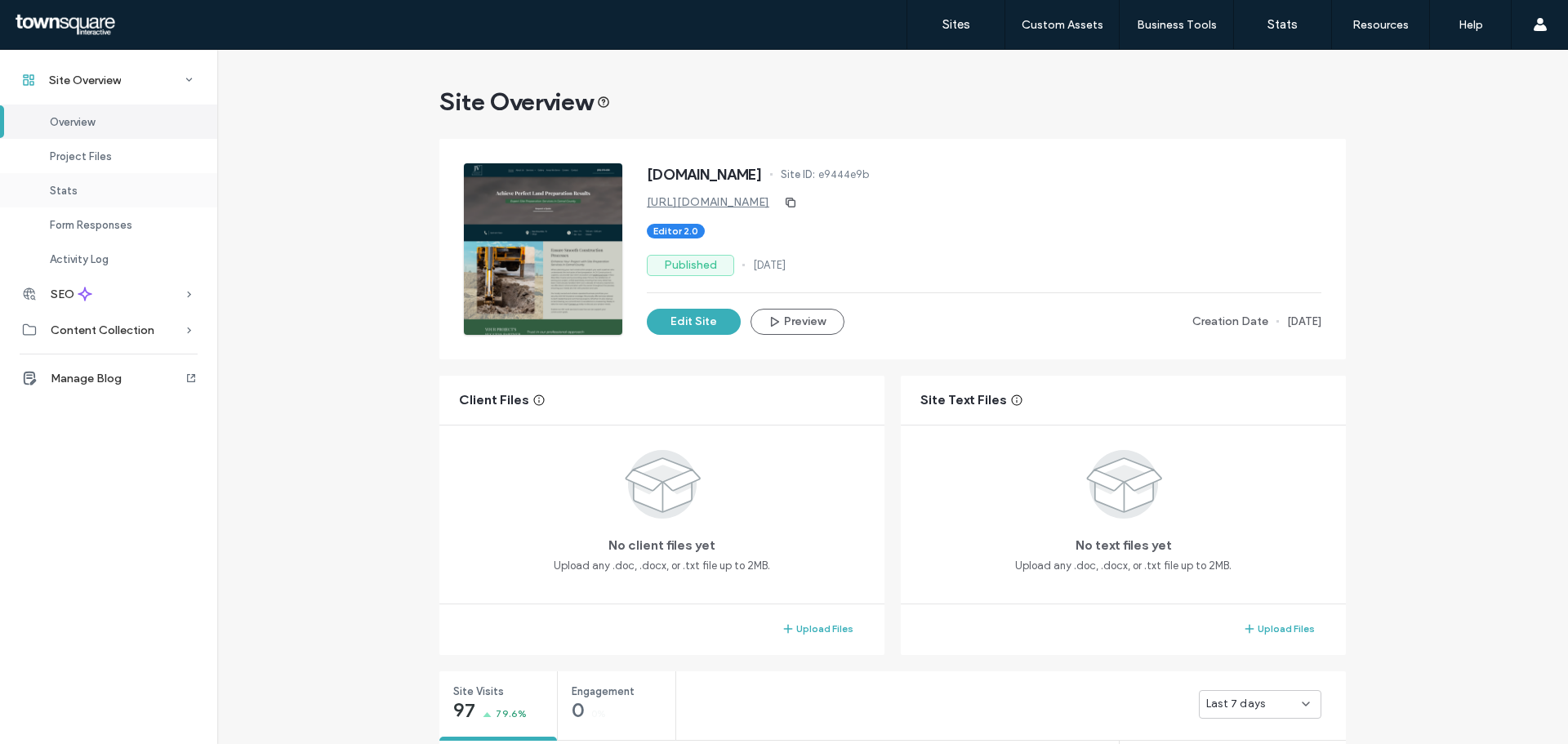
click at [93, 186] on div "Stats" at bounding box center [108, 190] width 217 height 35
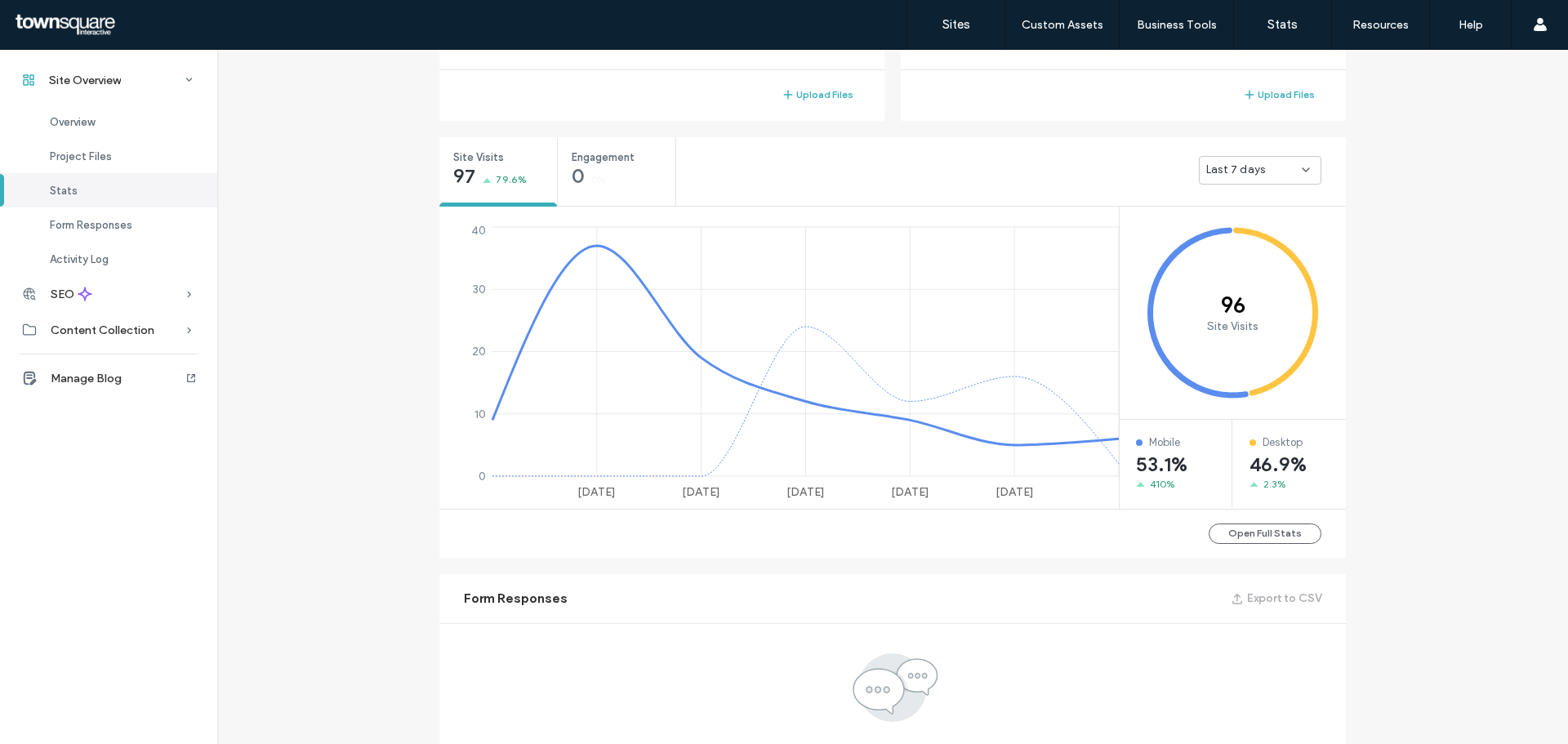
scroll to position [614, 0]
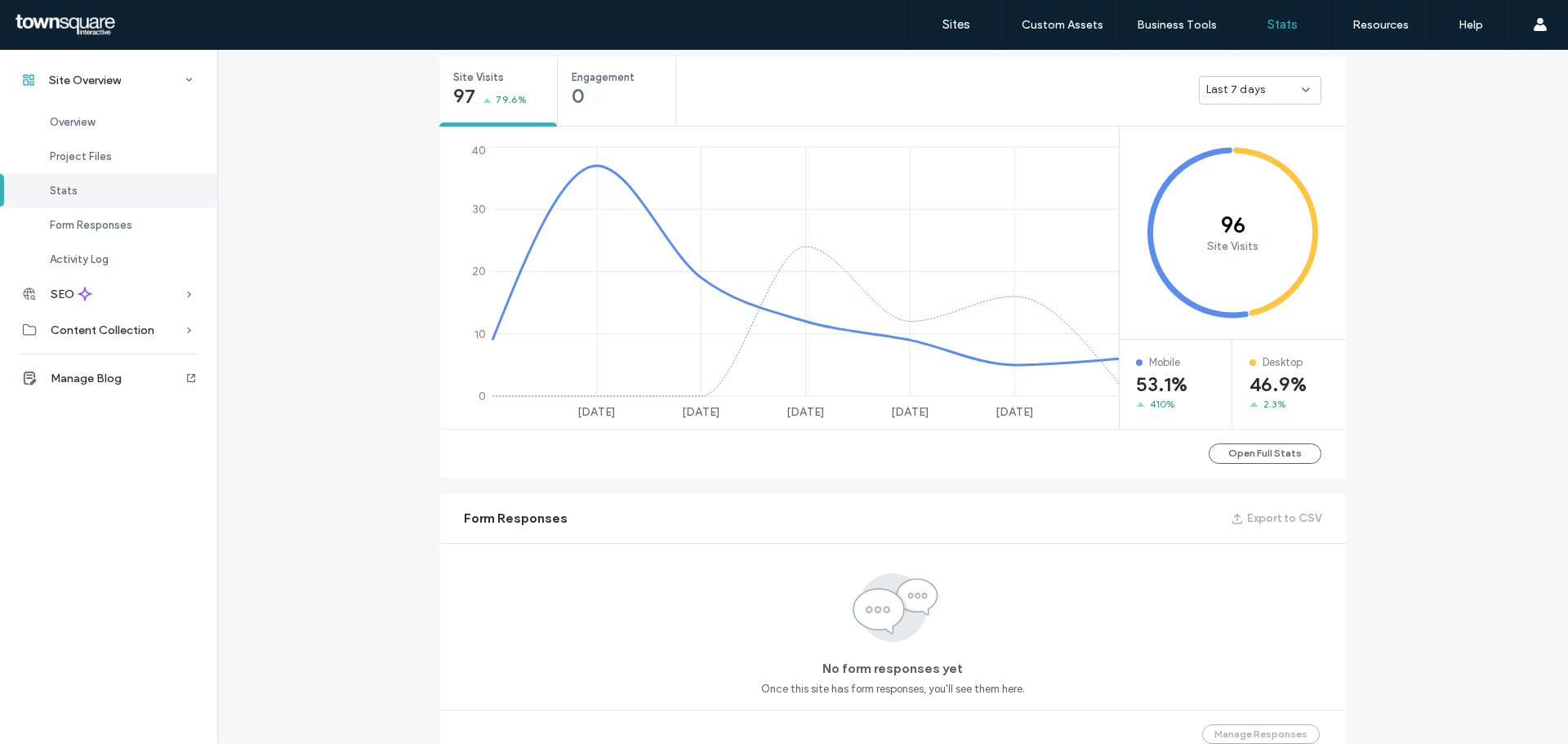
click at [1297, 18] on link "Stats" at bounding box center [1282, 25] width 97 height 49
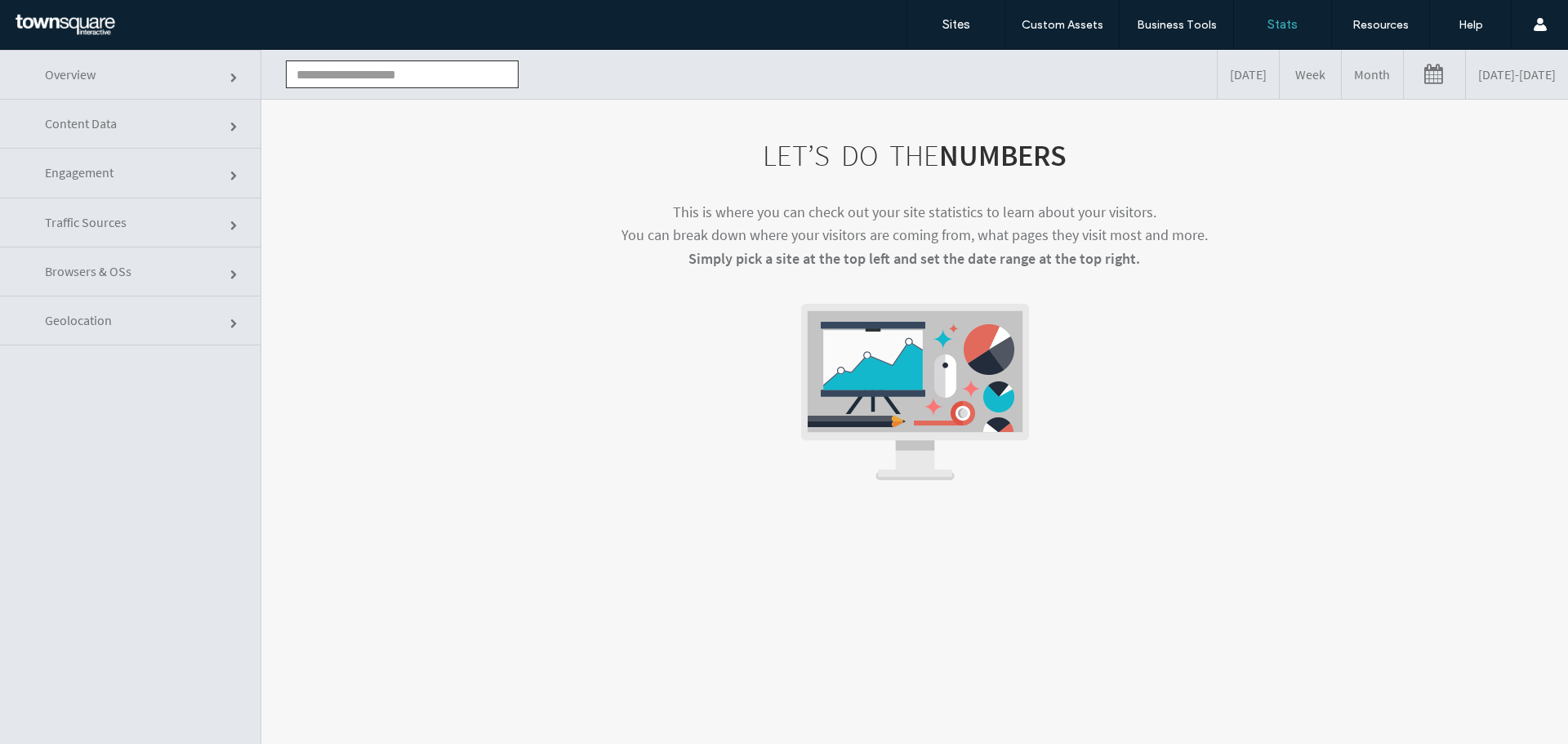
click at [96, 76] on span "Overview" at bounding box center [70, 74] width 51 height 16
click at [314, 74] on input "text" at bounding box center [402, 74] width 233 height 28
paste input "**********"
click at [330, 78] on input "**********" at bounding box center [402, 74] width 233 height 28
click at [507, 76] on input "**********" at bounding box center [402, 74] width 233 height 28
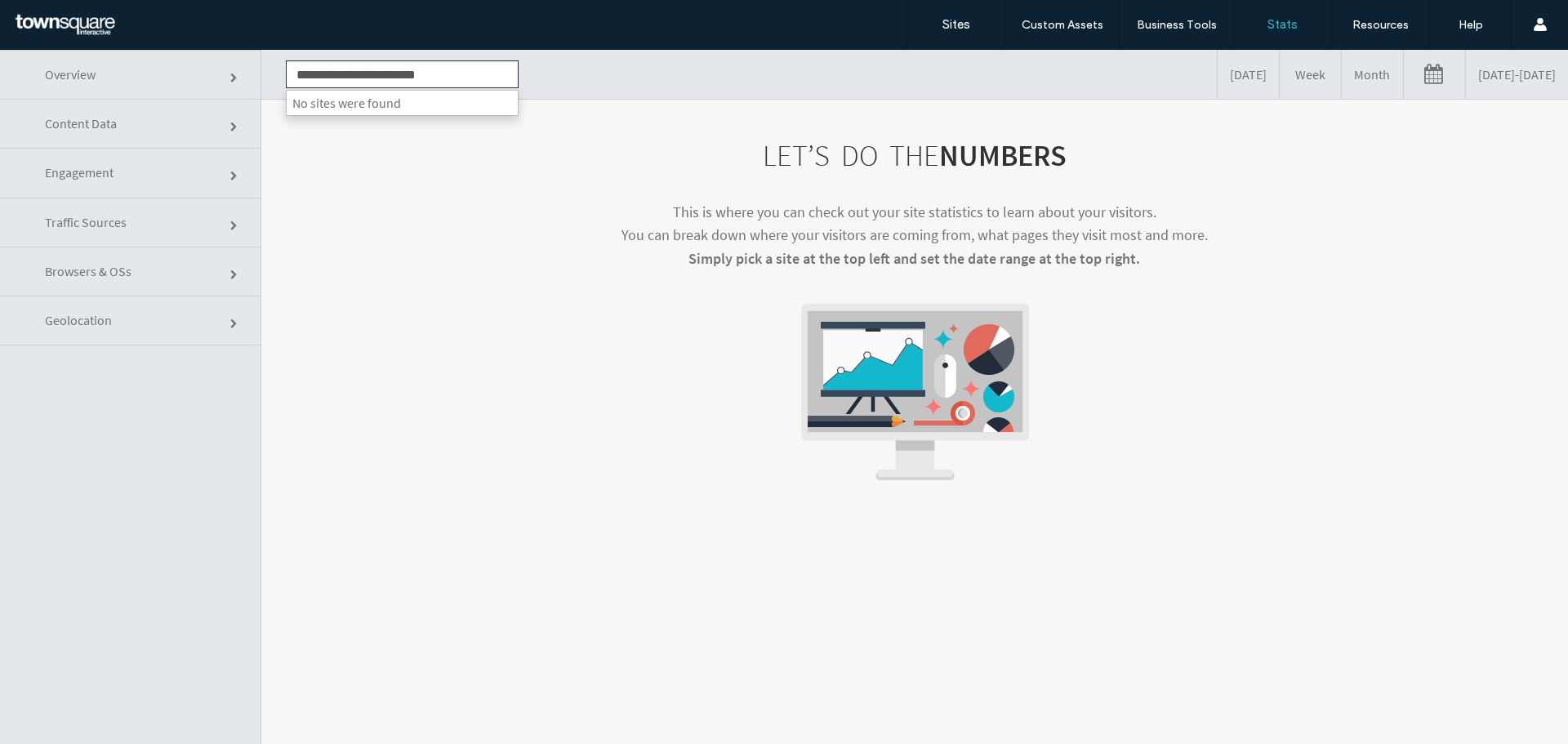
click at [363, 107] on span "No sites were found" at bounding box center [402, 102] width 231 height 25
click at [173, 221] on link "Traffic Sources" at bounding box center [130, 223] width 260 height 49
click at [230, 223] on span at bounding box center [235, 227] width 10 height 10
click at [1343, 187] on div "LET’S DO THE NUMBERS This is where you can check out your site statistics to le…" at bounding box center [914, 309] width 1209 height 341
click at [375, 75] on input "**********" at bounding box center [402, 74] width 233 height 28
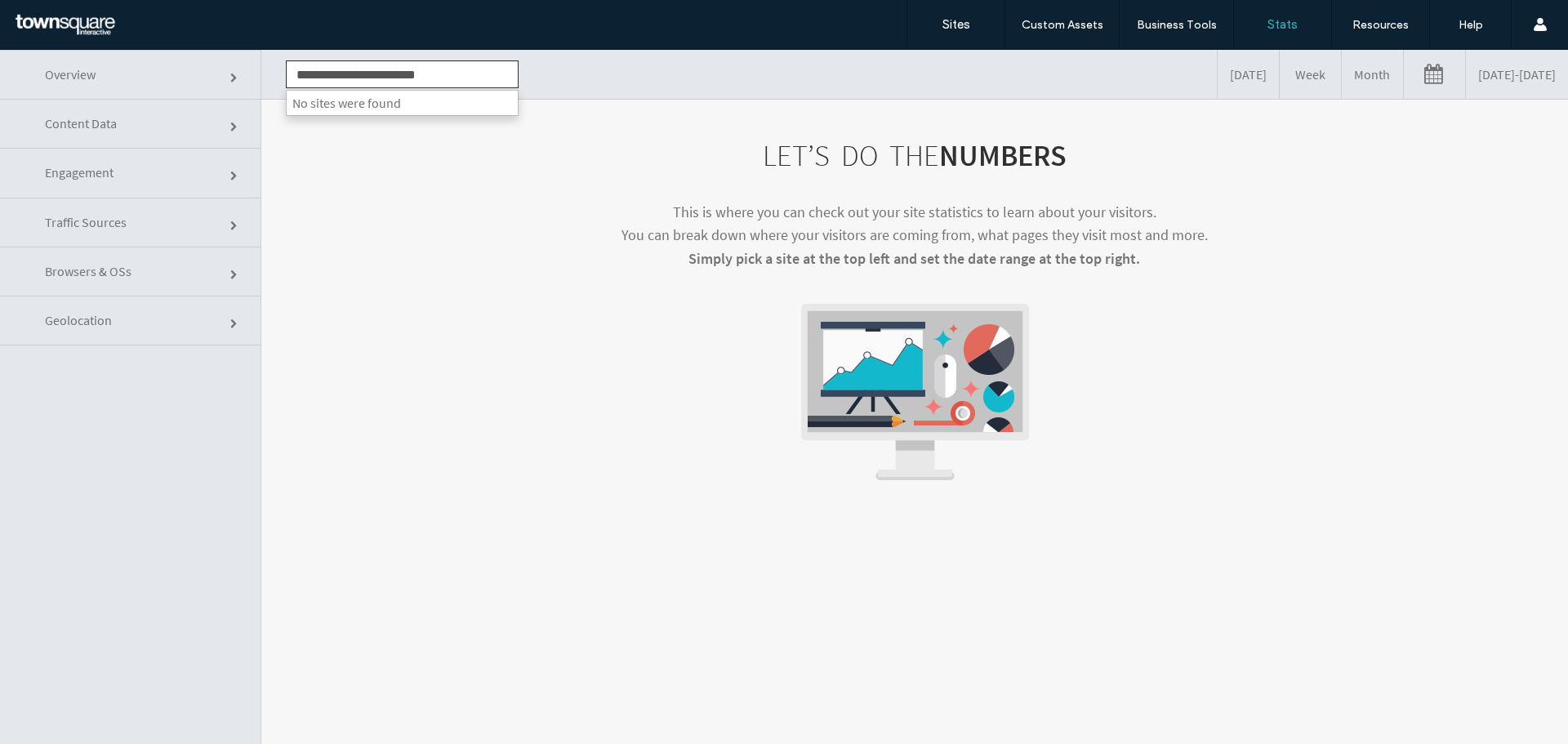
drag, startPoint x: 459, startPoint y: 74, endPoint x: 268, endPoint y: 59, distance: 191.6
click at [268, 59] on div "**********" at bounding box center [914, 74] width 1307 height 49
click at [313, 72] on input "**********" at bounding box center [402, 74] width 233 height 28
drag, startPoint x: 326, startPoint y: 76, endPoint x: 287, endPoint y: 71, distance: 39.3
click at [287, 71] on input "**********" at bounding box center [402, 74] width 233 height 28
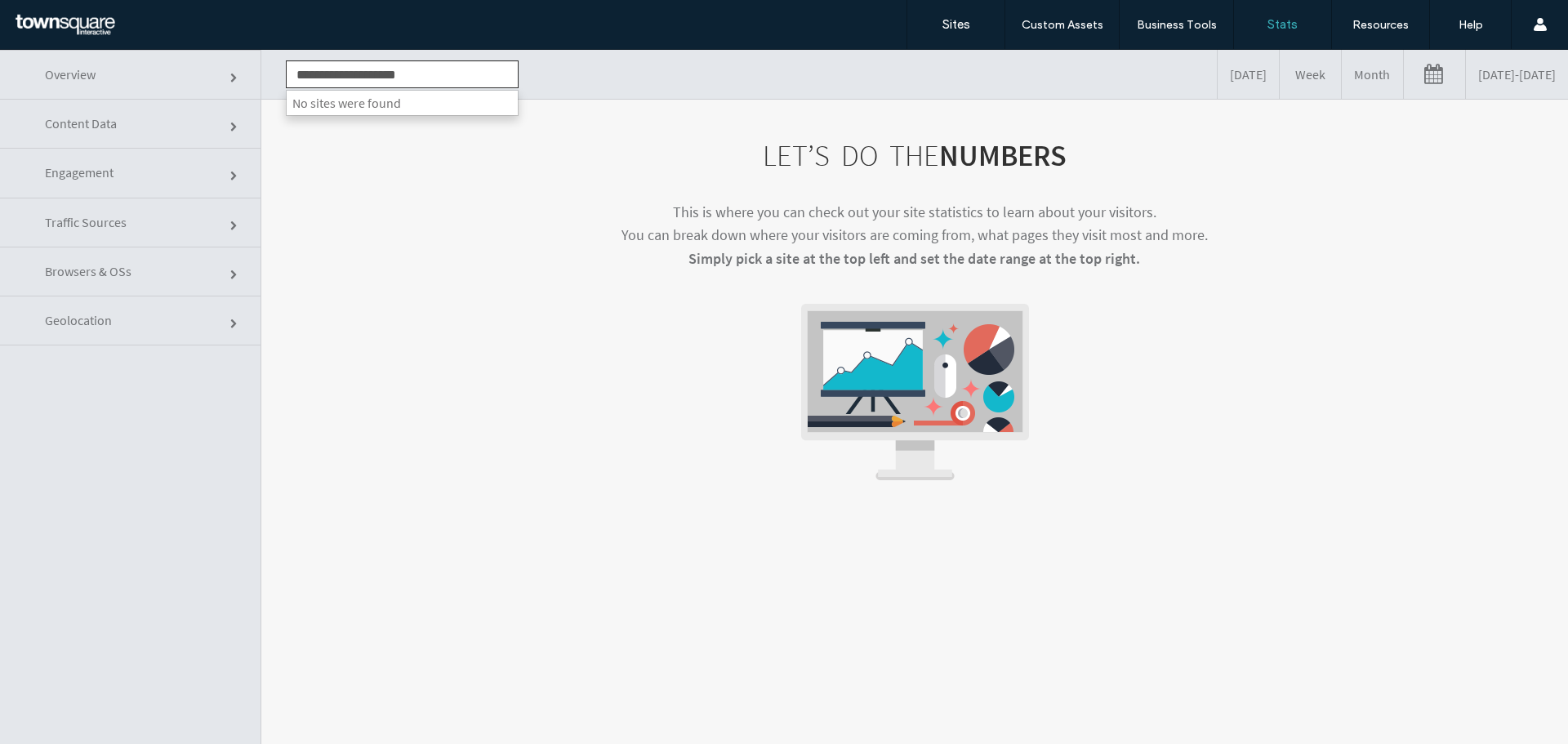
type input "**********"
click at [543, 250] on p "This is where you can check out your site statistics to learn about your visito…" at bounding box center [914, 236] width 1209 height 70
click at [1218, 85] on link "Yesterday" at bounding box center [1248, 74] width 61 height 49
click at [213, 170] on link "Engagement" at bounding box center [130, 173] width 260 height 49
click at [227, 172] on link "Engagement" at bounding box center [130, 173] width 260 height 49
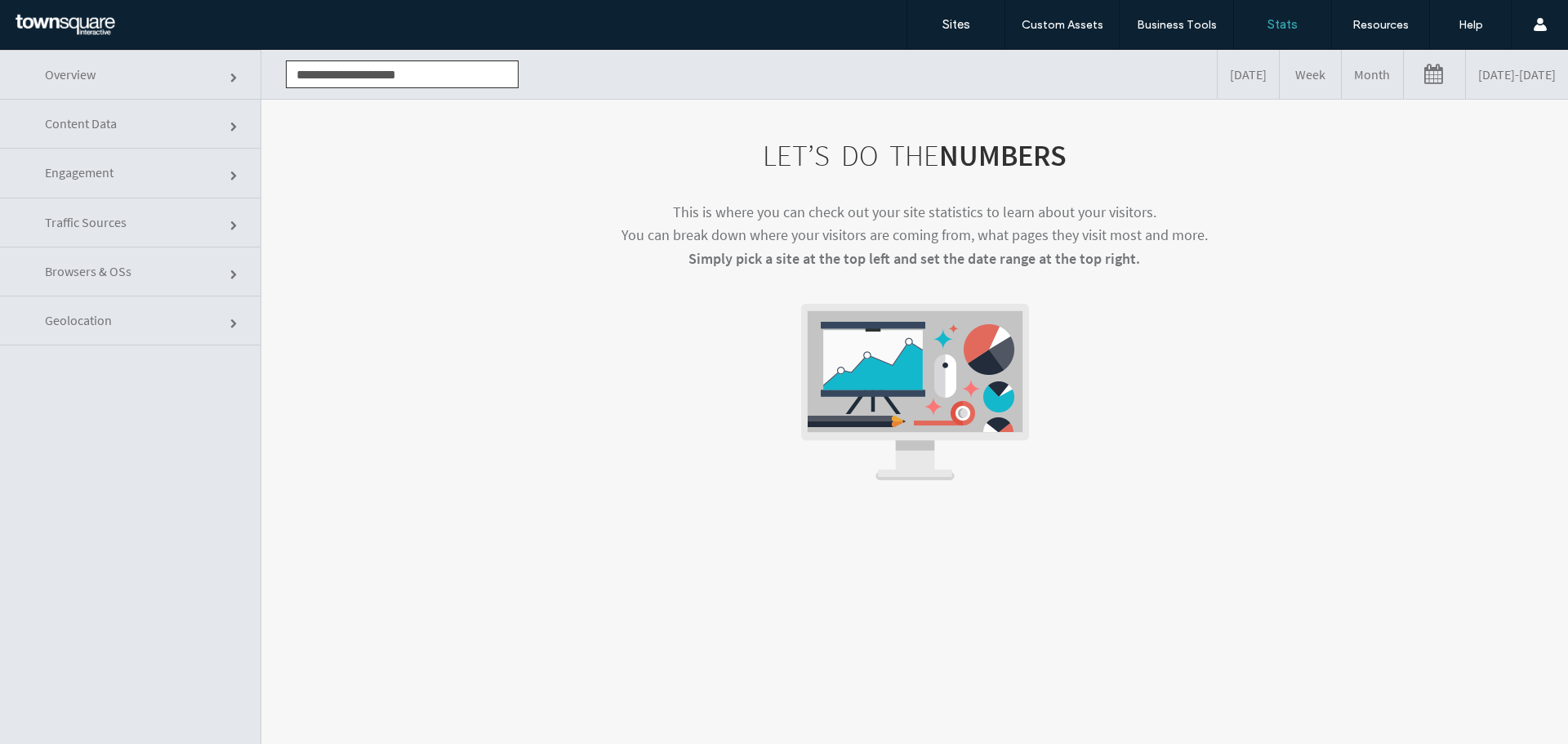
drag, startPoint x: 465, startPoint y: 68, endPoint x: 244, endPoint y: 87, distance: 221.8
click at [244, 87] on div "**********" at bounding box center [784, 421] width 1568 height 743
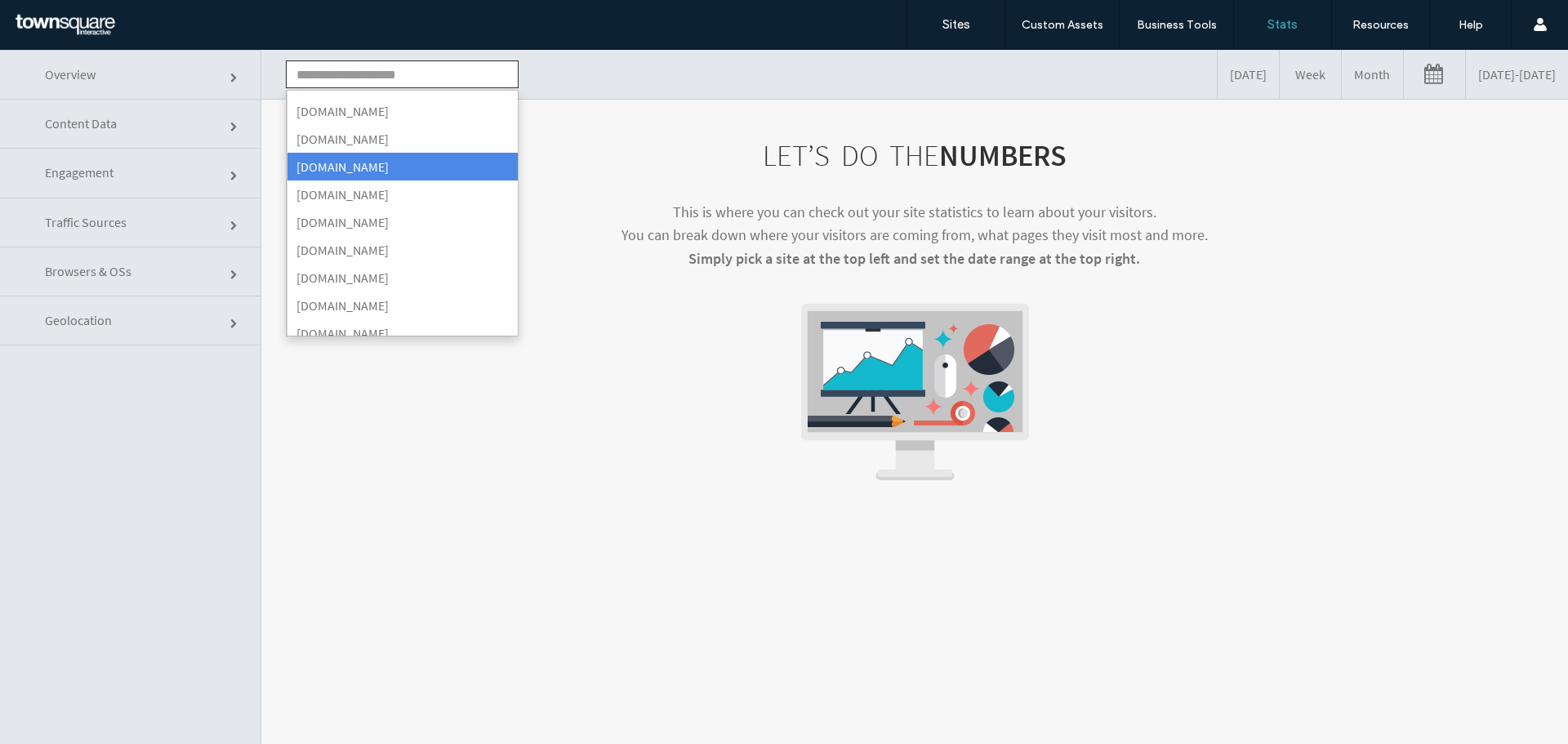
scroll to position [163, 0]
click at [404, 171] on li "www.ajaxbuilder.com" at bounding box center [402, 163] width 231 height 28
type input "**********"
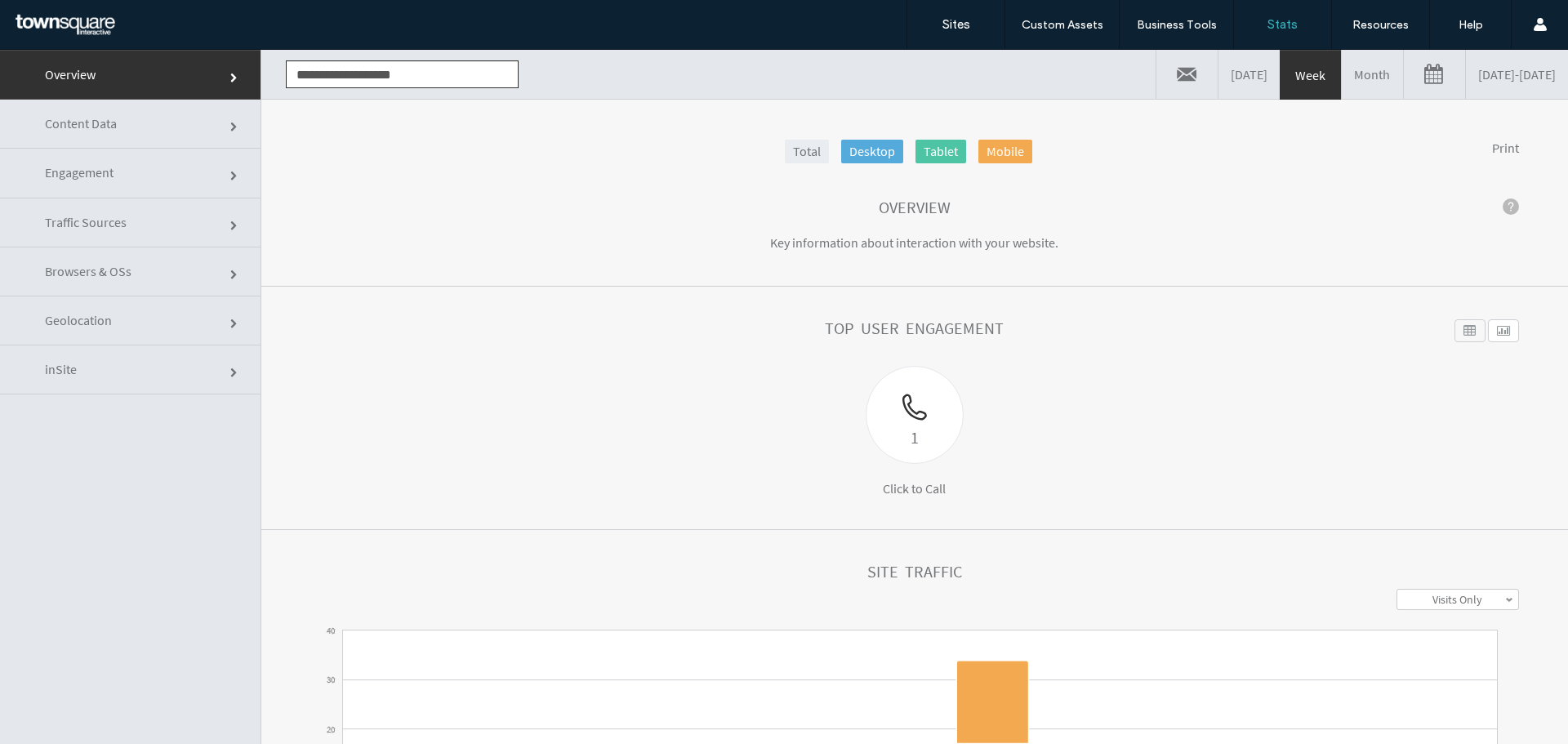
click at [1342, 71] on link "Month" at bounding box center [1373, 74] width 61 height 49
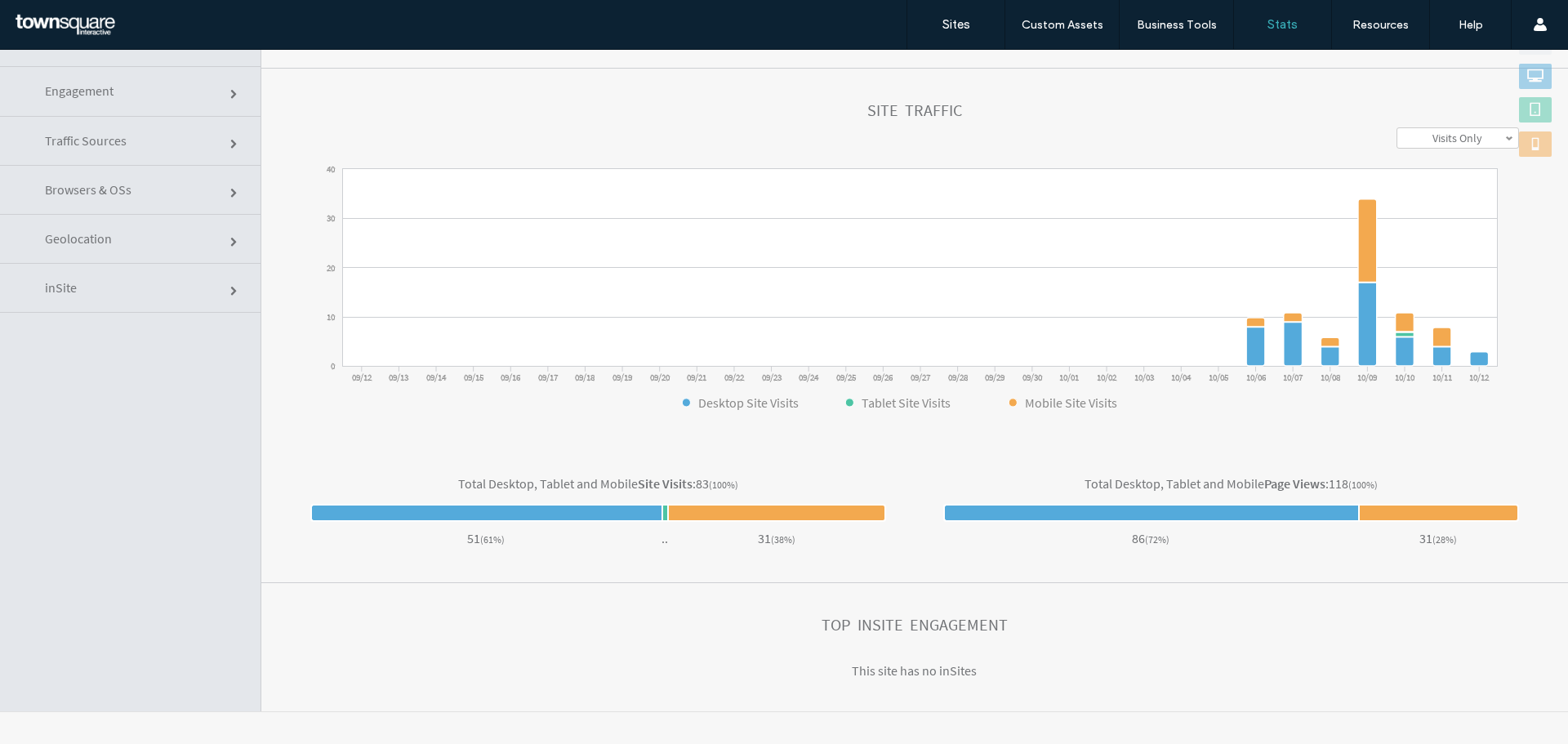
scroll to position [83, 0]
click at [172, 138] on link "Traffic Sources" at bounding box center [130, 140] width 260 height 49
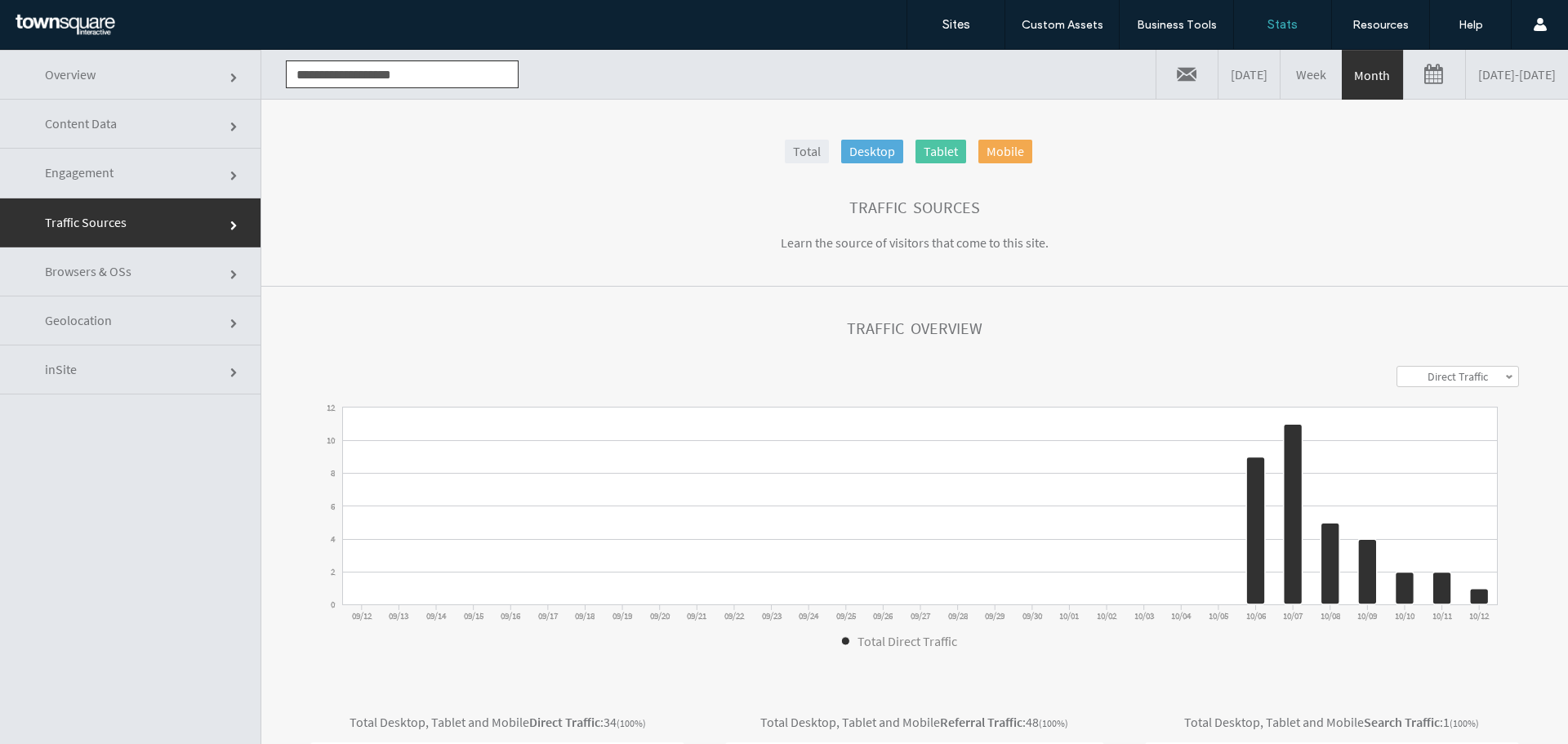
click at [212, 172] on link "Engagement" at bounding box center [130, 173] width 260 height 49
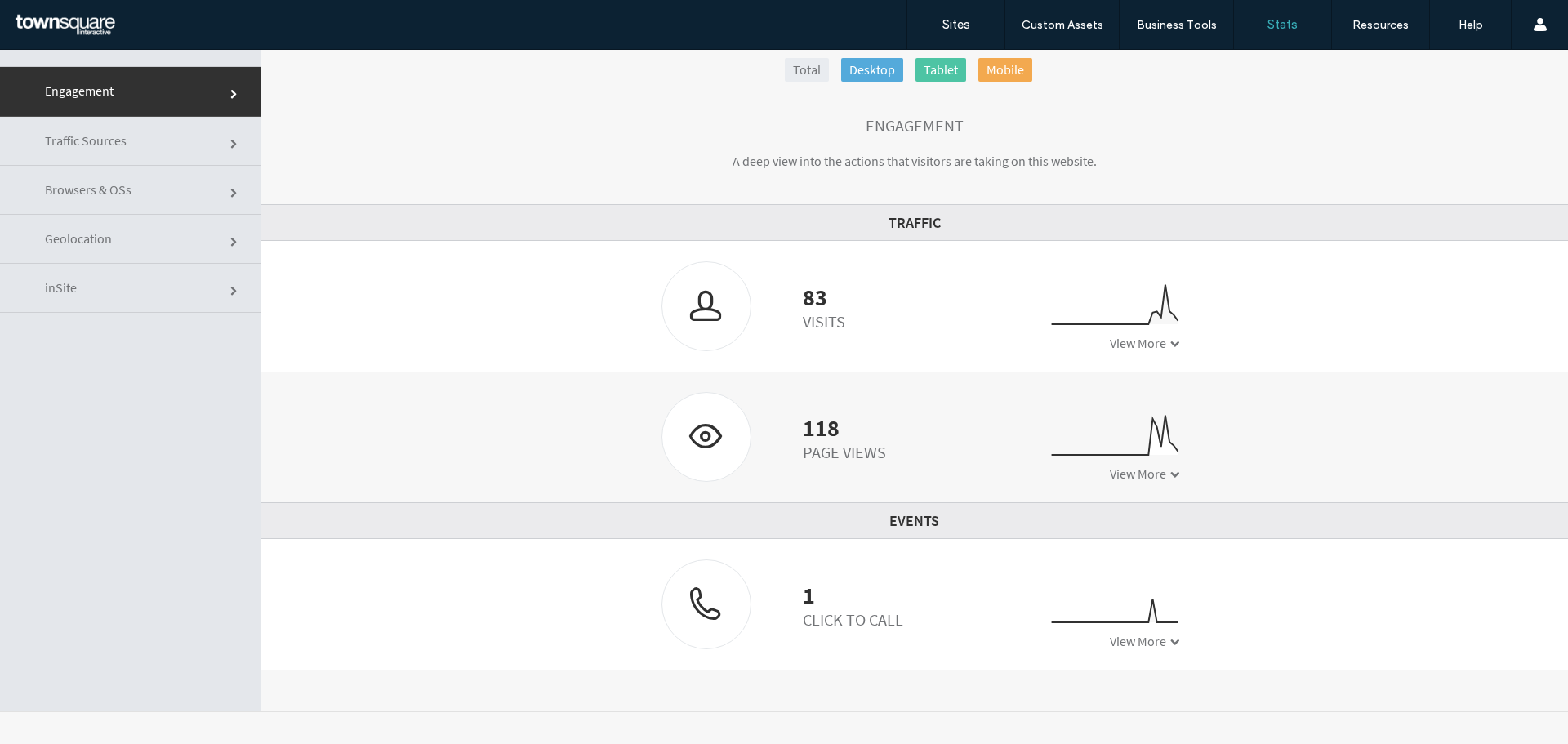
scroll to position [83, 0]
click at [716, 450] on div at bounding box center [706, 435] width 88 height 86
click at [1110, 470] on span "View More" at bounding box center [1138, 472] width 57 height 16
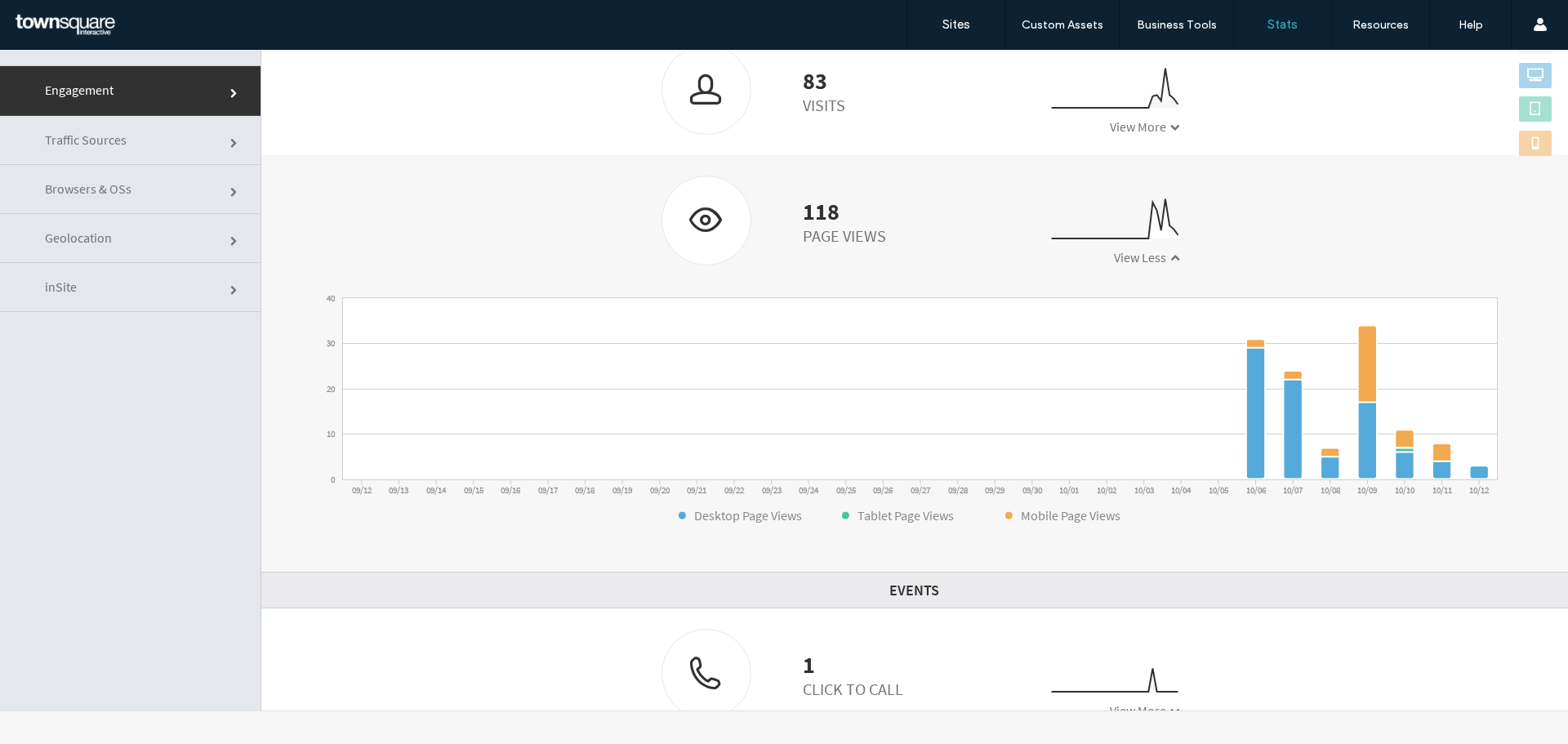
scroll to position [244, 0]
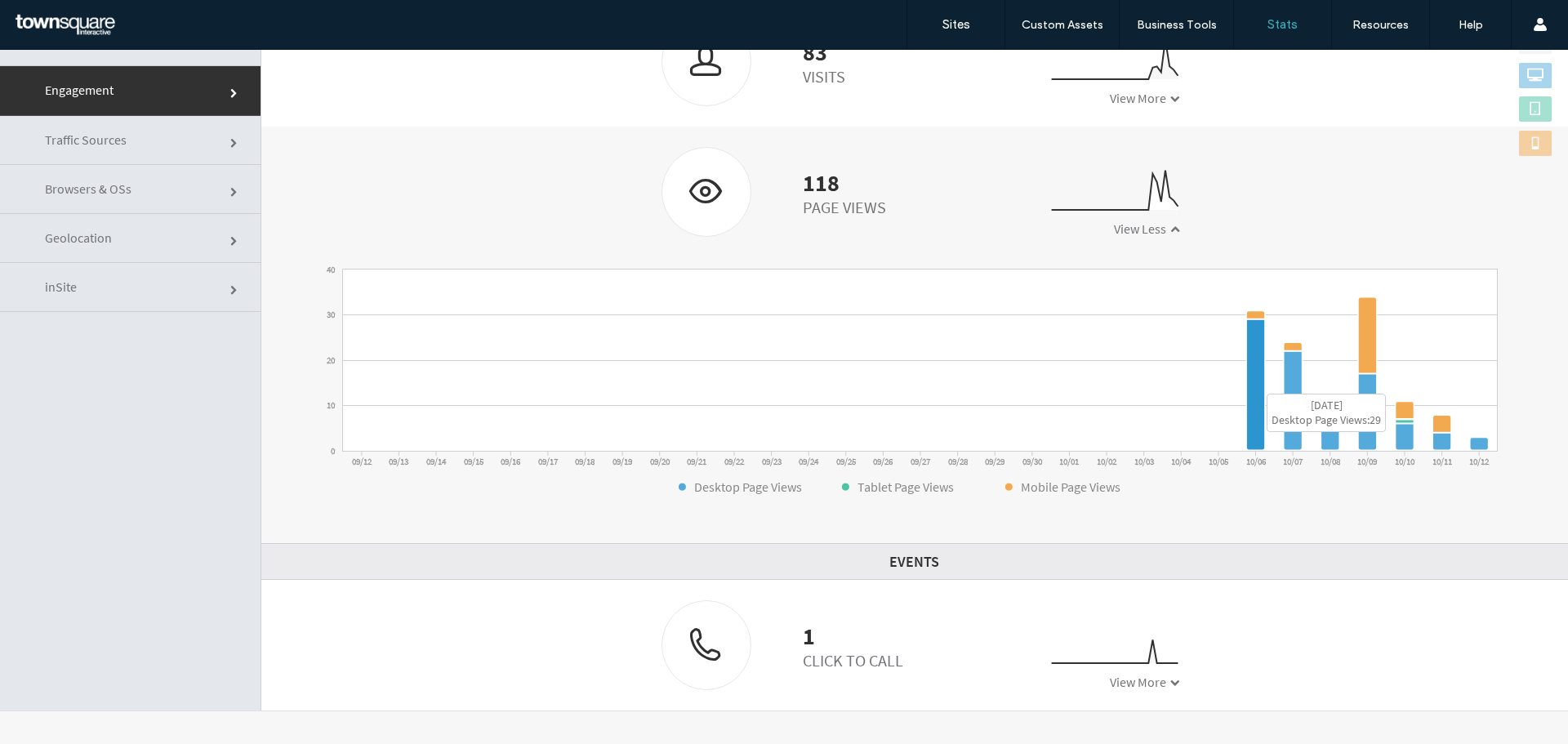
click at [1256, 388] on icon at bounding box center [1256, 386] width 19 height 131
click at [1250, 316] on icon at bounding box center [1256, 315] width 19 height 8
click at [705, 186] on div at bounding box center [706, 191] width 88 height 86
click at [1404, 423] on icon at bounding box center [1405, 421] width 19 height 4
click at [120, 154] on link "Traffic Sources" at bounding box center [130, 140] width 260 height 49
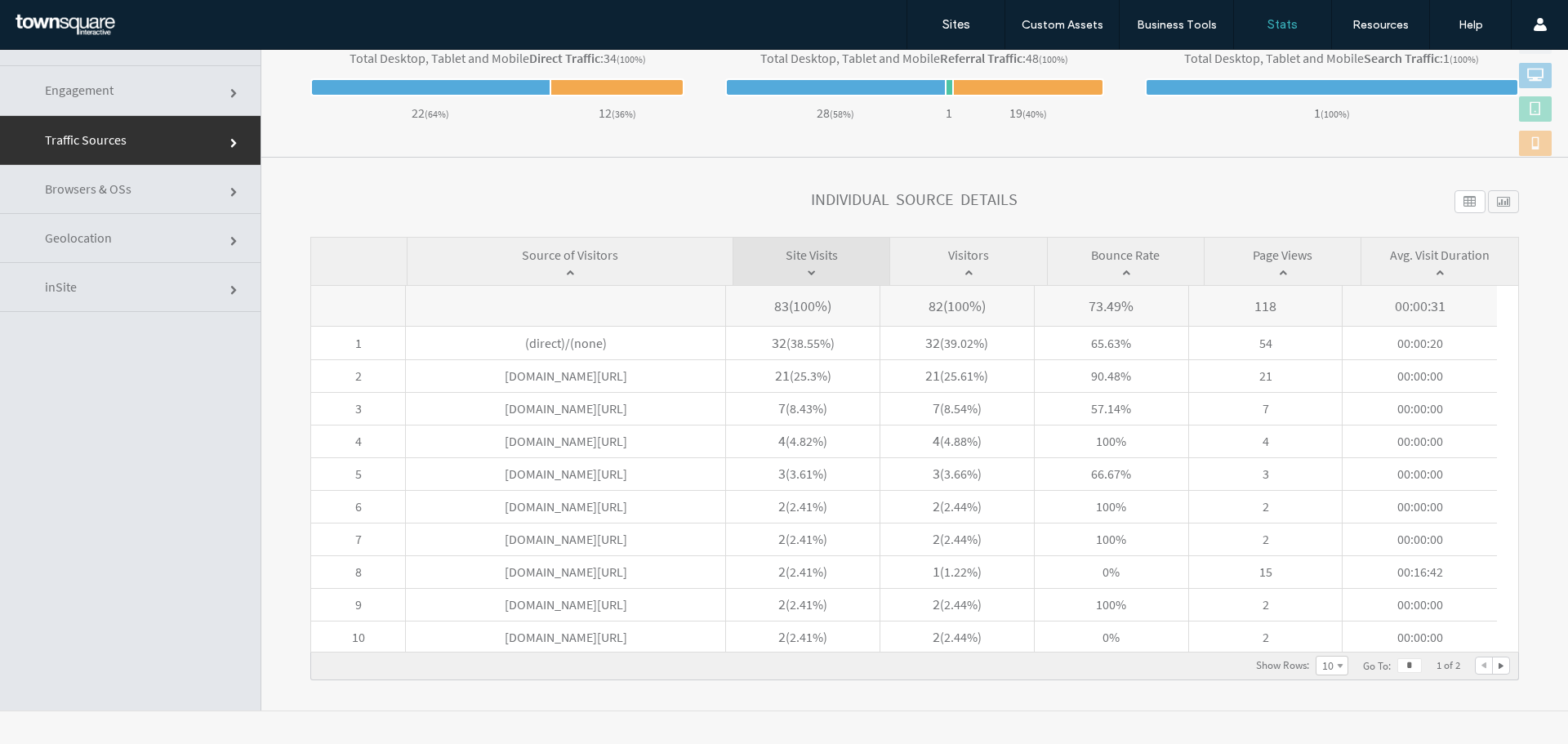
scroll to position [583, 0]
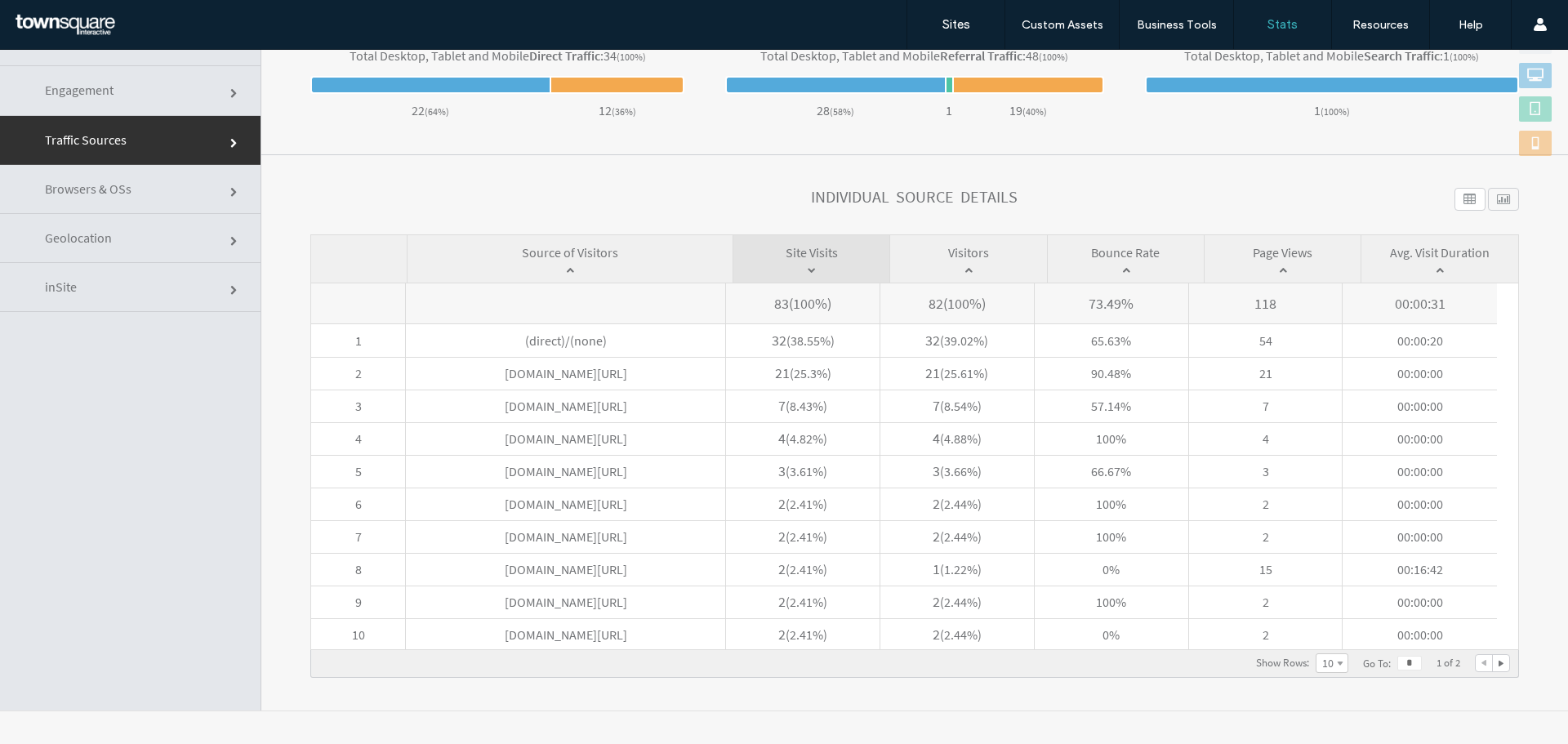
click at [1278, 302] on span "118" at bounding box center [1266, 303] width 154 height 40
click at [1488, 200] on div at bounding box center [1503, 199] width 31 height 23
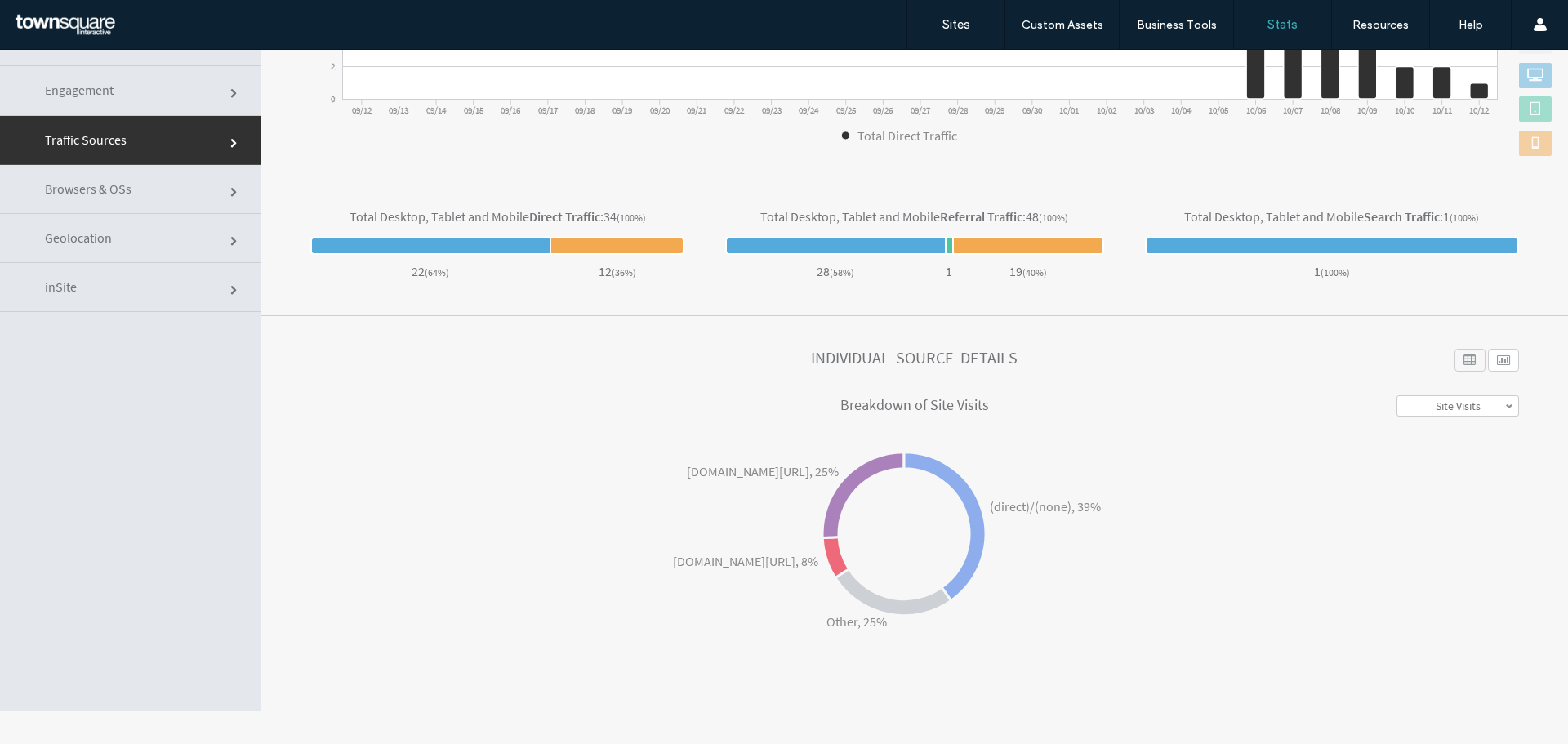
scroll to position [423, 0]
click at [1455, 358] on div at bounding box center [1470, 359] width 31 height 23
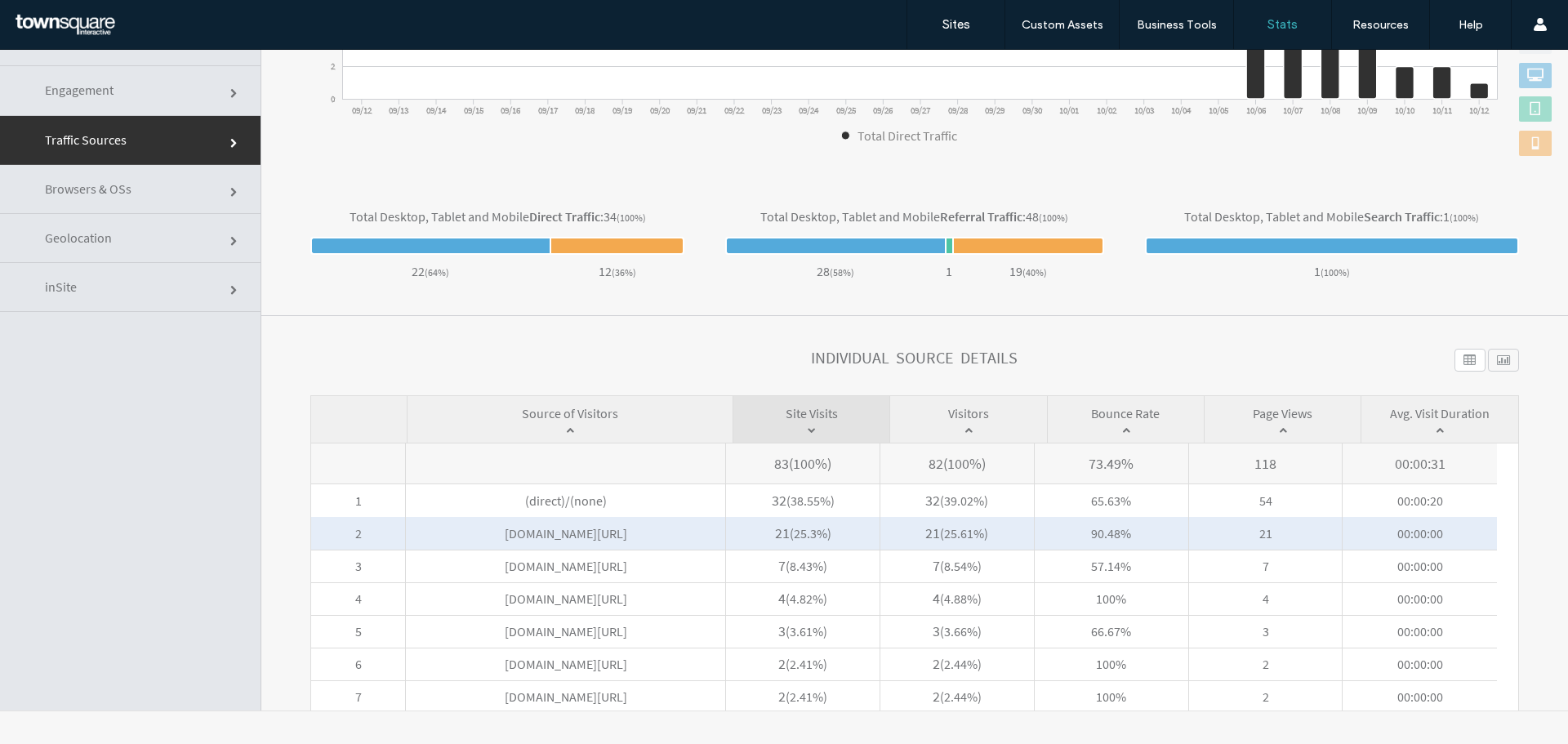
scroll to position [583, 0]
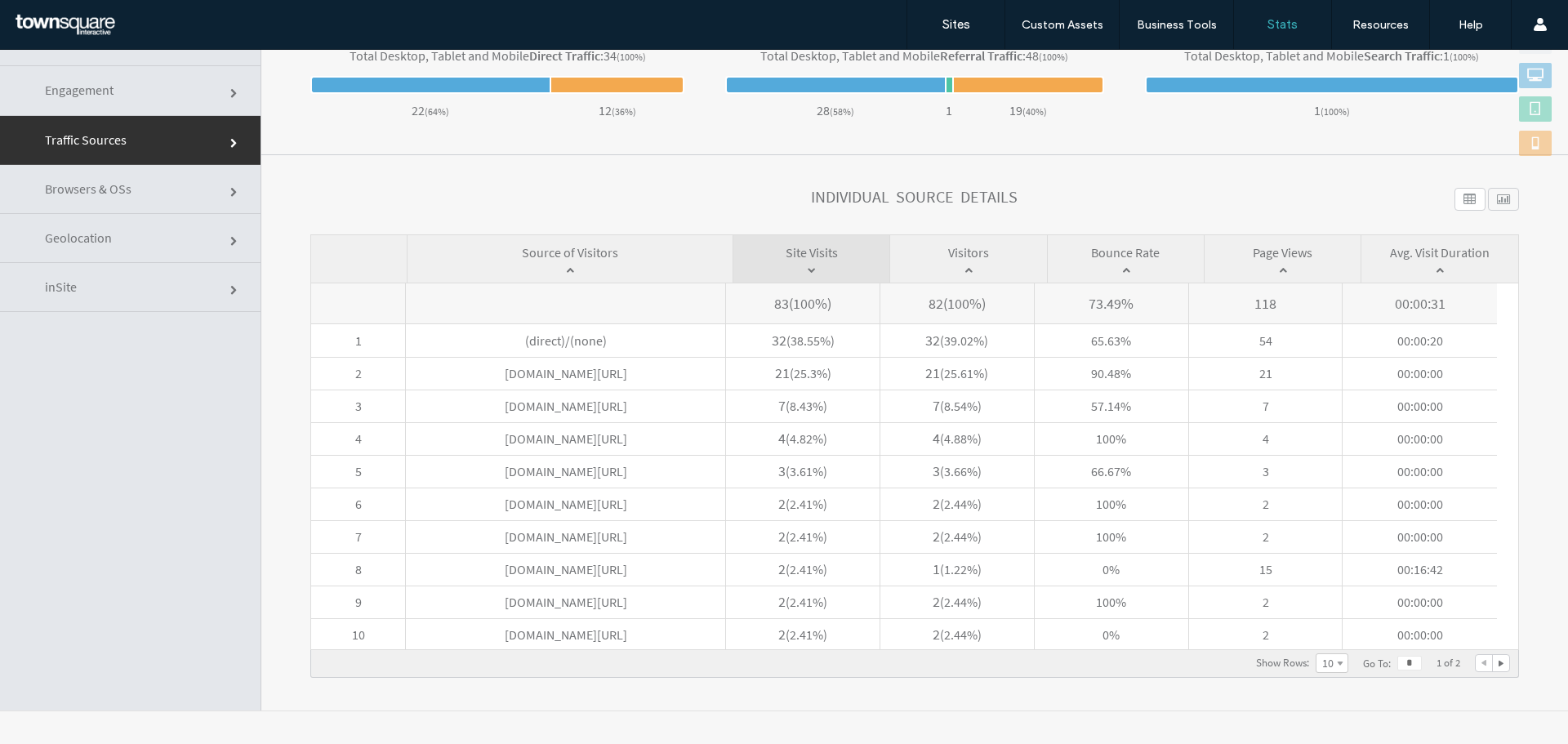
click at [1258, 250] on span "Page Views" at bounding box center [1282, 260] width 156 height 47
click at [1269, 273] on span at bounding box center [1282, 270] width 115 height 16
click at [151, 254] on link "Geolocation" at bounding box center [130, 238] width 260 height 49
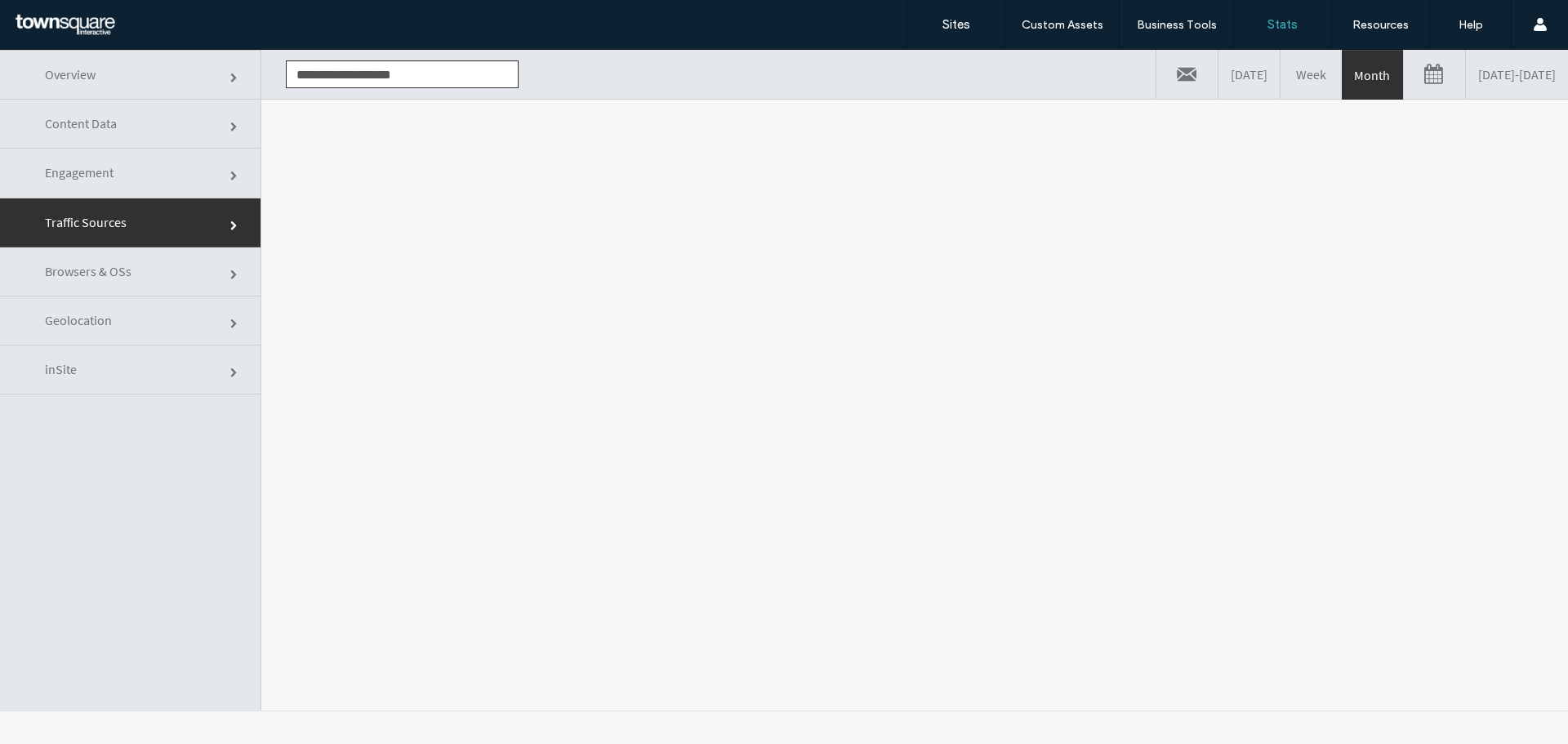
scroll to position [0, 0]
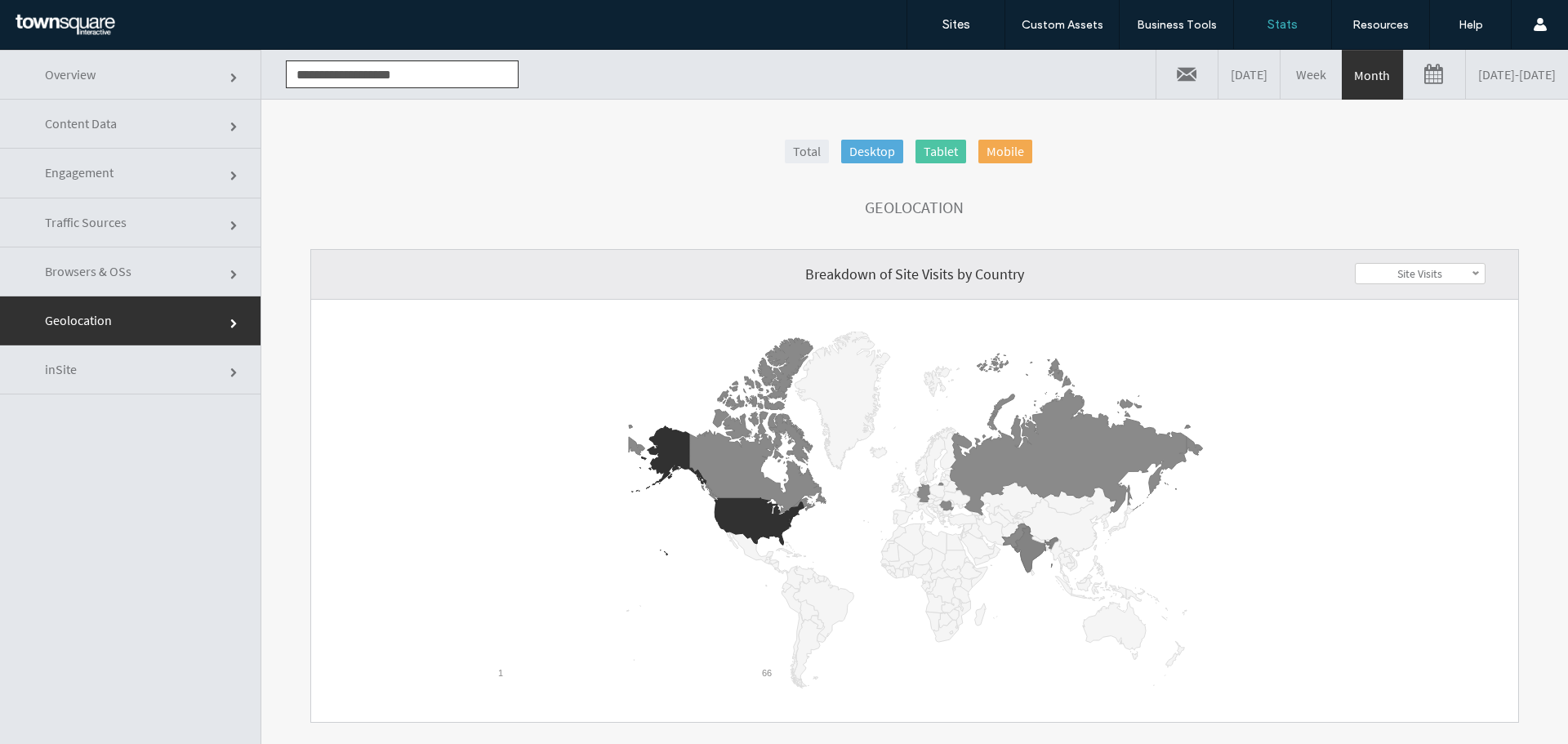
click at [135, 366] on link "inSite" at bounding box center [130, 369] width 260 height 49
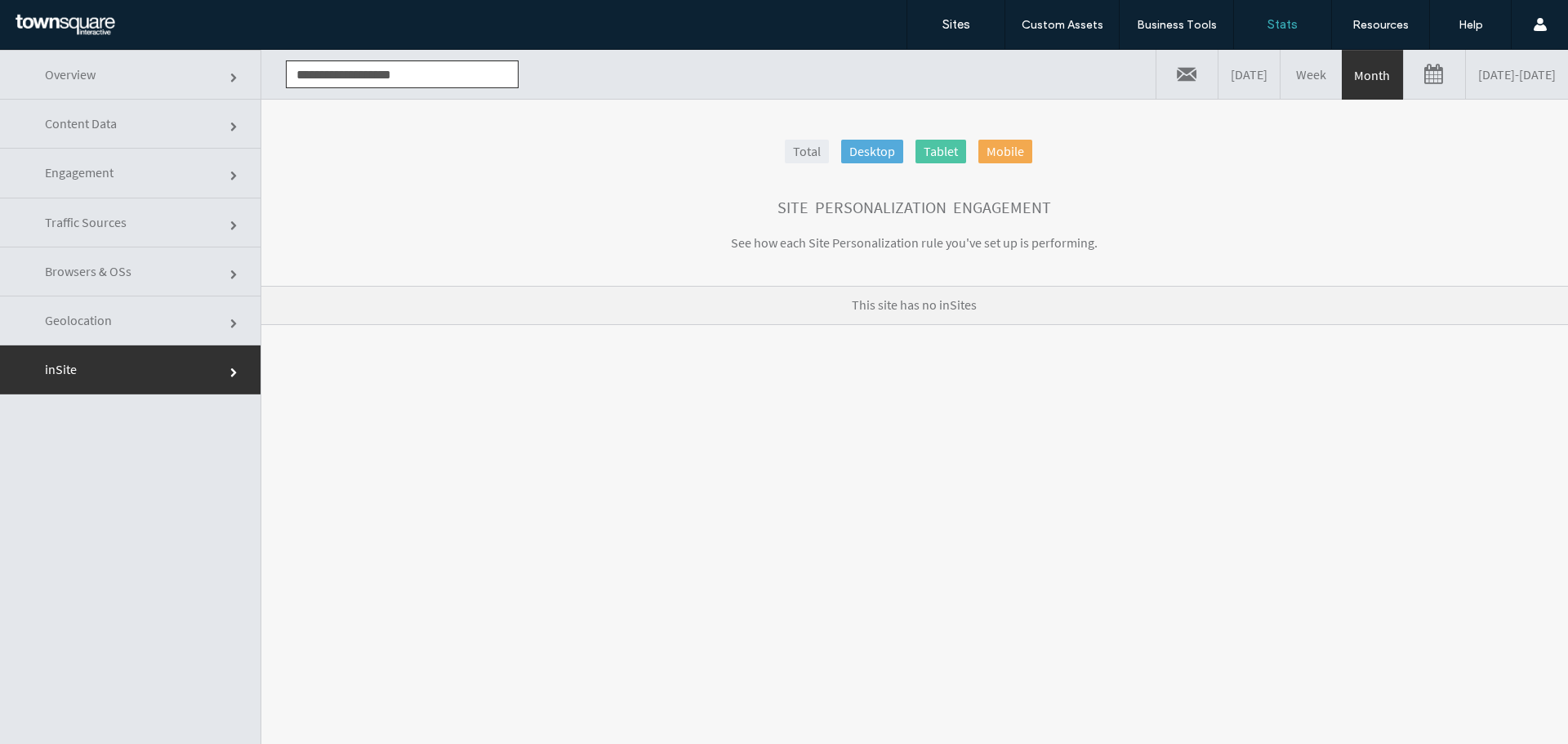
click at [140, 320] on link "Geolocation" at bounding box center [130, 321] width 260 height 49
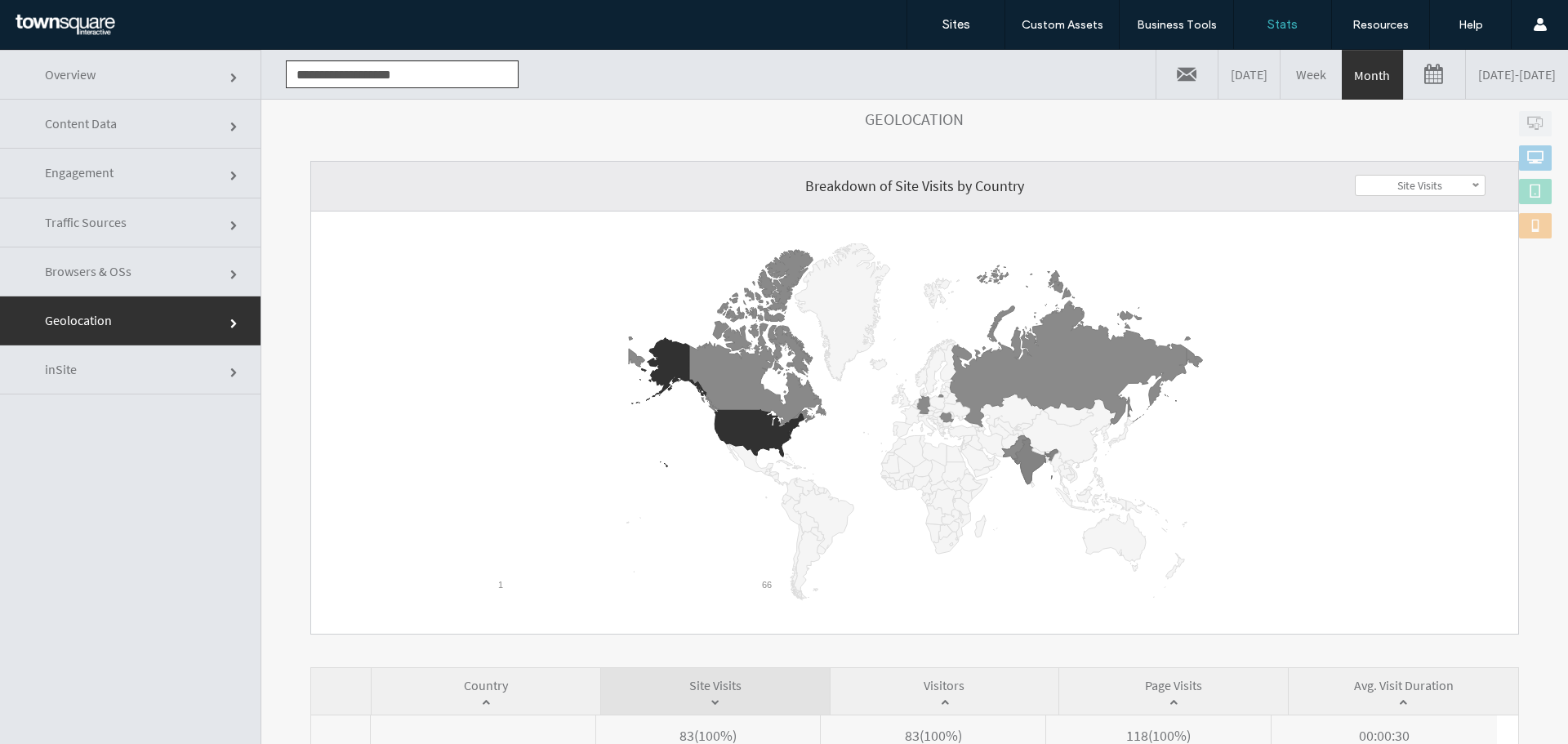
scroll to position [245, 0]
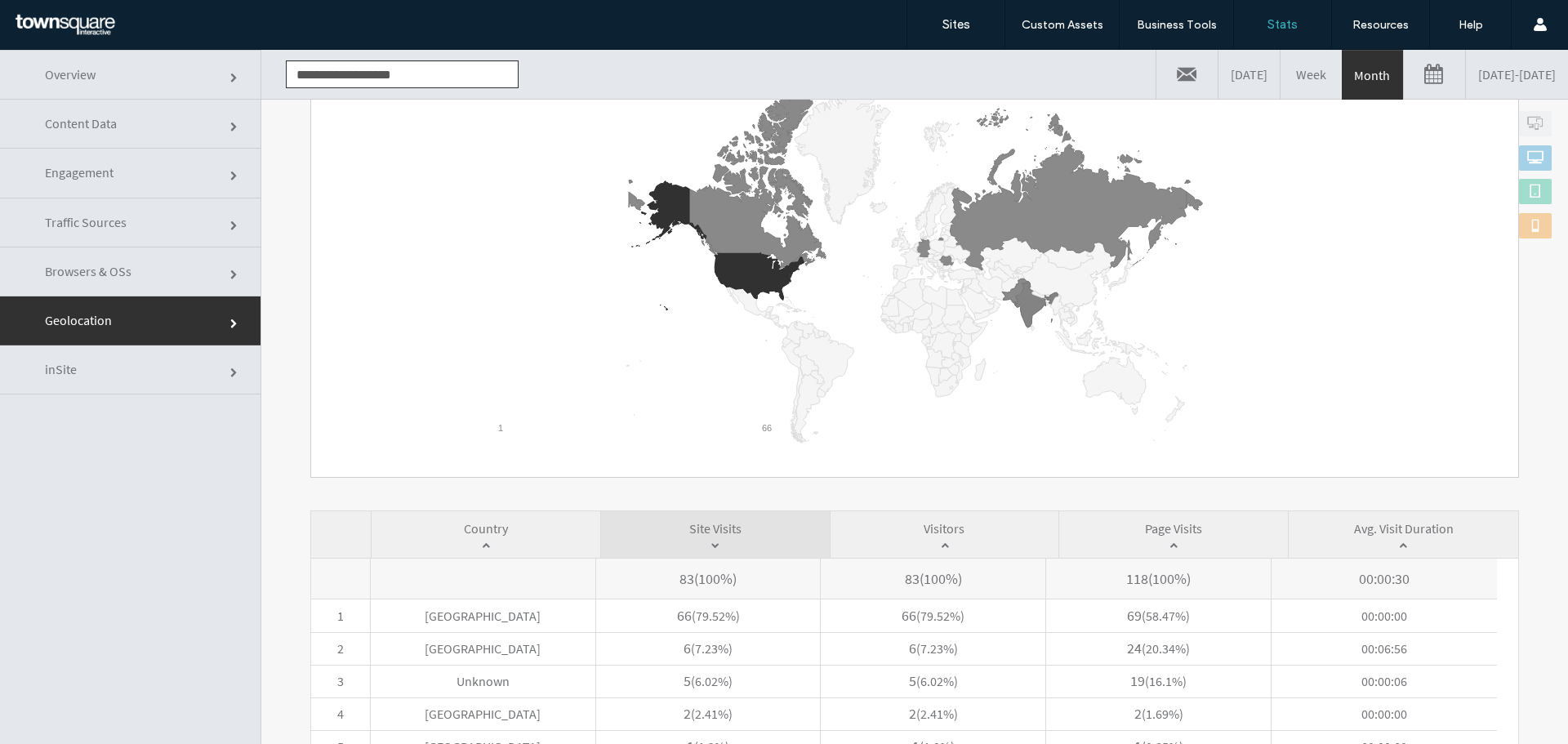
click at [112, 261] on link "Browsers & OSs" at bounding box center [130, 272] width 260 height 49
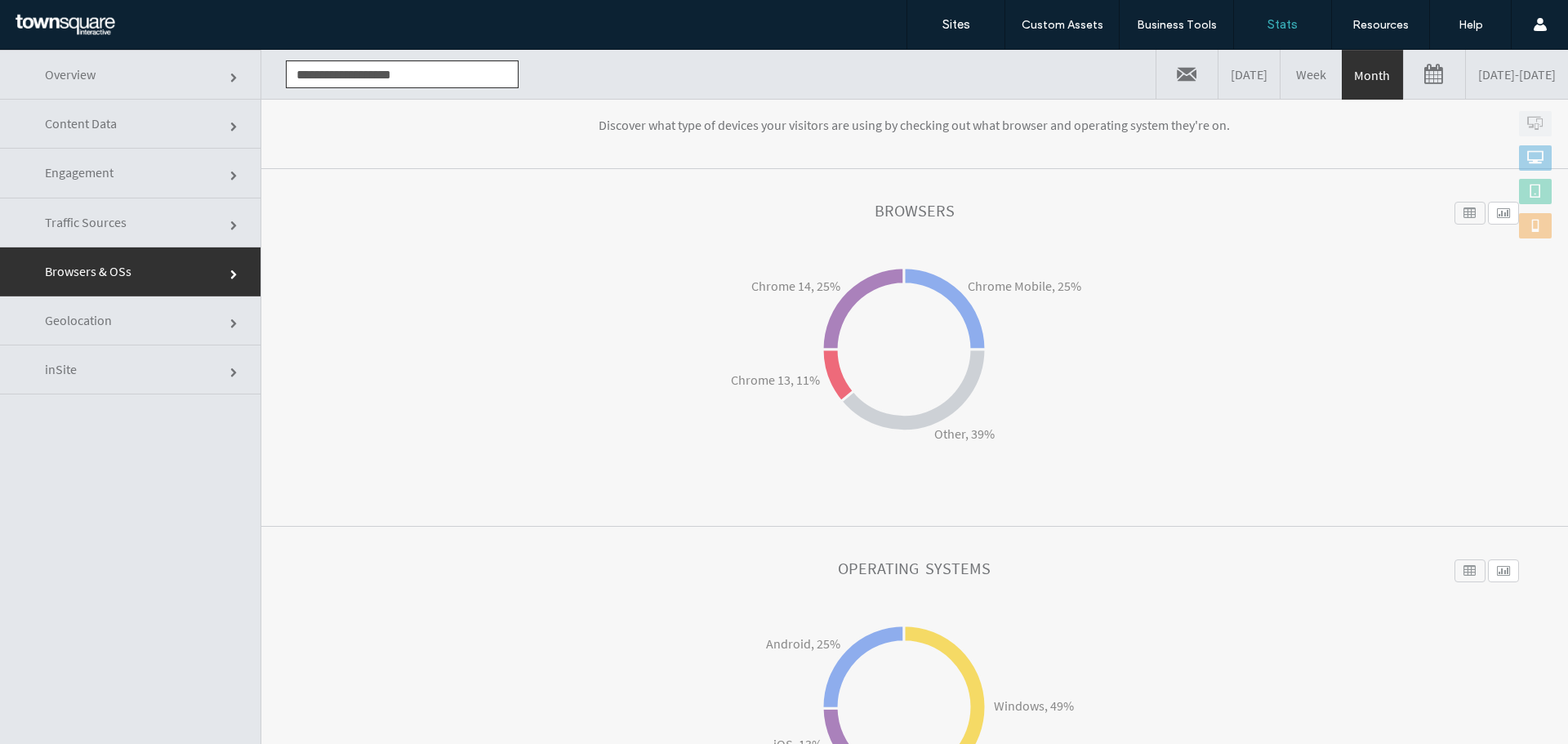
scroll to position [0, 0]
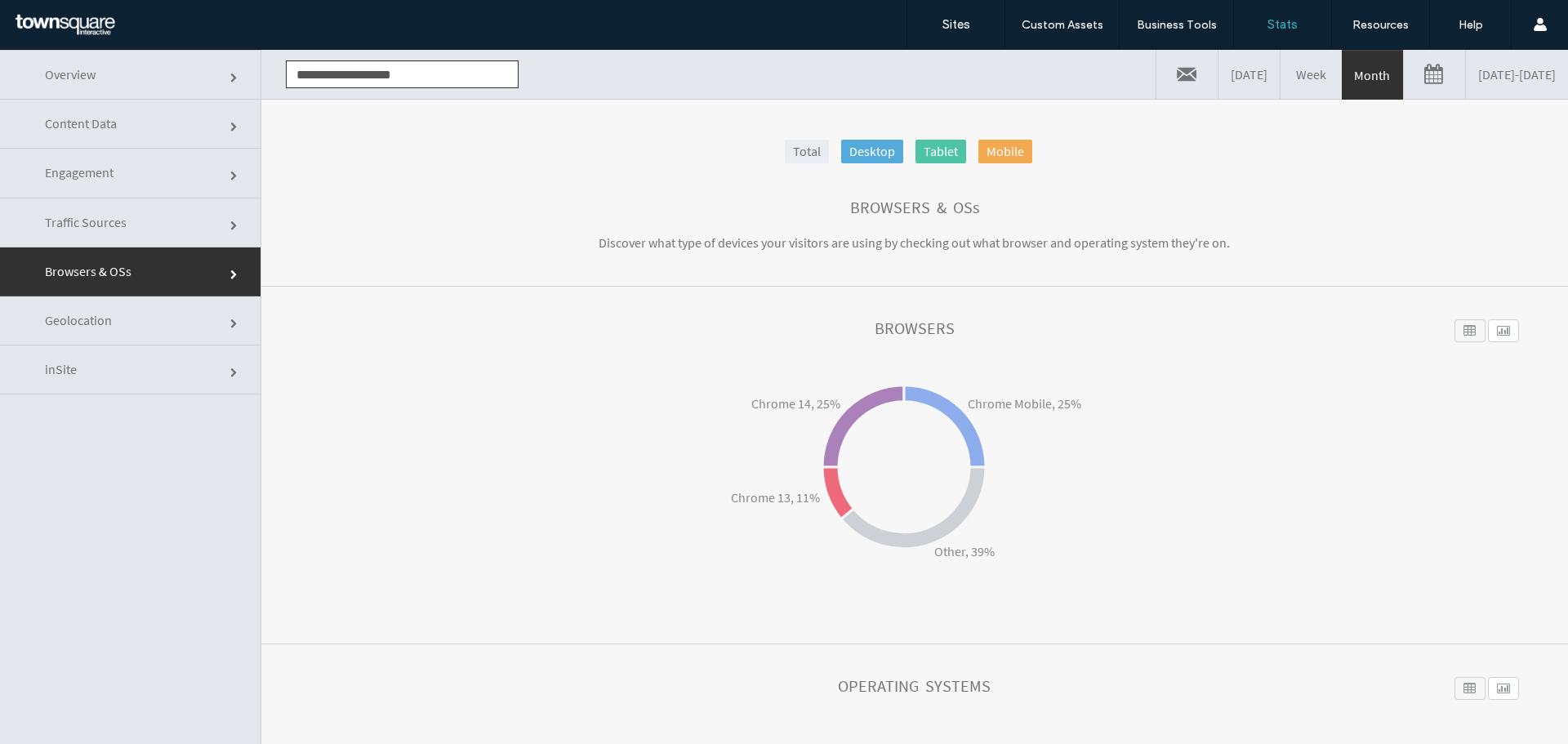
click at [140, 163] on link "Engagement" at bounding box center [130, 173] width 260 height 49
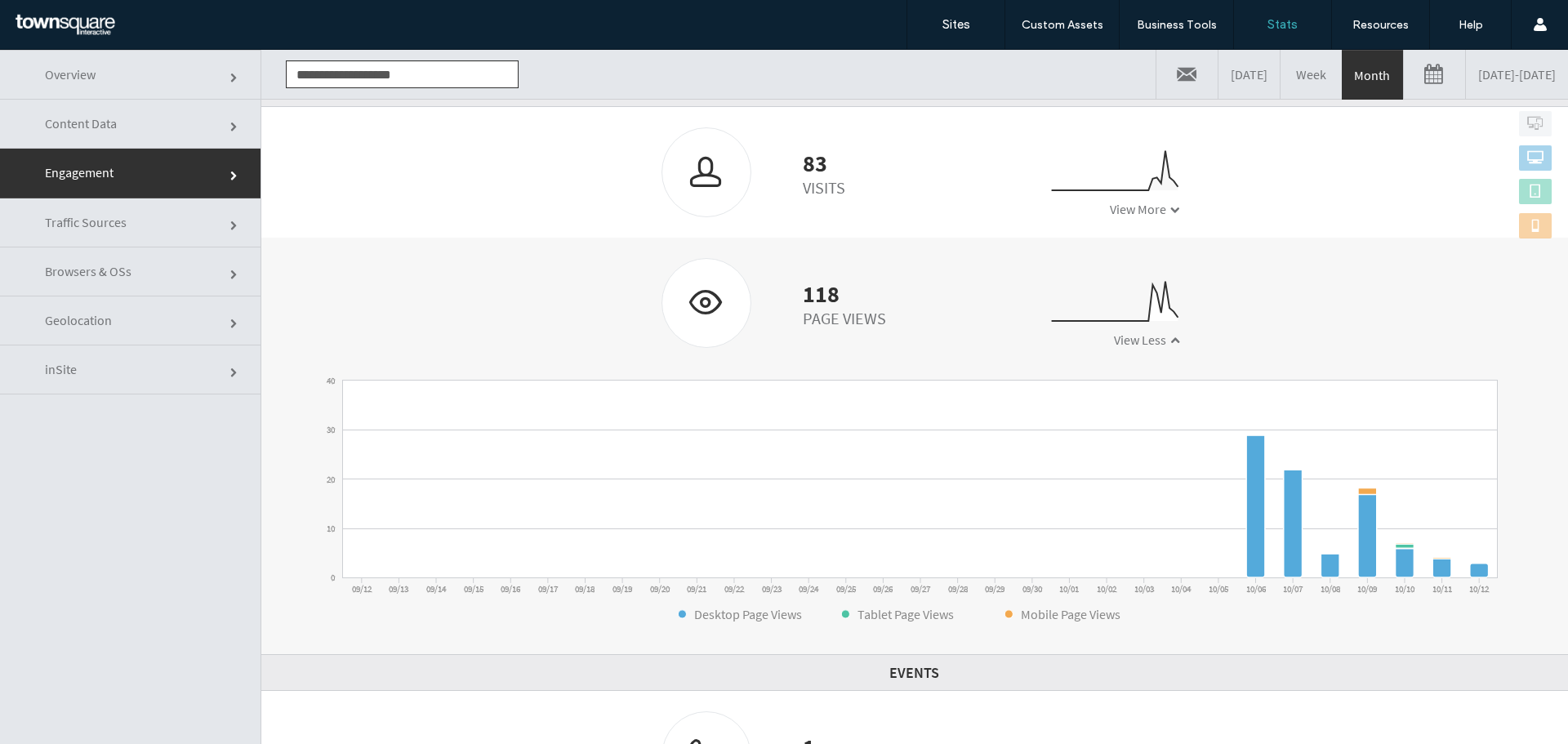
scroll to position [216, 0]
click at [173, 128] on link "Content Data" at bounding box center [130, 124] width 260 height 49
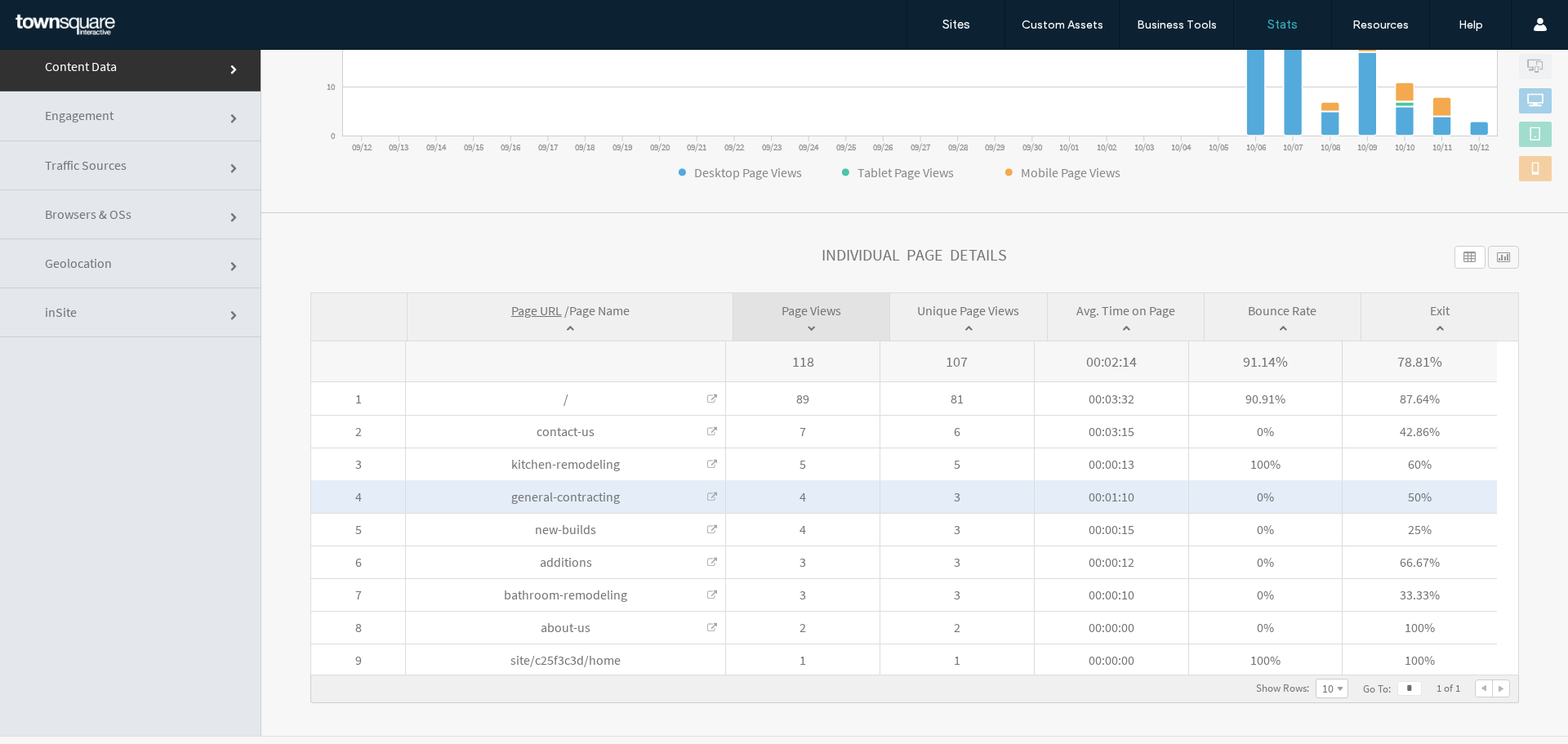
scroll to position [83, 0]
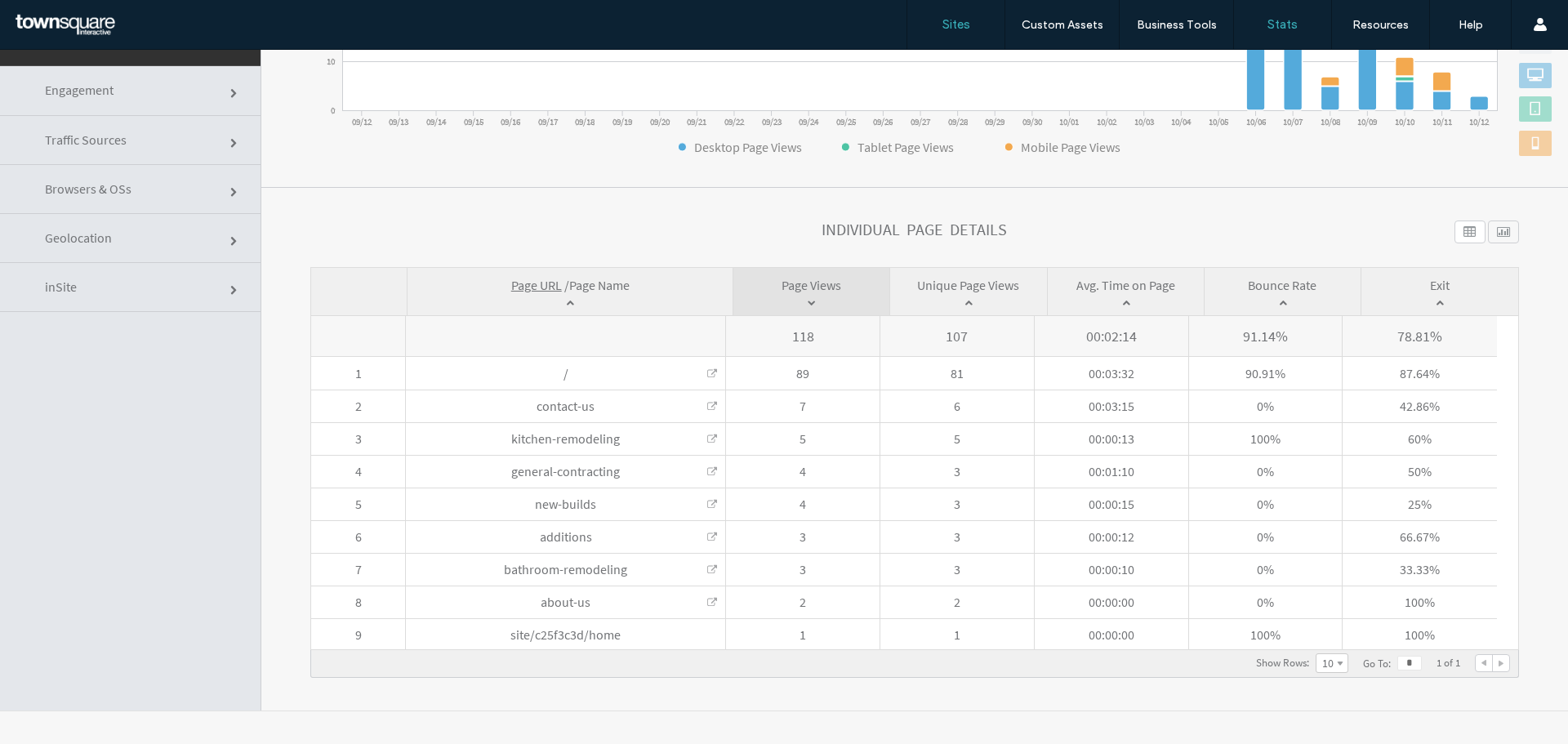
click at [970, 33] on link "Sites" at bounding box center [956, 25] width 97 height 49
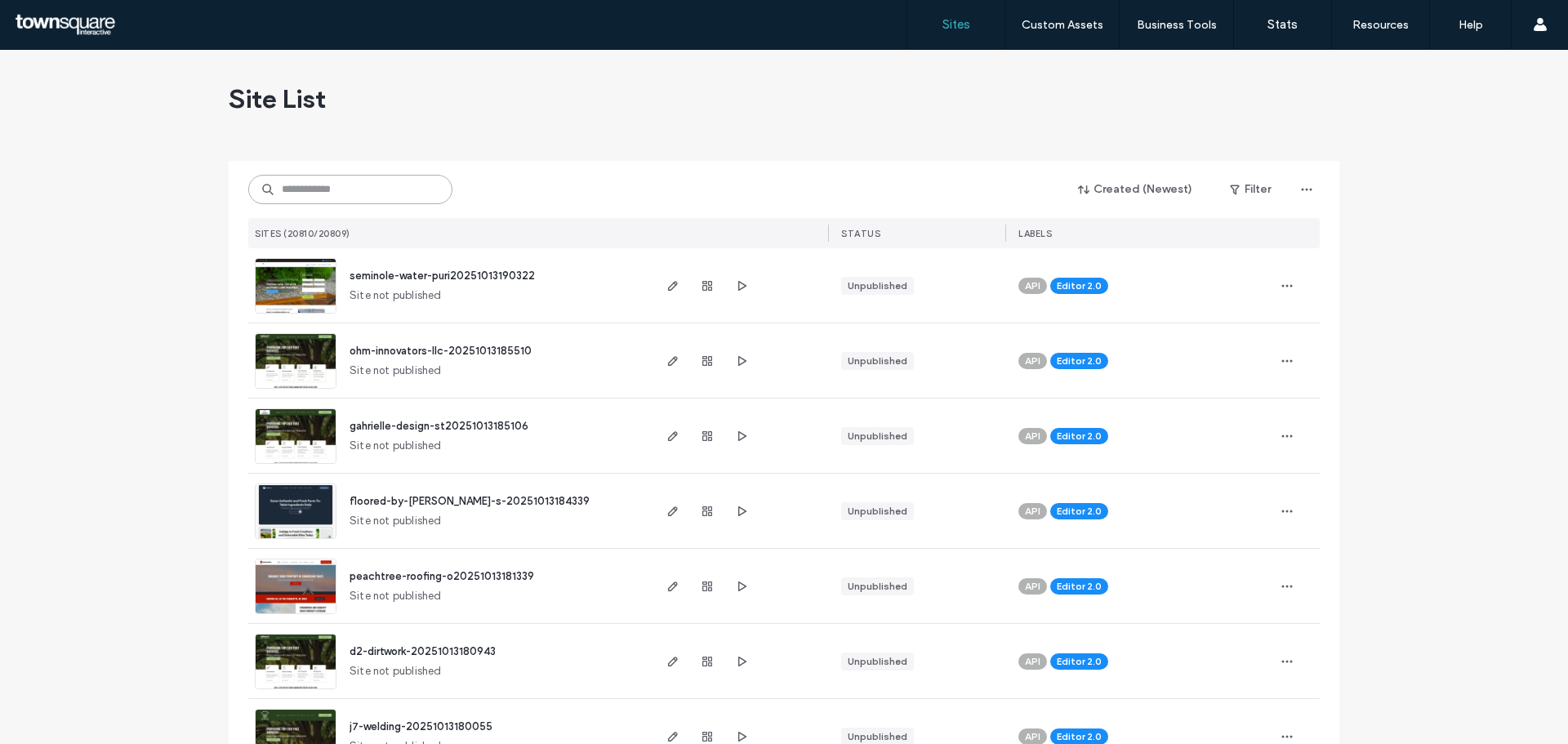
paste input "**********"
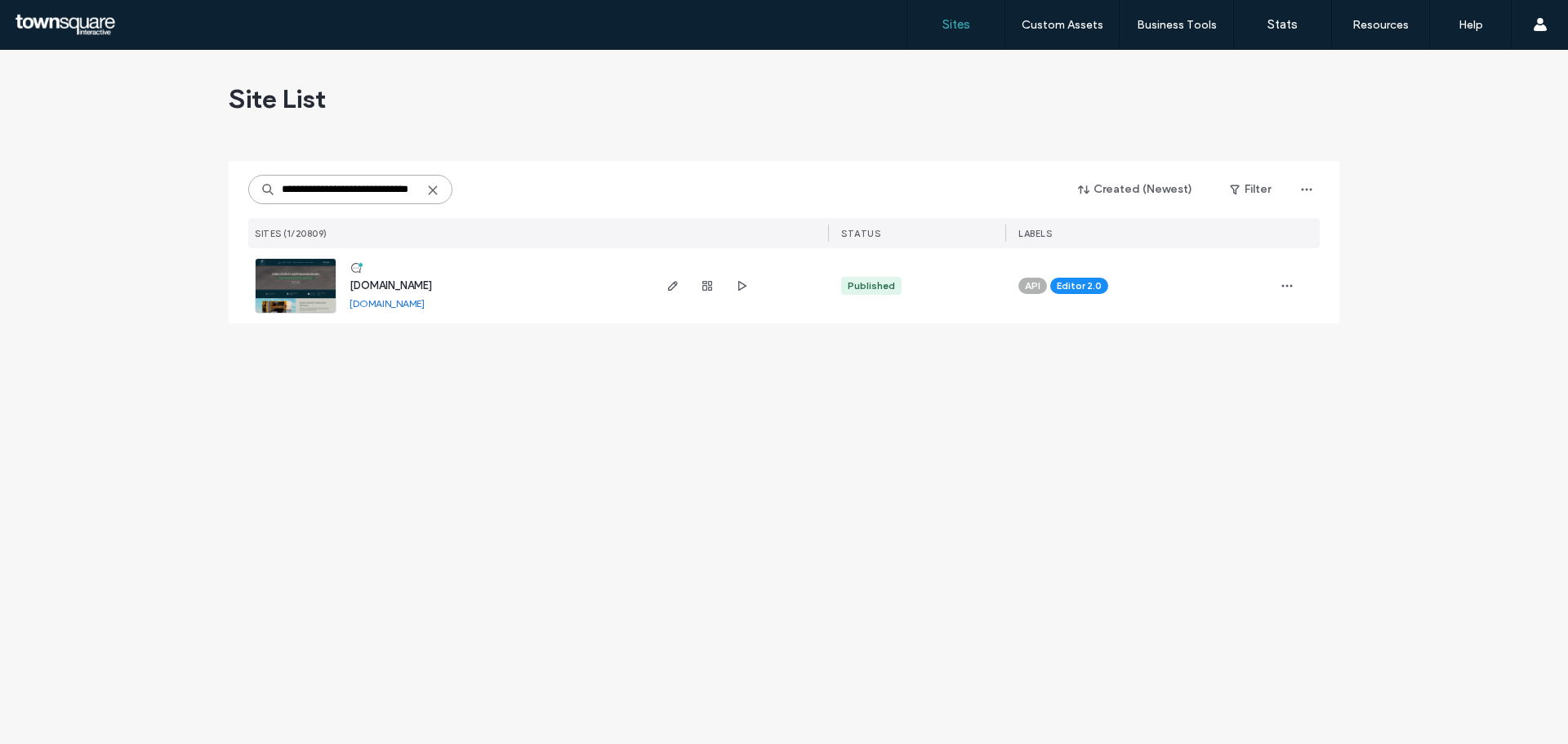
type input "**********"
click at [391, 285] on span "[DOMAIN_NAME]" at bounding box center [391, 285] width 83 height 12
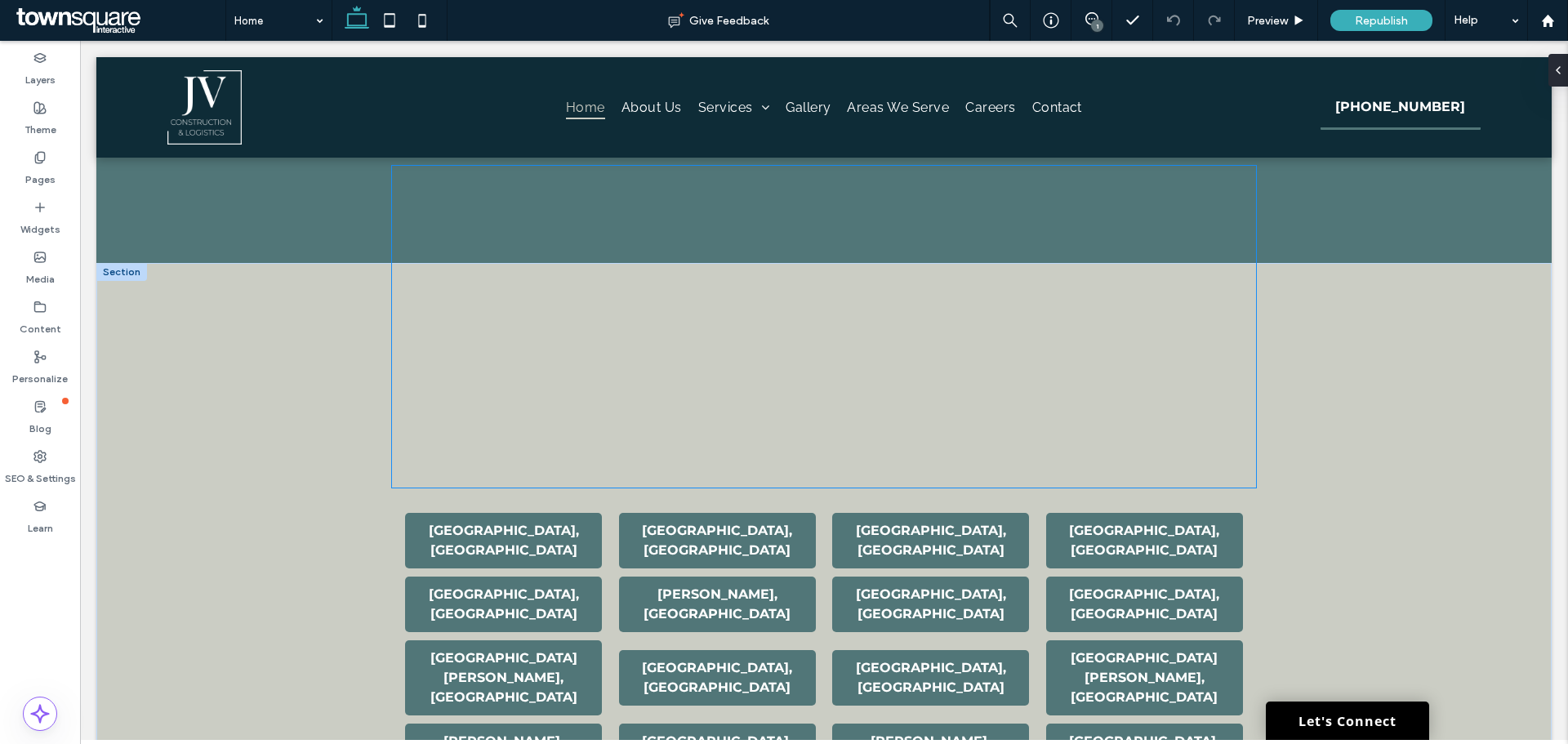
scroll to position [2776, 0]
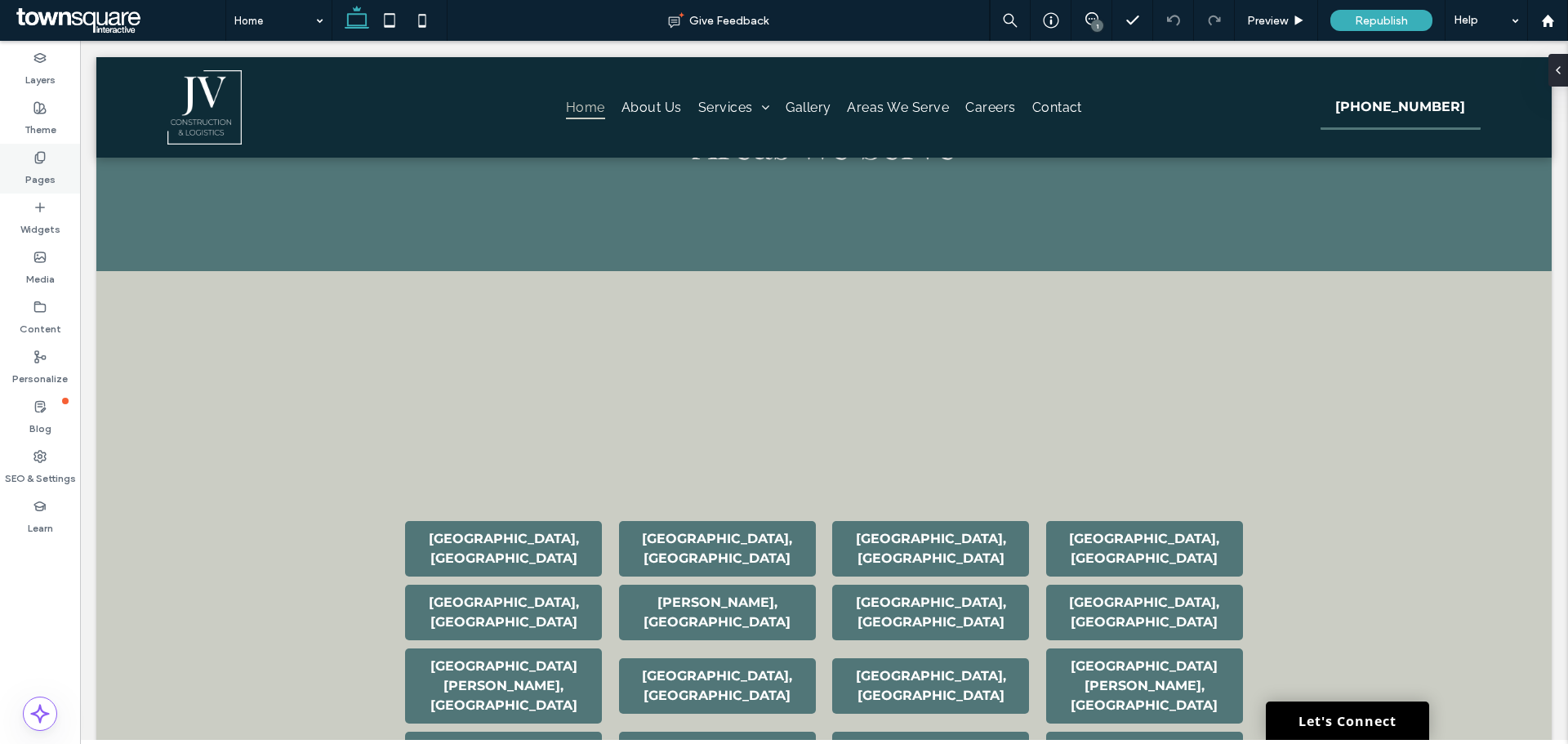
click at [41, 159] on icon at bounding box center [40, 157] width 13 height 13
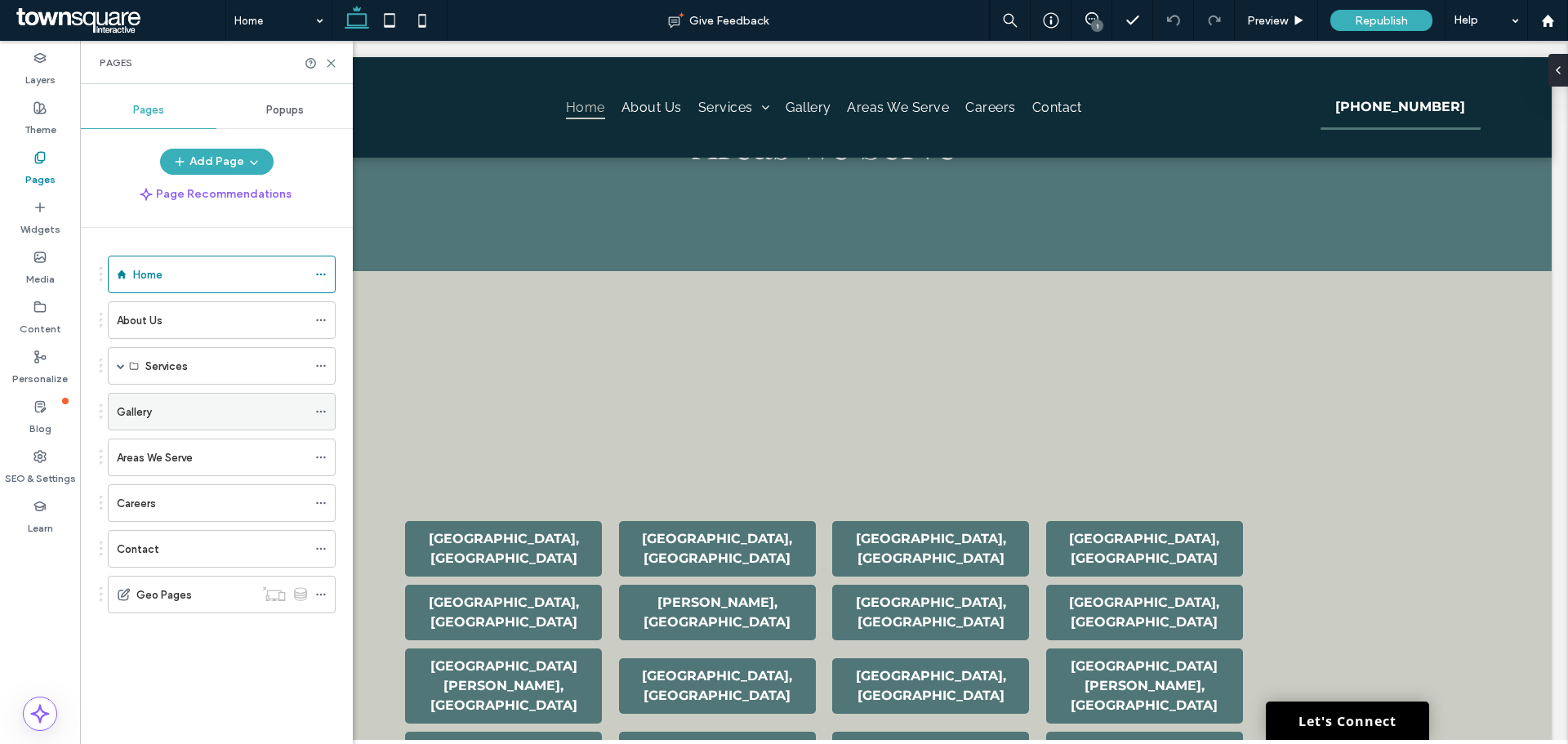
click at [151, 418] on label "Gallery" at bounding box center [134, 412] width 36 height 29
click at [330, 67] on icon at bounding box center [331, 63] width 12 height 12
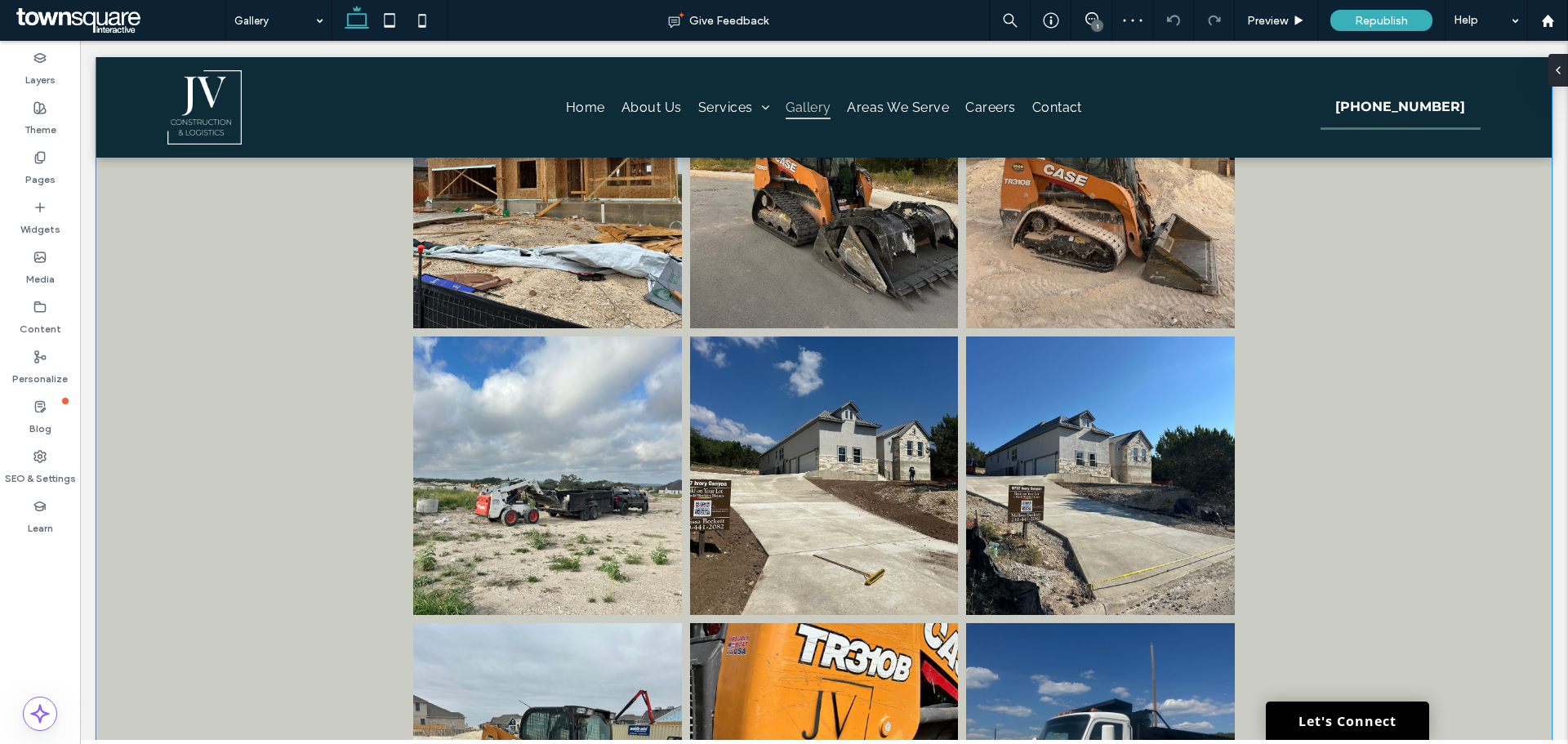
scroll to position [1061, 0]
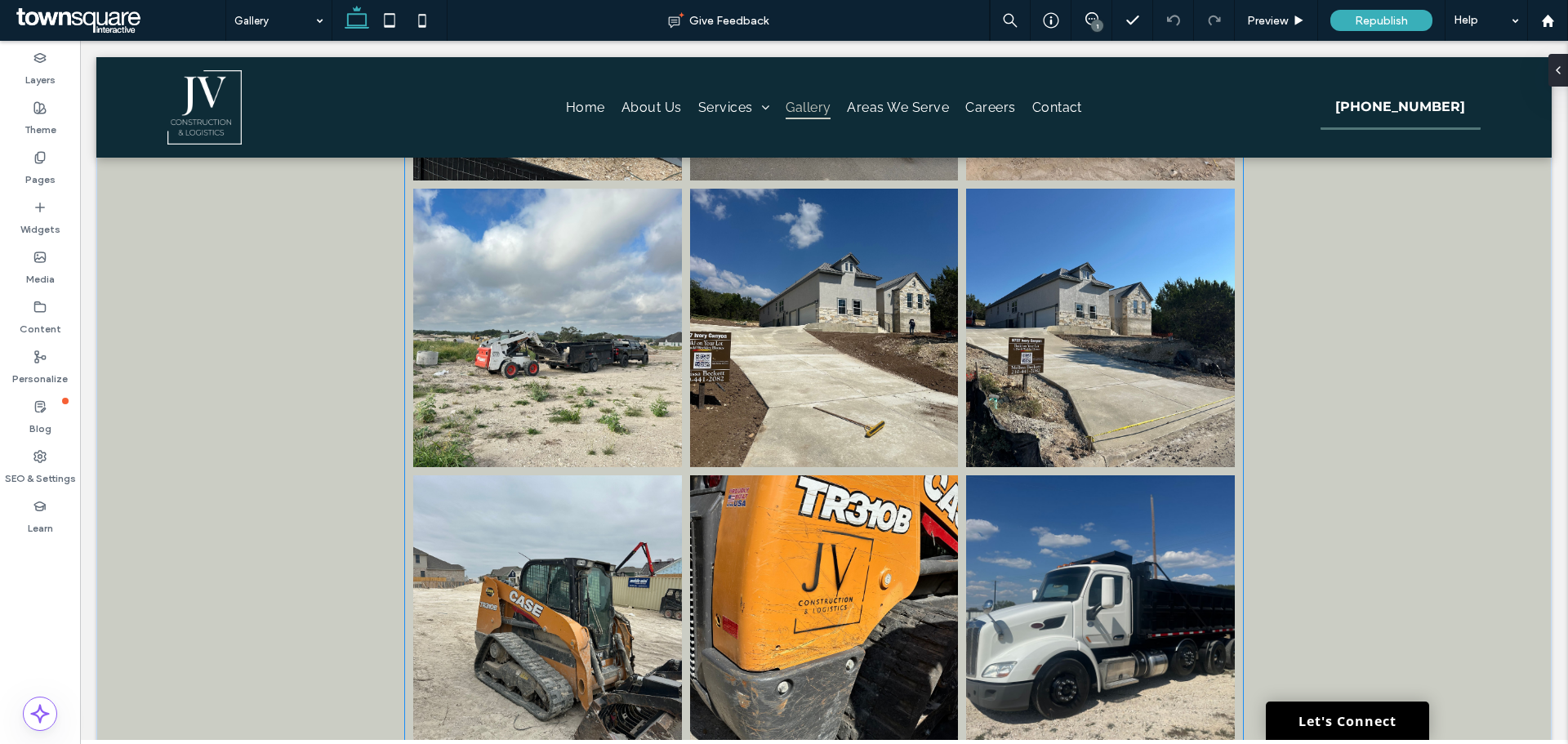
click at [895, 265] on link at bounding box center [824, 327] width 268 height 278
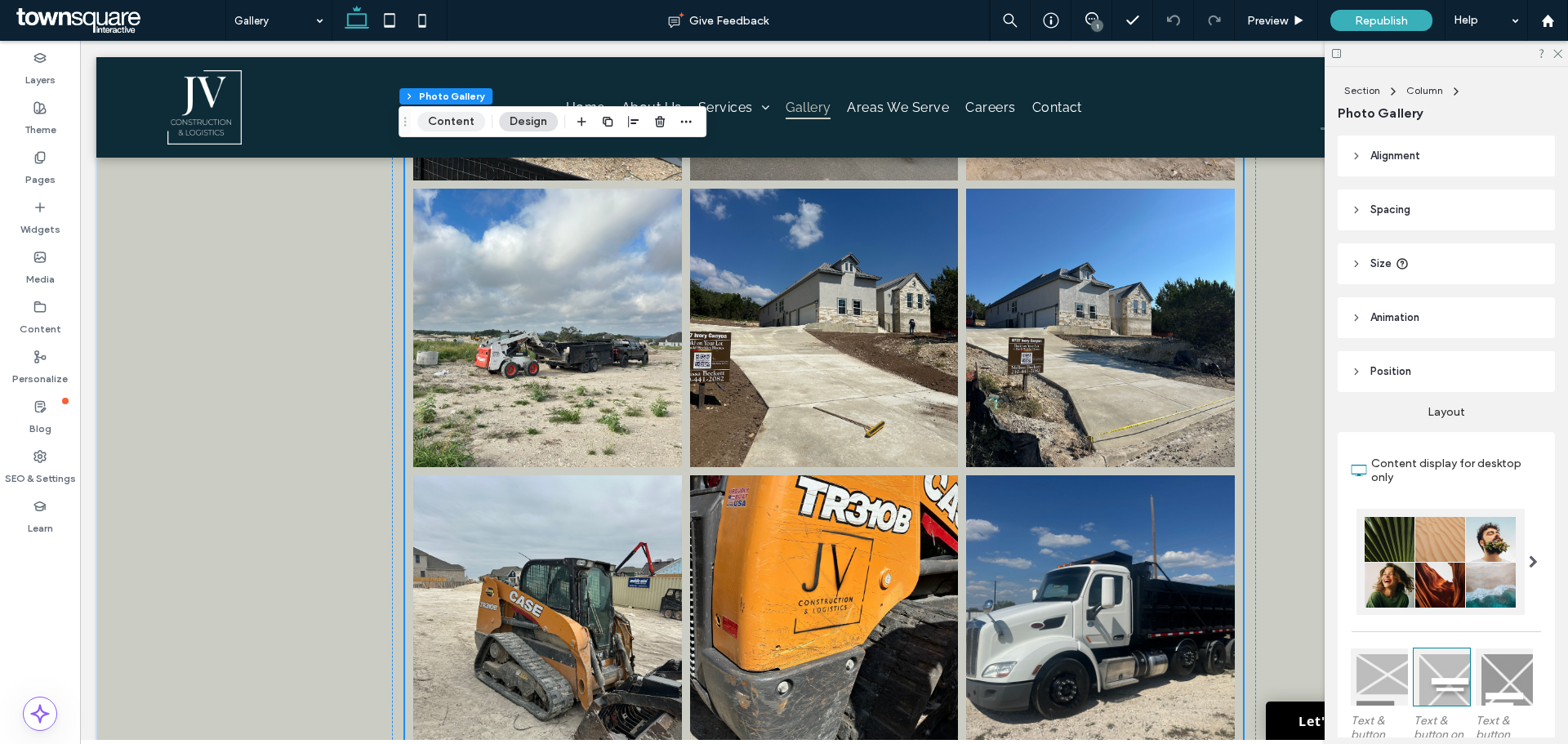
click at [447, 128] on button "Content" at bounding box center [451, 121] width 68 height 19
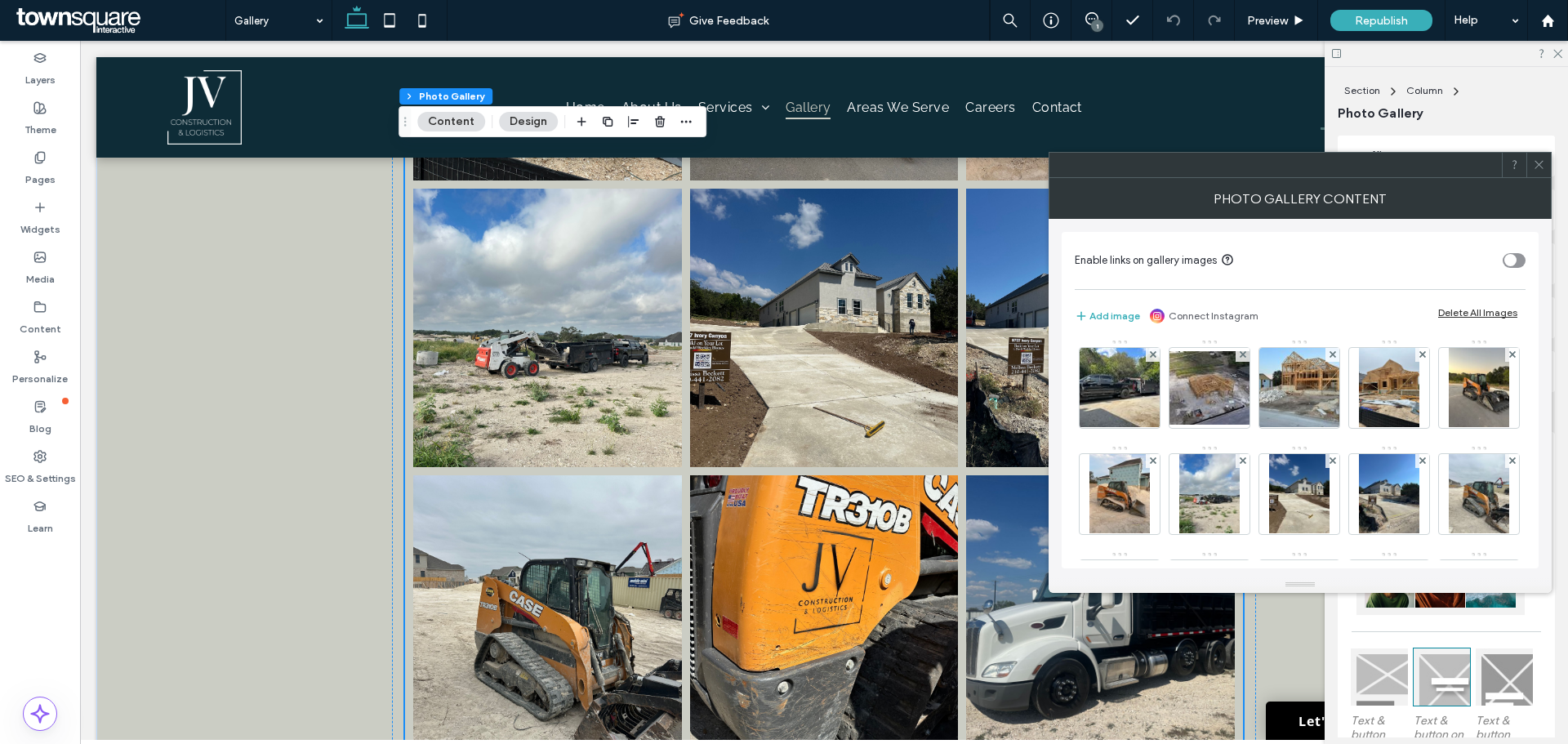
scroll to position [0, 0]
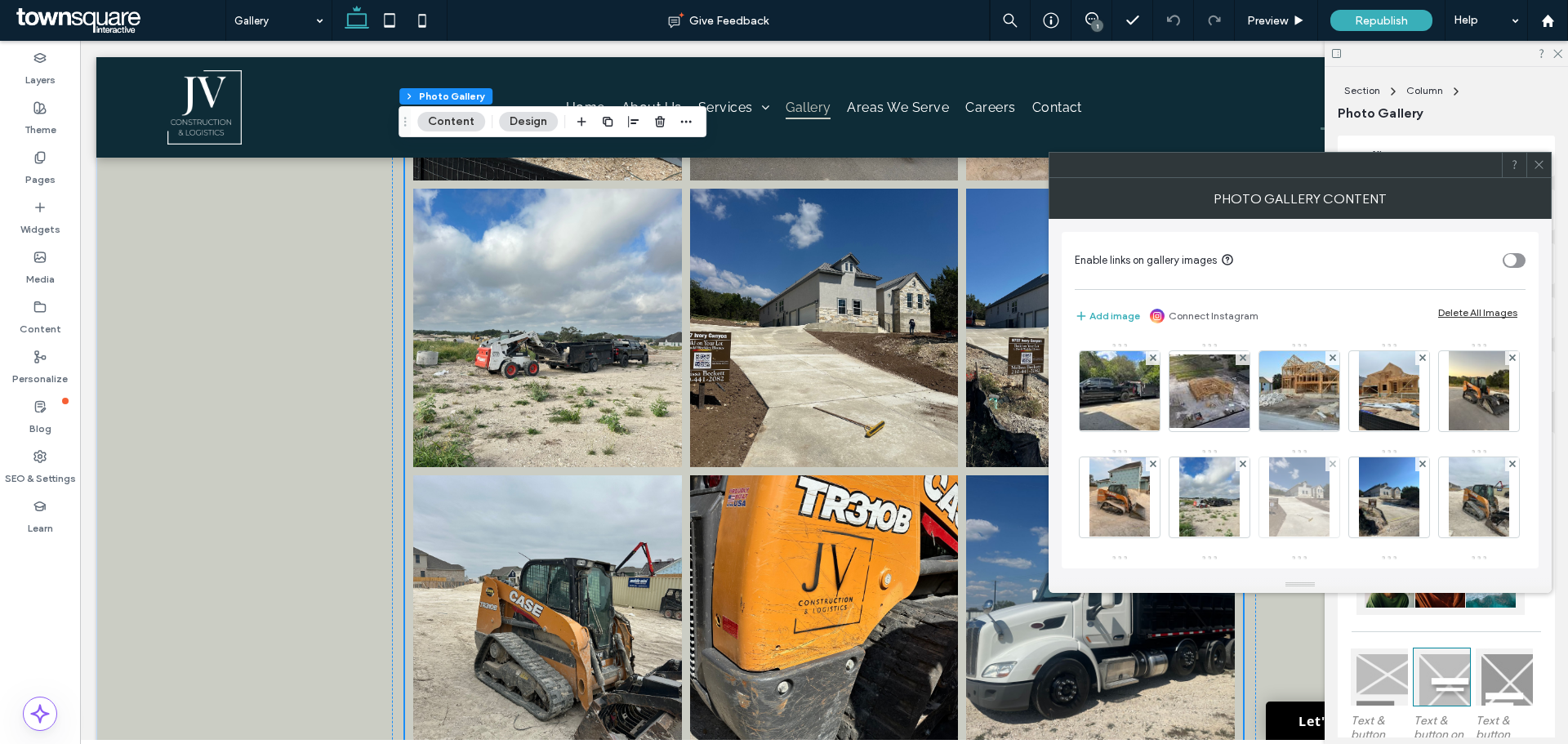
click at [1340, 472] on div at bounding box center [1299, 497] width 80 height 80
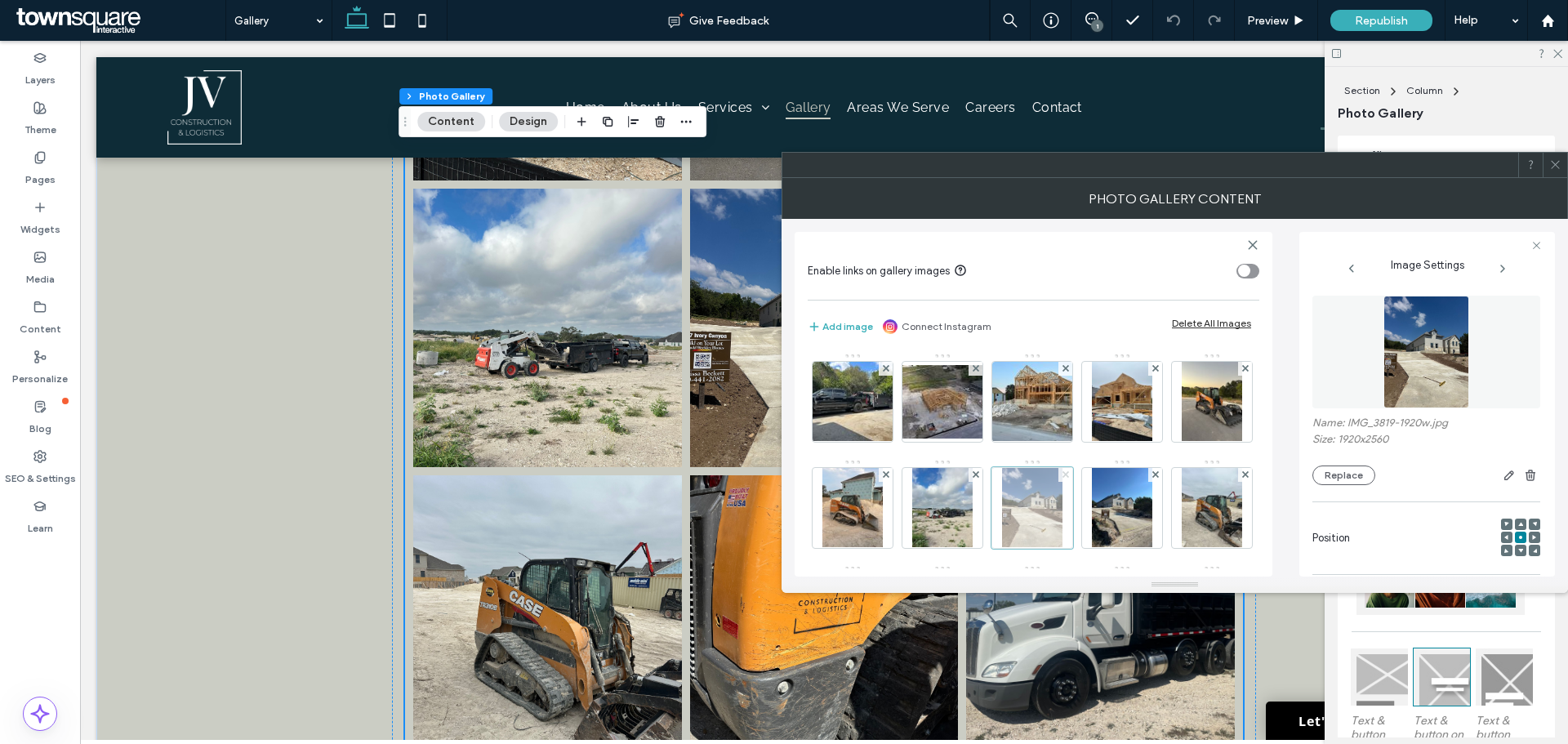
click at [1069, 473] on icon at bounding box center [1066, 474] width 7 height 7
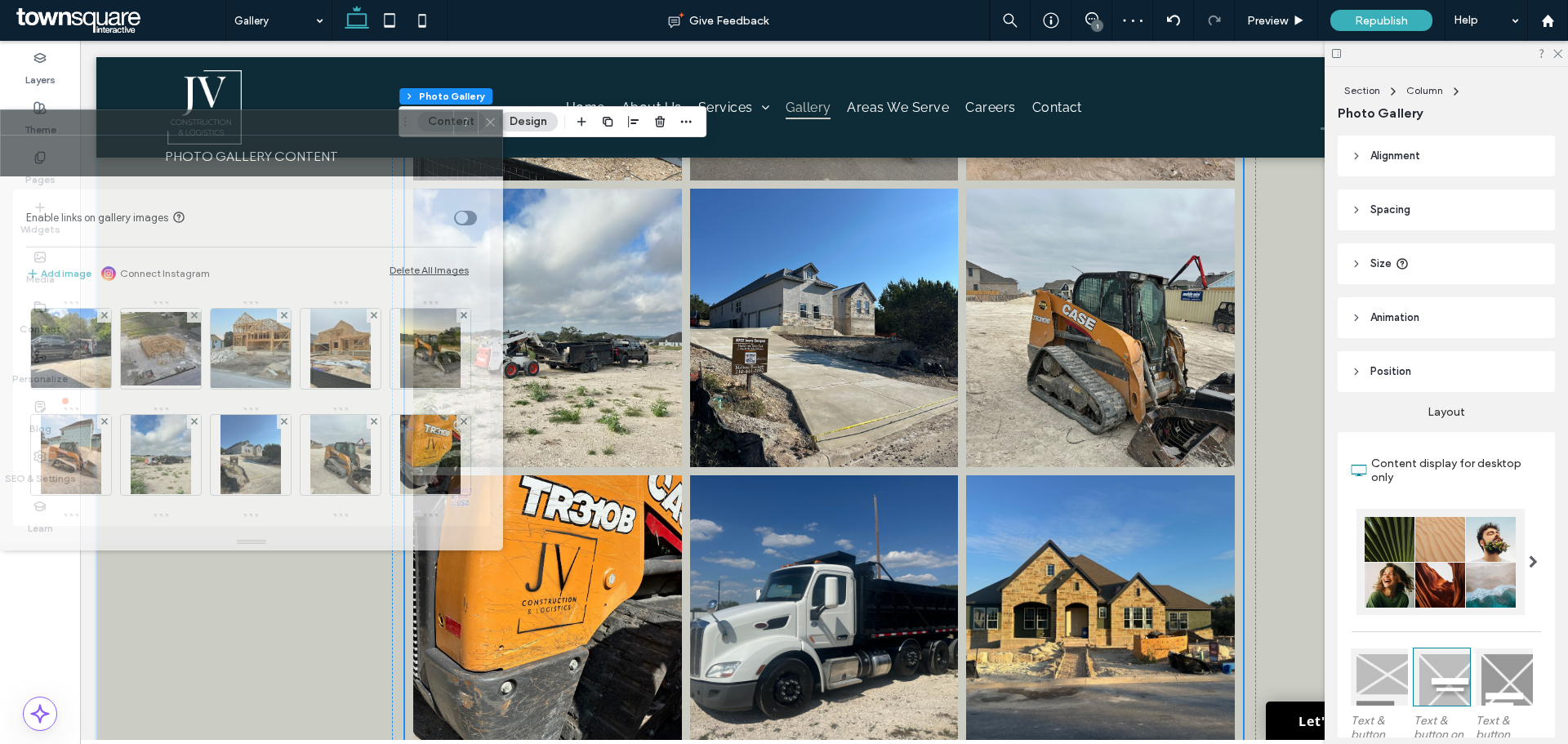
drag, startPoint x: 962, startPoint y: 187, endPoint x: 222, endPoint y: 140, distance: 741.5
click at [222, 140] on div "Photo Gallery Content" at bounding box center [251, 156] width 503 height 41
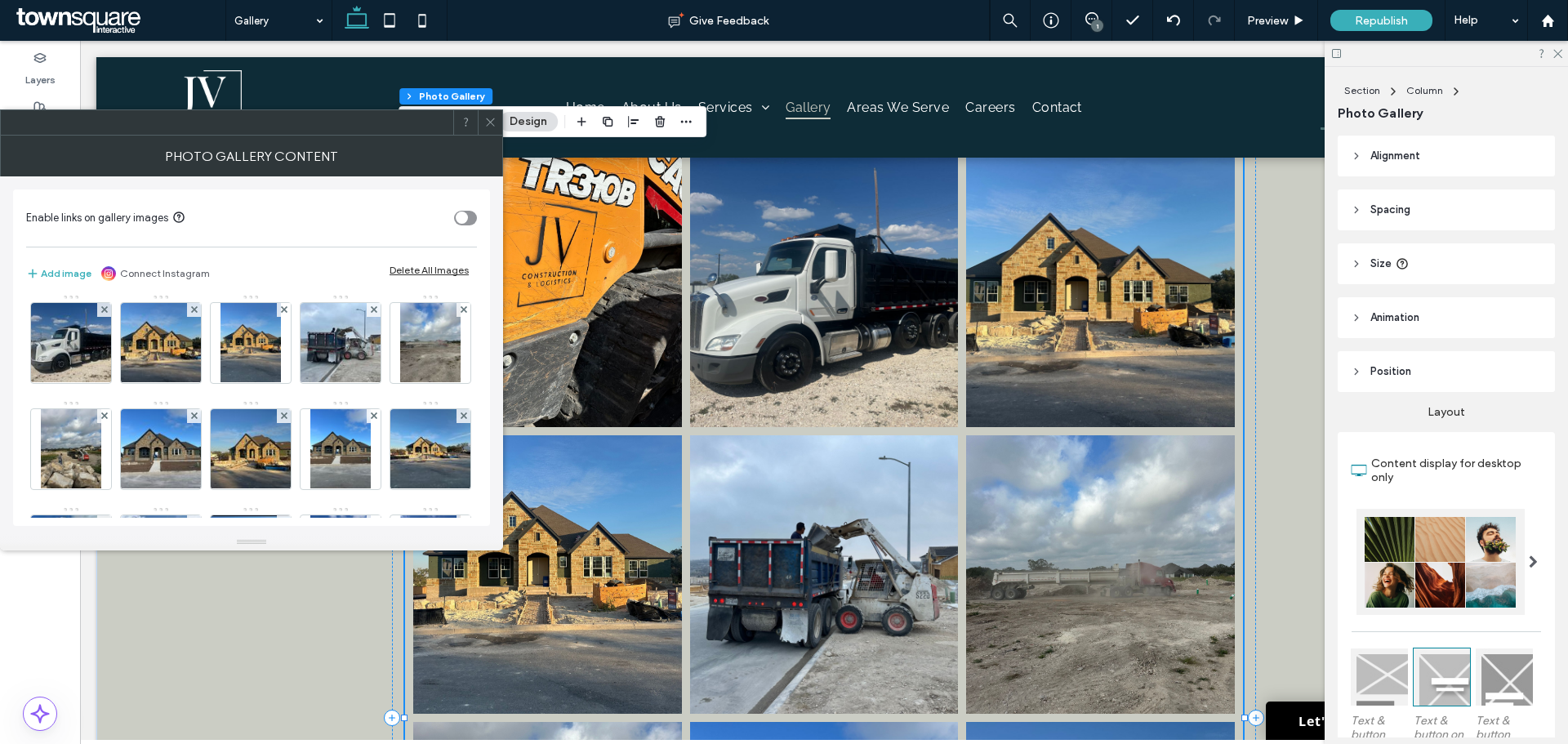
scroll to position [245, 0]
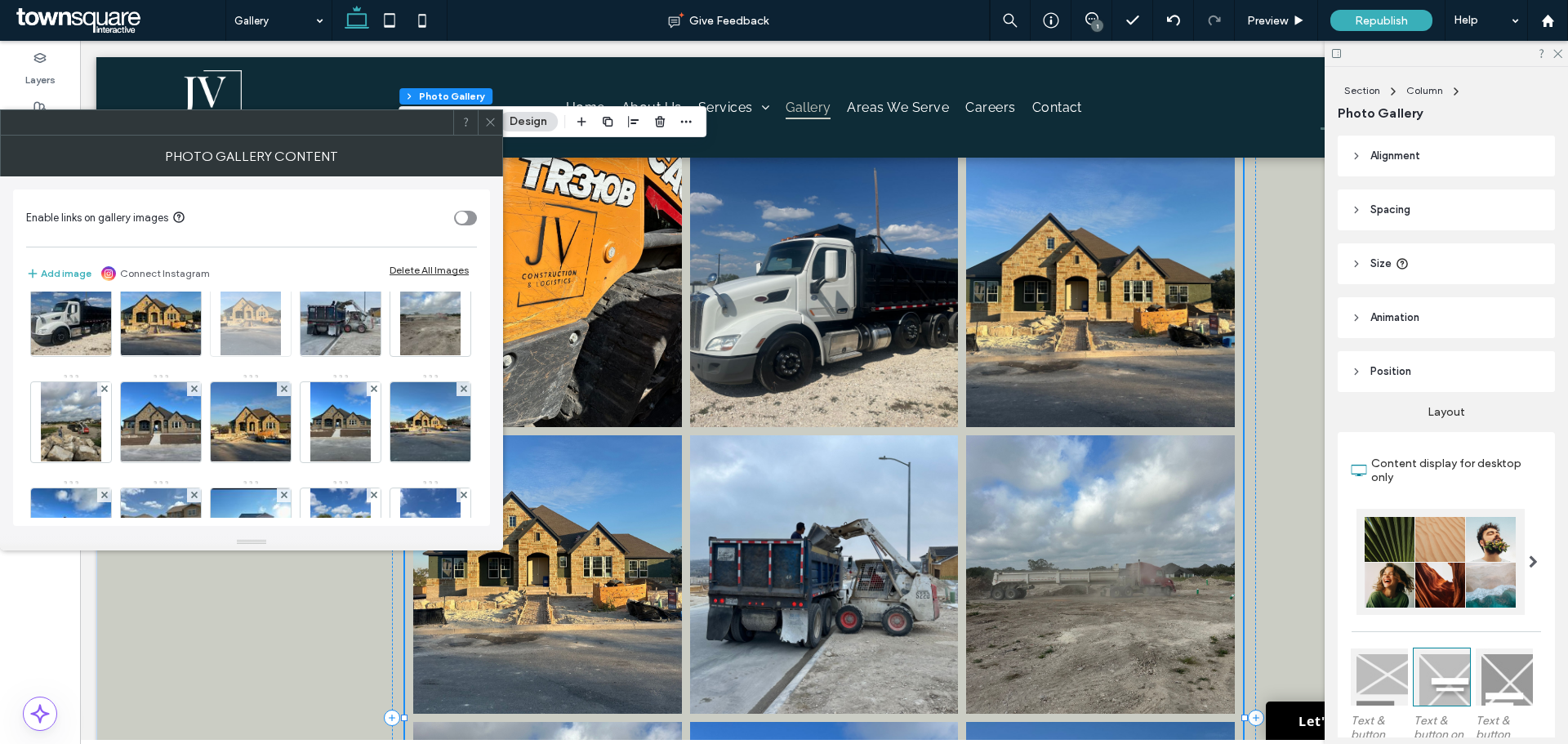
click at [280, 286] on use at bounding box center [283, 282] width 7 height 7
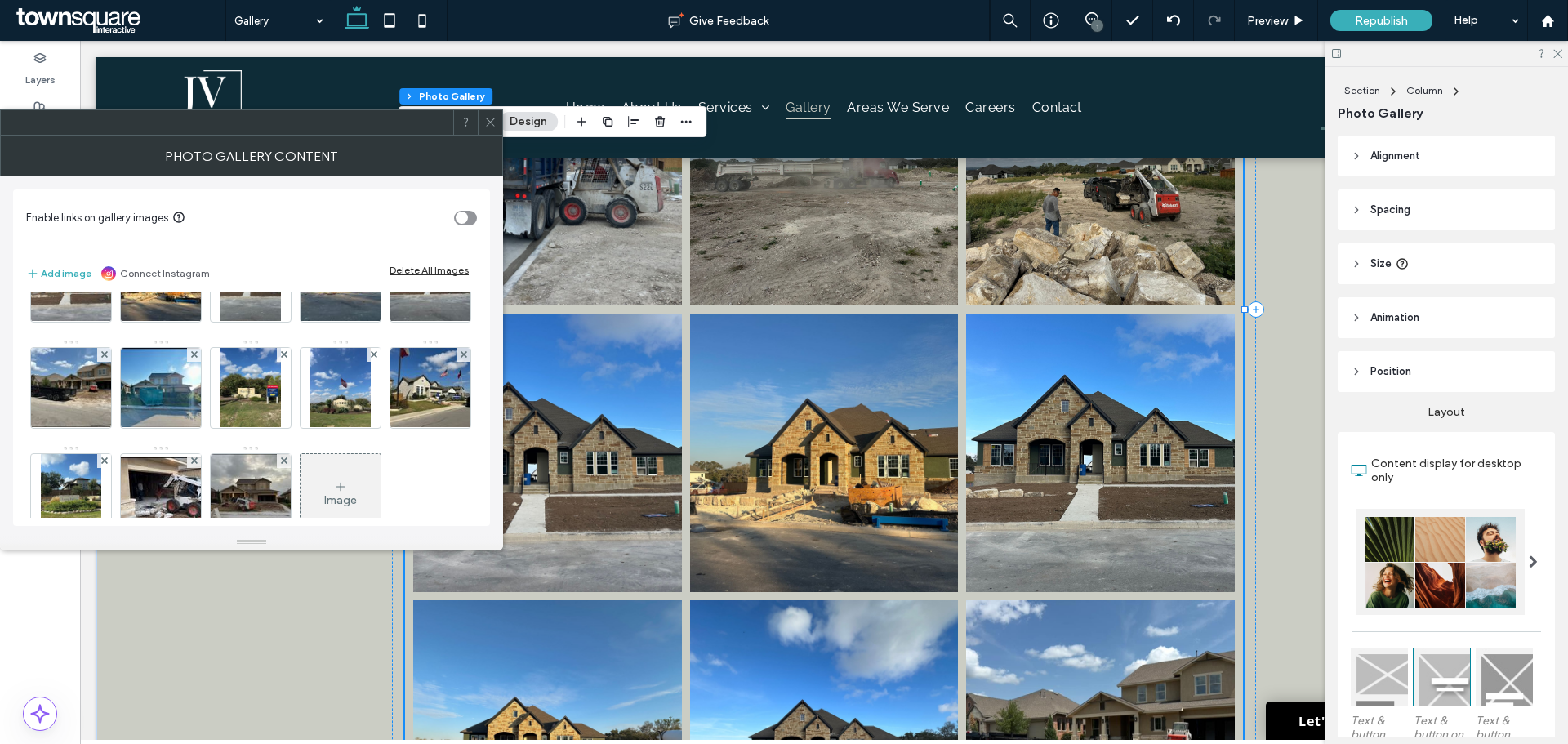
scroll to position [408, 0]
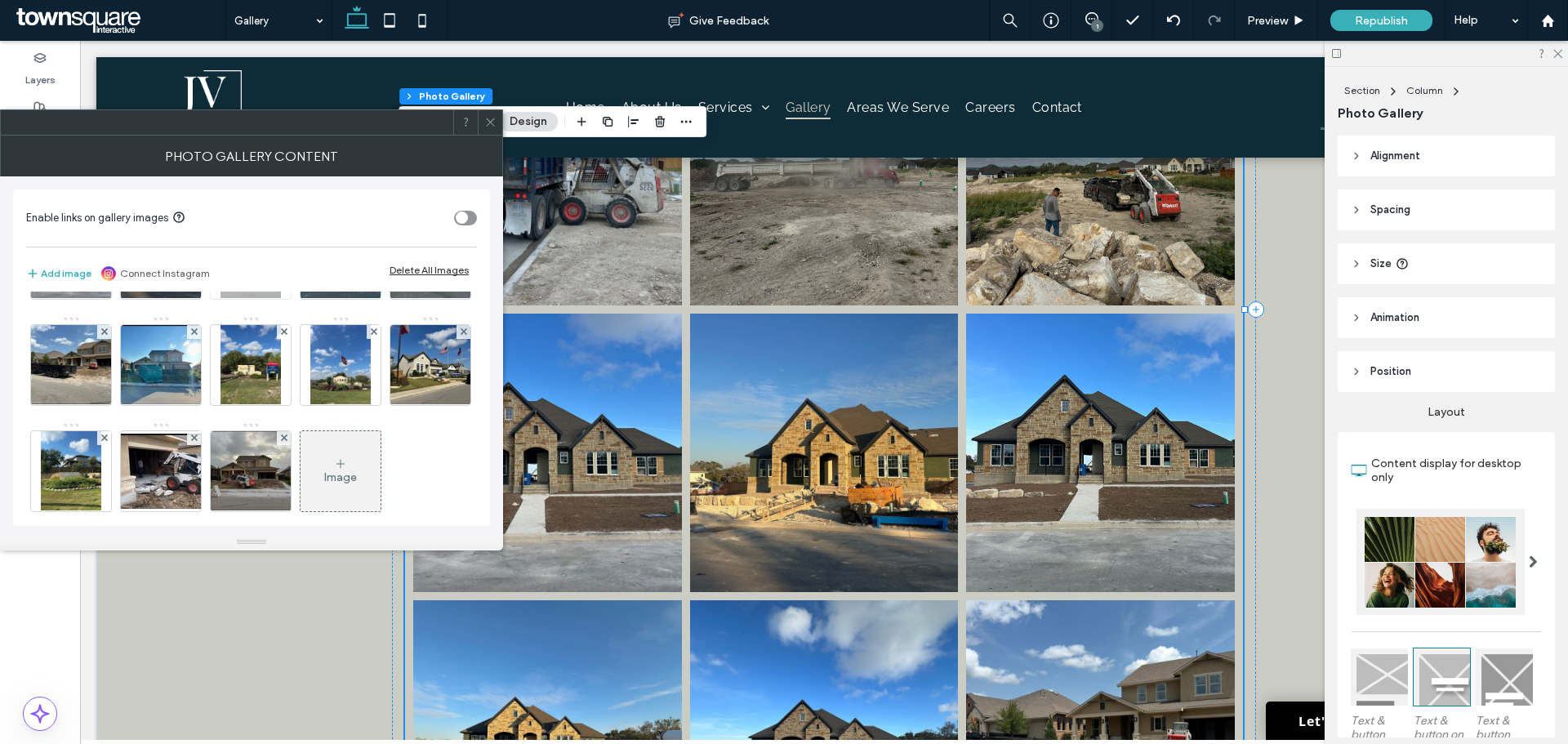
click at [281, 228] on icon at bounding box center [284, 226] width 7 height 7
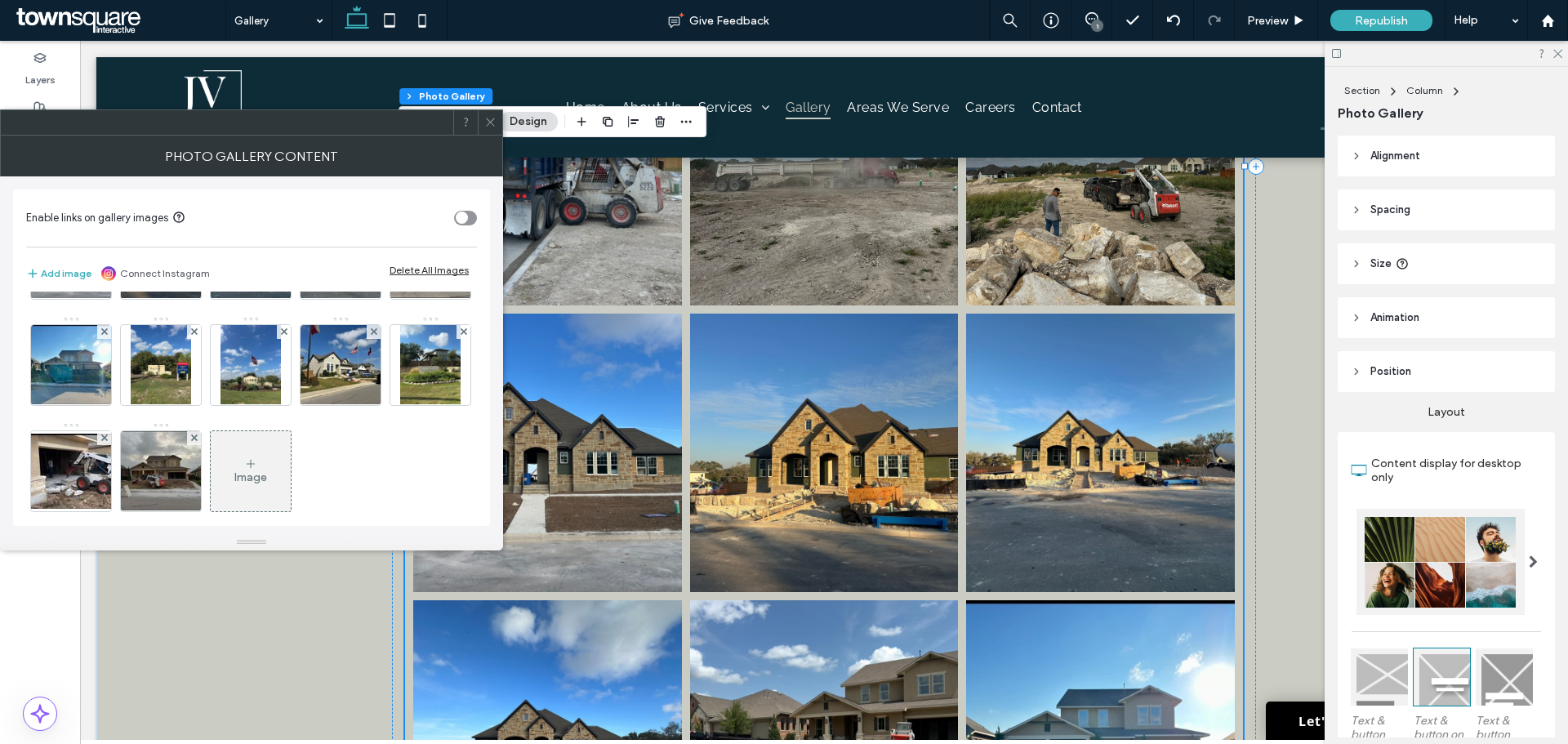
click at [281, 228] on icon at bounding box center [284, 226] width 7 height 7
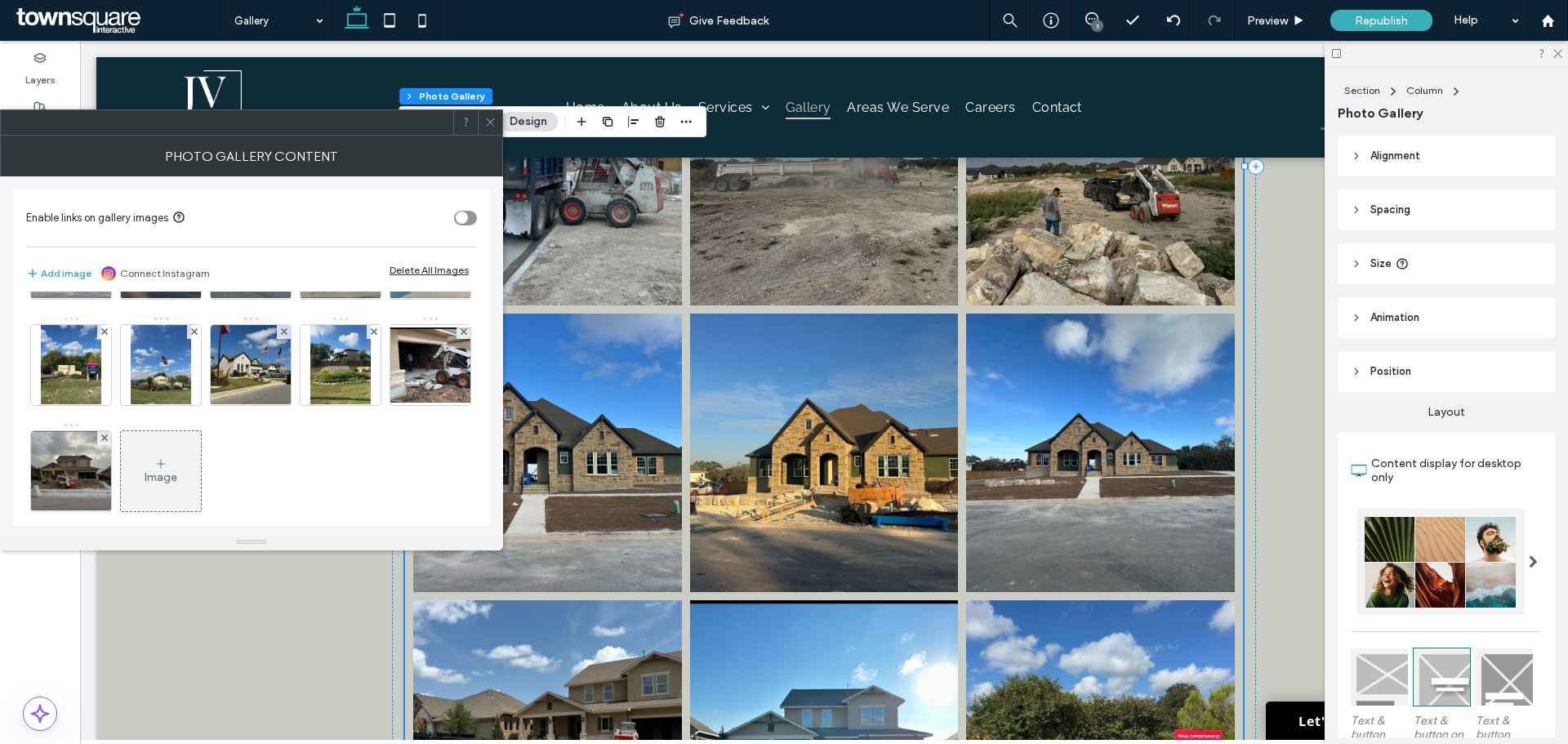
click at [281, 228] on icon at bounding box center [284, 226] width 7 height 7
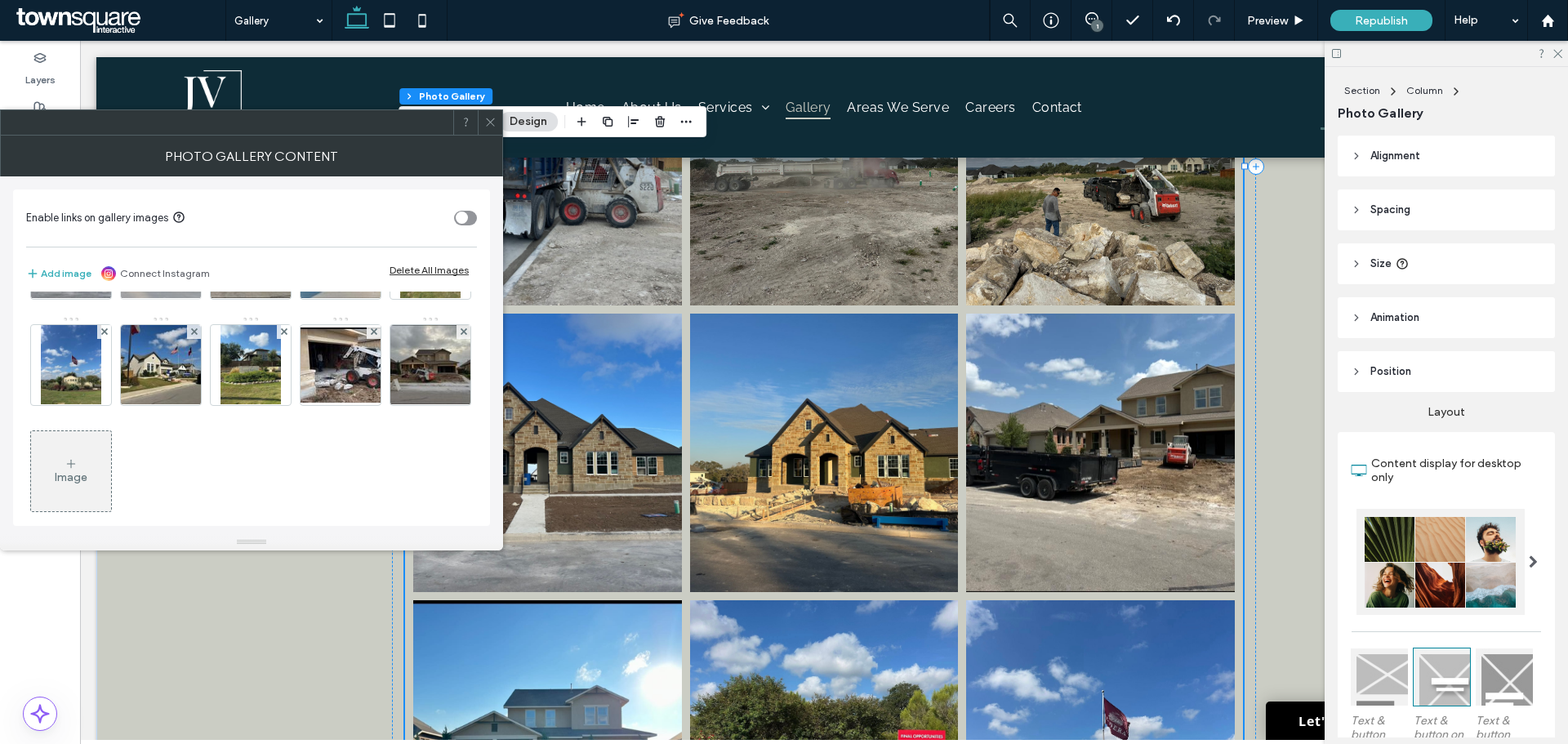
click at [187, 232] on div at bounding box center [194, 226] width 14 height 14
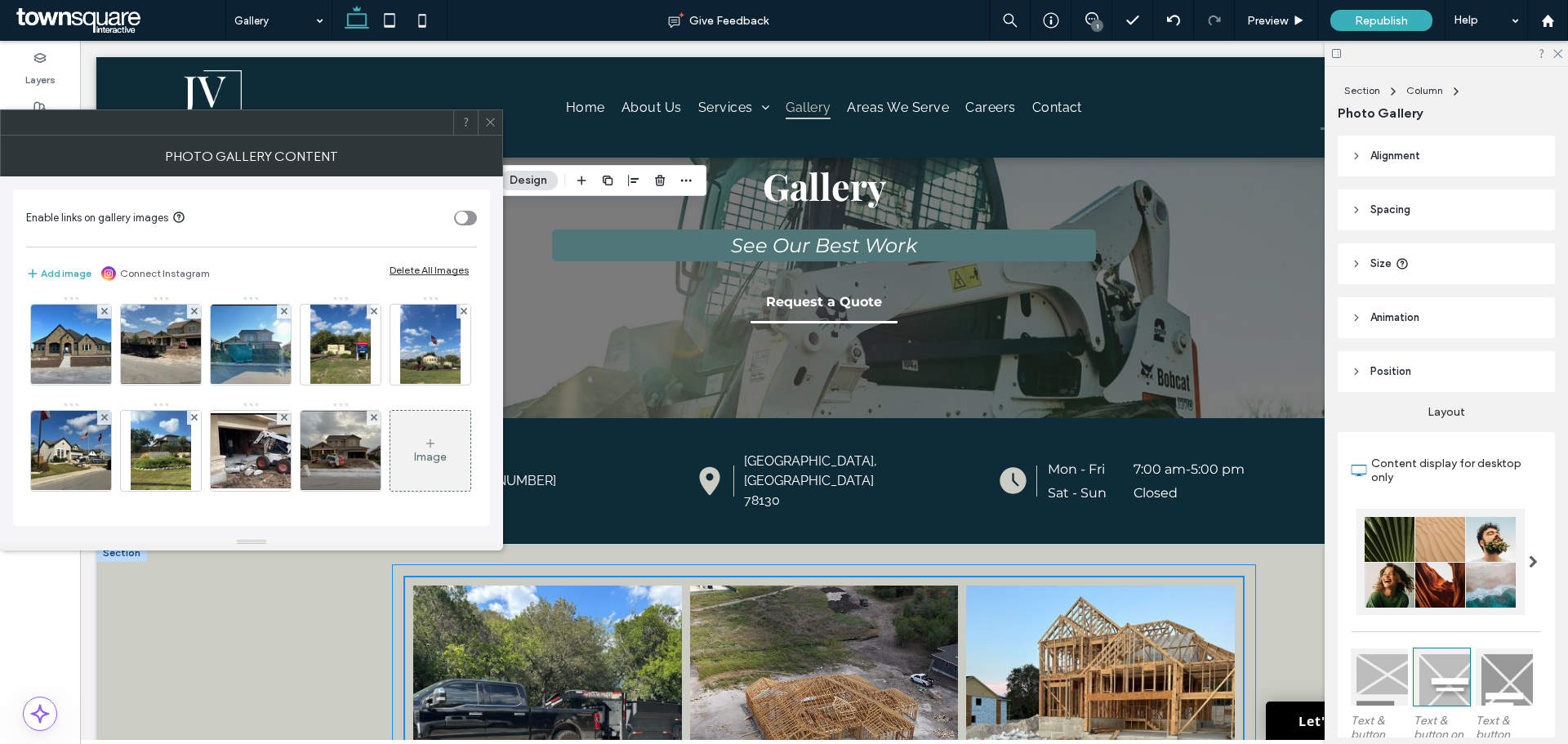
scroll to position [490, 0]
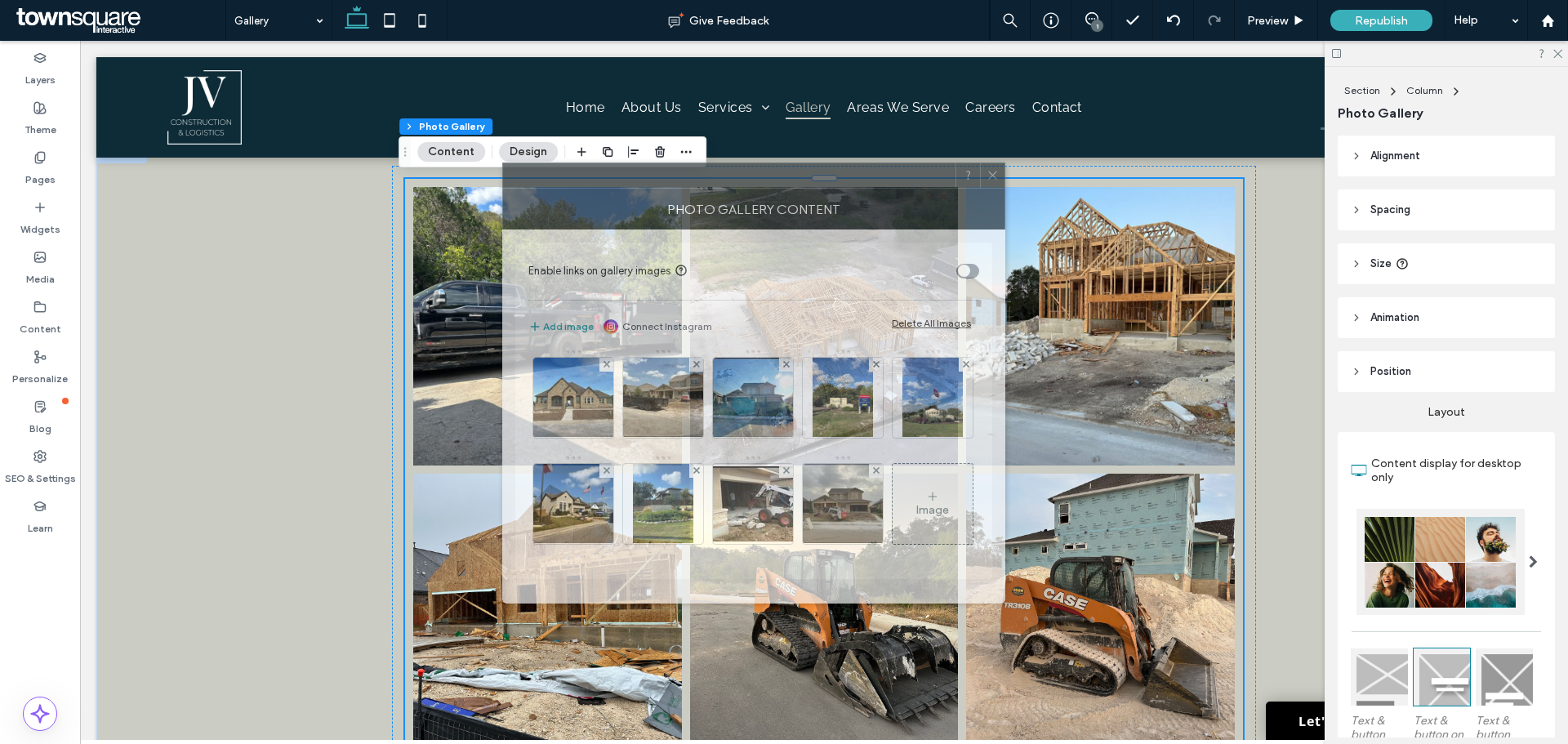
drag, startPoint x: 396, startPoint y: 128, endPoint x: 810, endPoint y: 183, distance: 417.6
click at [810, 183] on div at bounding box center [729, 175] width 452 height 25
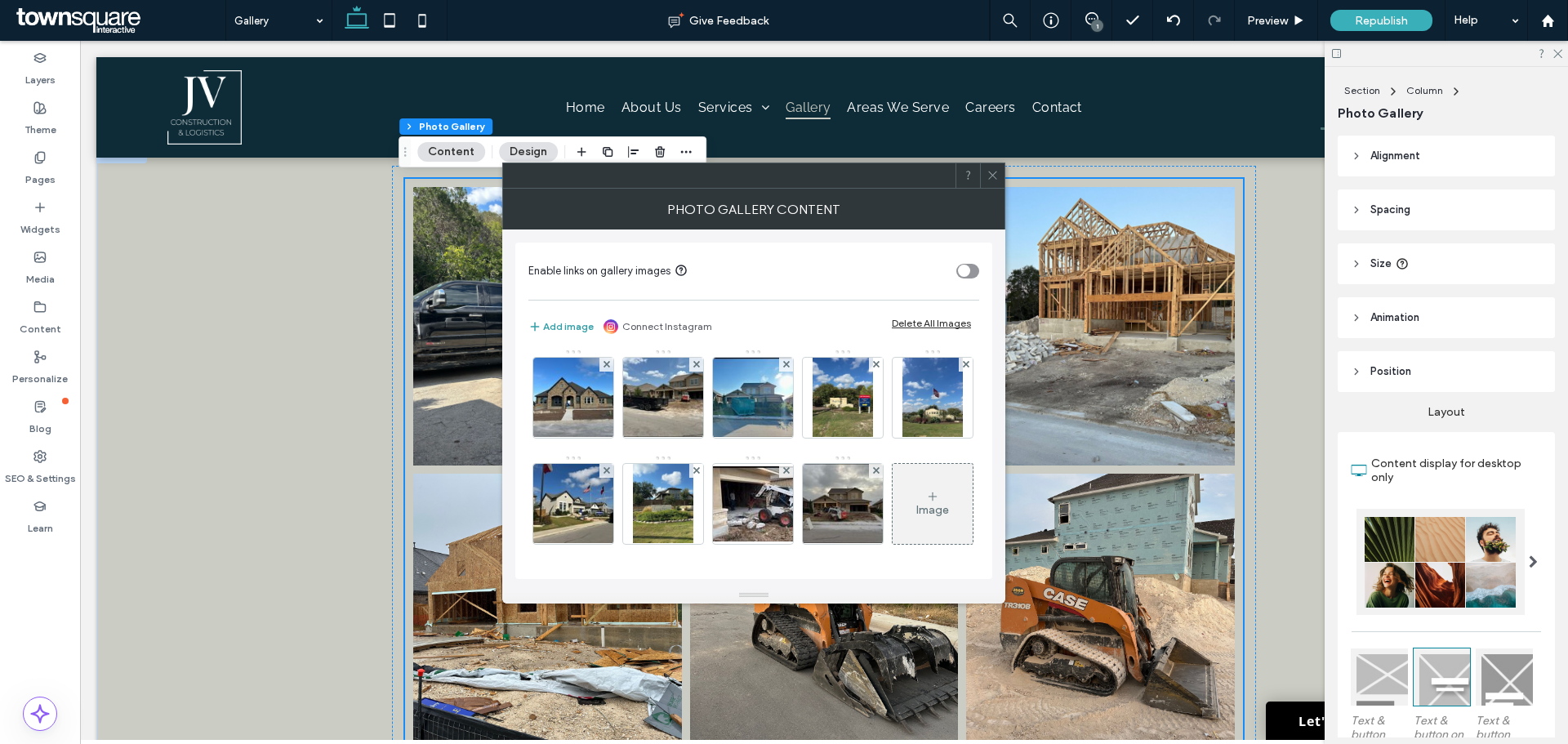
click at [551, 326] on button "Add image" at bounding box center [561, 326] width 65 height 19
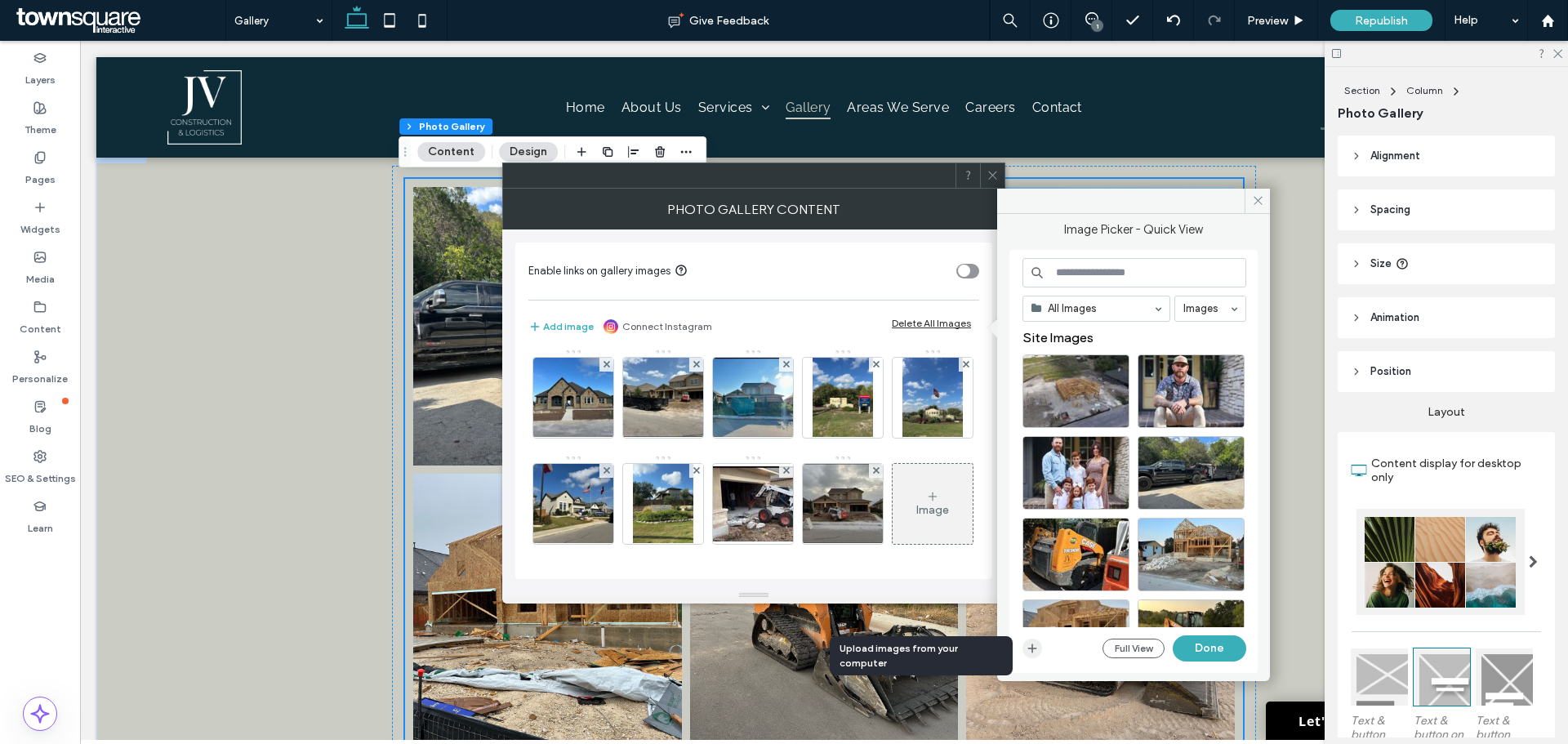
click at [1035, 648] on use "button" at bounding box center [1033, 648] width 9 height 9
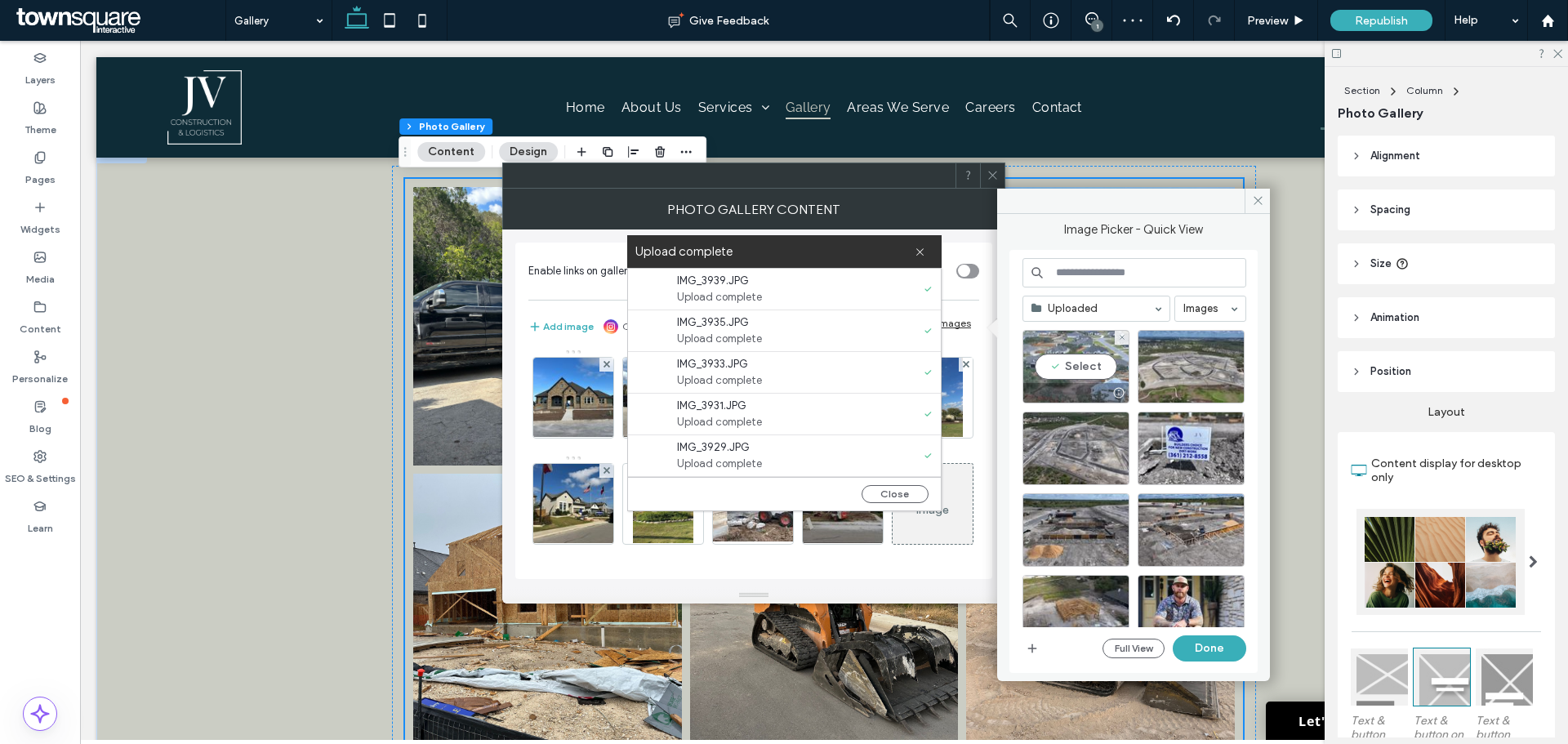
click at [1070, 372] on div "Select" at bounding box center [1076, 366] width 107 height 74
click at [1170, 359] on div "Select" at bounding box center [1191, 366] width 107 height 74
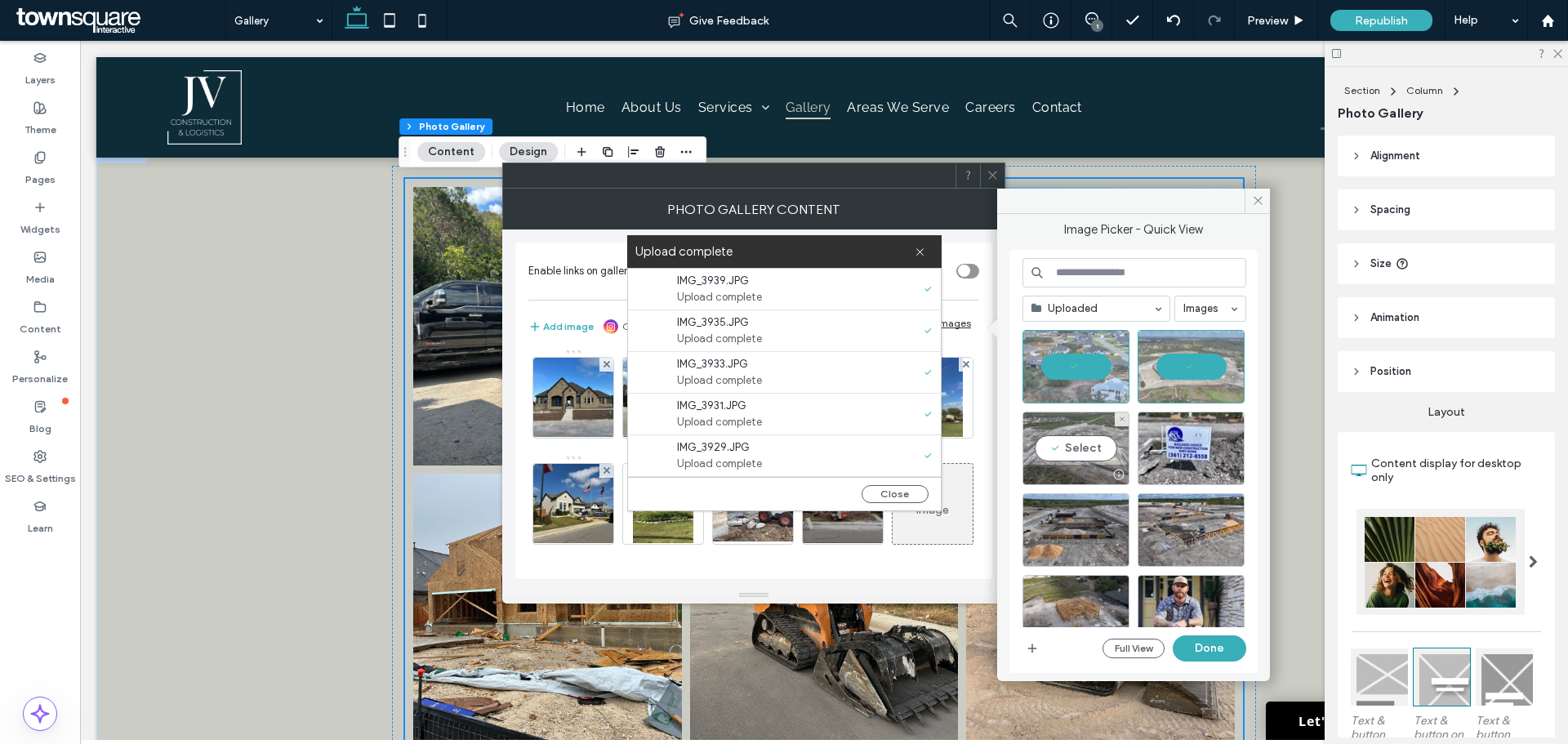
click at [1087, 448] on div "Select" at bounding box center [1076, 448] width 107 height 74
click at [1190, 430] on div "Select" at bounding box center [1191, 448] width 107 height 74
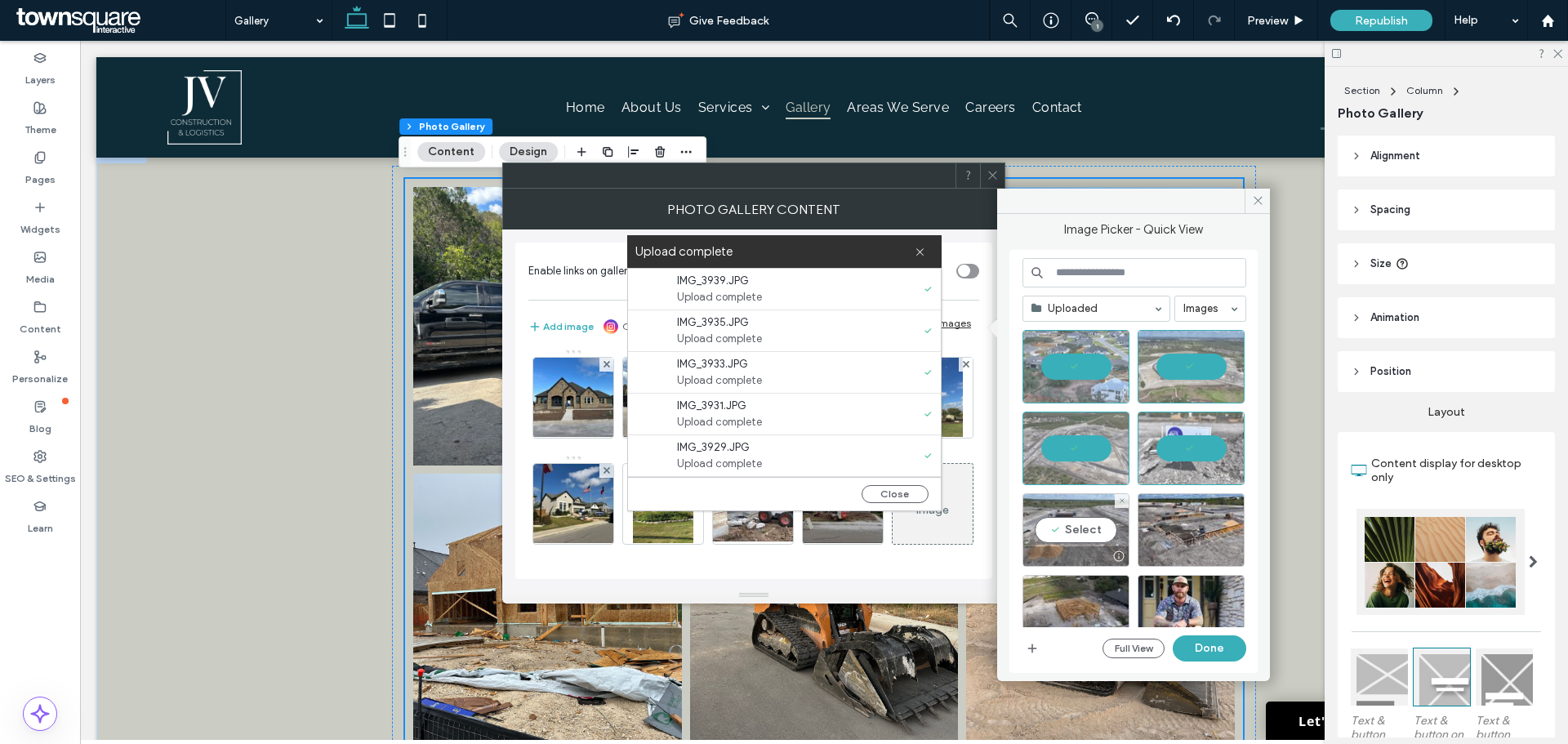
click at [1076, 513] on div "Select" at bounding box center [1076, 529] width 107 height 74
click at [1198, 511] on div "Select" at bounding box center [1191, 529] width 107 height 74
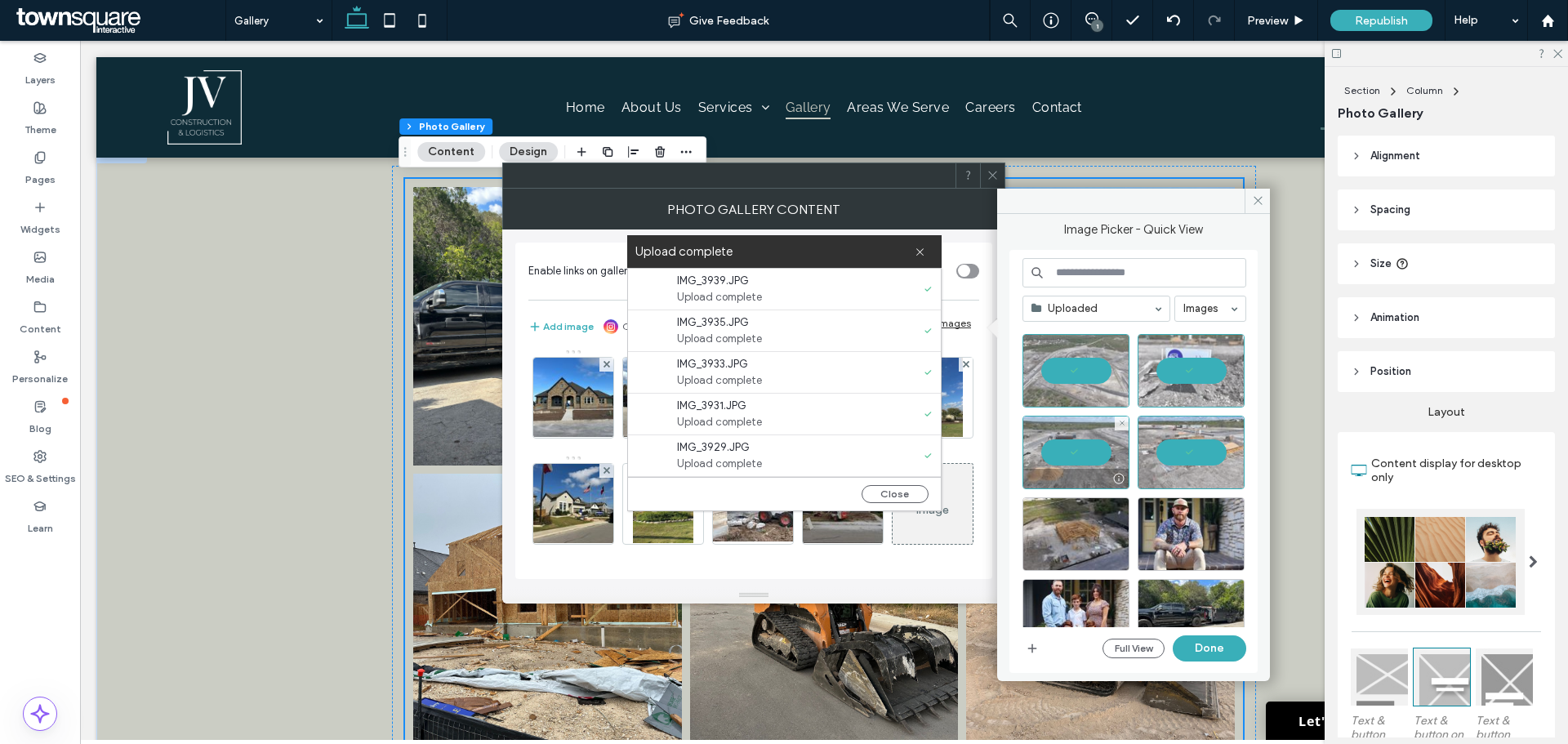
scroll to position [163, 0]
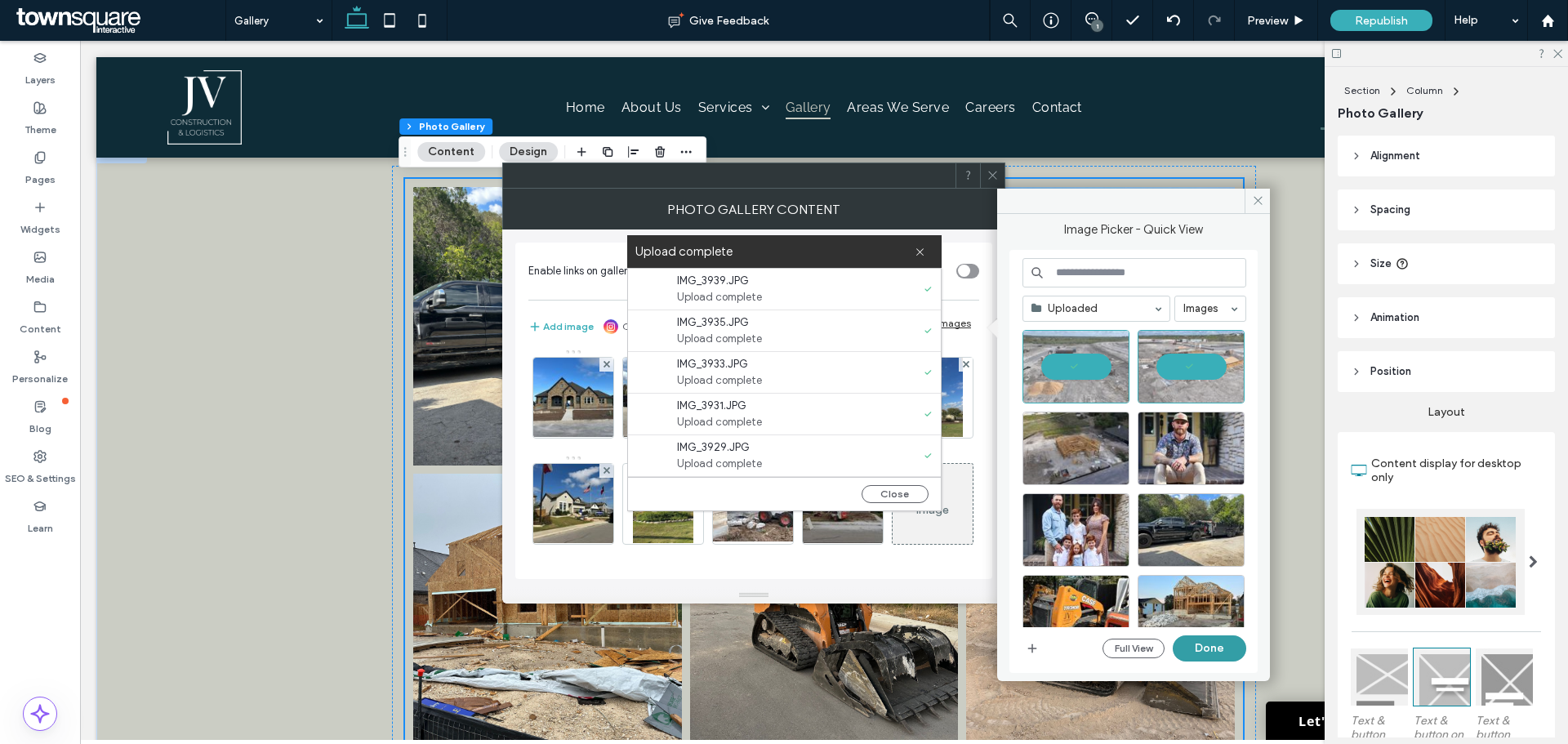
click at [1200, 650] on button "Done" at bounding box center [1209, 648] width 74 height 26
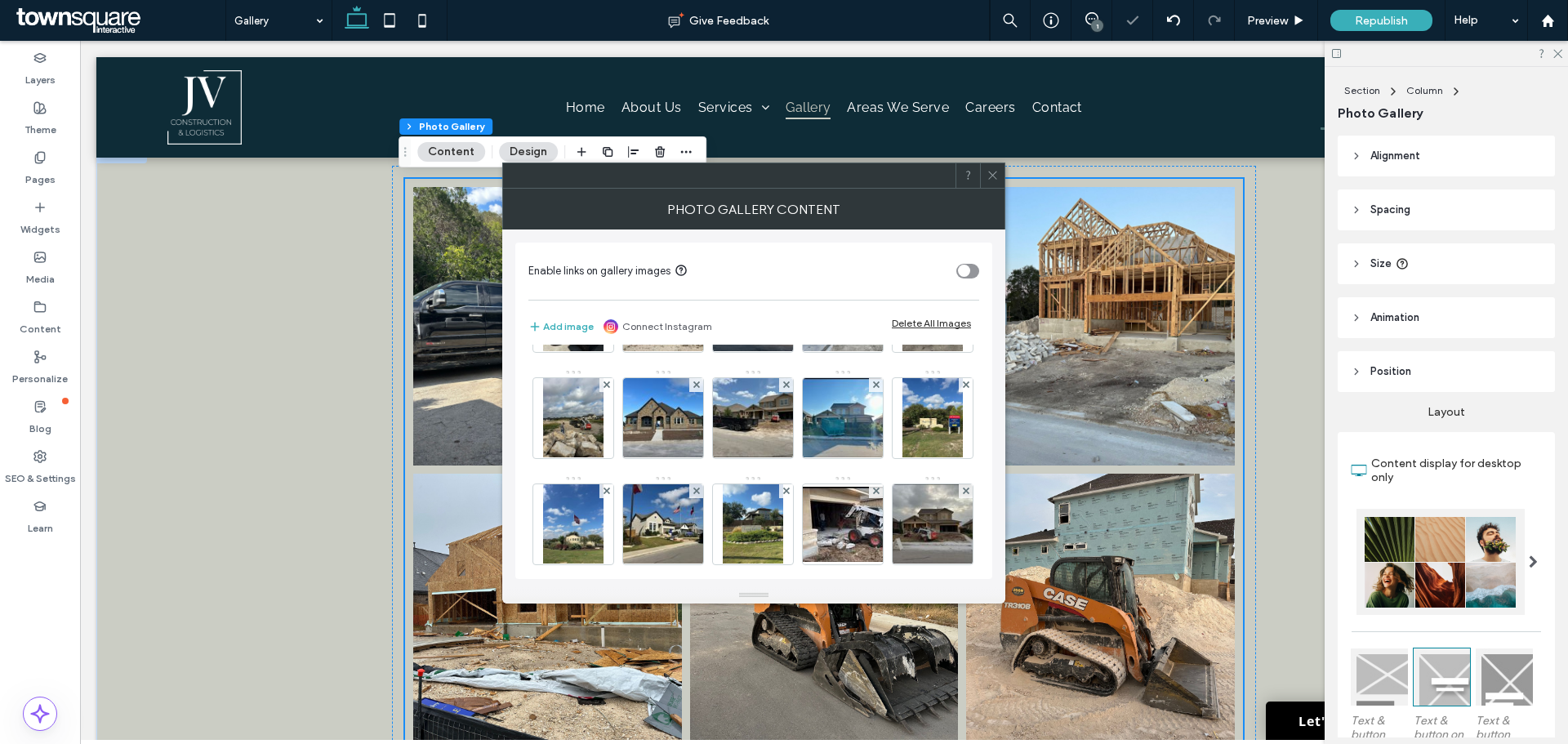
scroll to position [514, 0]
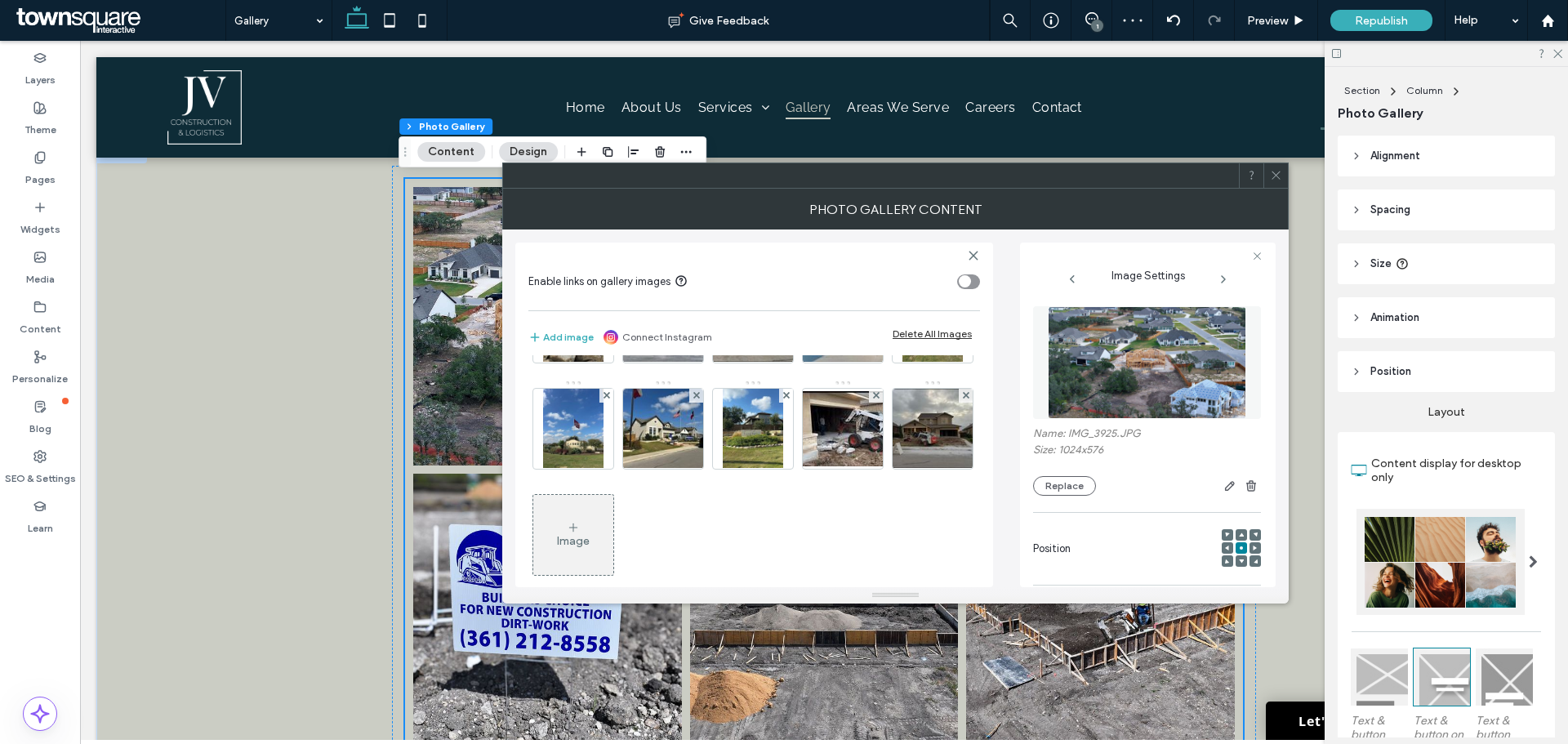
click at [1280, 194] on div "Photo Gallery Content" at bounding box center [896, 209] width 787 height 41
click at [1276, 184] on span at bounding box center [1276, 175] width 12 height 25
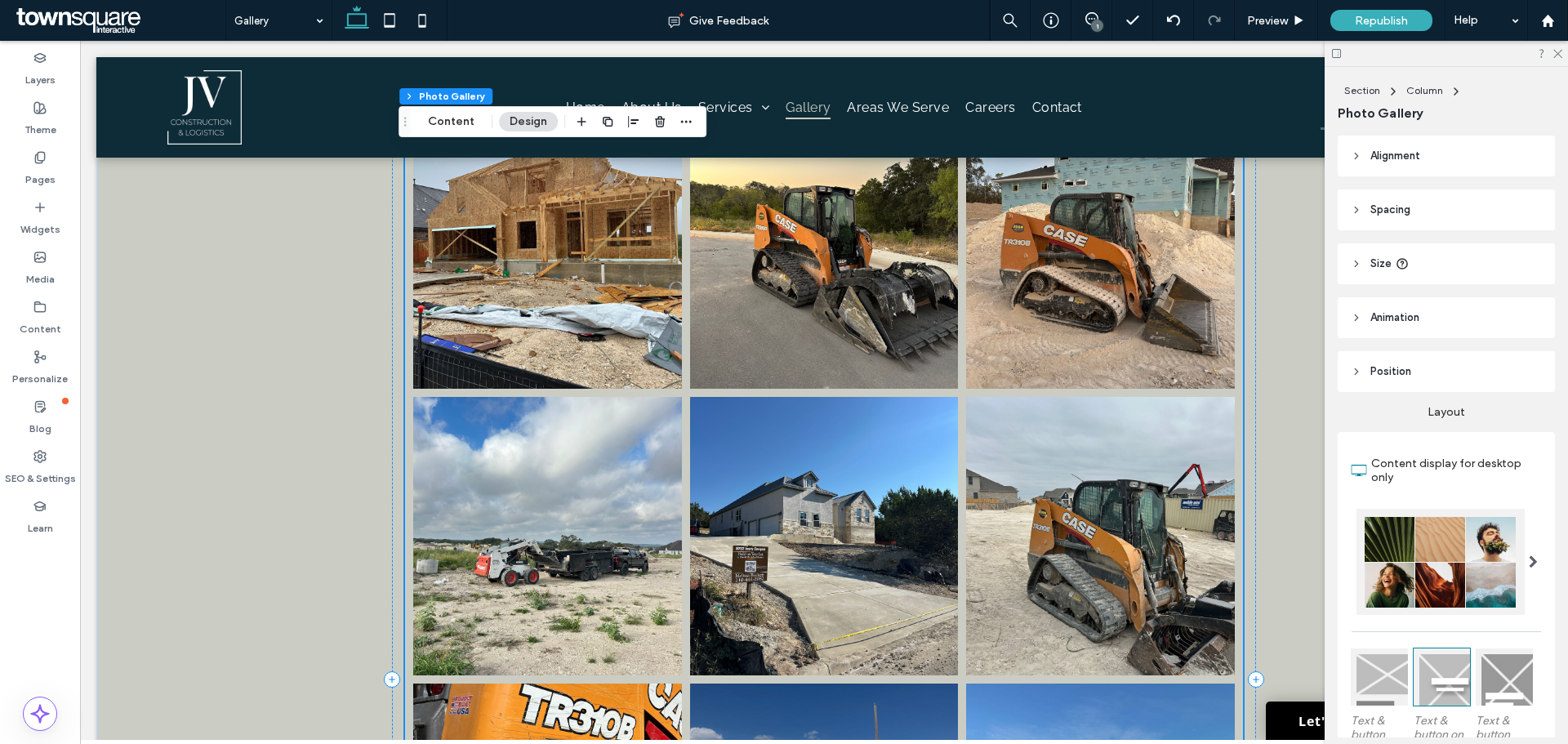
scroll to position [1388, 0]
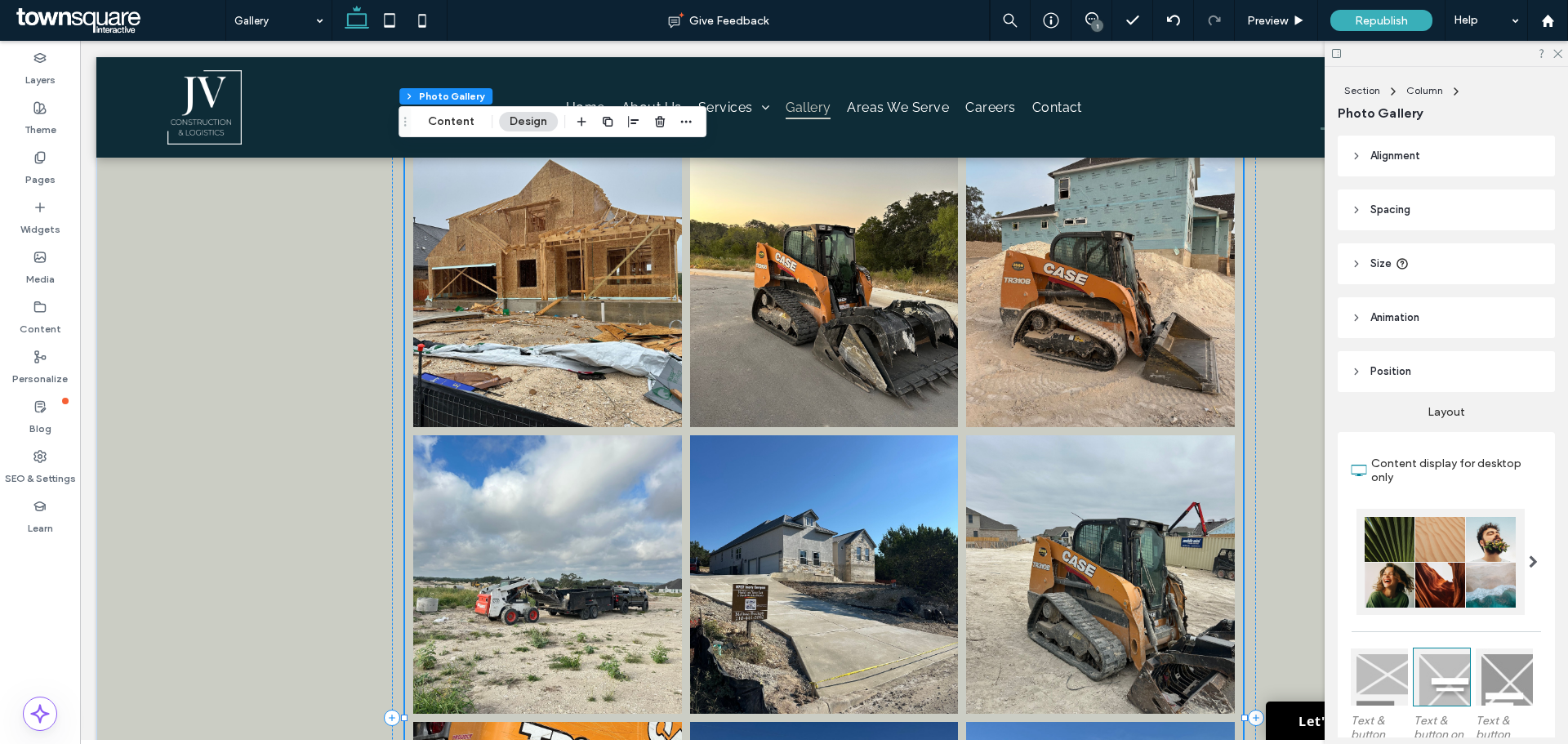
click at [1085, 573] on link at bounding box center [1099, 574] width 268 height 278
click at [1054, 552] on link at bounding box center [1099, 574] width 268 height 278
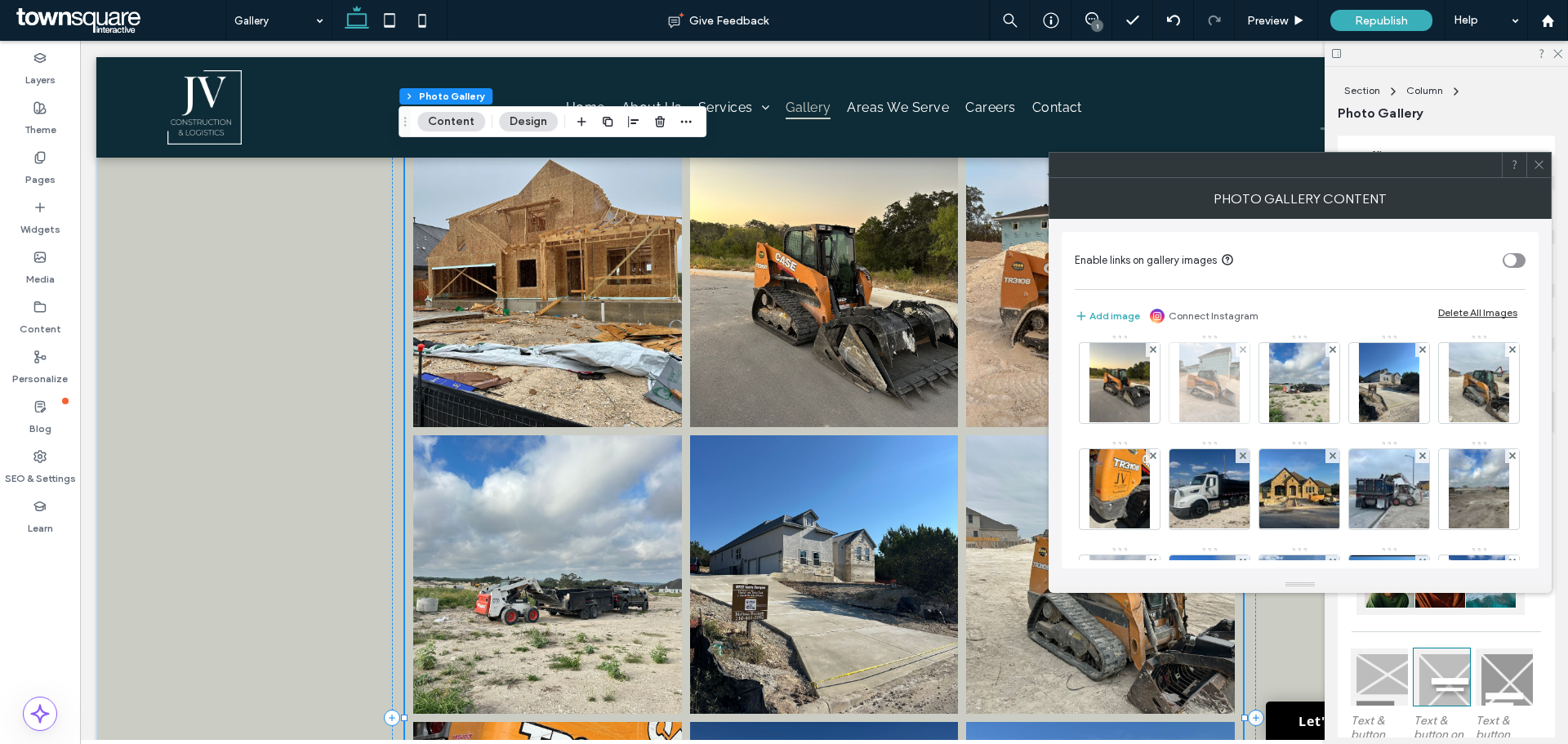
scroll to position [245, 0]
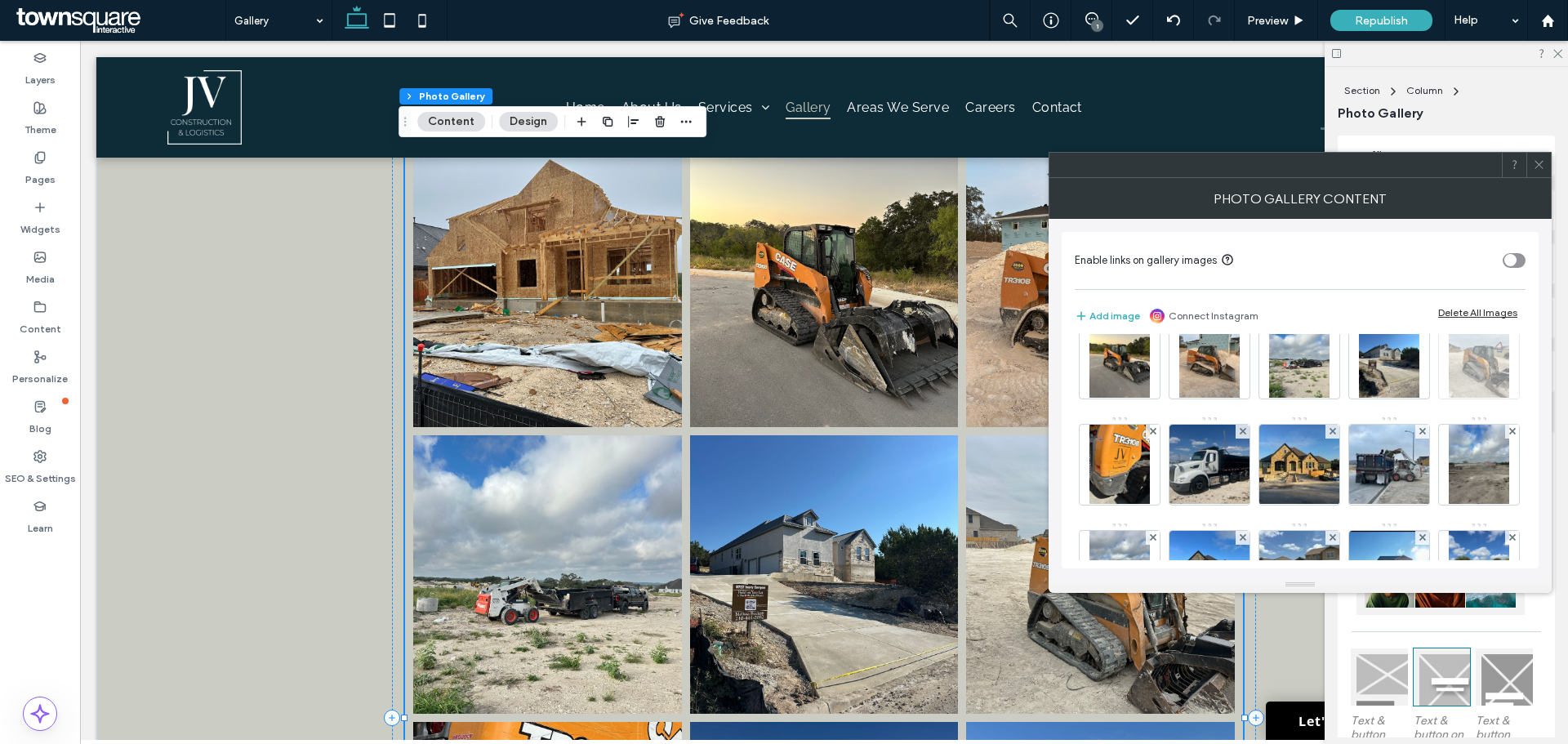
click at [1509, 328] on icon at bounding box center [1512, 325] width 7 height 7
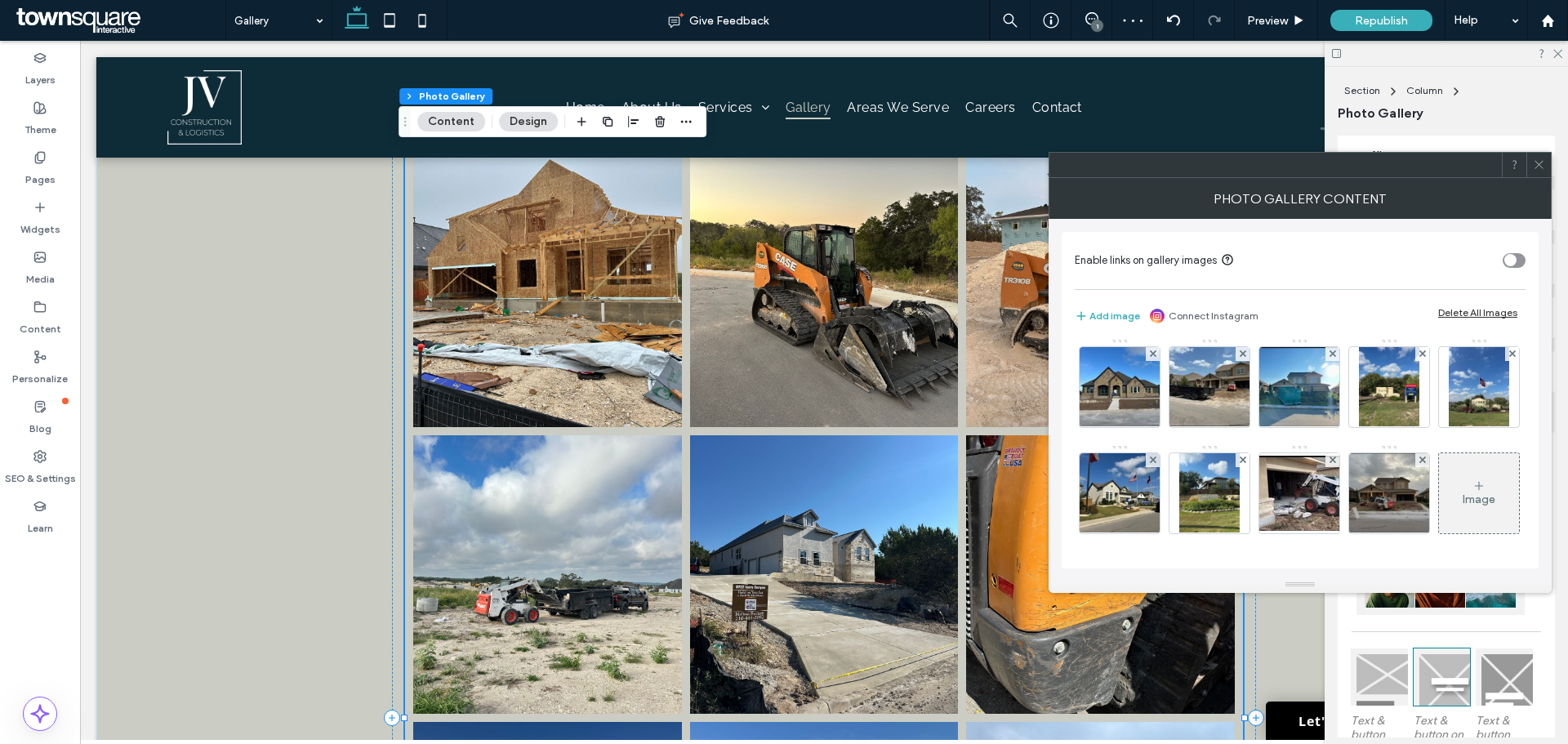
scroll to position [641, 0]
click at [1541, 158] on icon at bounding box center [1538, 164] width 12 height 12
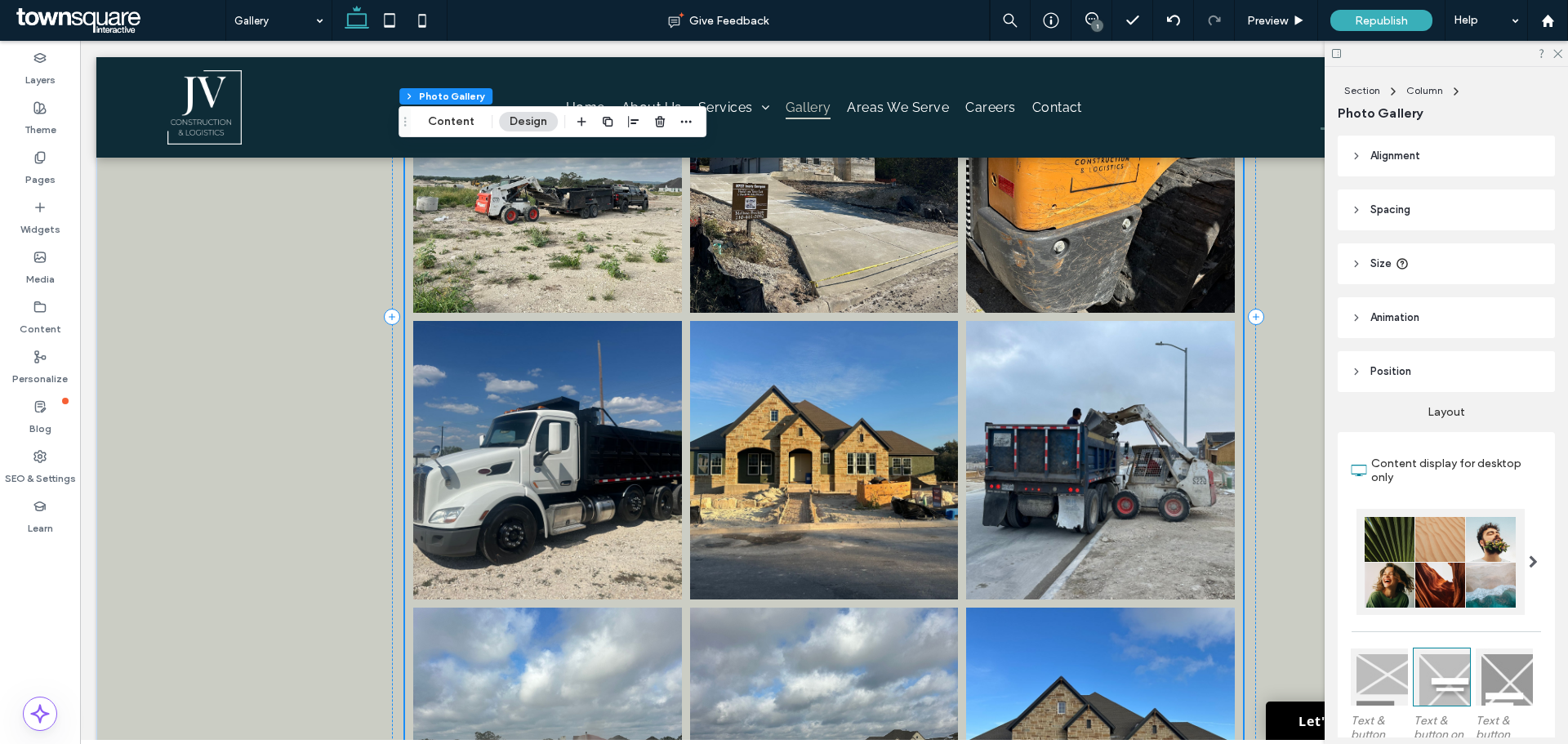
scroll to position [1796, 0]
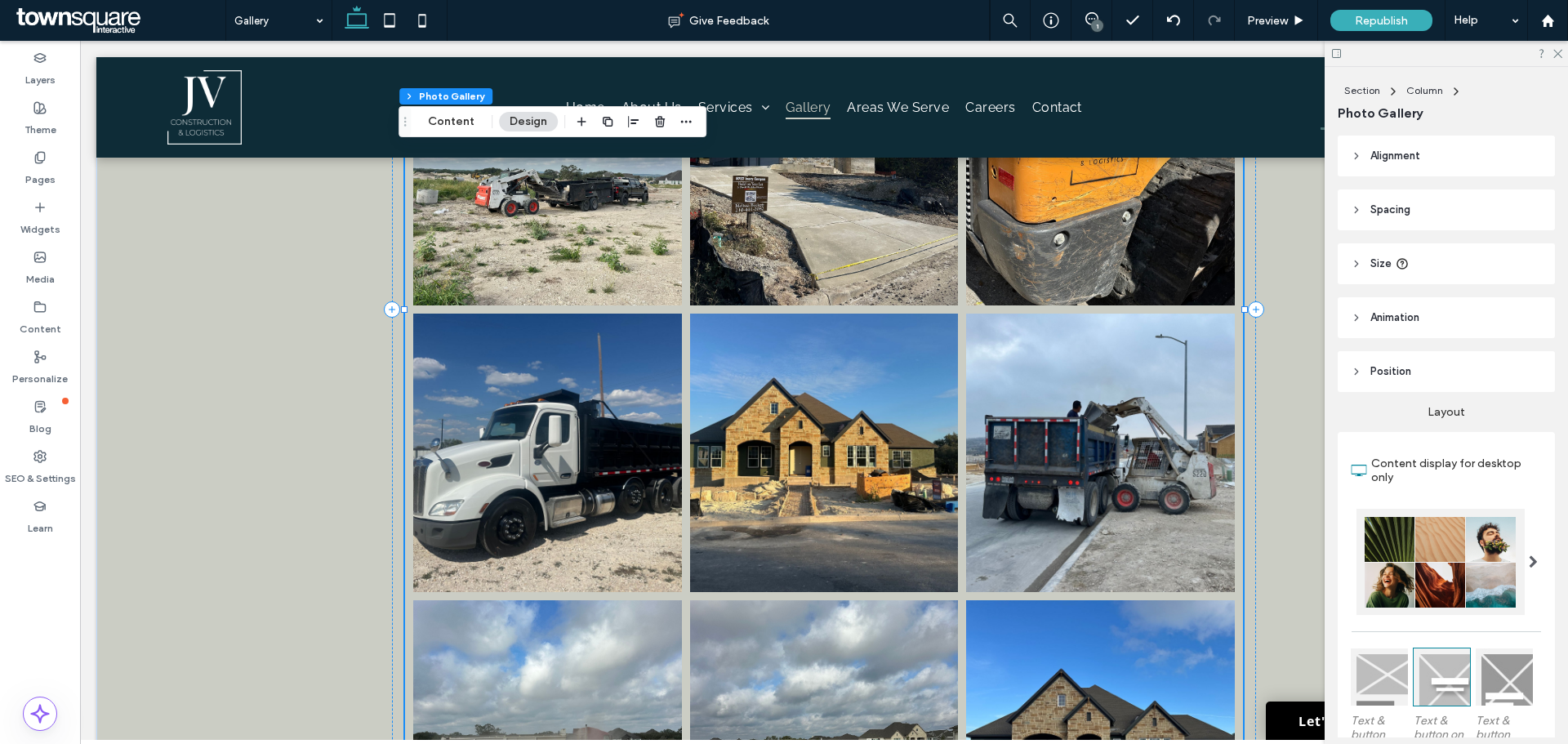
click at [584, 500] on link at bounding box center [547, 452] width 268 height 278
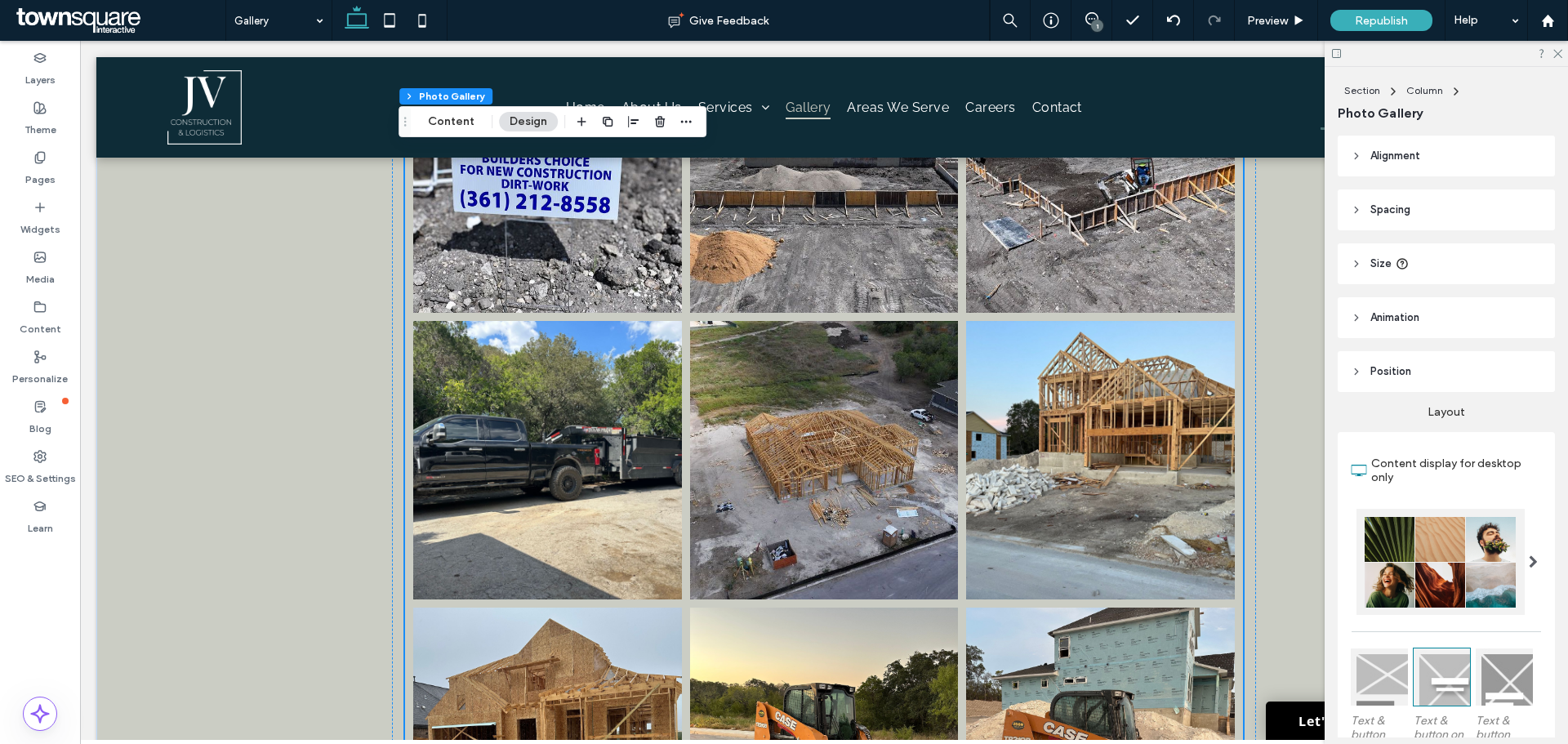
scroll to position [1224, 0]
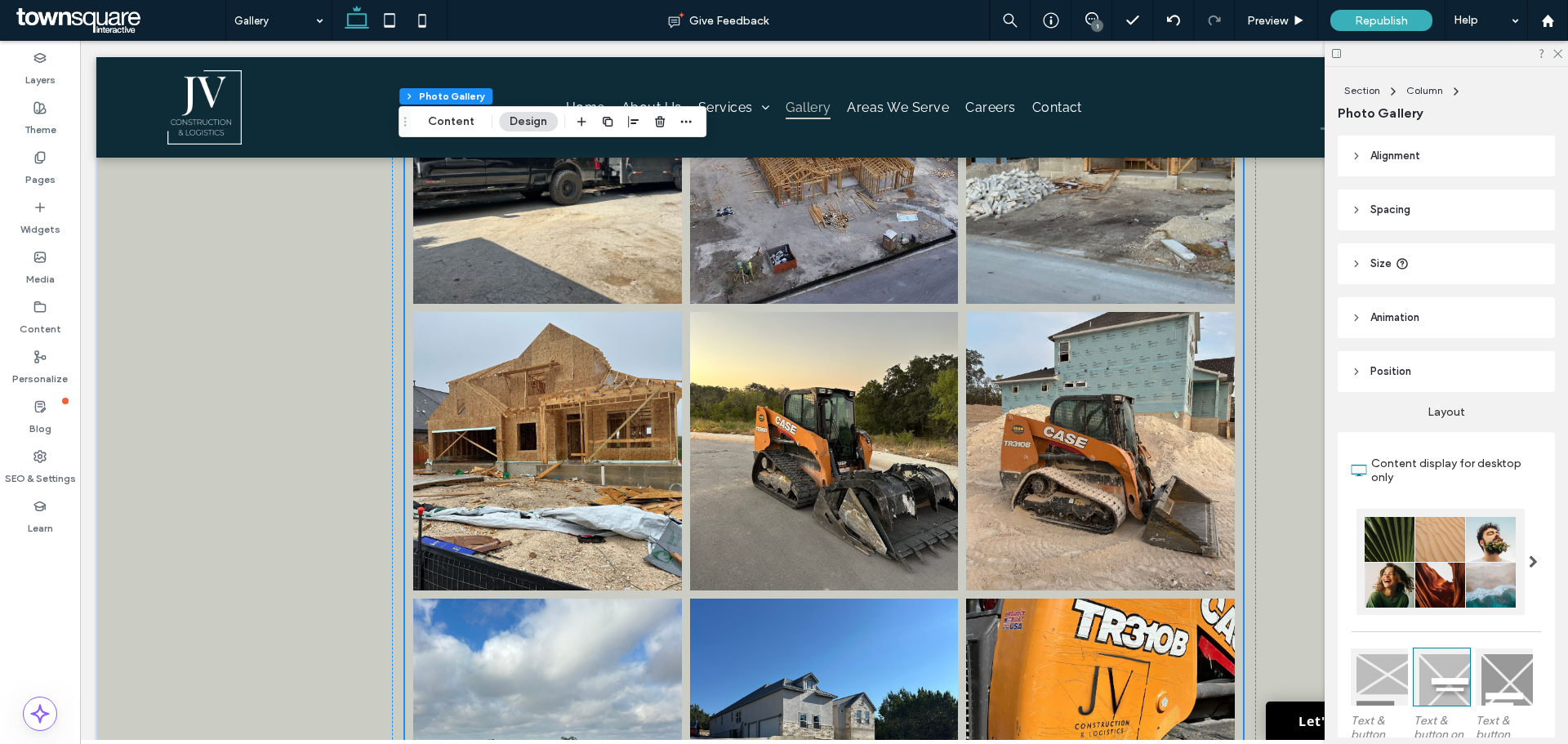
click at [836, 539] on link at bounding box center [824, 451] width 268 height 278
click at [869, 507] on link at bounding box center [824, 451] width 268 height 278
click at [460, 117] on button "Content" at bounding box center [451, 121] width 68 height 19
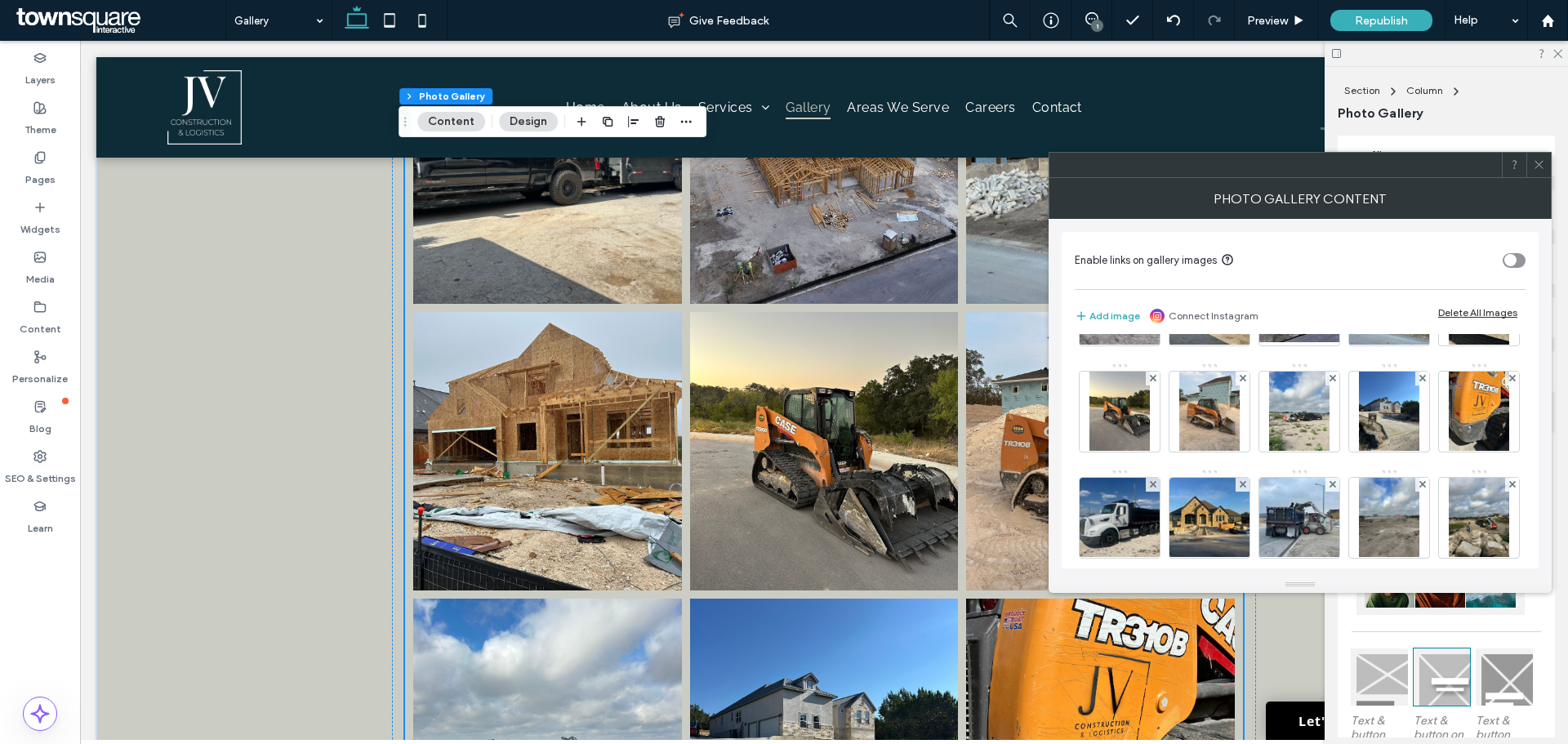
scroll to position [163, 0]
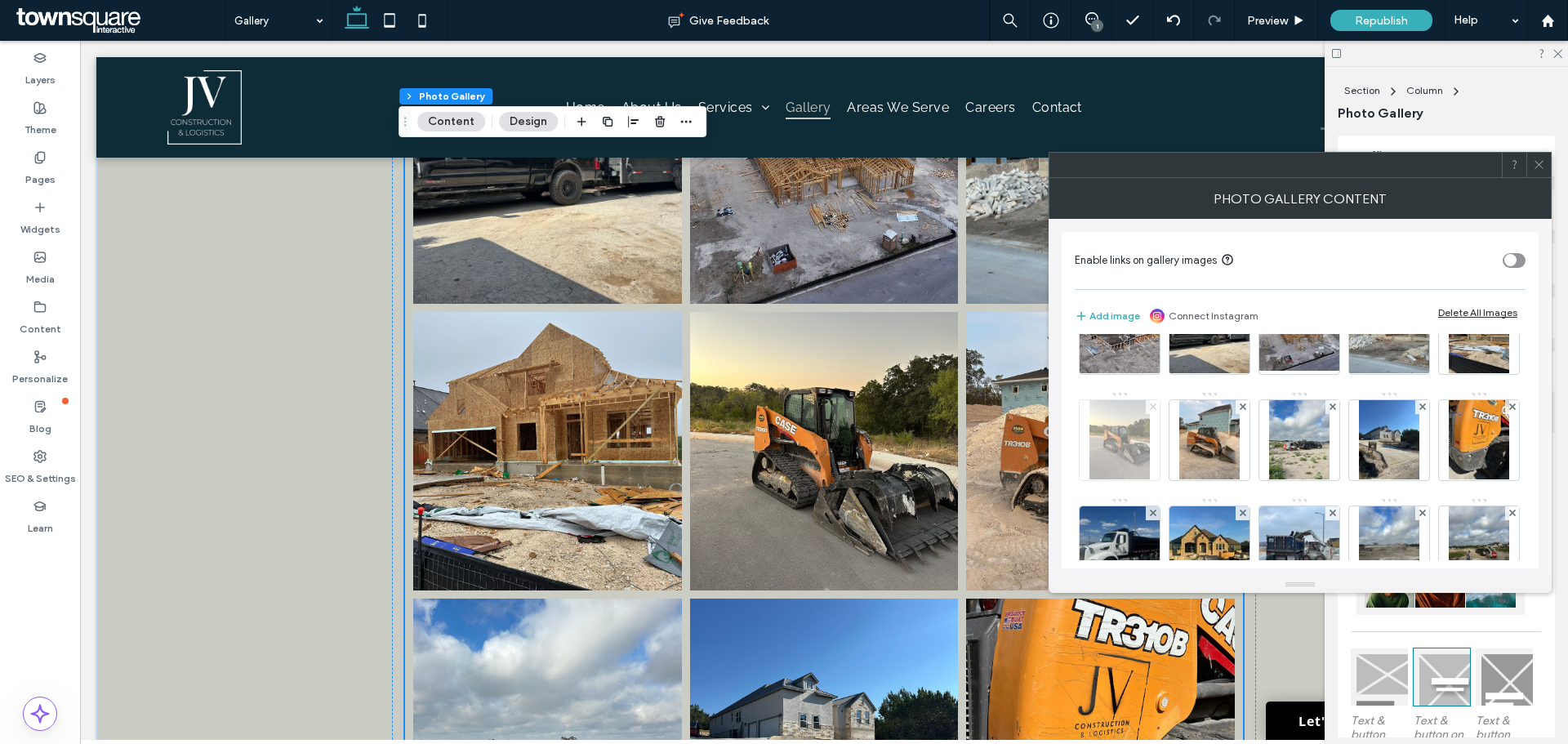
click at [1155, 405] on use at bounding box center [1153, 407] width 7 height 7
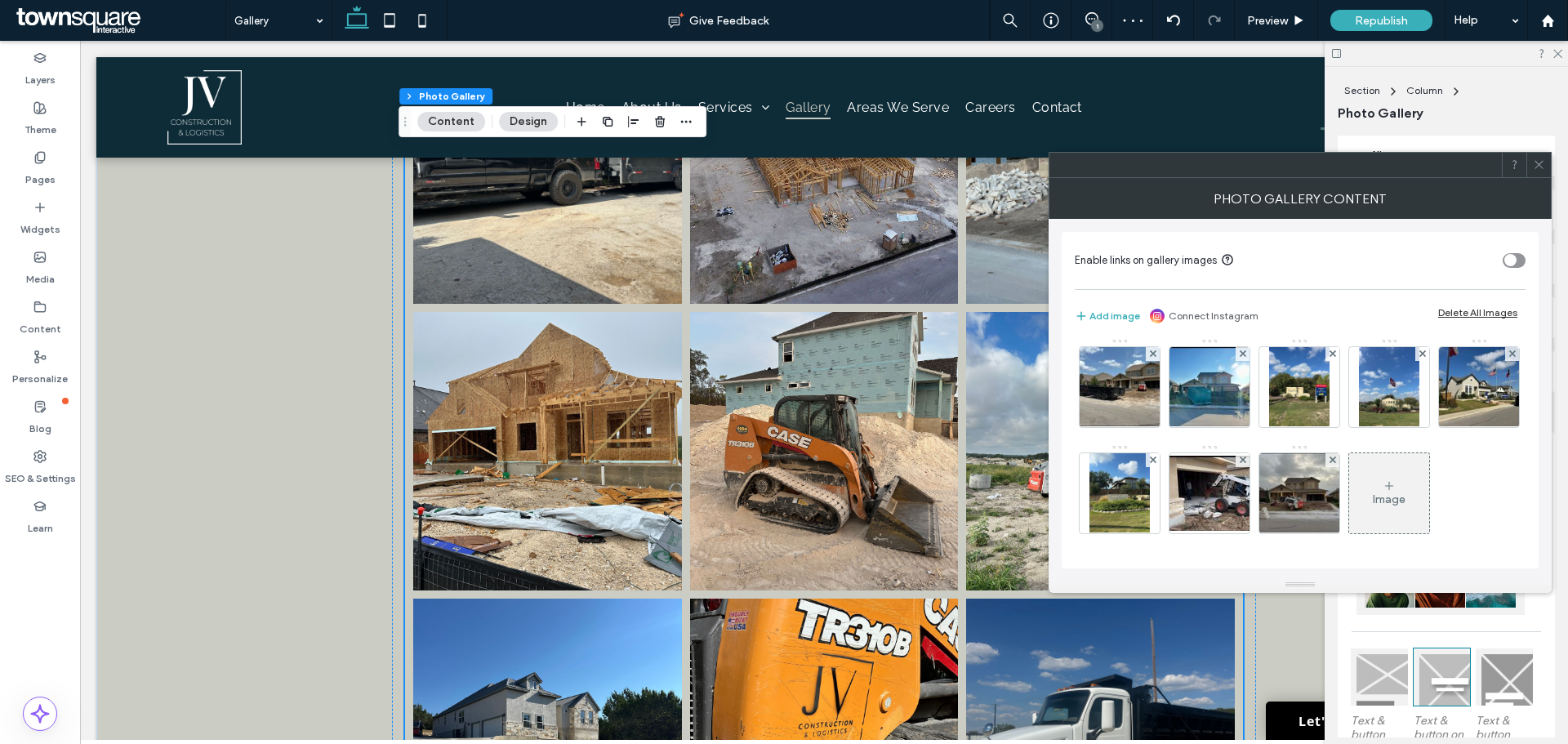
scroll to position [641, 0]
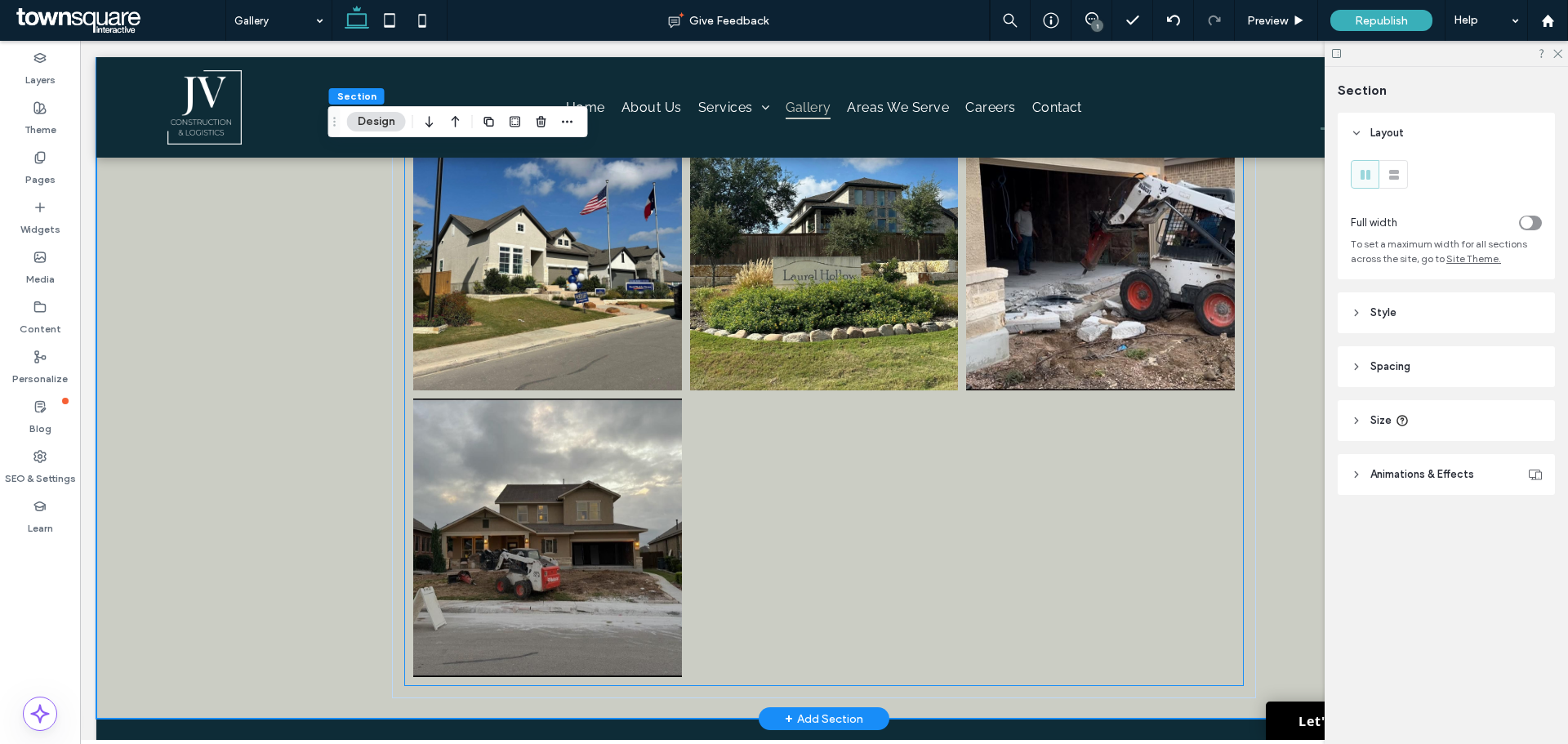
scroll to position [2694, 0]
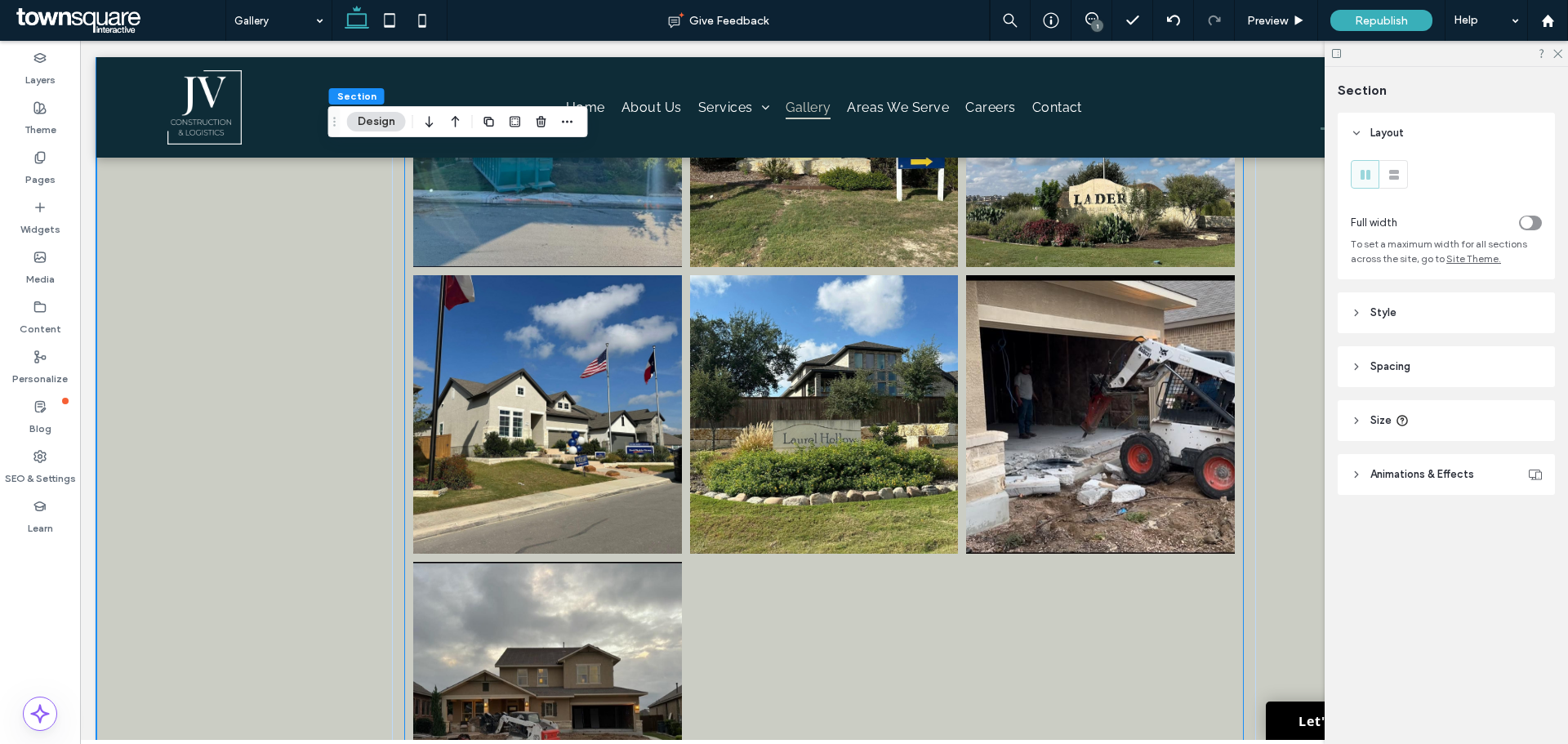
click at [523, 461] on link at bounding box center [547, 413] width 268 height 278
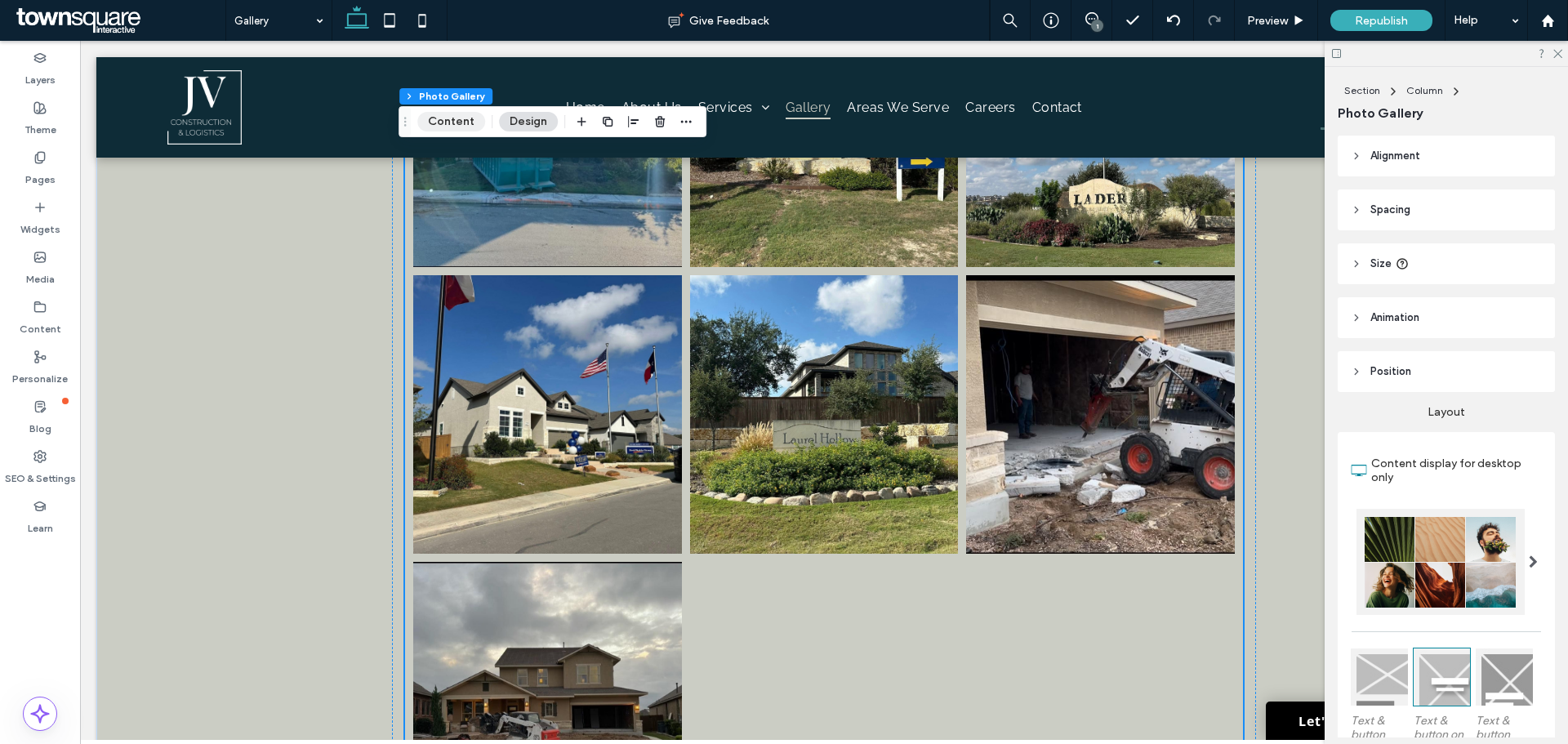
click at [461, 119] on button "Content" at bounding box center [451, 121] width 68 height 19
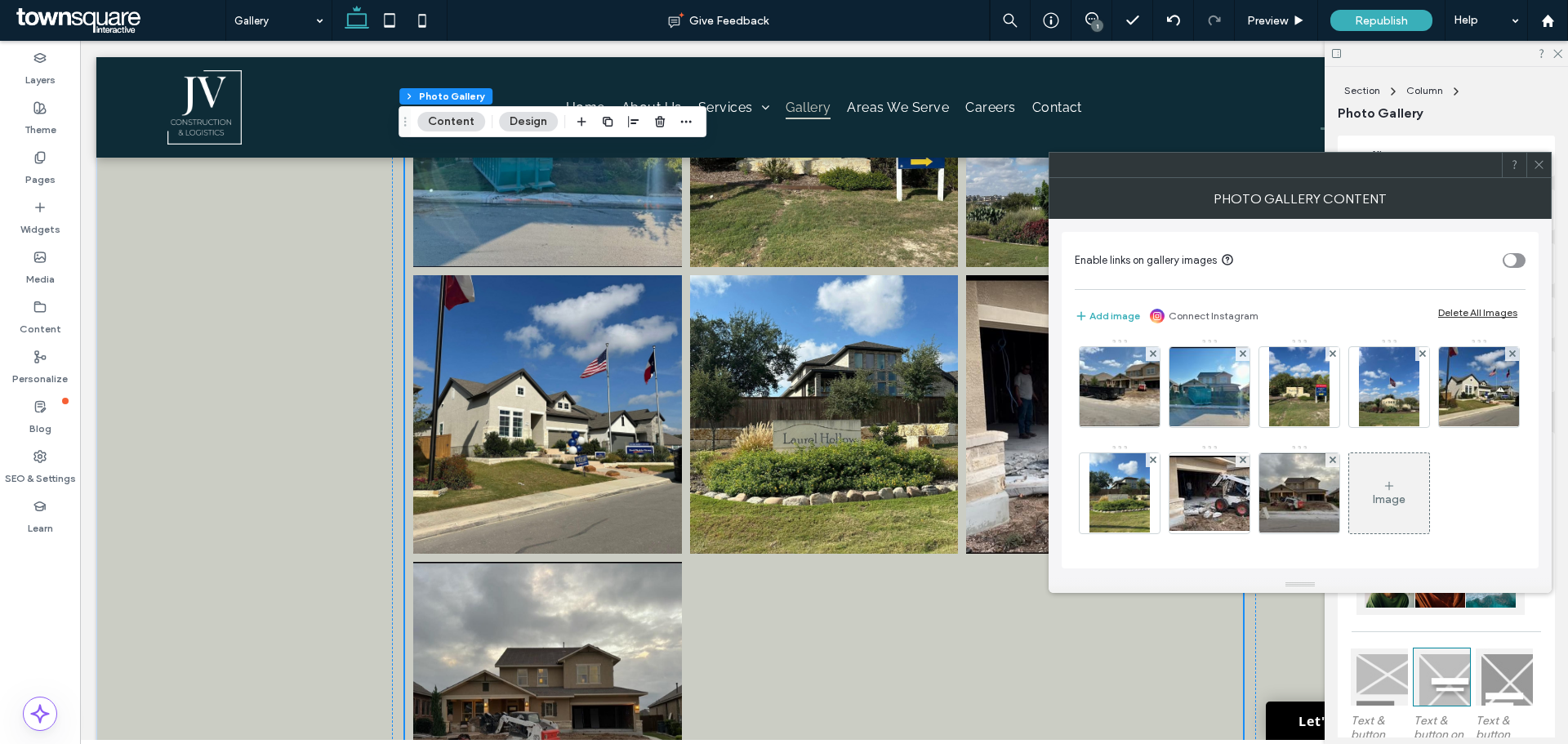
scroll to position [641, 0]
click at [1509, 352] on icon at bounding box center [1512, 353] width 7 height 7
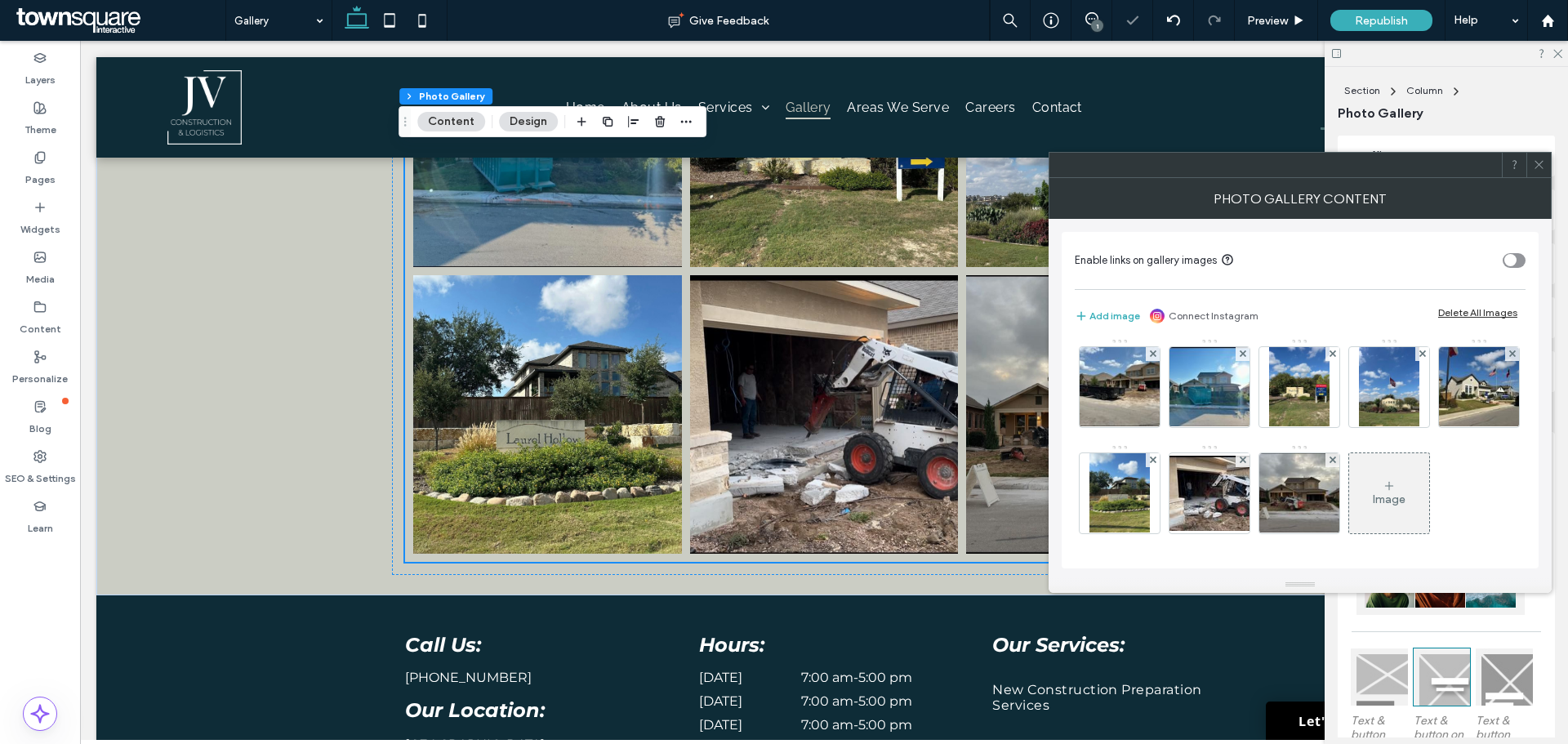
scroll to position [534, 0]
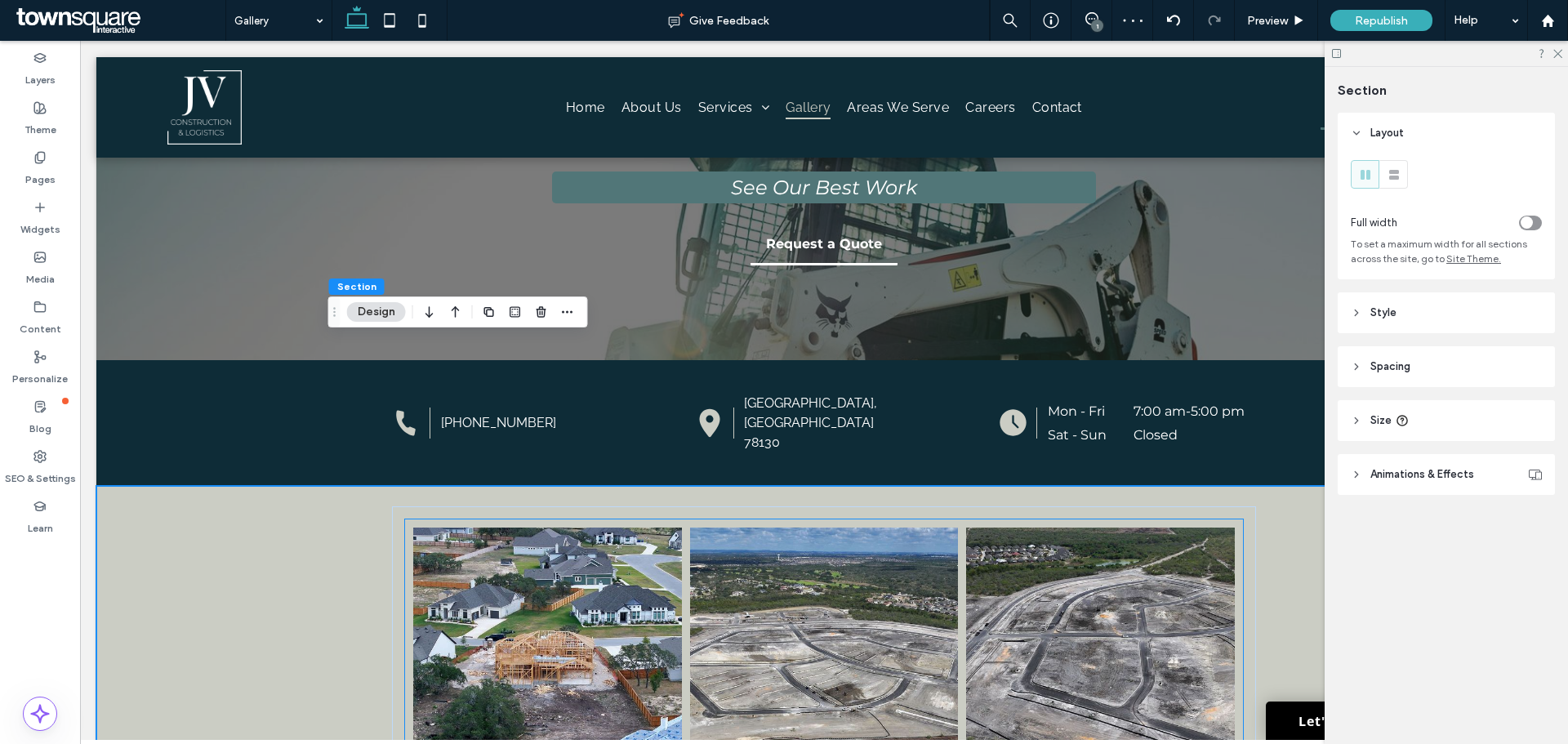
scroll to position [0, 0]
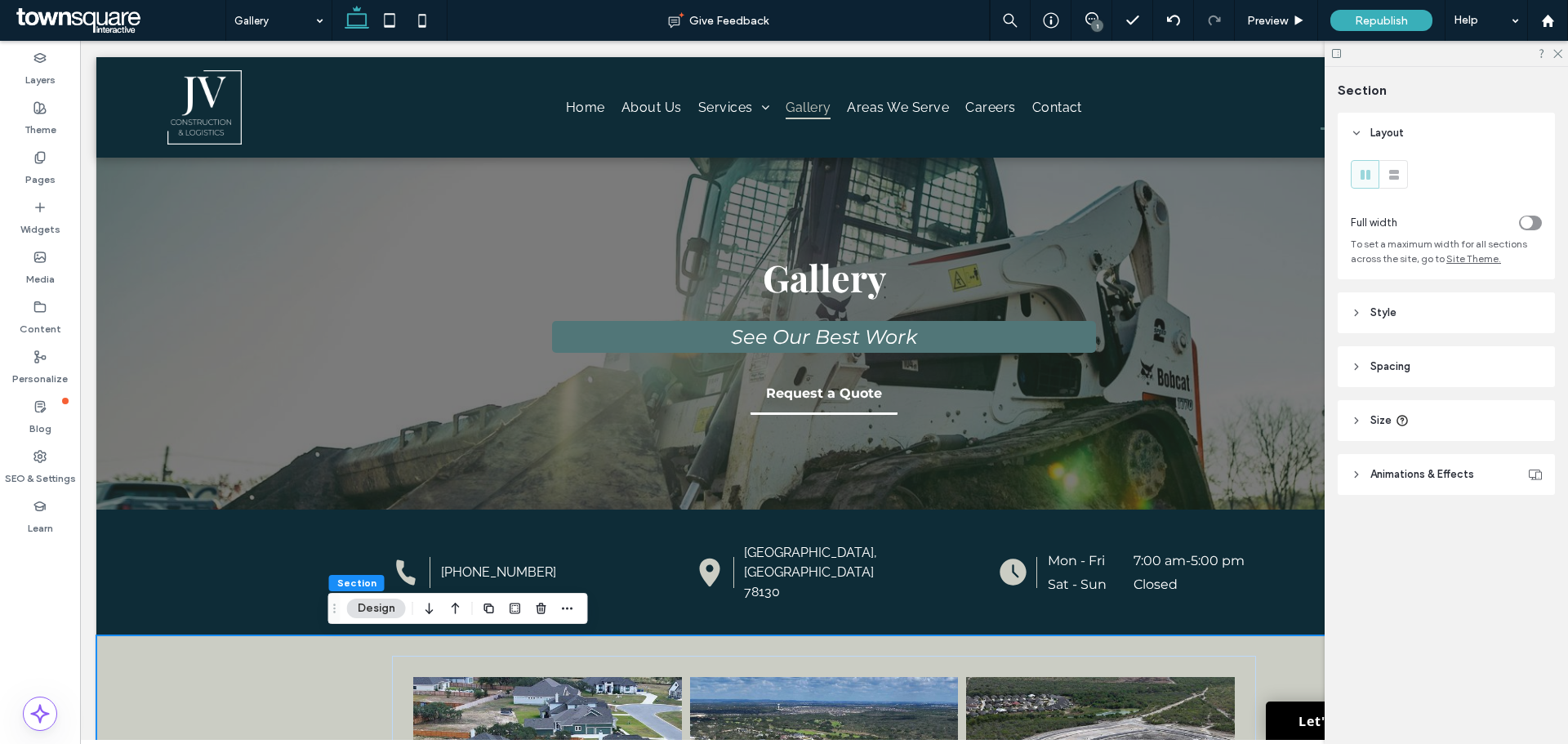
drag, startPoint x: 1559, startPoint y: 52, endPoint x: 1532, endPoint y: 65, distance: 30.0
click at [1557, 52] on icon at bounding box center [1557, 52] width 11 height 11
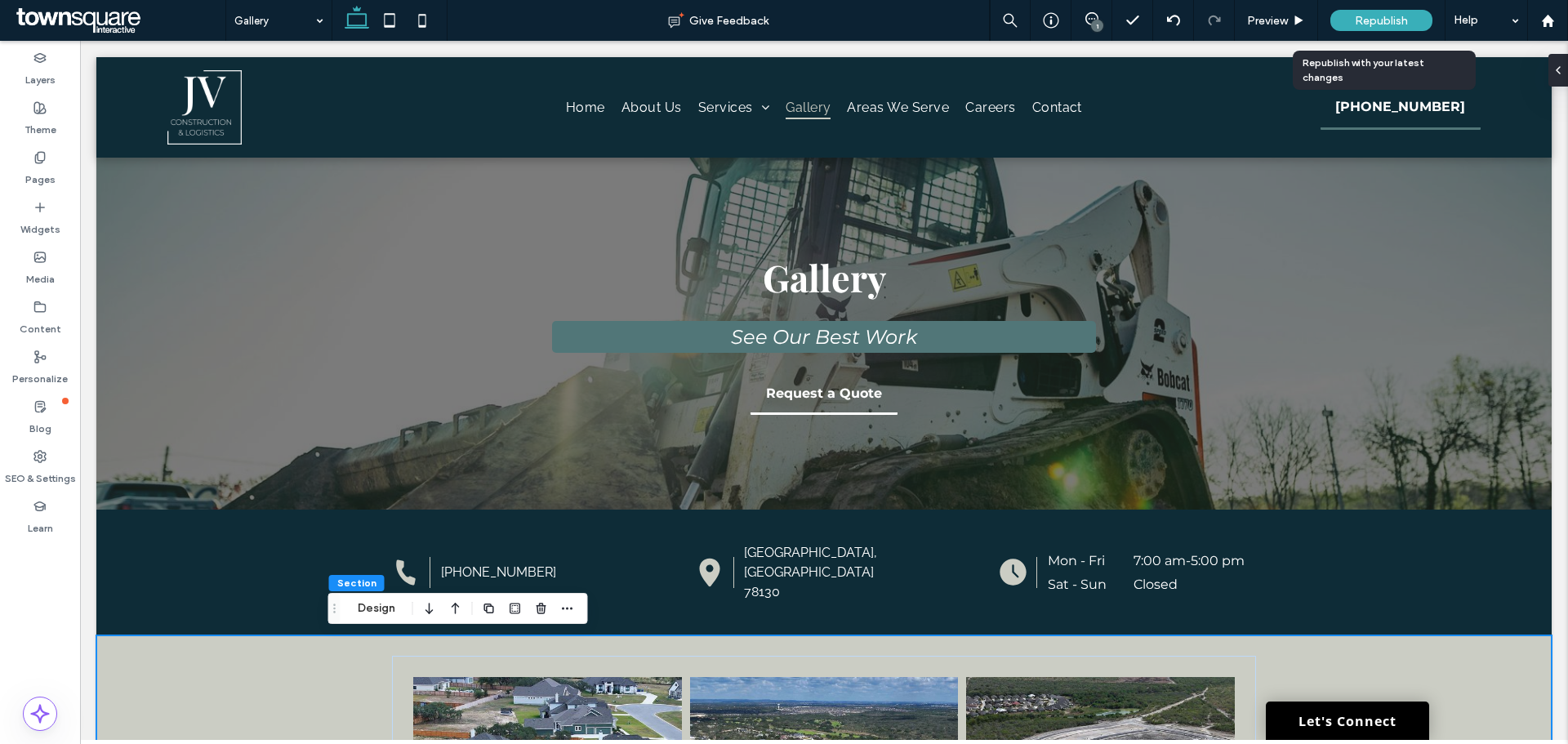
click at [1354, 20] on div "Republish" at bounding box center [1381, 20] width 102 height 21
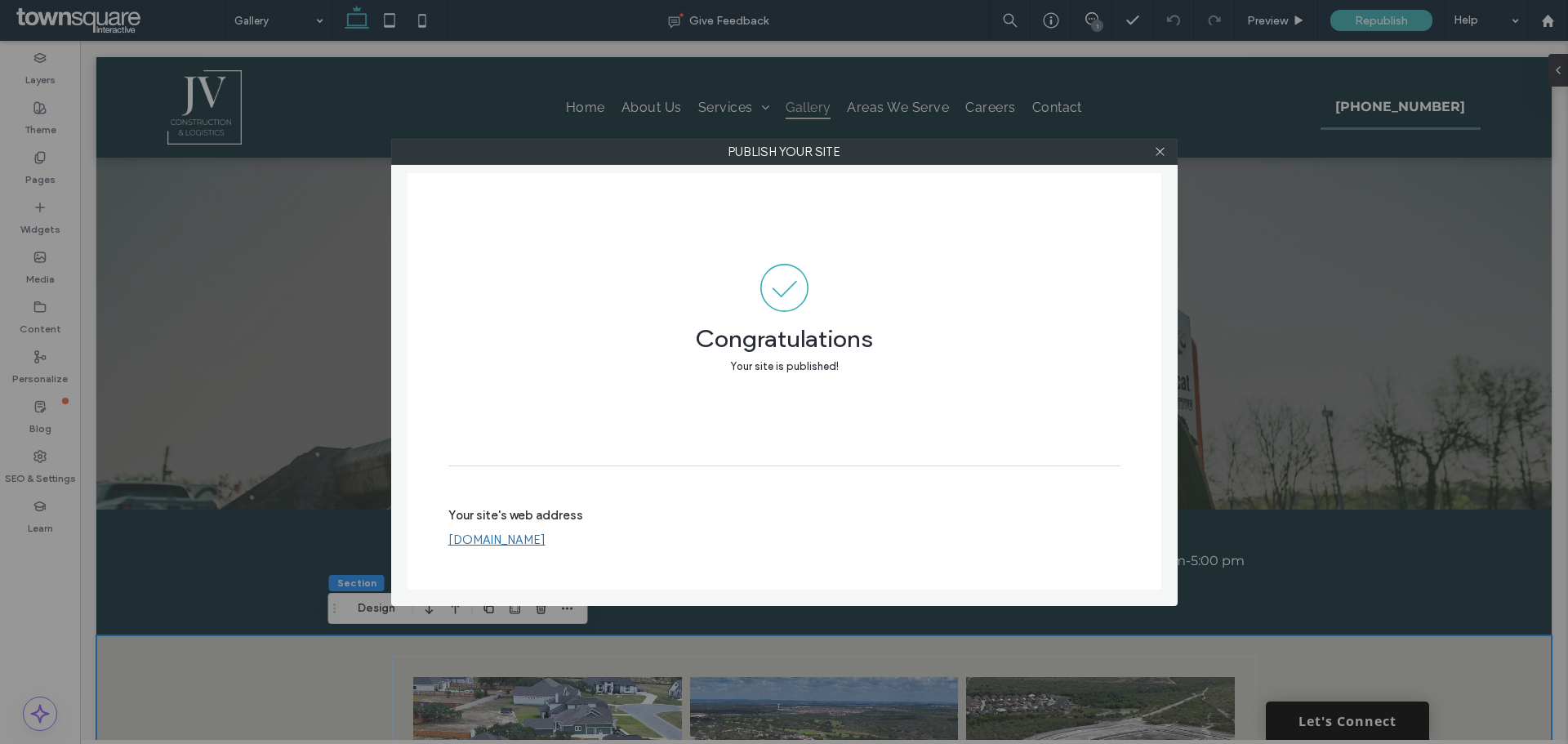
click at [430, 96] on div "Publish your site Congratulations Your site is published! Your site's web addre…" at bounding box center [784, 372] width 1568 height 744
click at [1161, 150] on use at bounding box center [1160, 152] width 8 height 8
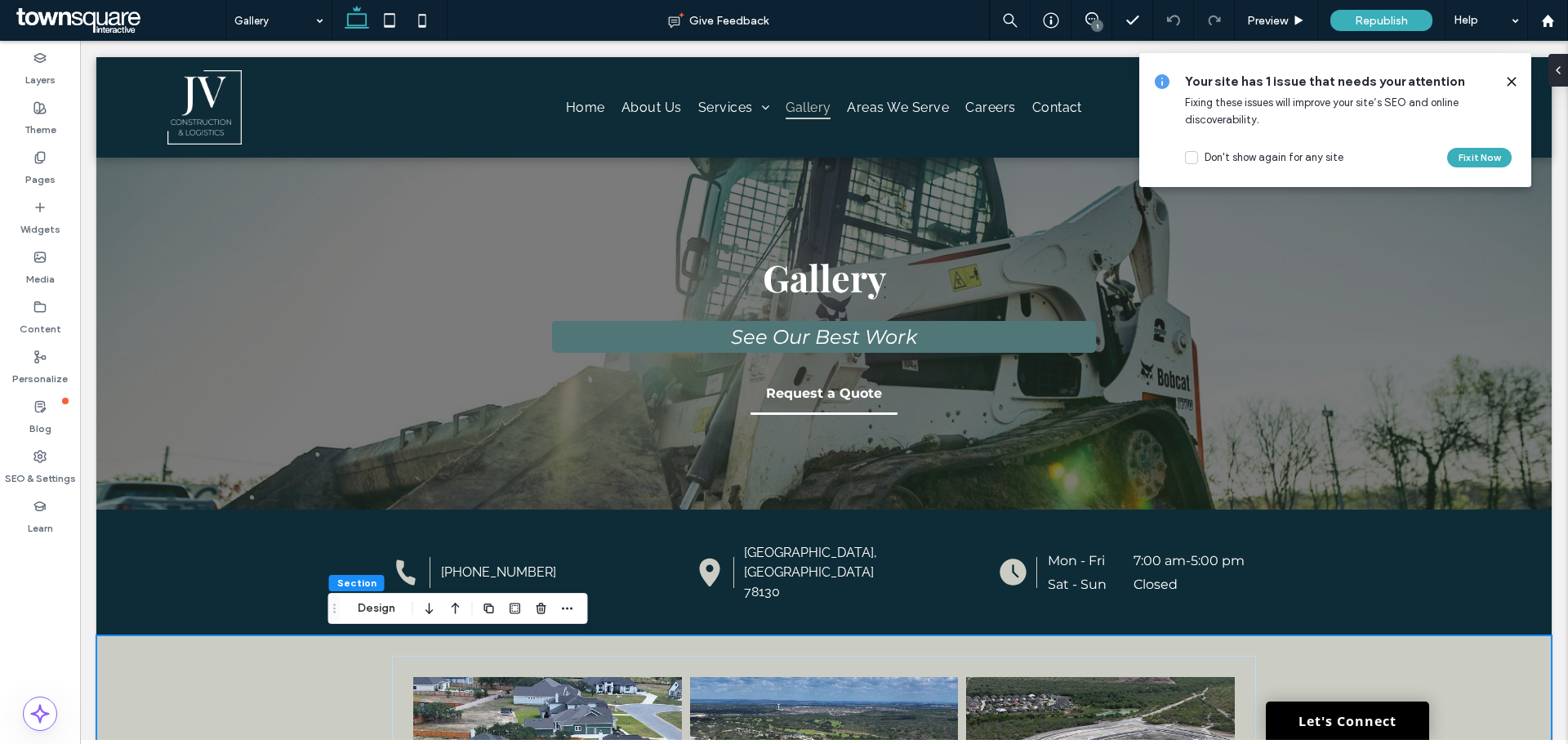
drag, startPoint x: 1518, startPoint y: 84, endPoint x: 1496, endPoint y: 79, distance: 22.6
click at [1518, 84] on div "Your site has 1 issue that needs your attention Fixing these issues will improv…" at bounding box center [1335, 120] width 392 height 134
click at [1262, 26] on span "Preview" at bounding box center [1268, 20] width 41 height 14
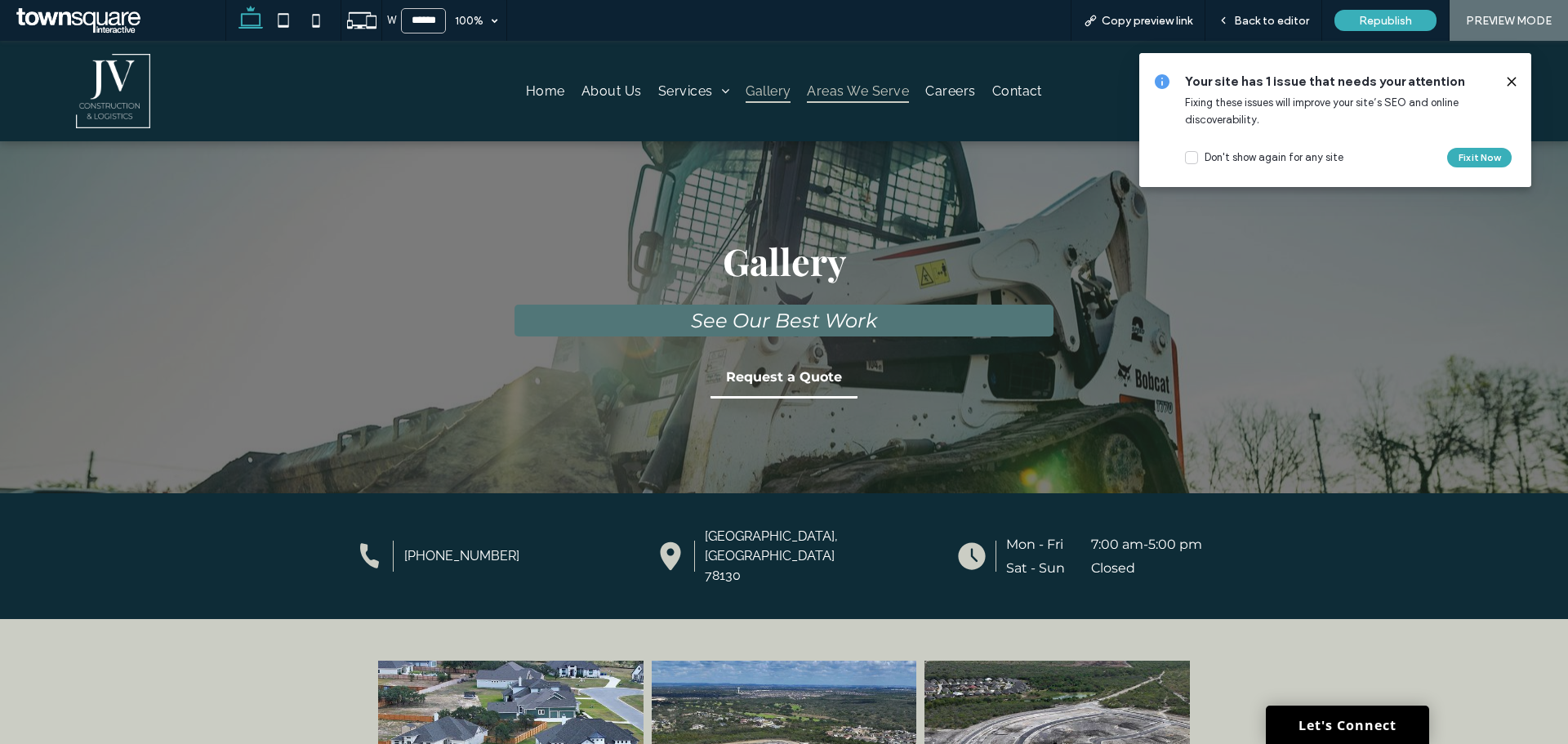
drag, startPoint x: 855, startPoint y: 93, endPoint x: 767, endPoint y: 216, distance: 151.2
click at [855, 93] on span "Areas We Serve" at bounding box center [858, 91] width 102 height 24
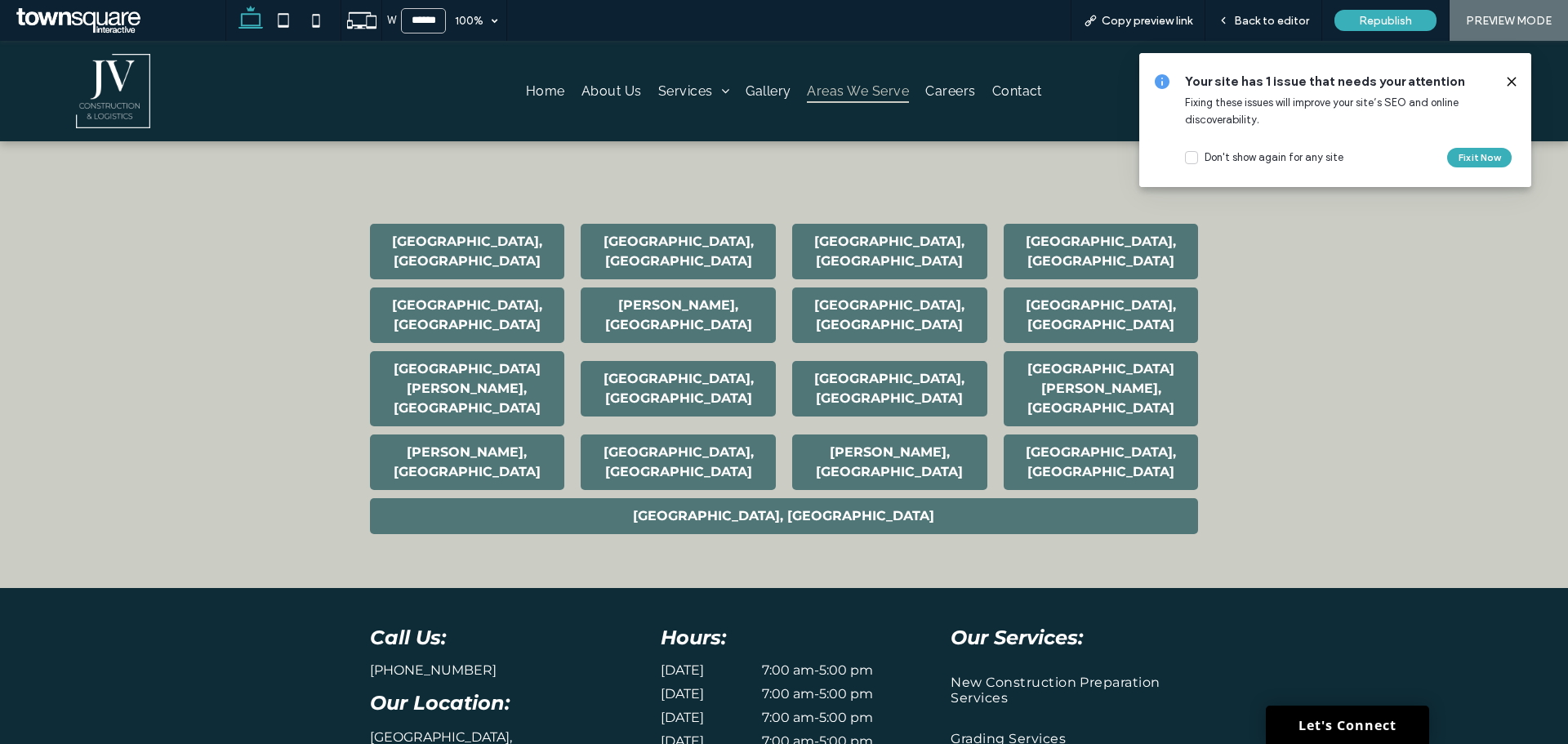
scroll to position [898, 0]
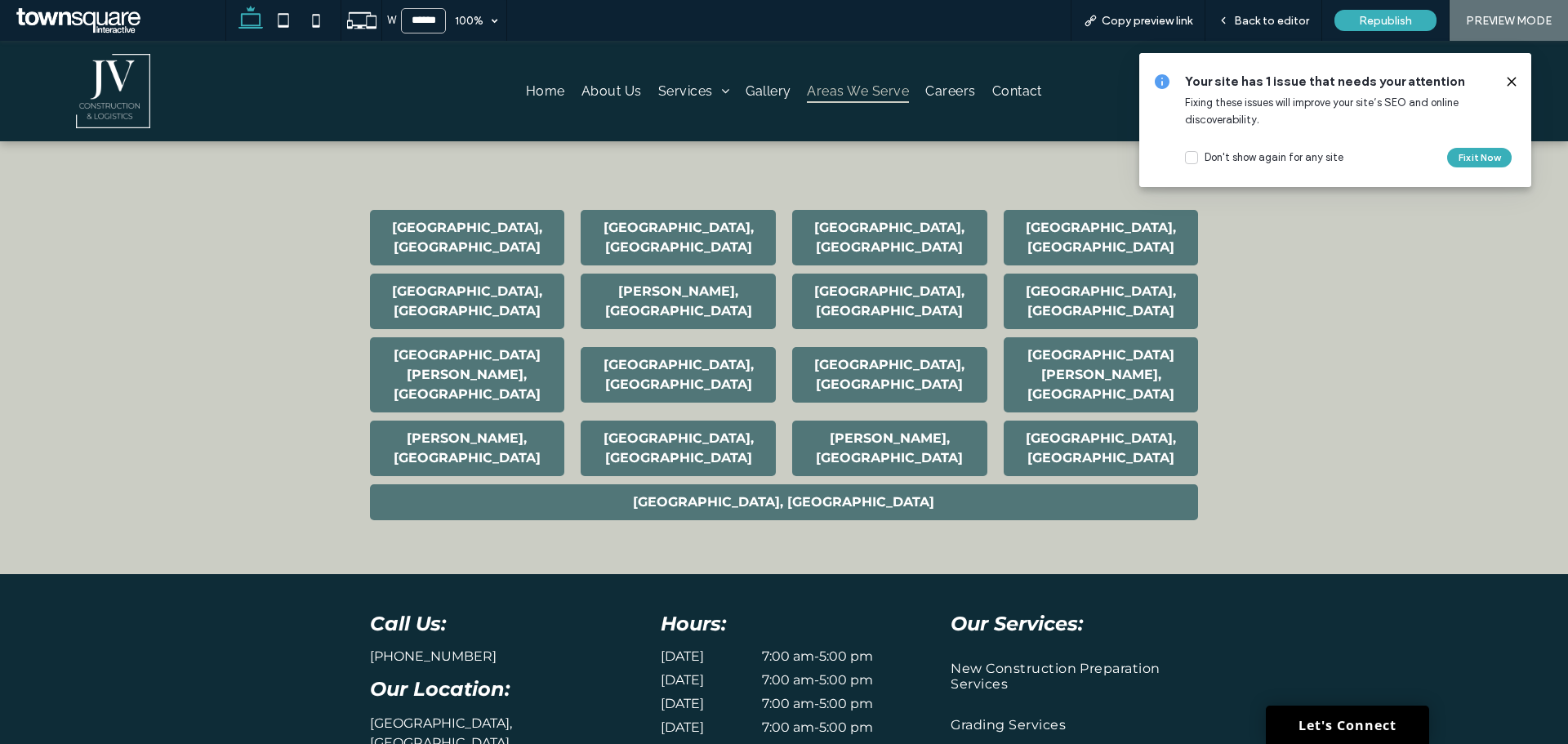
click at [1516, 80] on icon at bounding box center [1511, 81] width 13 height 13
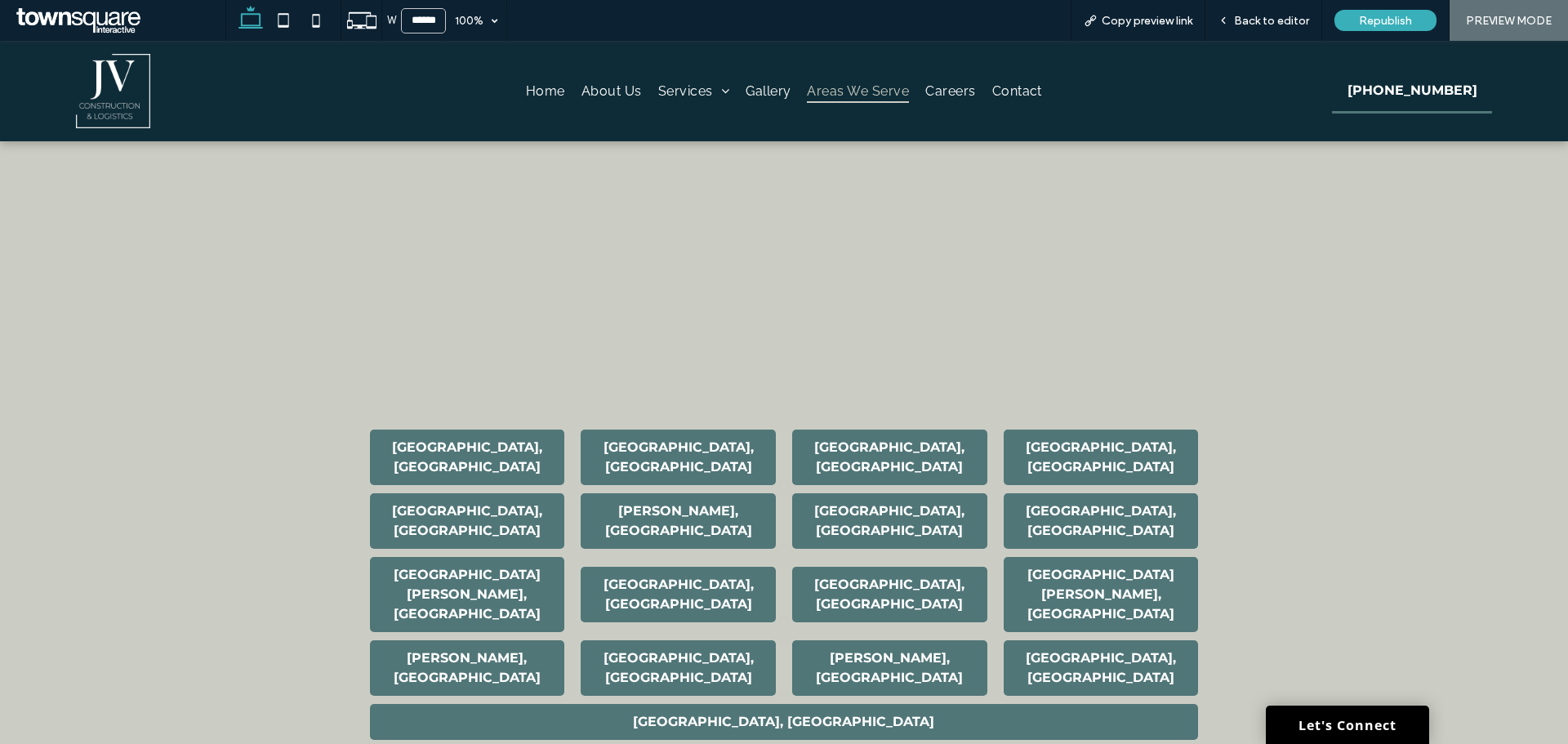
scroll to position [654, 0]
